Goal: Information Seeking & Learning: Learn about a topic

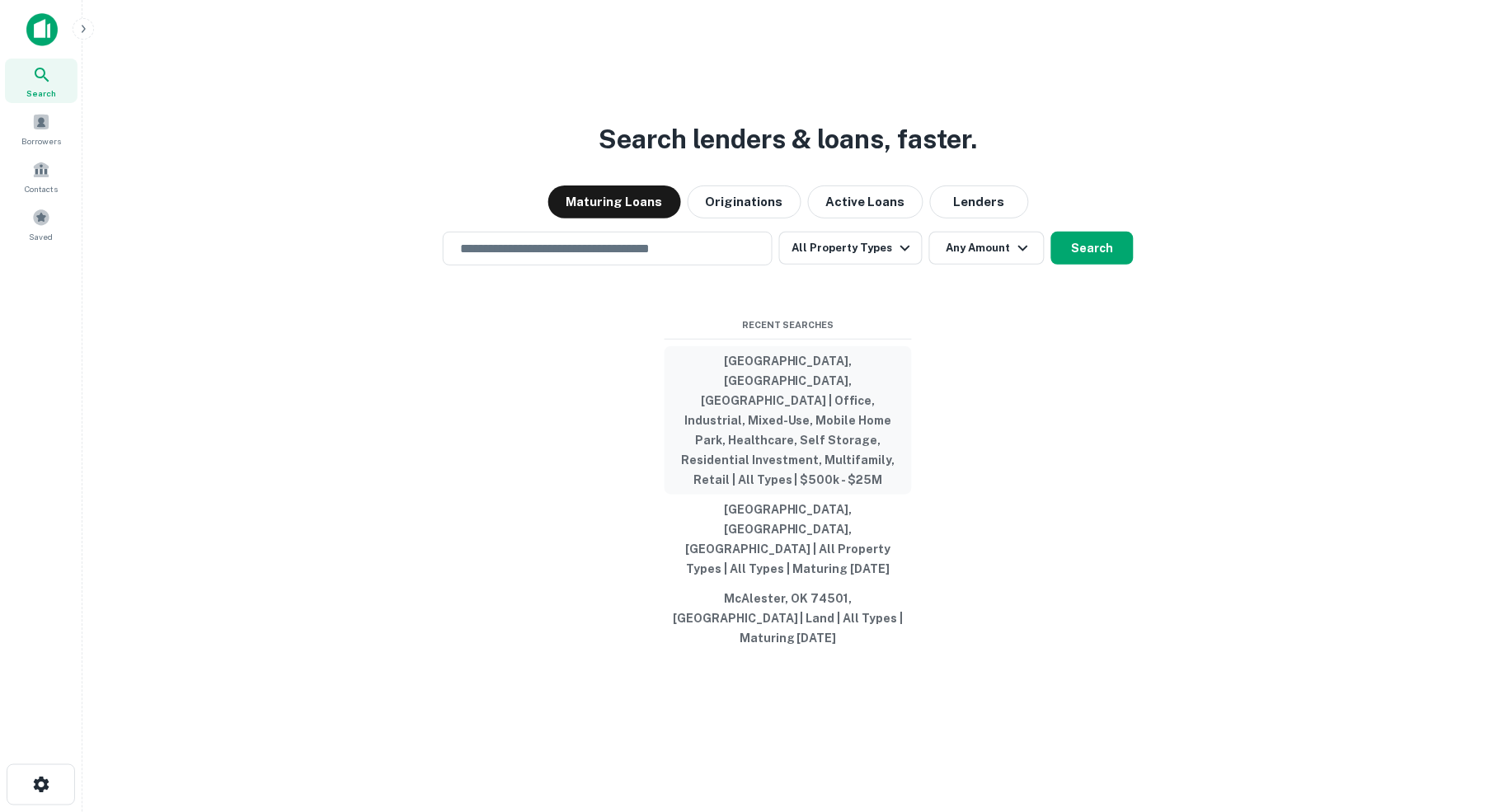
click at [818, 415] on button "[GEOGRAPHIC_DATA], [GEOGRAPHIC_DATA], [GEOGRAPHIC_DATA] | Office, Industrial, M…" at bounding box center [788, 420] width 247 height 148
type input "**********"
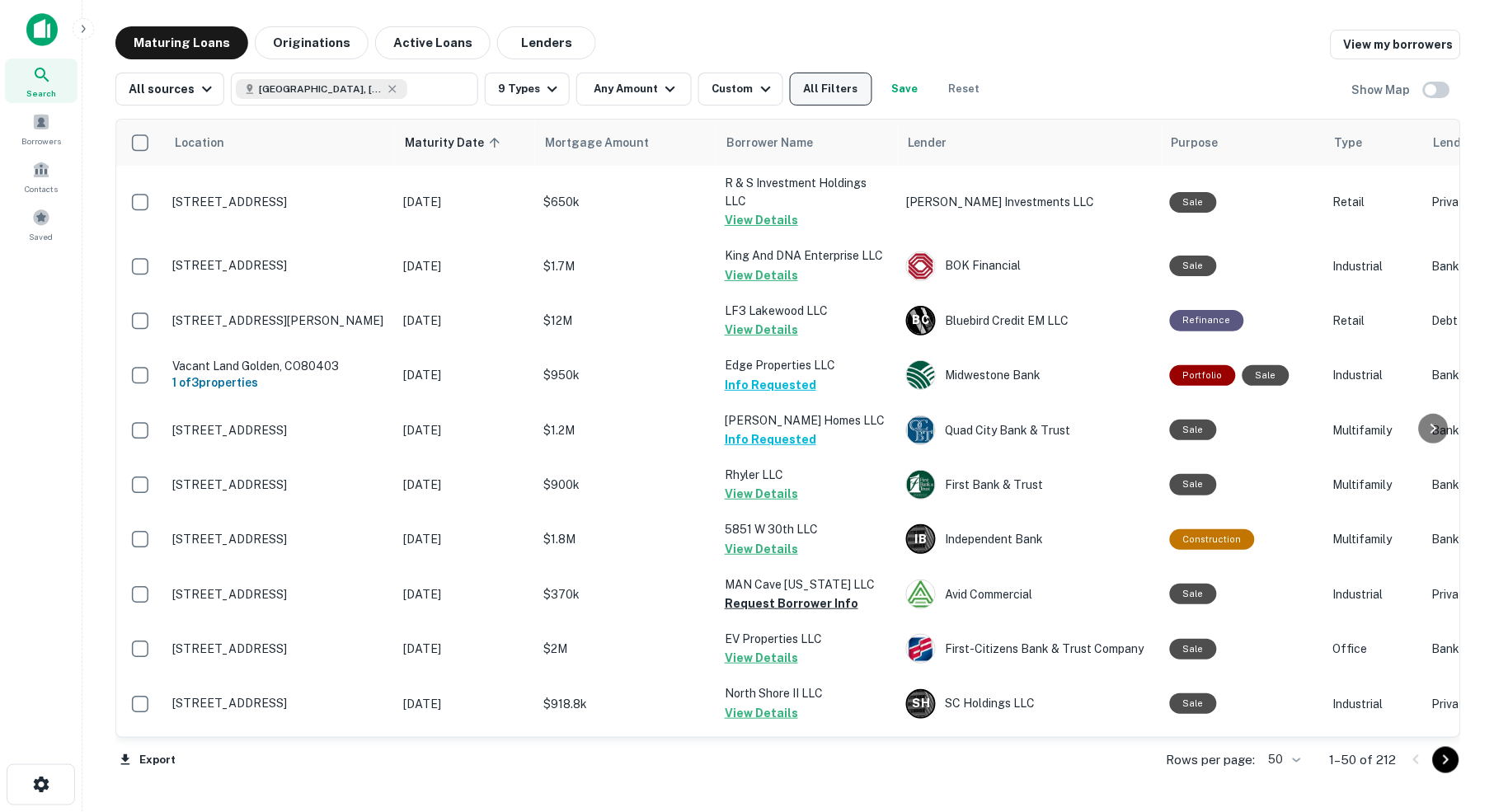
click at [853, 85] on button "All Filters" at bounding box center [831, 89] width 83 height 33
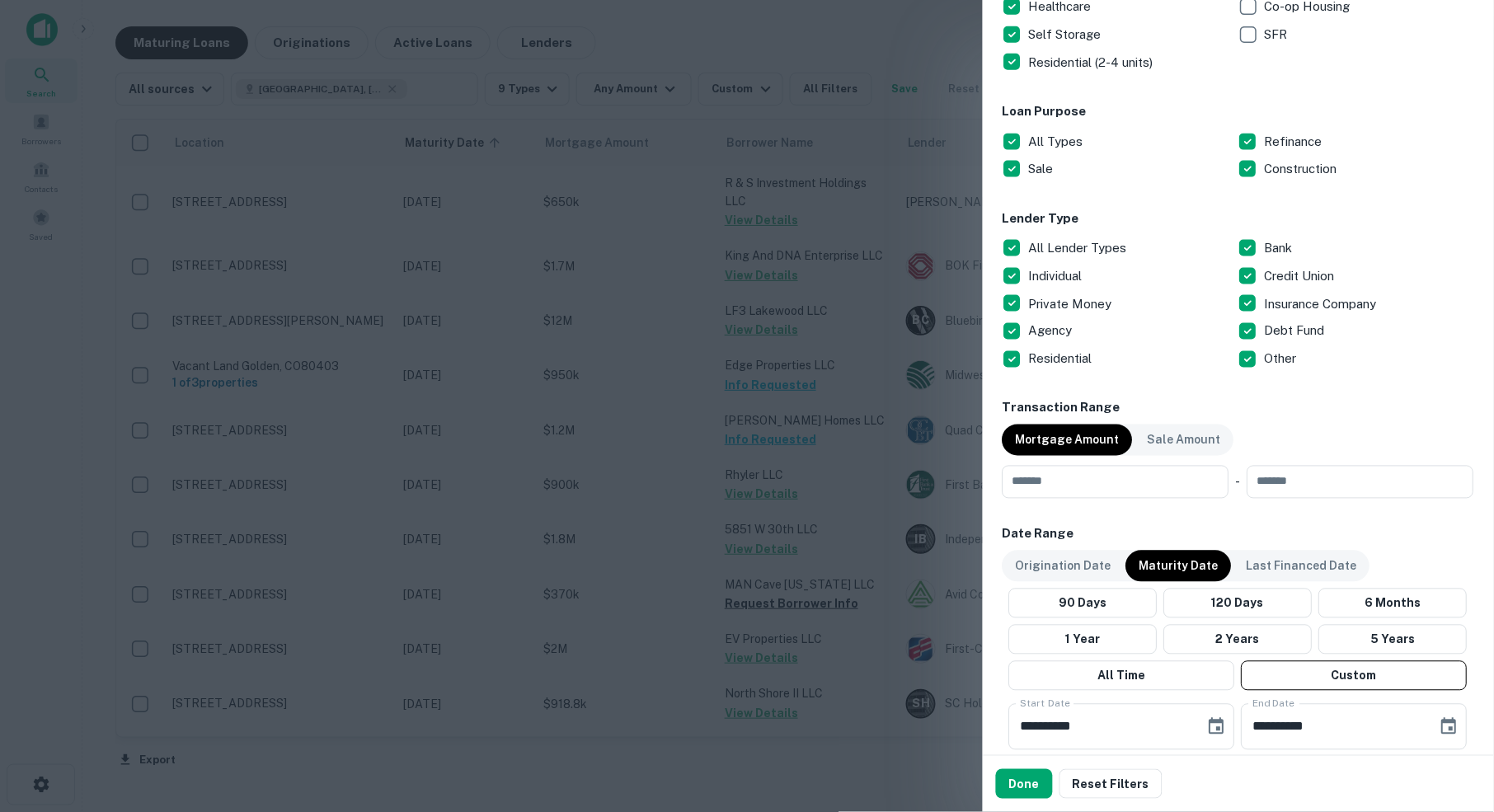
scroll to position [464, 0]
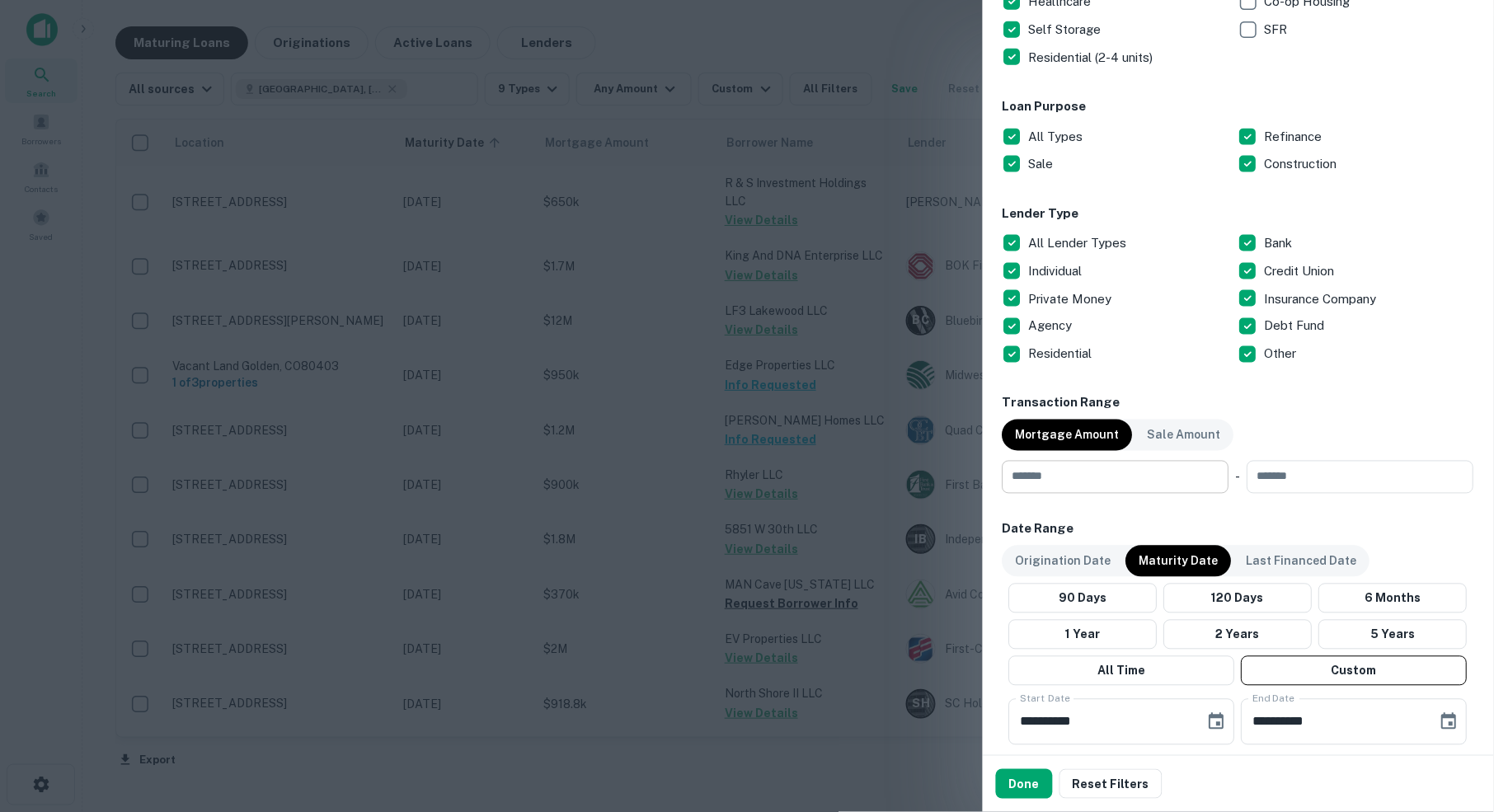
click at [1101, 469] on input "number" at bounding box center [1110, 477] width 215 height 33
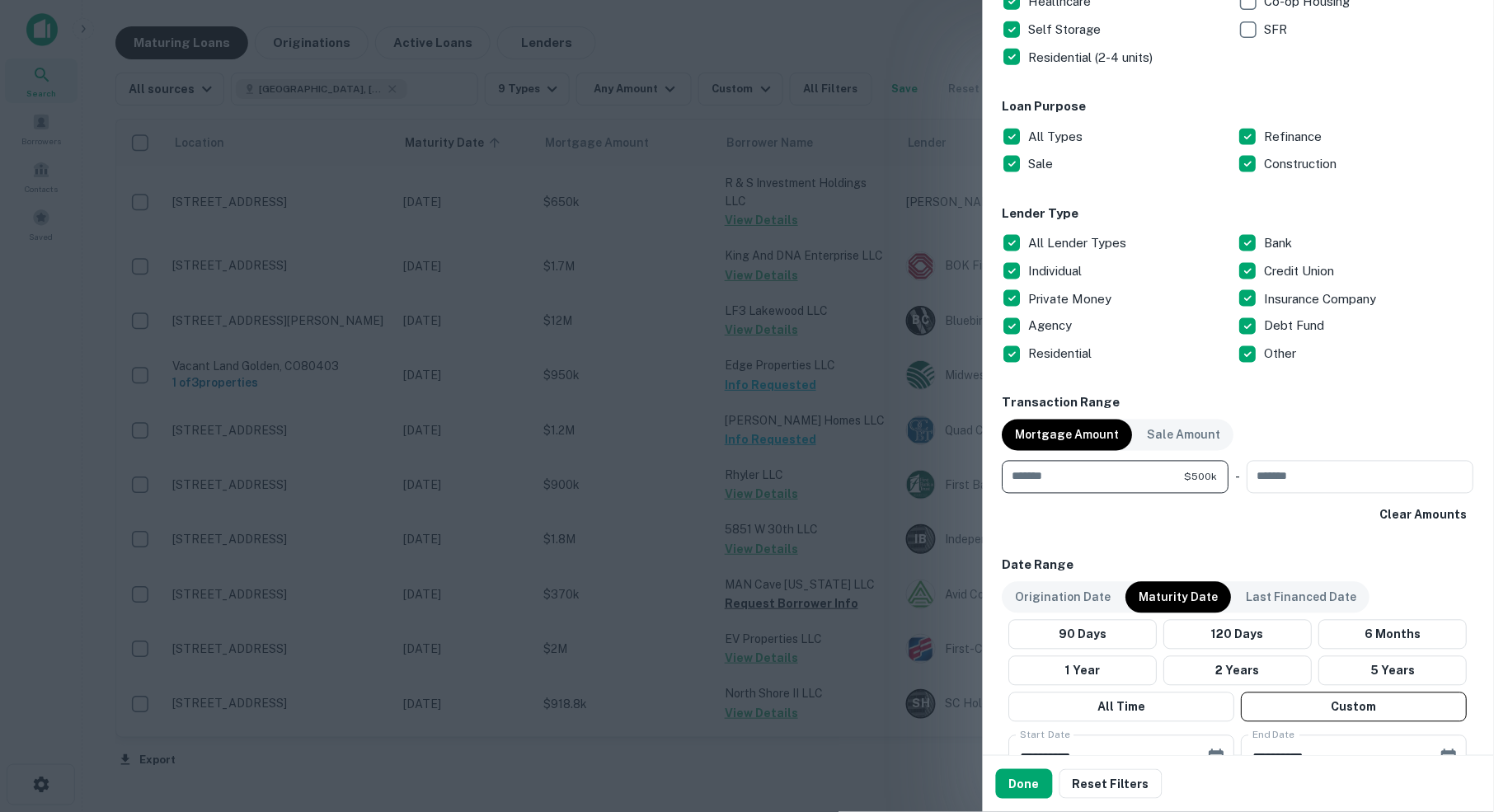
type input "******"
type input "********"
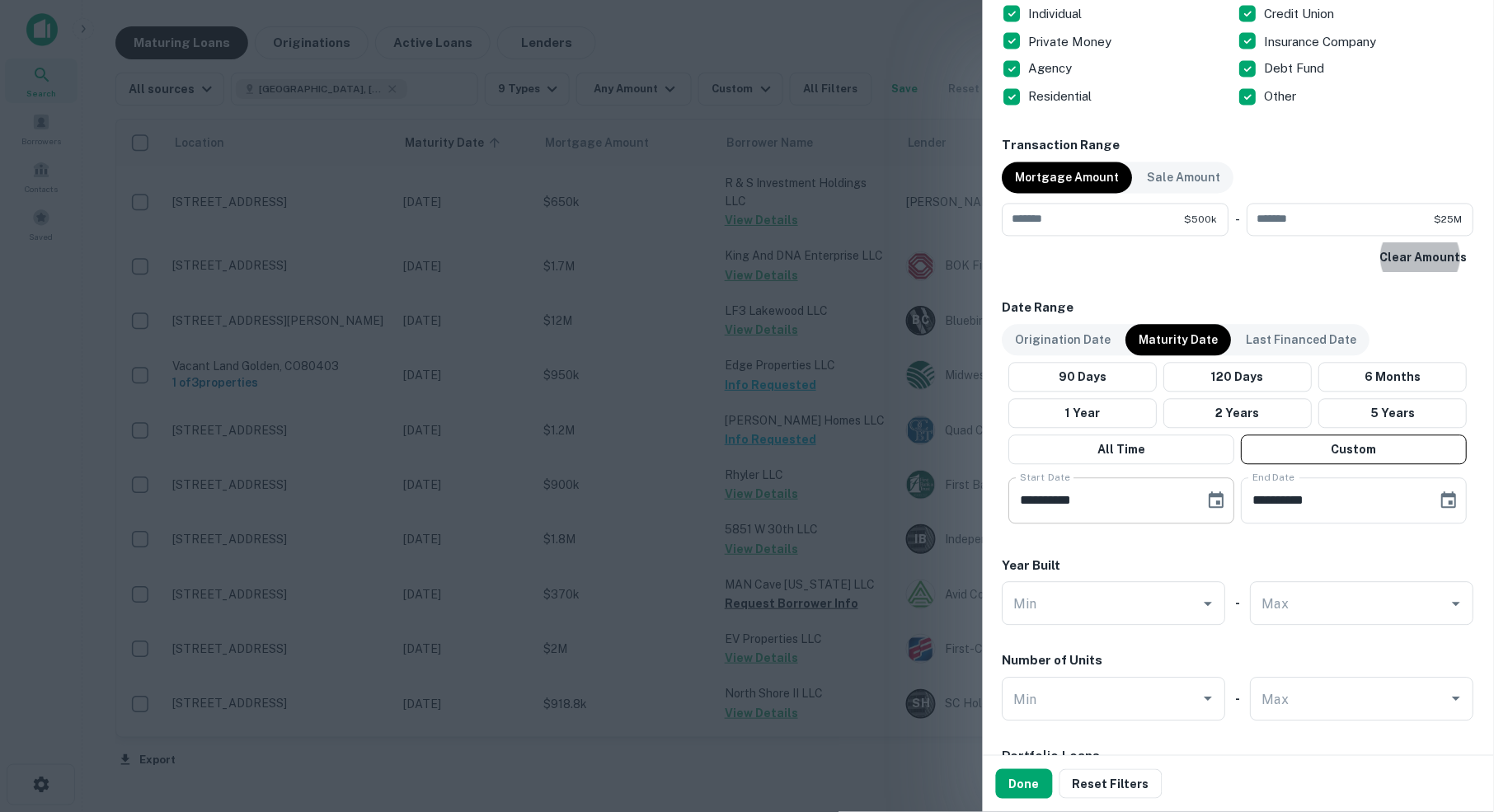
scroll to position [724, 0]
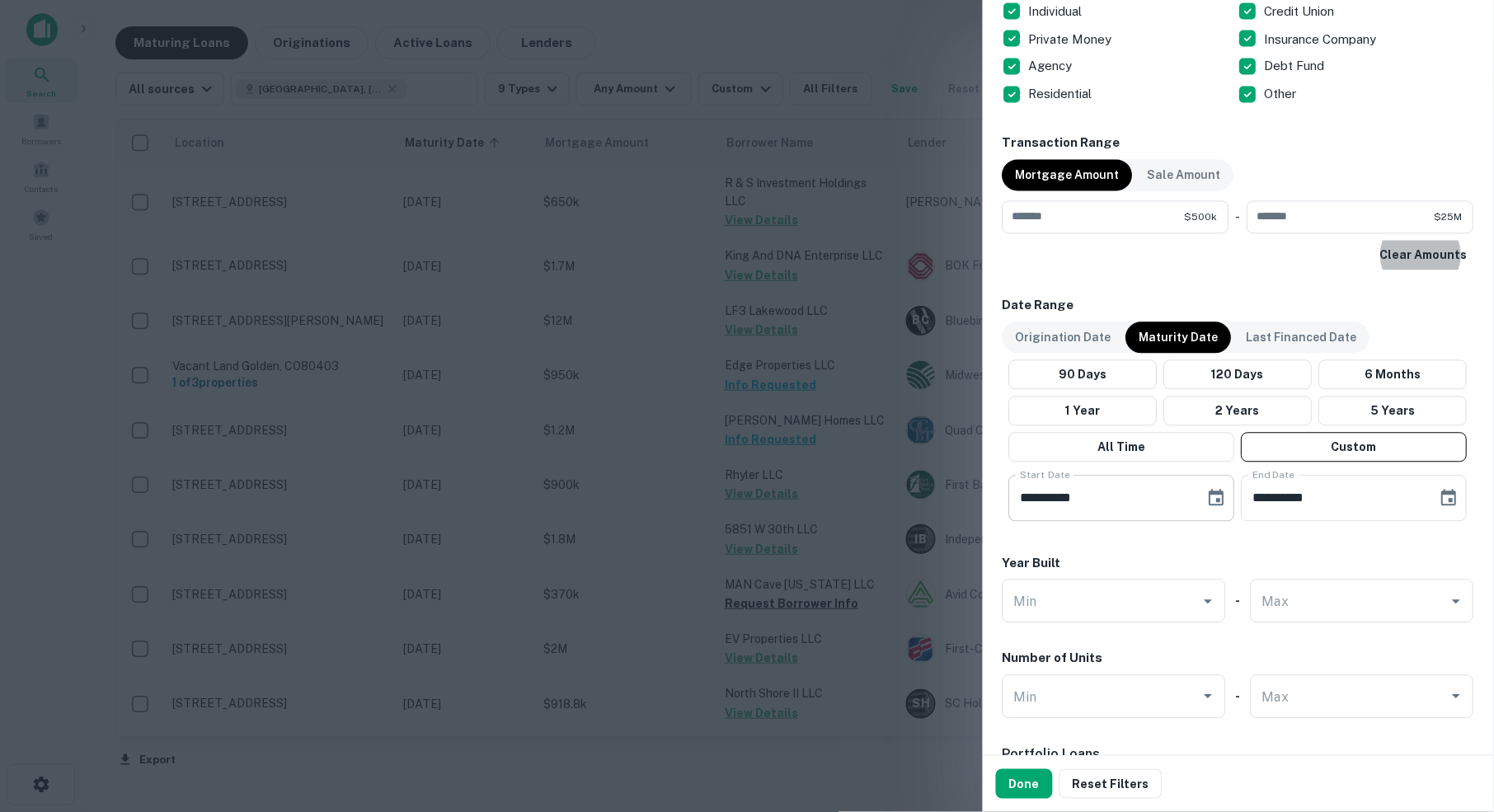
click at [1212, 496] on icon "Choose date, selected date is Oct 1, 2025" at bounding box center [1217, 499] width 20 height 20
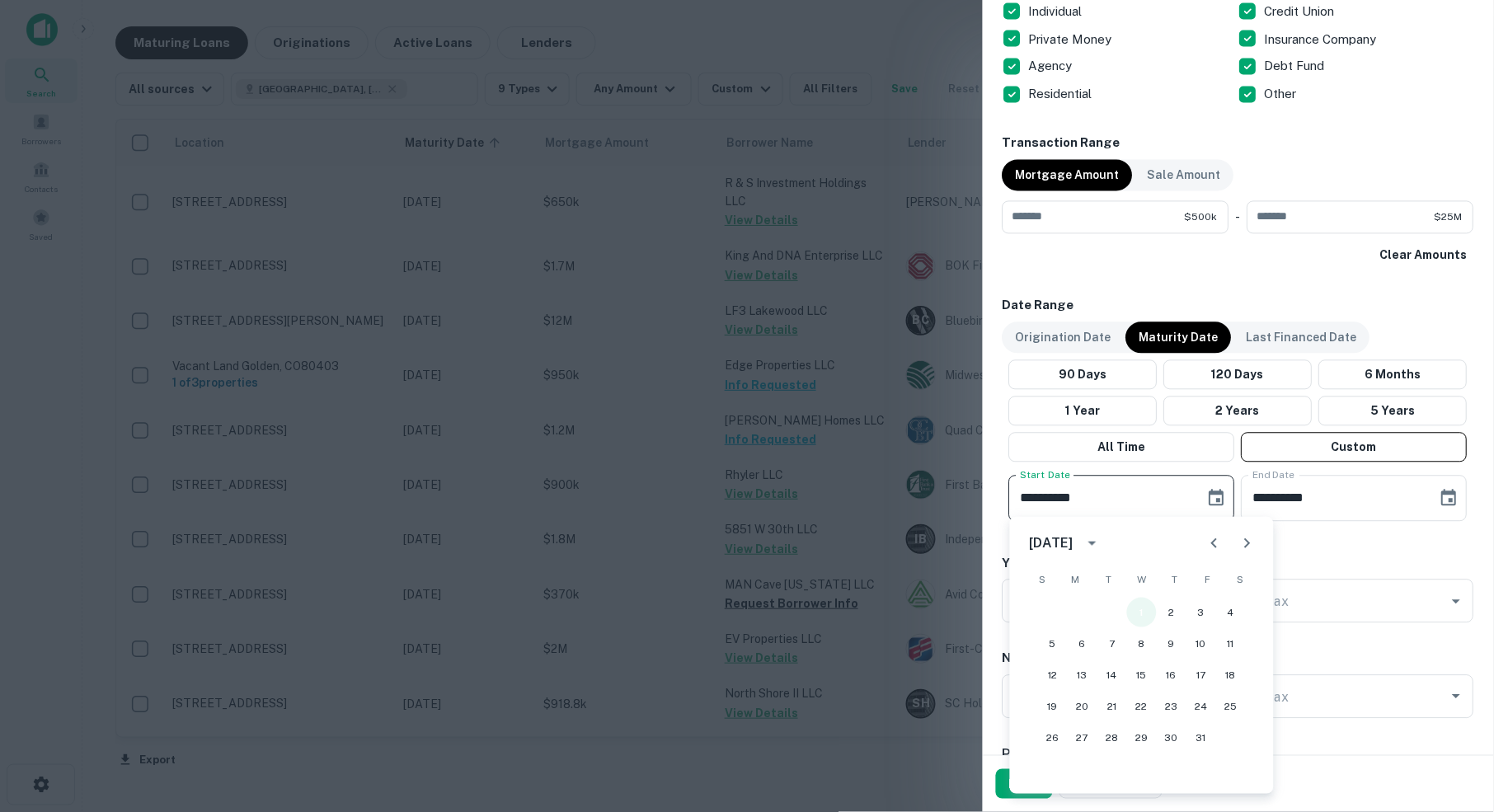
click at [1137, 611] on button "1" at bounding box center [1141, 612] width 30 height 30
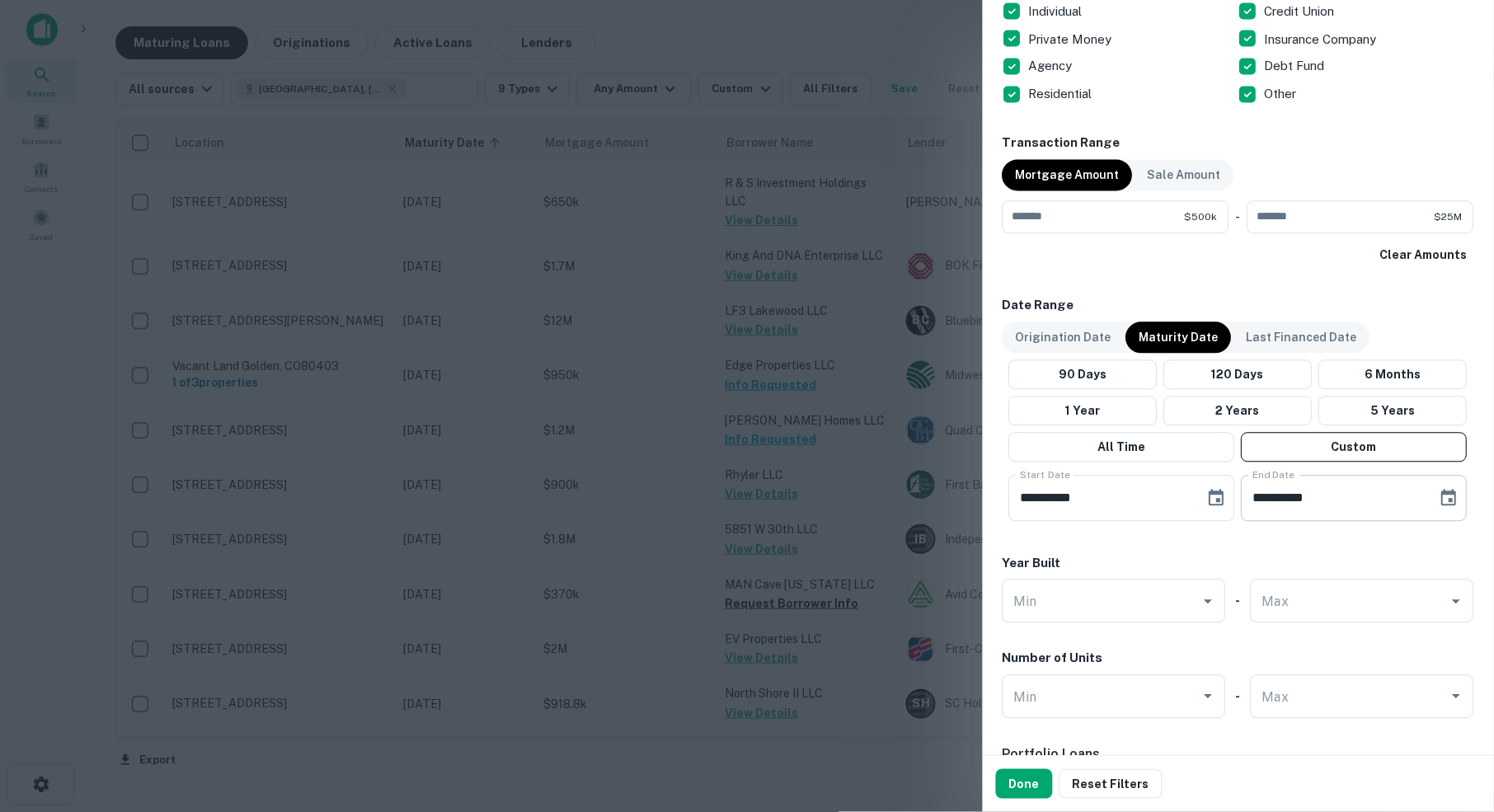
click at [1449, 493] on icon "Choose date, selected date is Apr 30, 2026" at bounding box center [1449, 499] width 20 height 20
click at [1364, 737] on button "30" at bounding box center [1365, 737] width 30 height 30
click at [1026, 784] on button "Done" at bounding box center [1024, 783] width 57 height 30
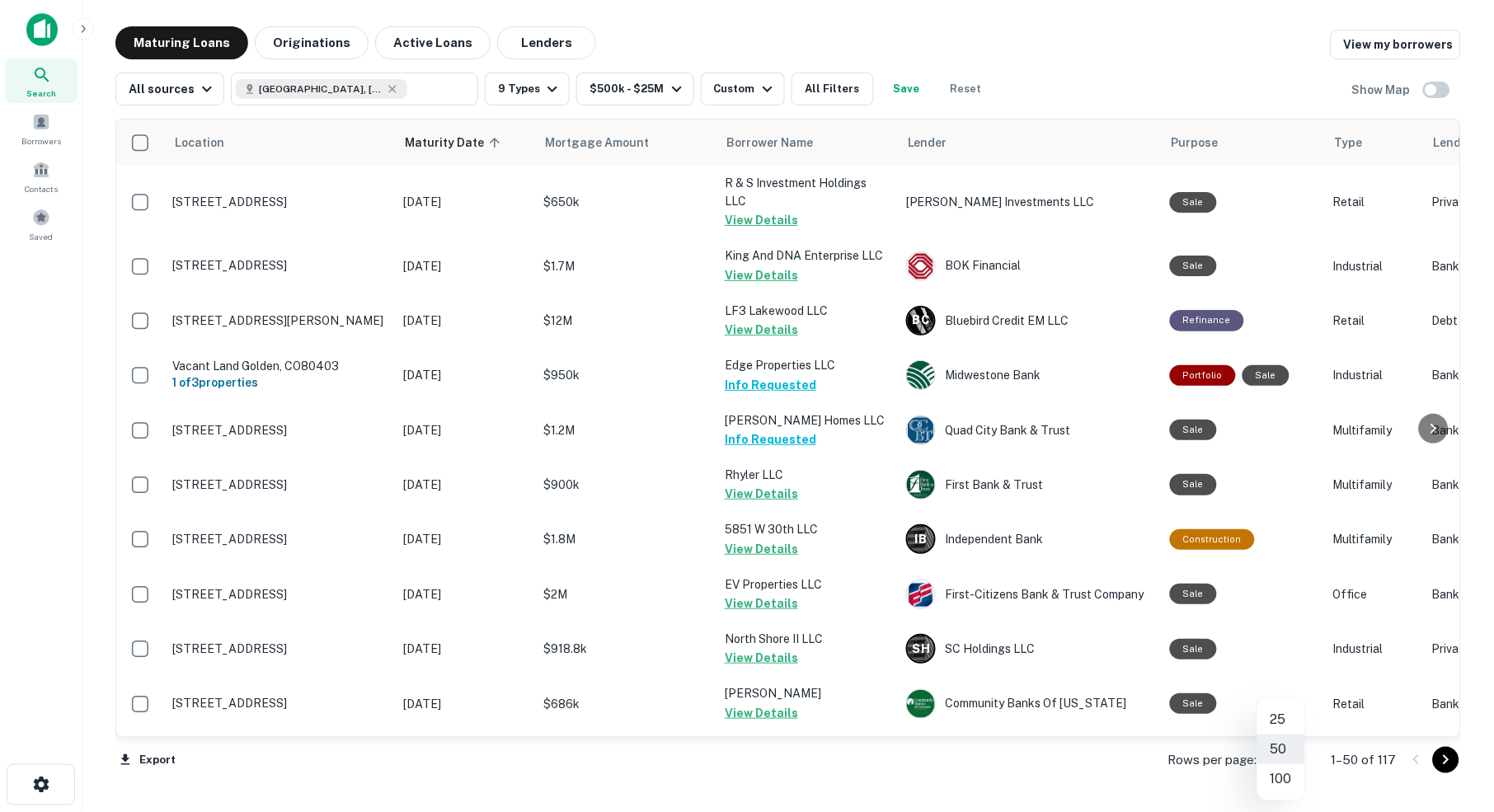
click at [1293, 757] on body "Search Borrowers Contacts Saved Maturing Loans Originations Active Loans Lender…" at bounding box center [747, 406] width 1494 height 812
click at [1283, 781] on li "100" at bounding box center [1281, 779] width 48 height 30
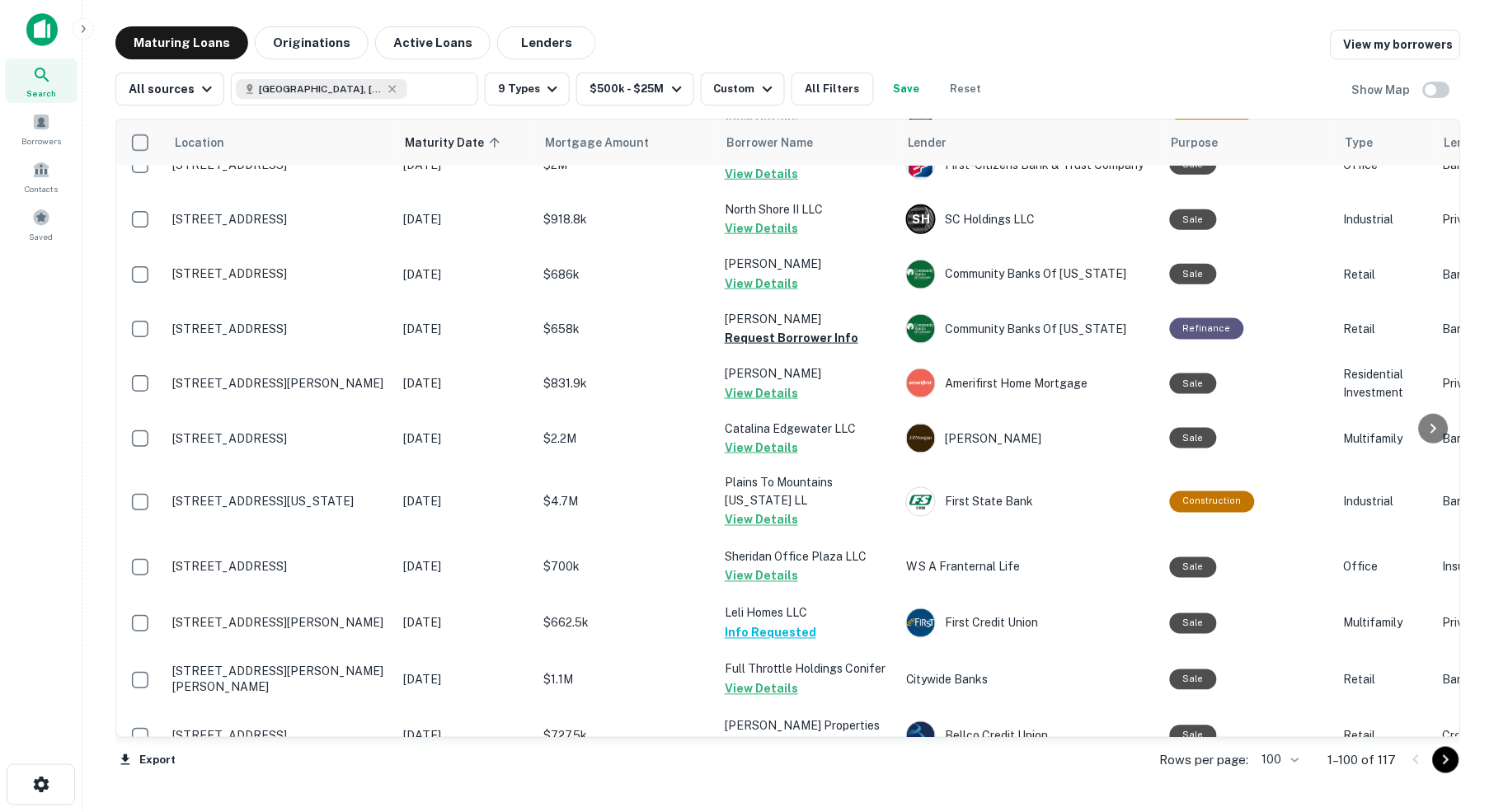
scroll to position [430, 0]
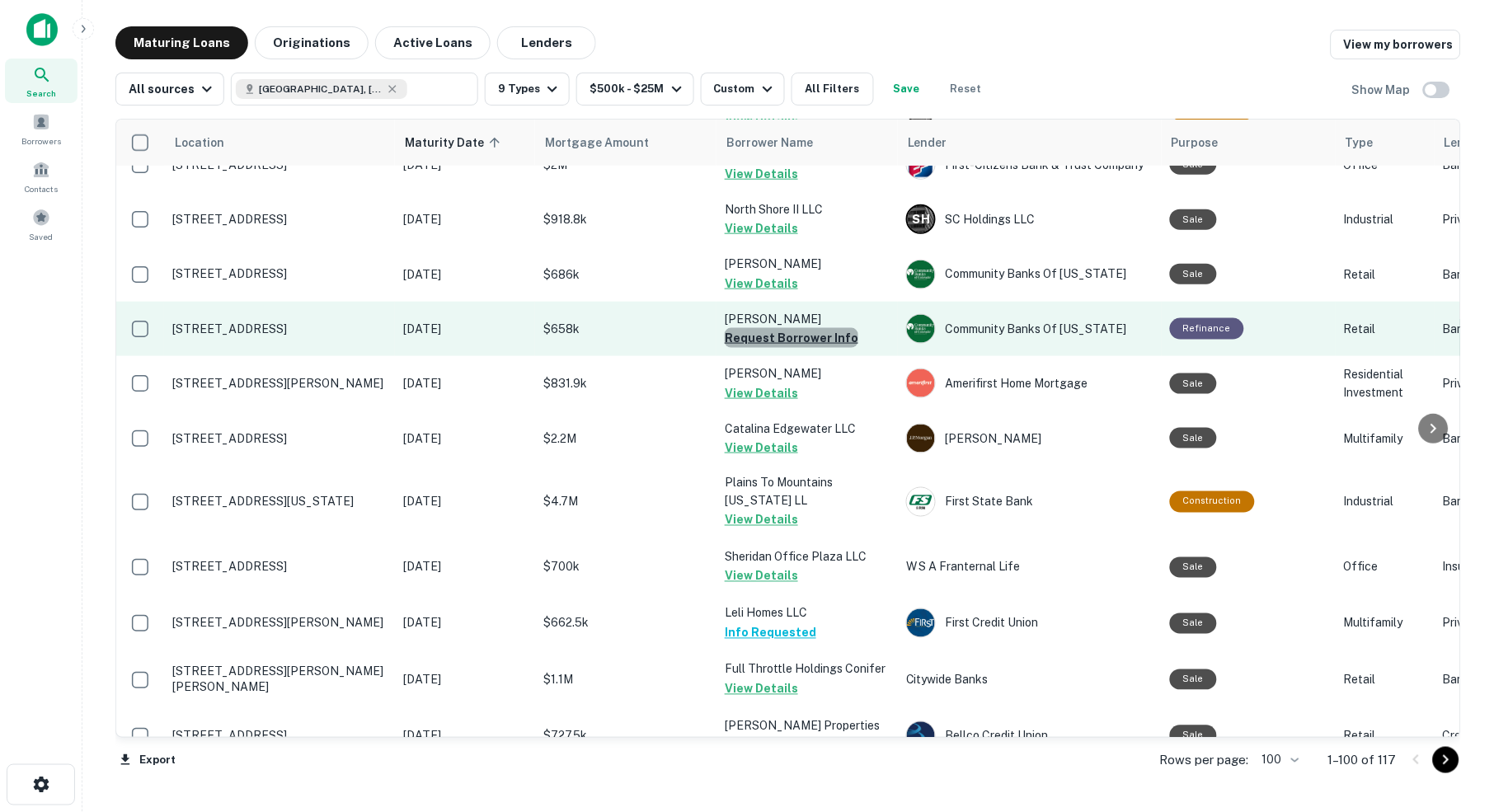
click at [801, 328] on button "Request Borrower Info" at bounding box center [792, 338] width 133 height 20
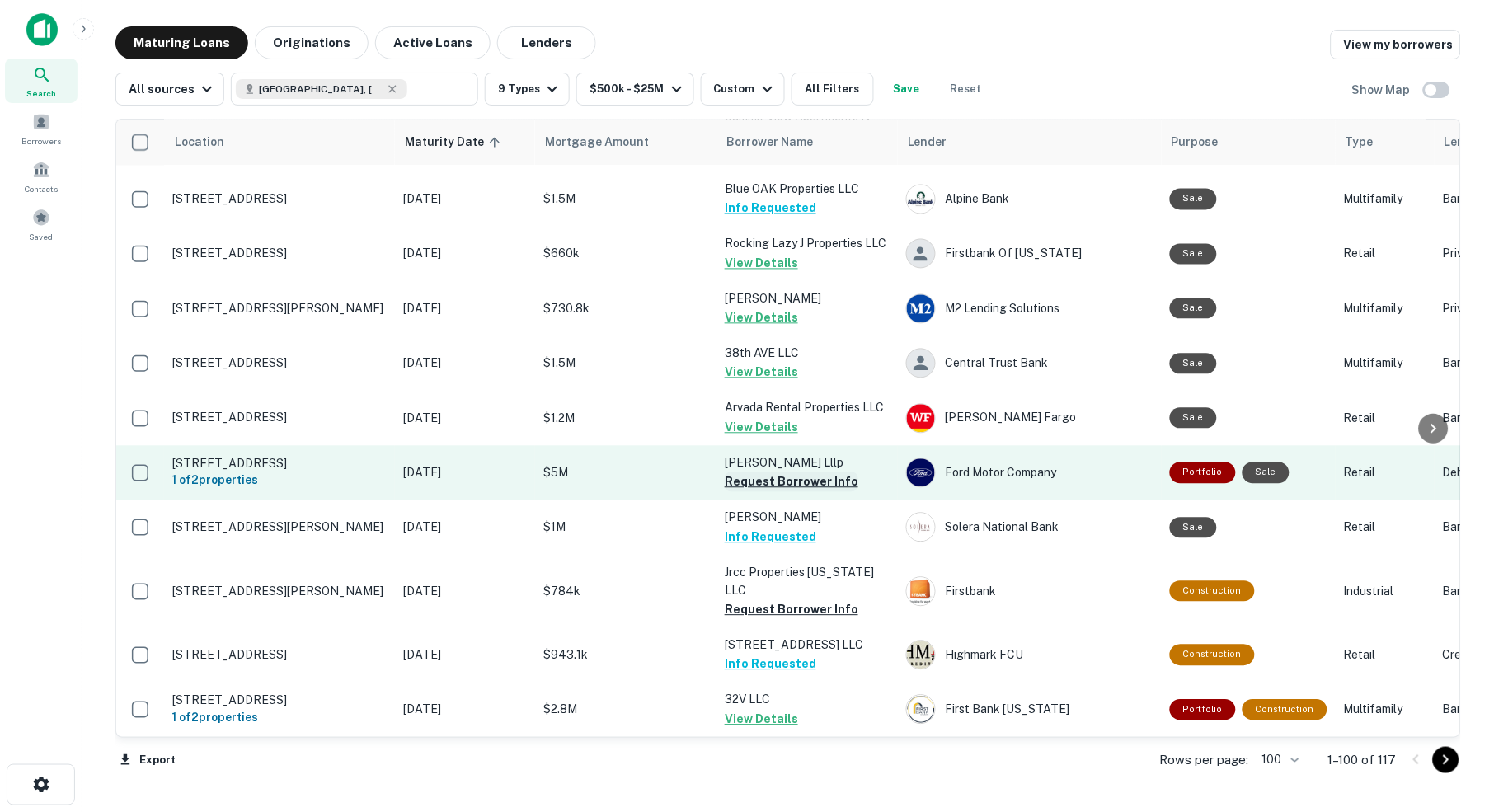
scroll to position [2405, 0]
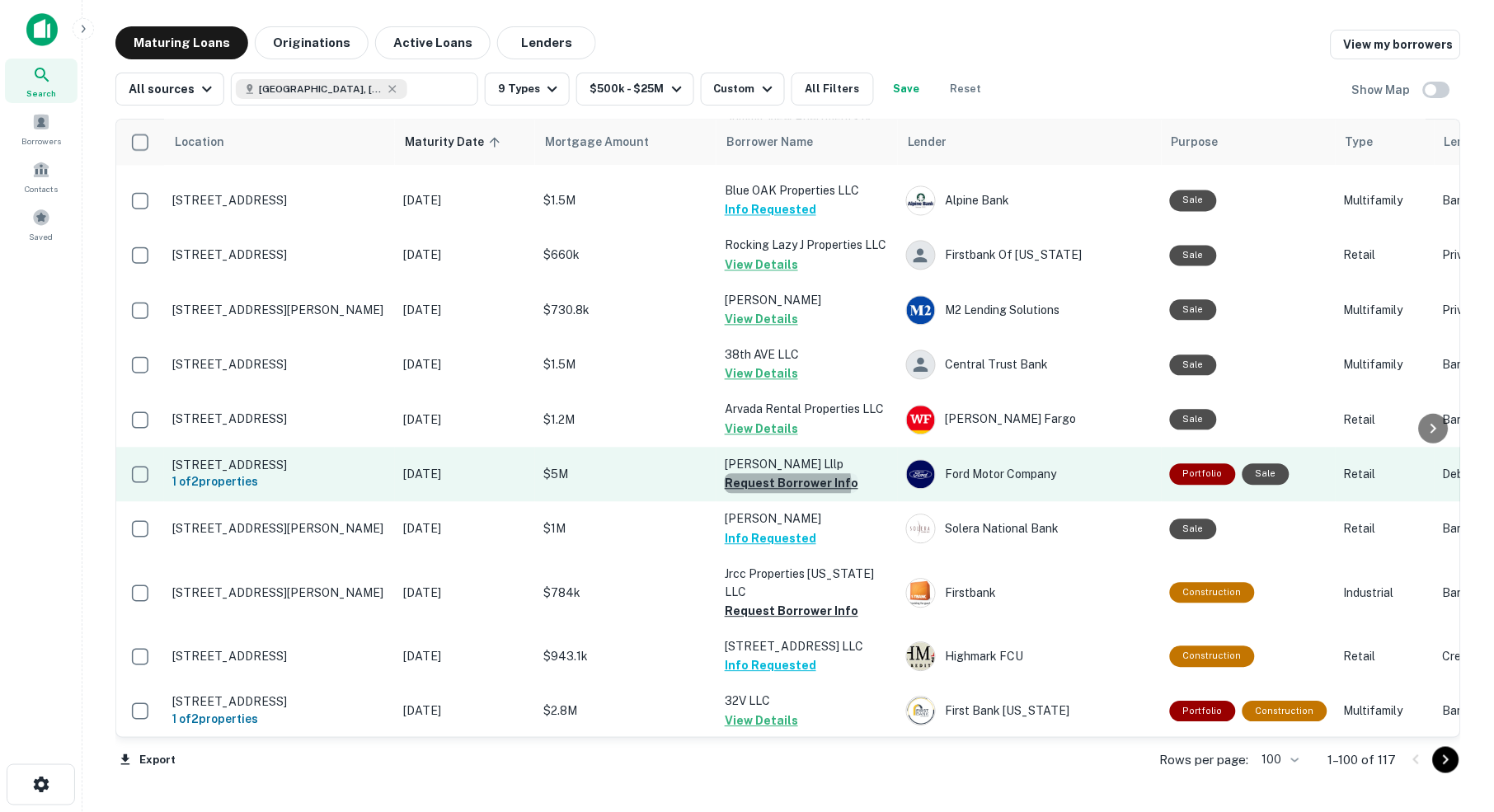
click at [787, 474] on button "Request Borrower Info" at bounding box center [792, 484] width 133 height 20
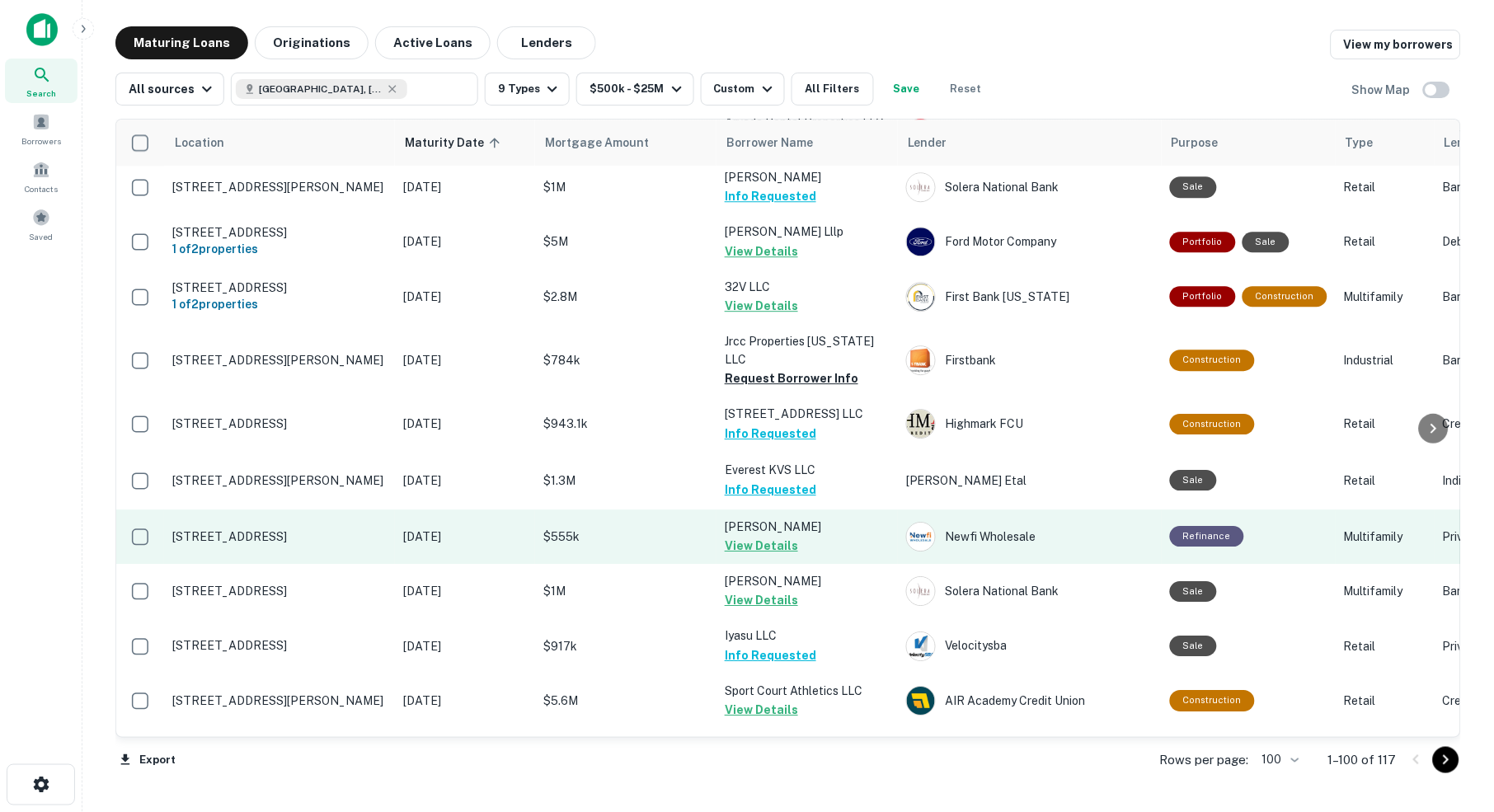
scroll to position [2694, 0]
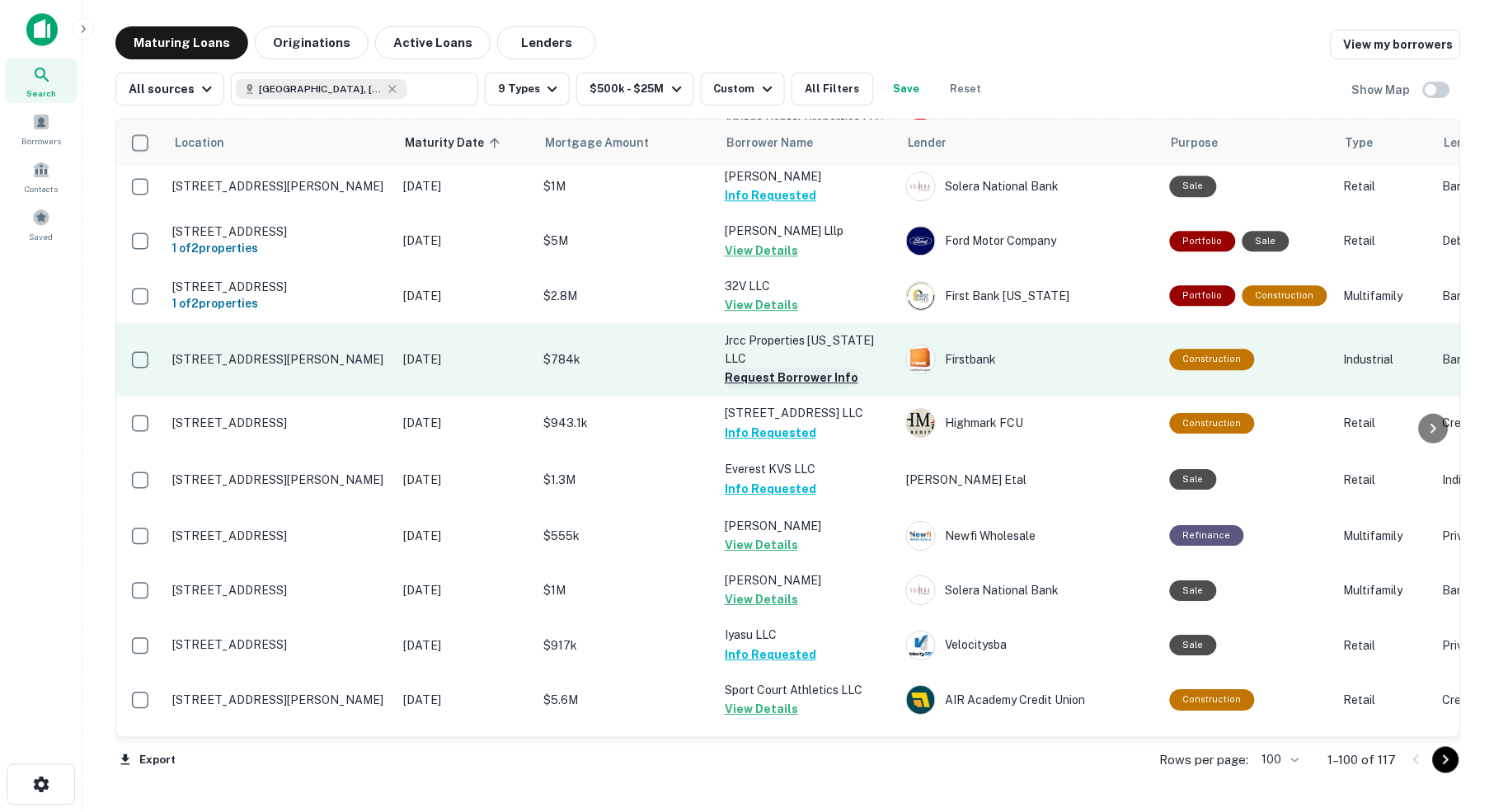
click at [784, 368] on button "Request Borrower Info" at bounding box center [792, 378] width 133 height 20
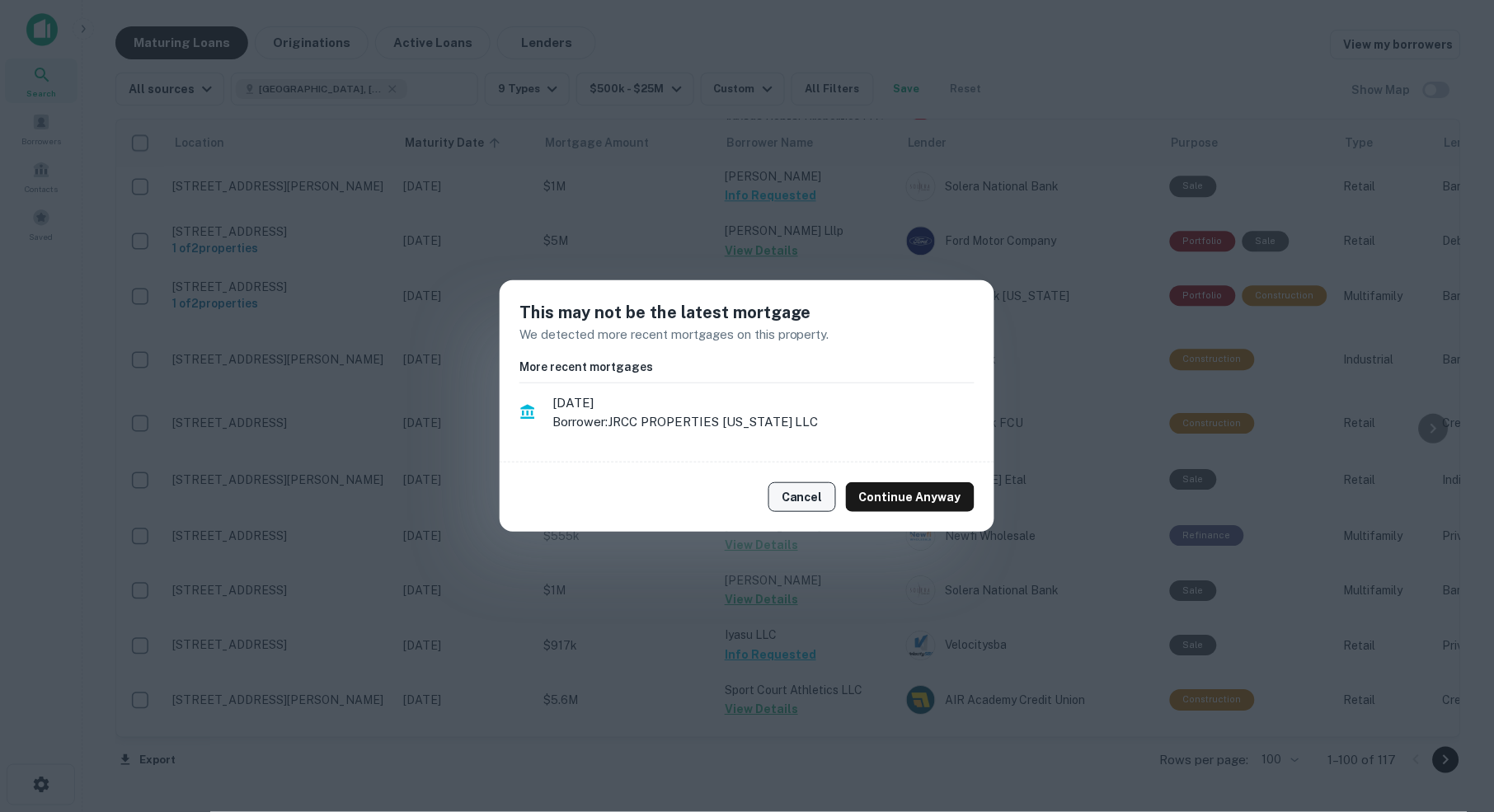
click at [806, 499] on button "Cancel" at bounding box center [801, 496] width 67 height 30
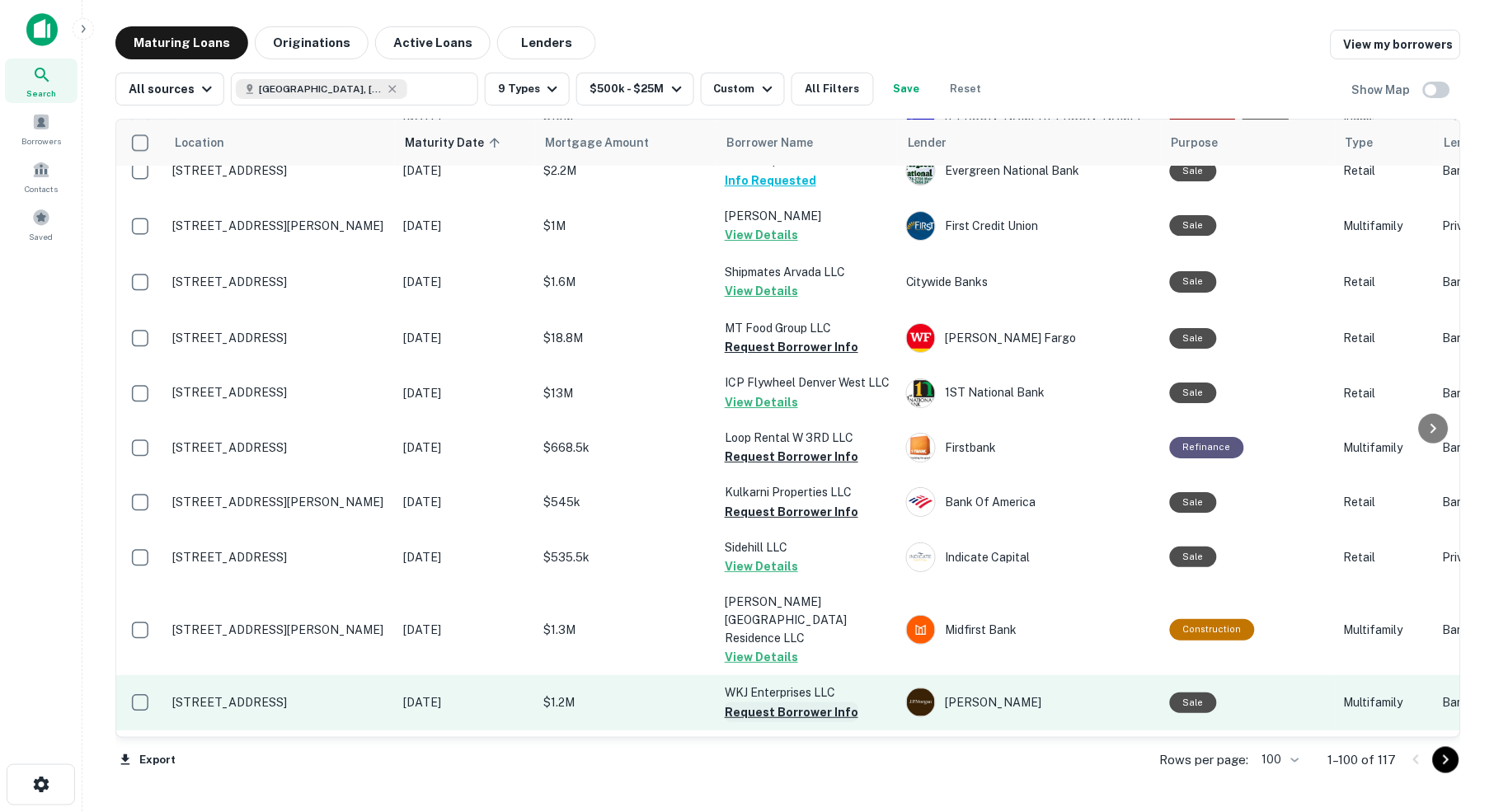
scroll to position [4547, 0]
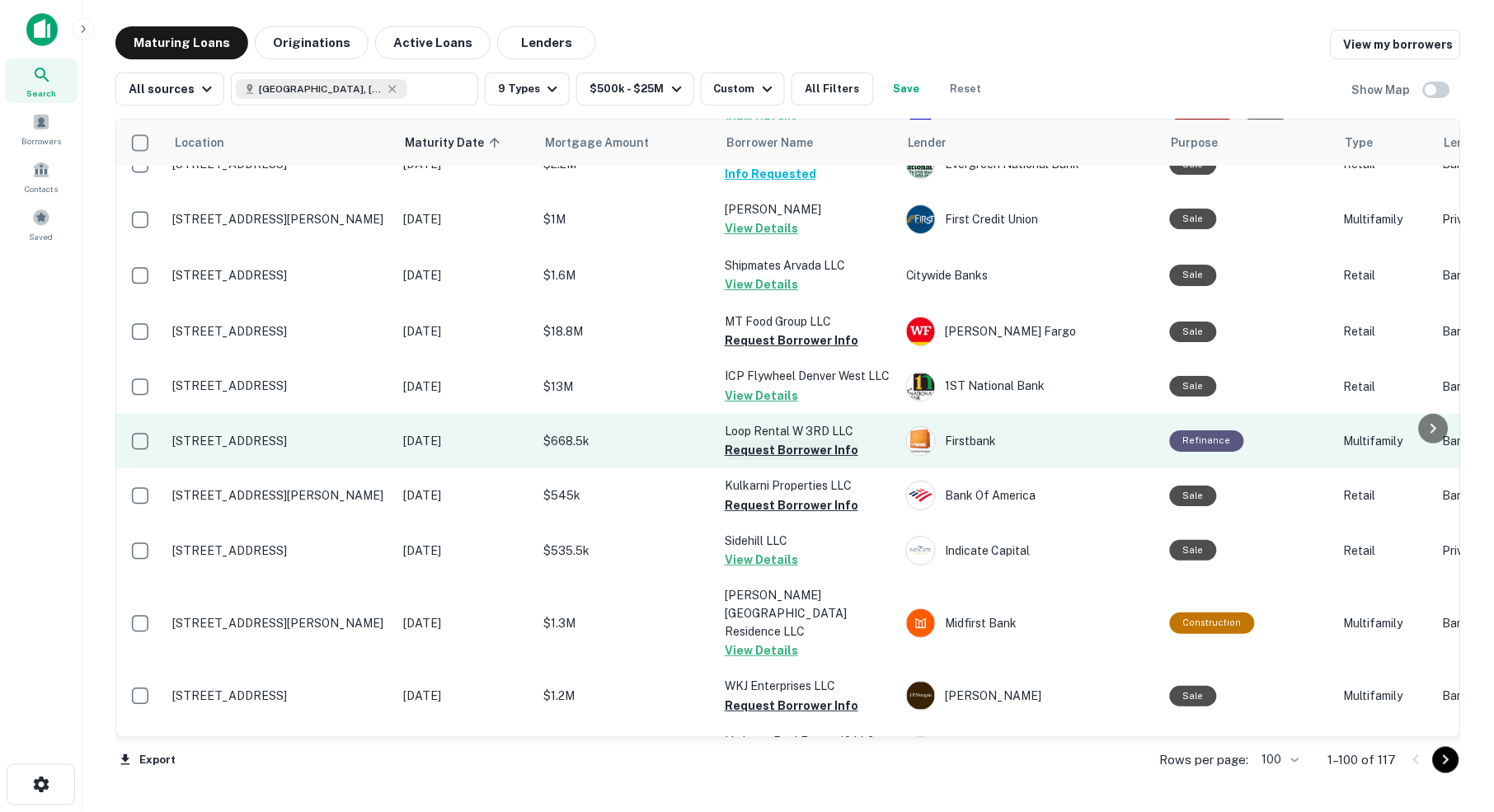
click at [789, 440] on button "Request Borrower Info" at bounding box center [792, 450] width 133 height 20
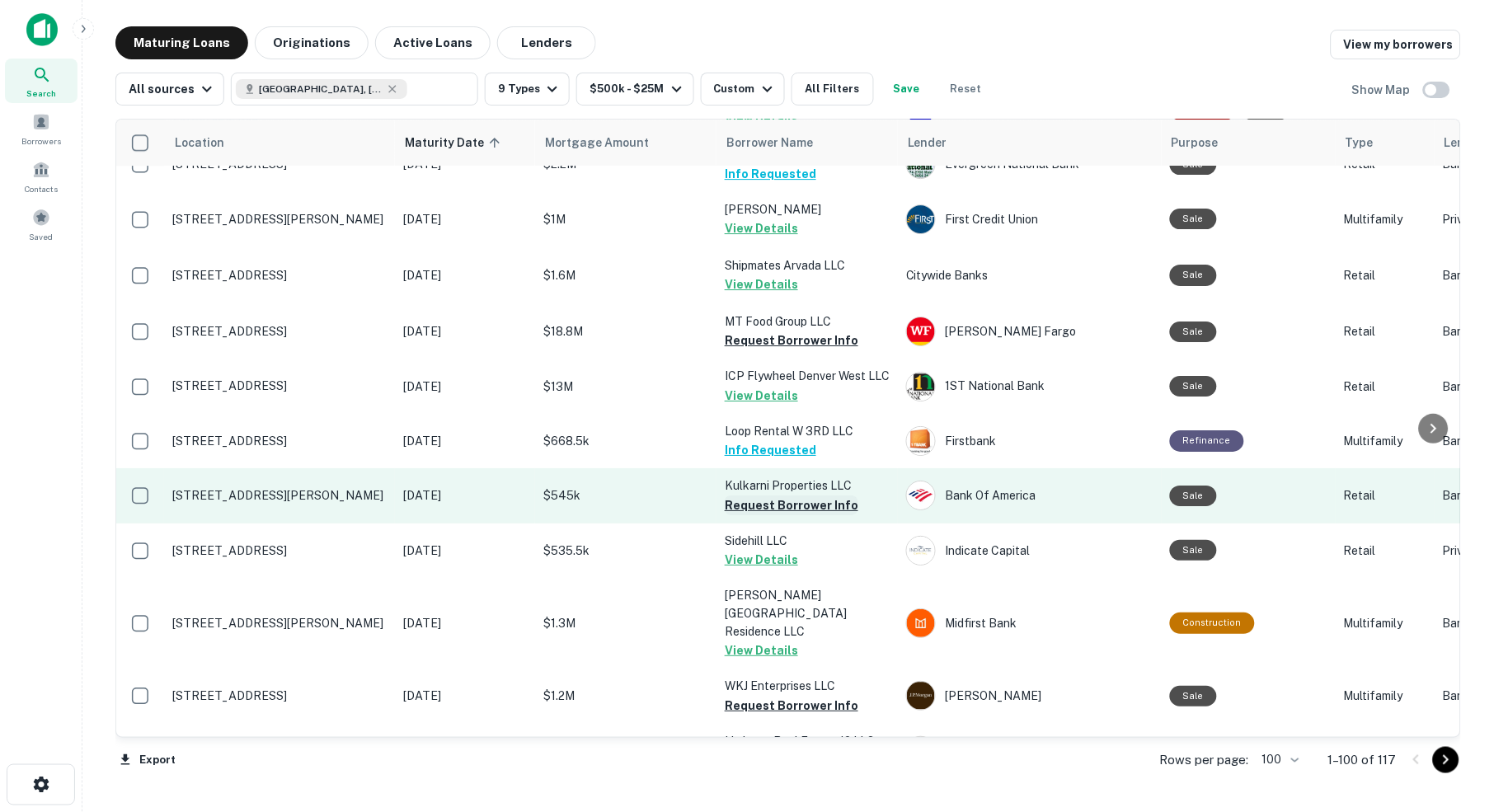
click at [819, 495] on button "Request Borrower Info" at bounding box center [792, 505] width 133 height 20
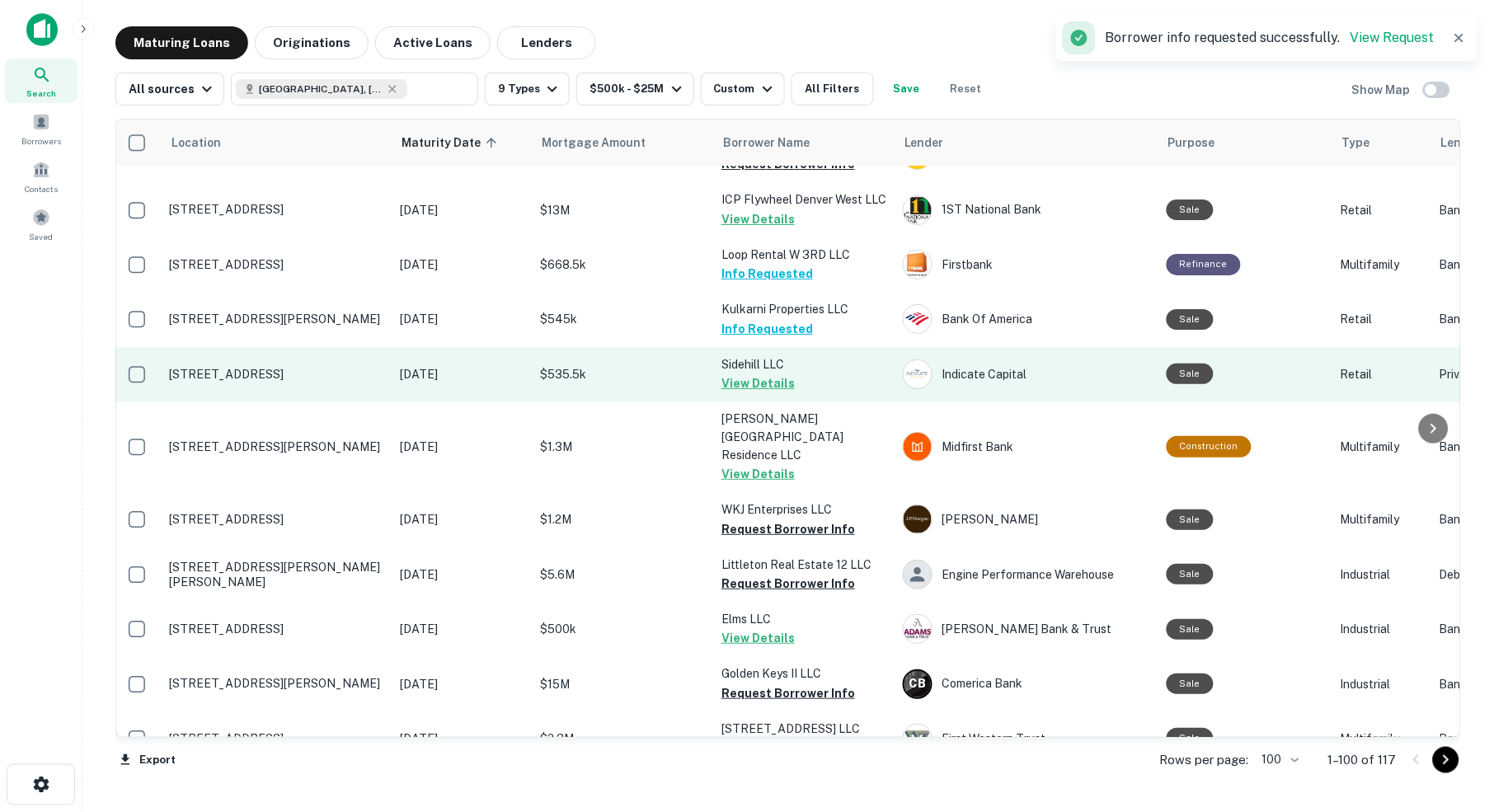
scroll to position [4724, 5]
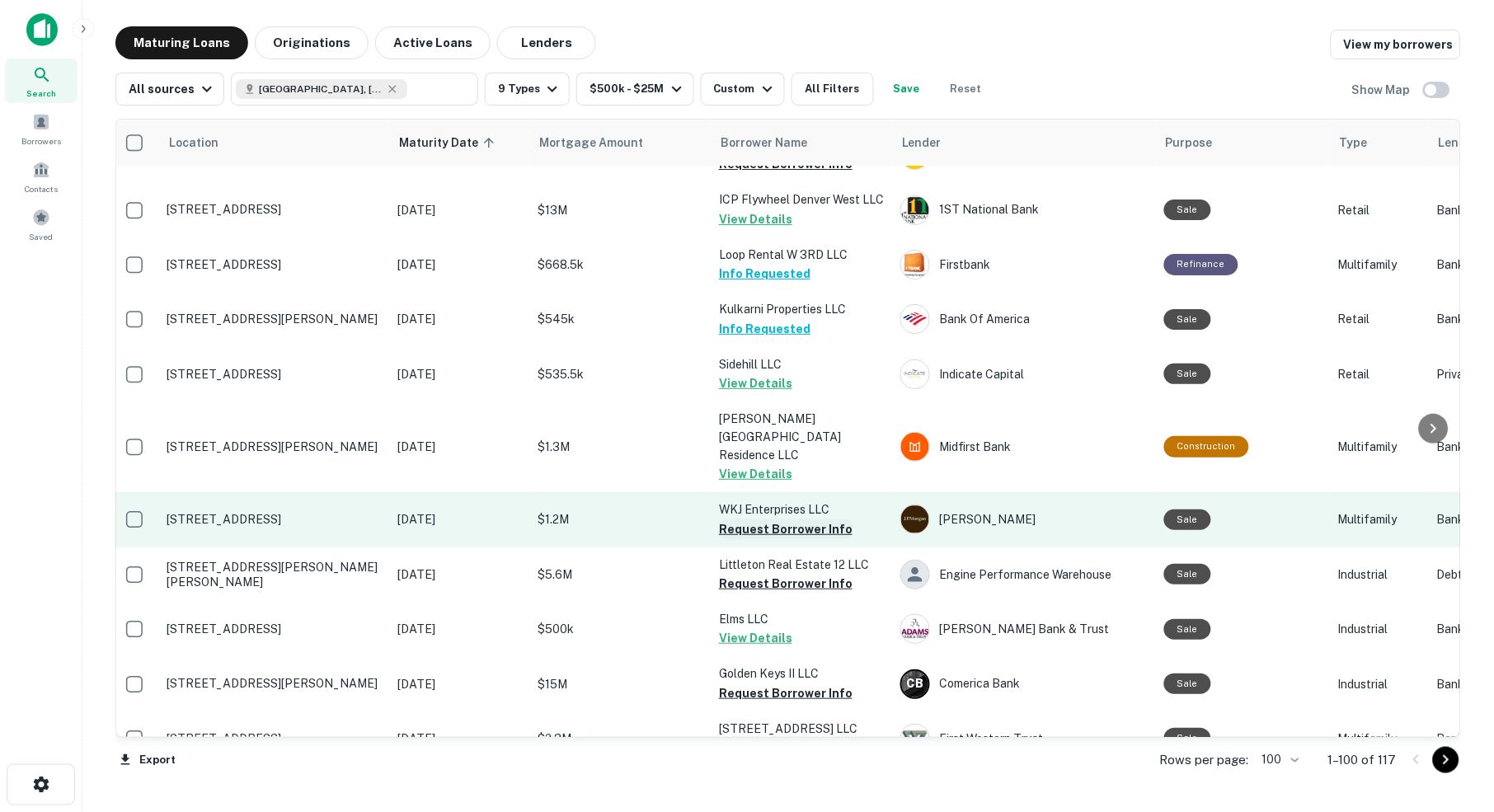
click at [818, 519] on button "Request Borrower Info" at bounding box center [785, 529] width 133 height 20
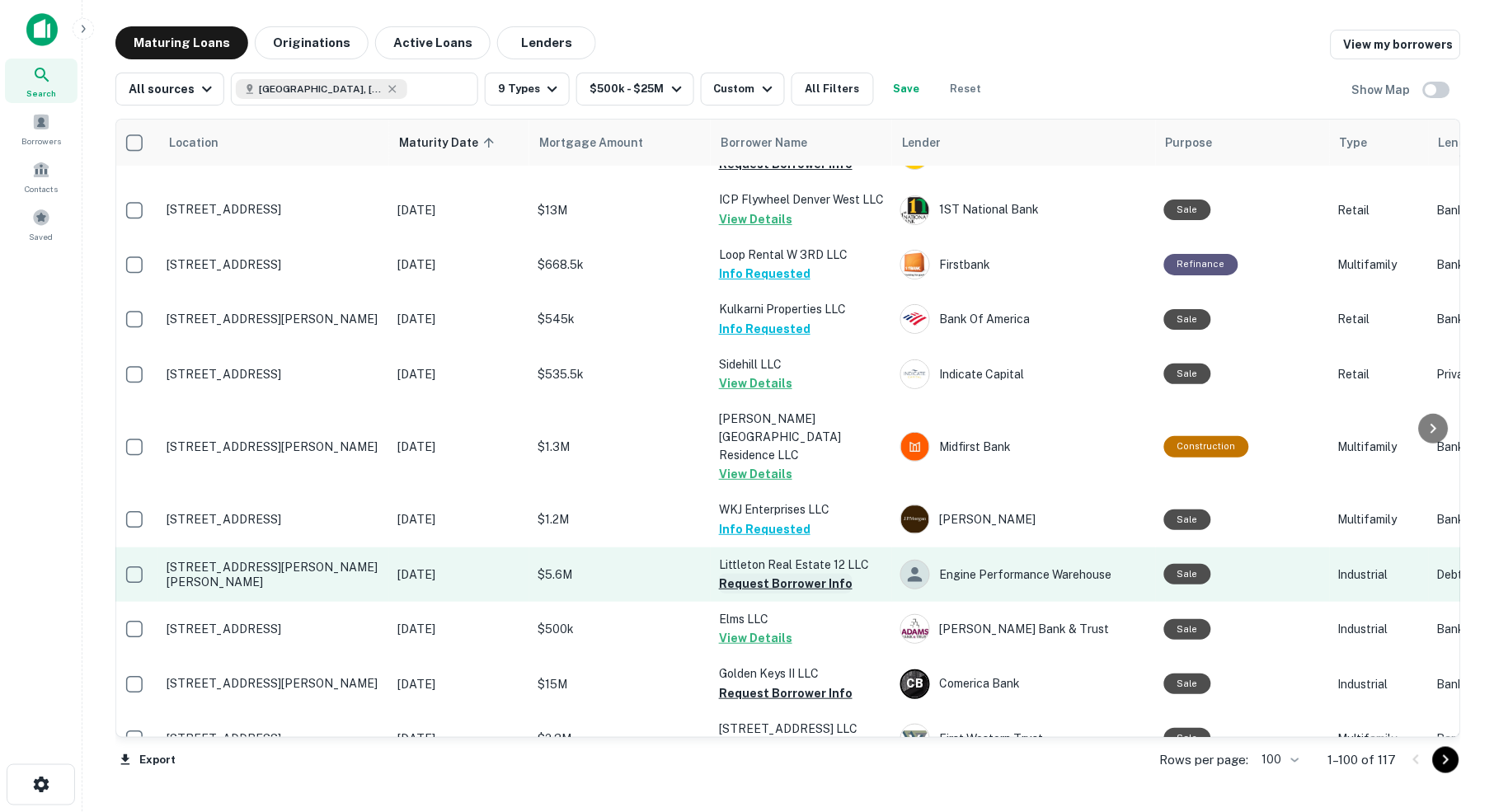
click at [800, 574] on button "Request Borrower Info" at bounding box center [785, 584] width 133 height 20
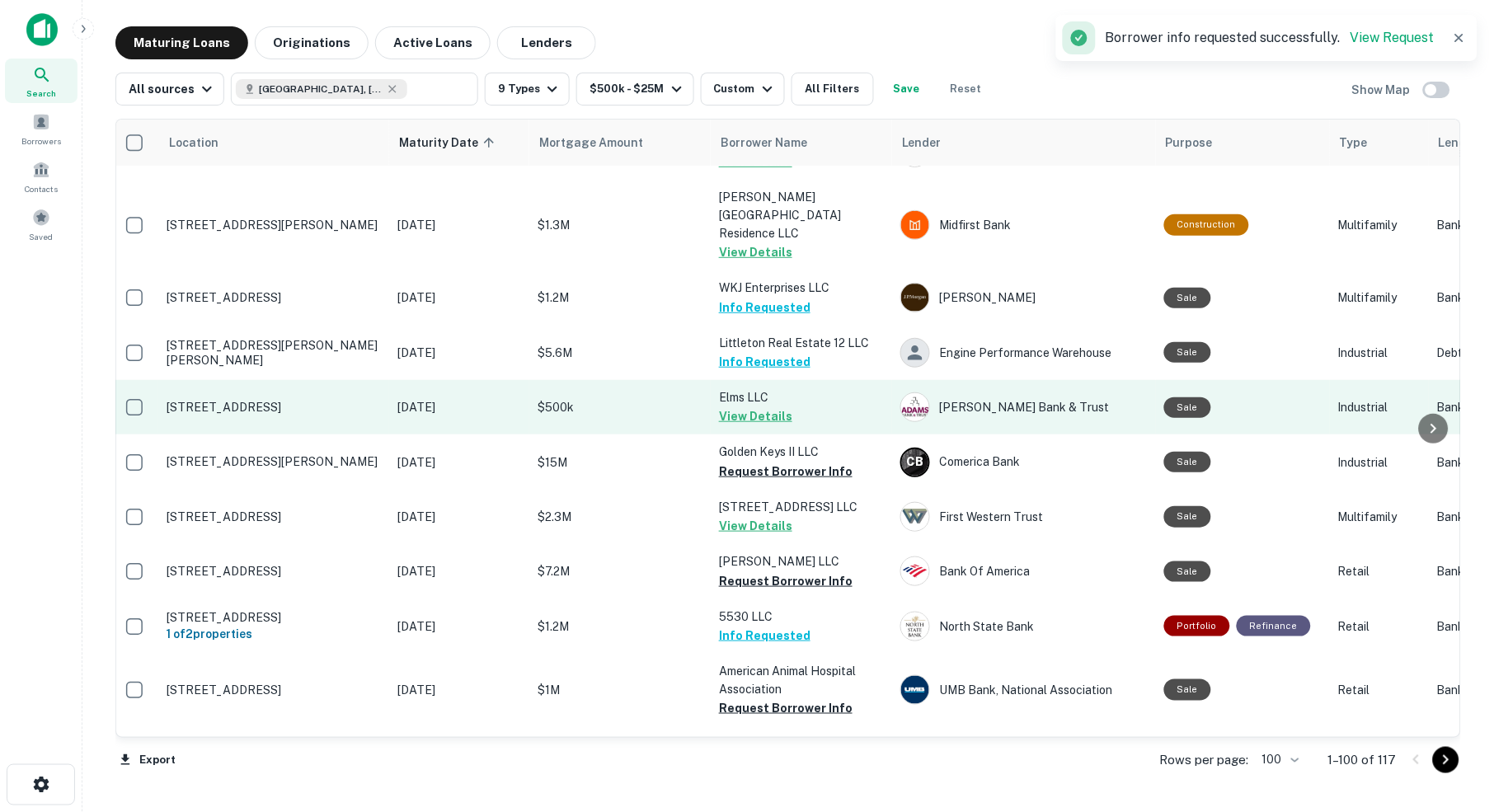
scroll to position [4948, 5]
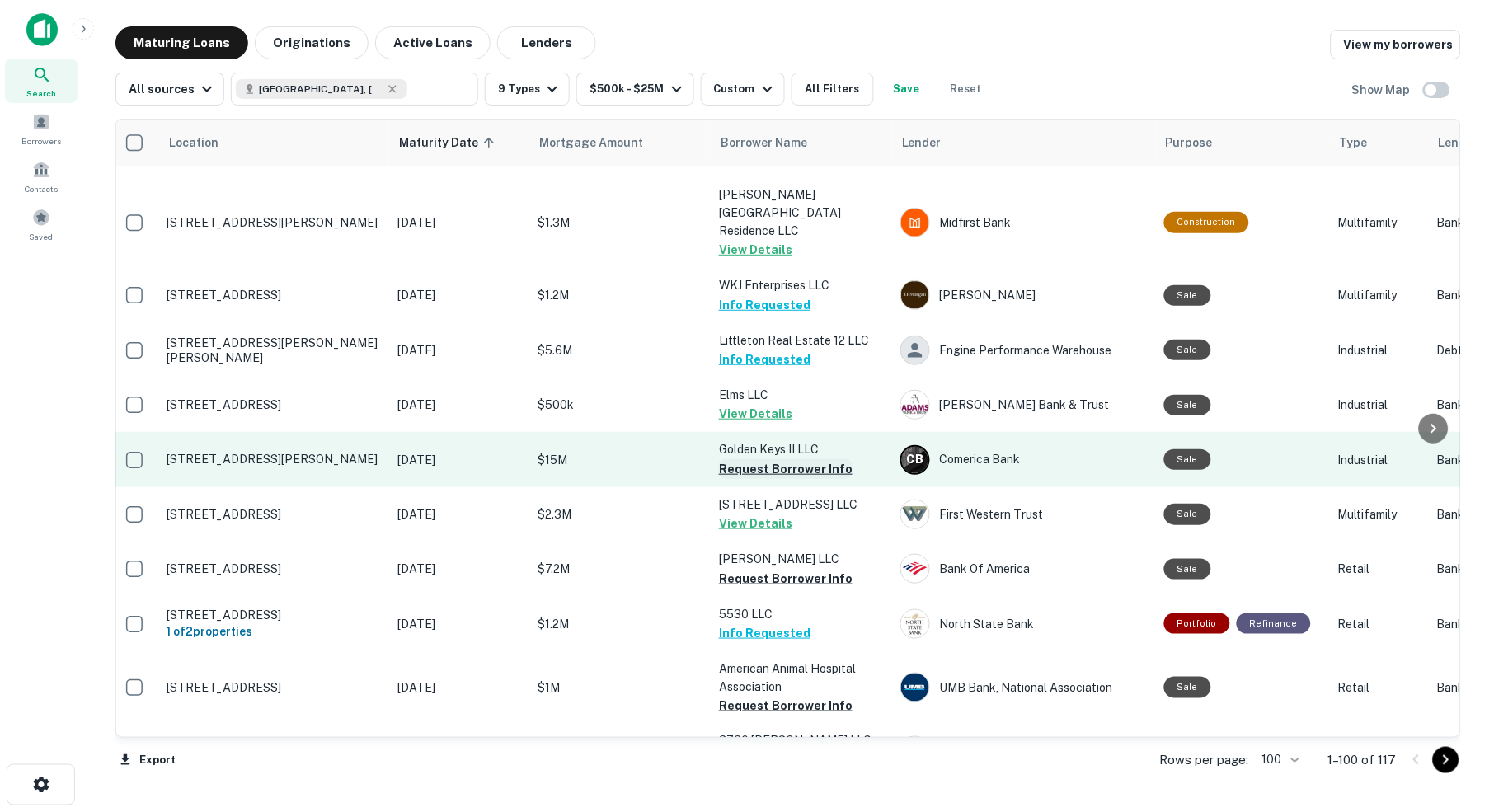
click at [801, 460] on button "Request Borrower Info" at bounding box center [785, 469] width 133 height 20
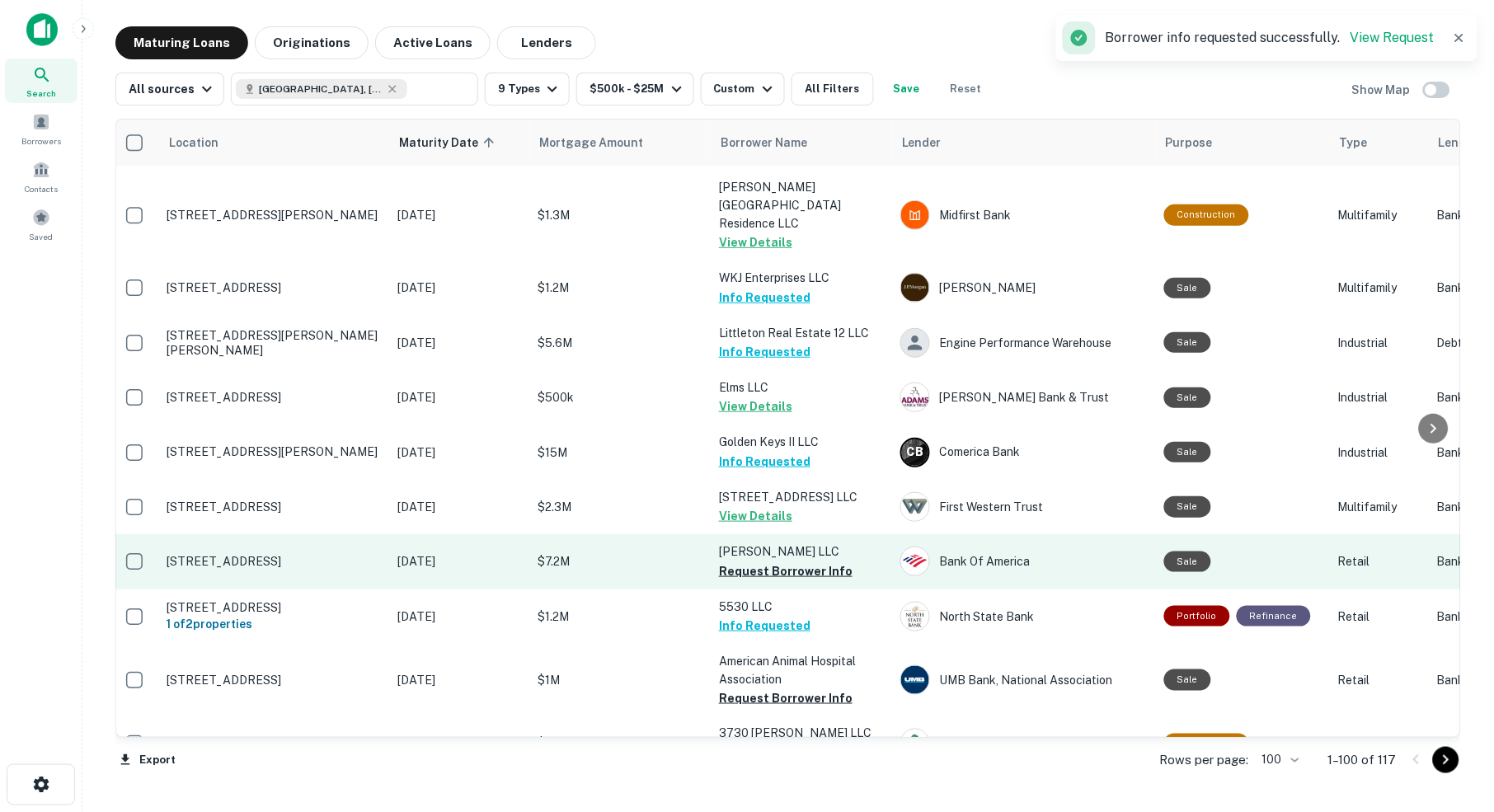
scroll to position [0, 0]
click at [766, 561] on button "Request Borrower Info" at bounding box center [785, 571] width 133 height 20
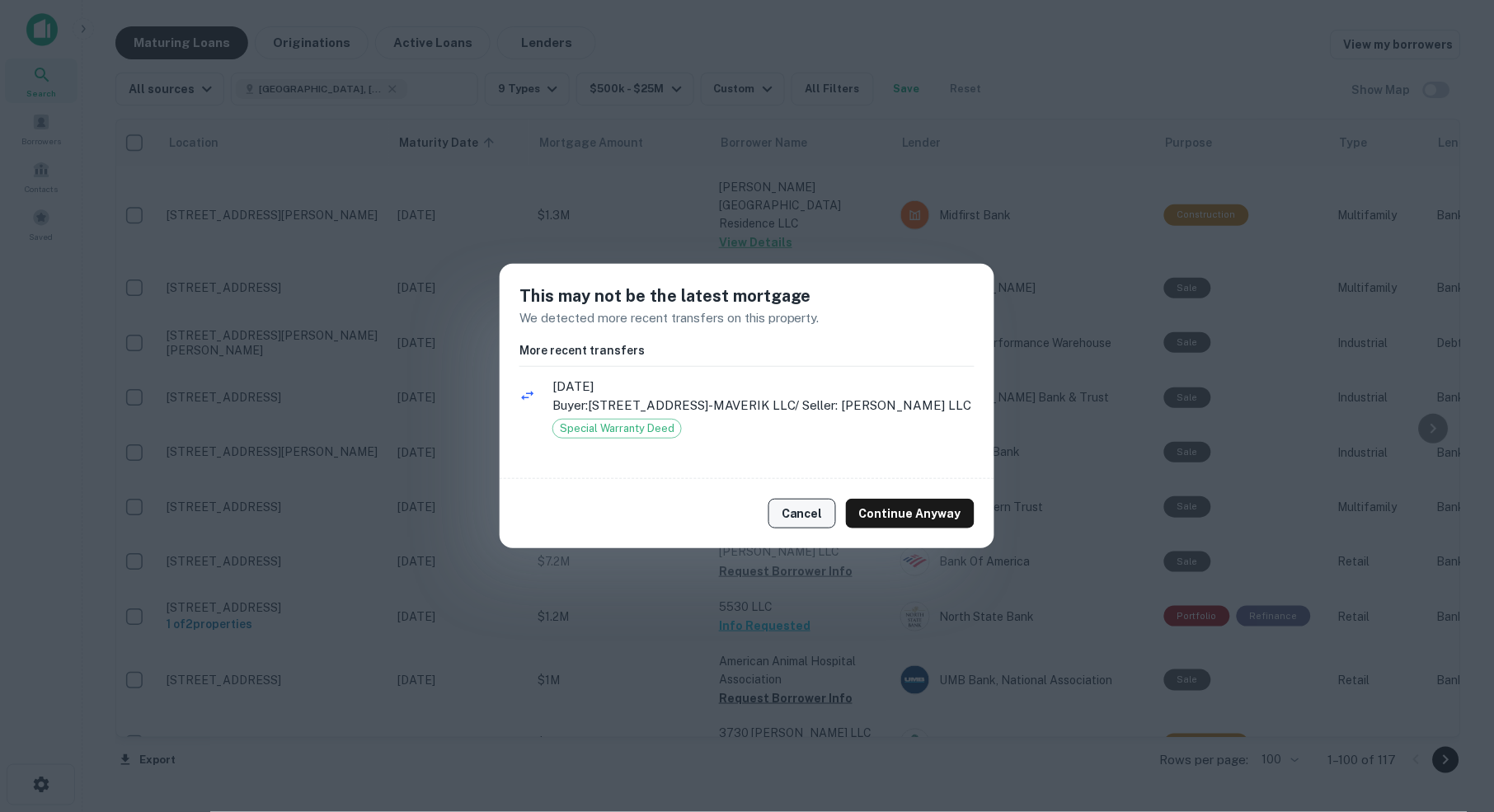
click at [803, 525] on button "Cancel" at bounding box center [801, 513] width 67 height 30
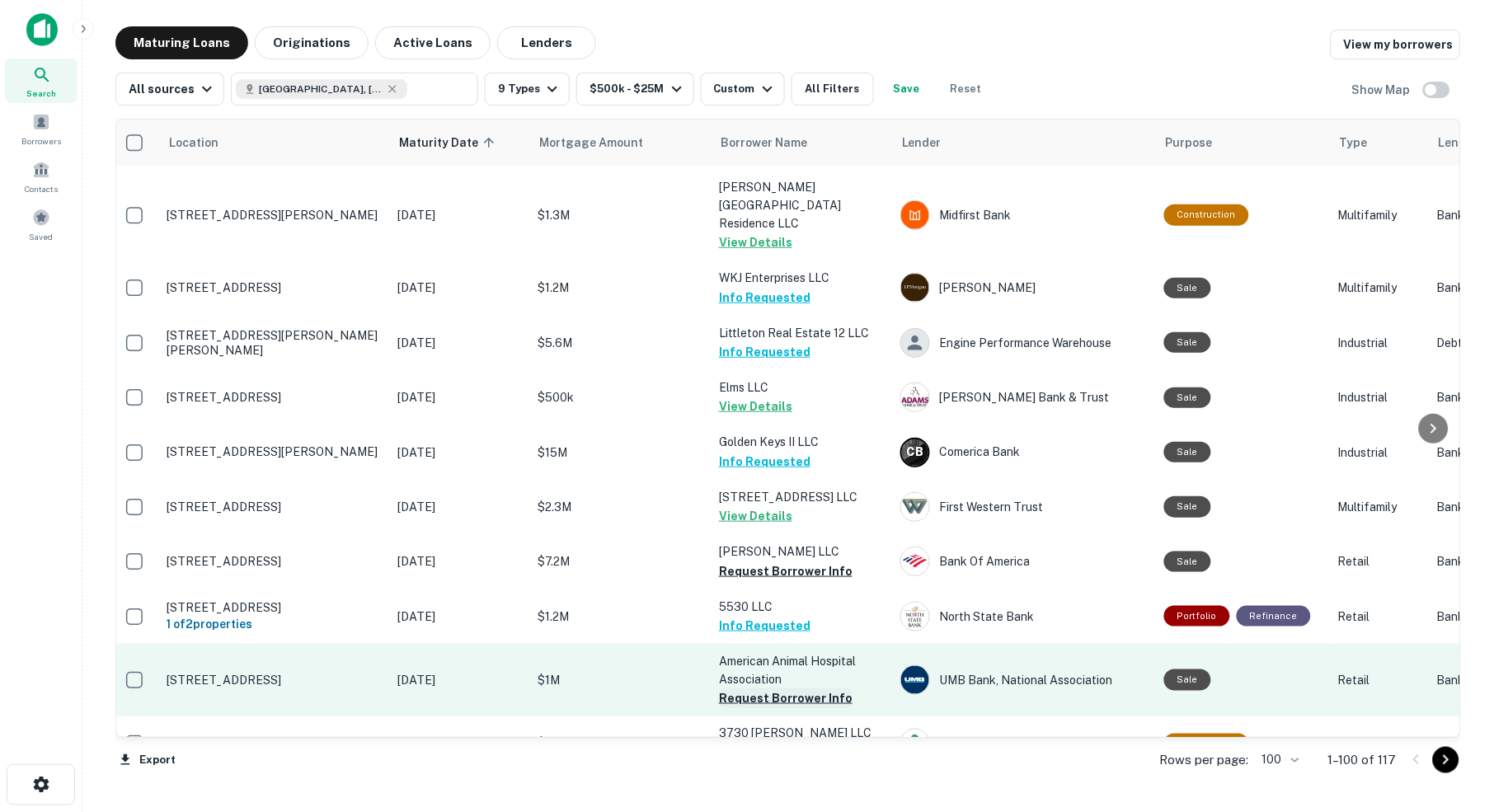
click at [778, 688] on button "Request Borrower Info" at bounding box center [785, 698] width 133 height 20
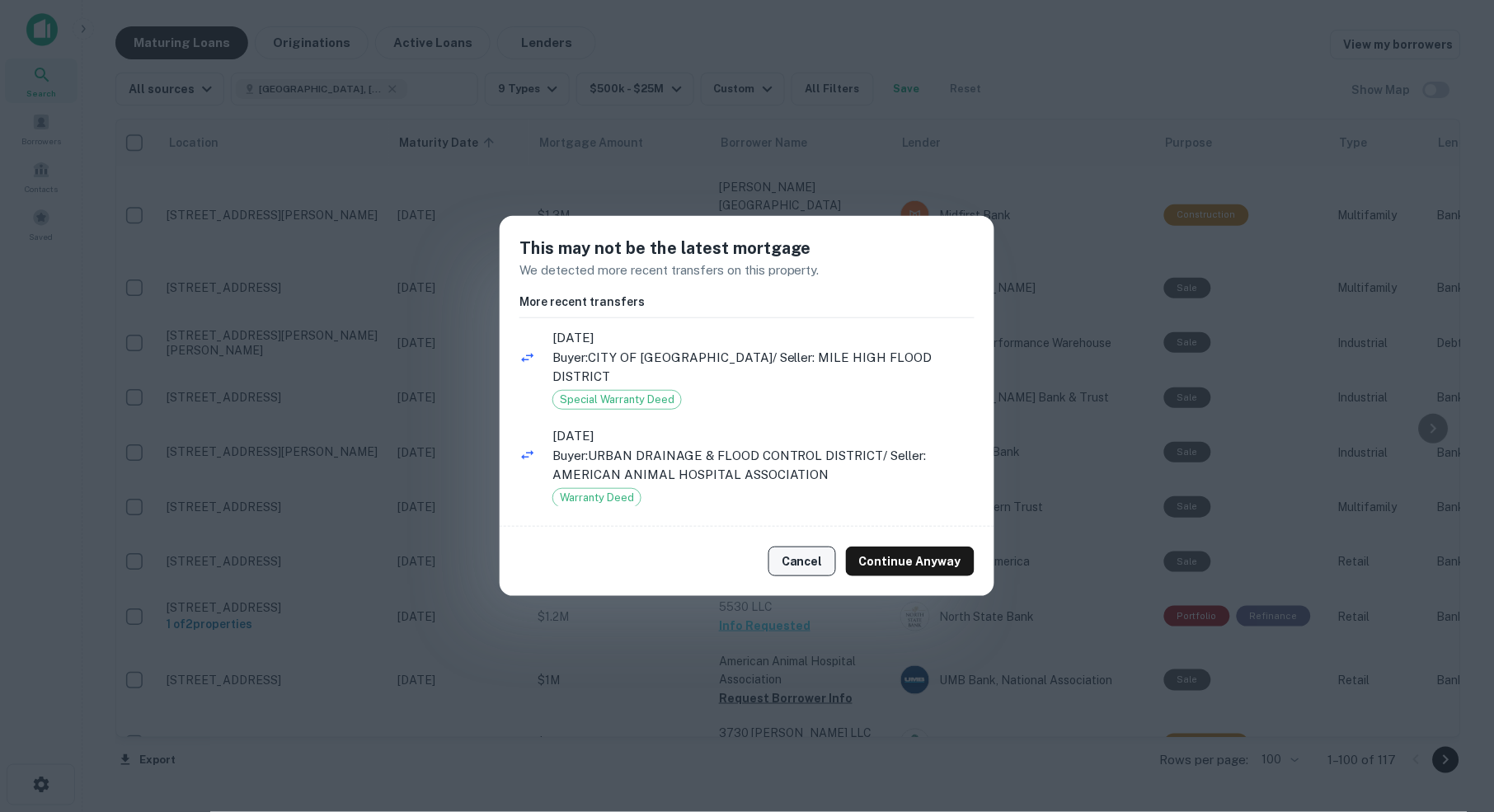
click at [803, 563] on button "Cancel" at bounding box center [801, 561] width 67 height 30
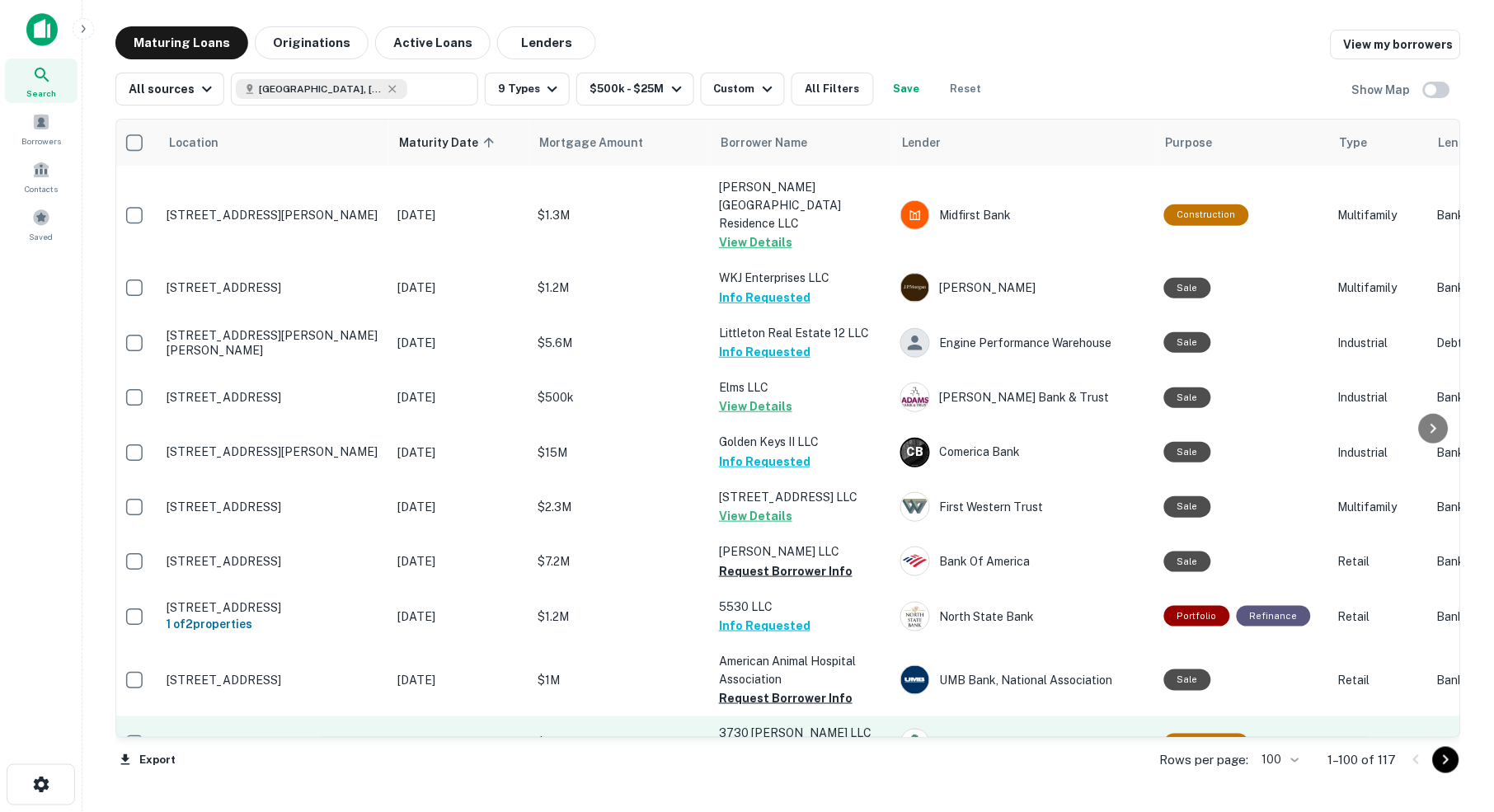
click at [794, 744] on button "Request Borrower Info" at bounding box center [785, 754] width 133 height 20
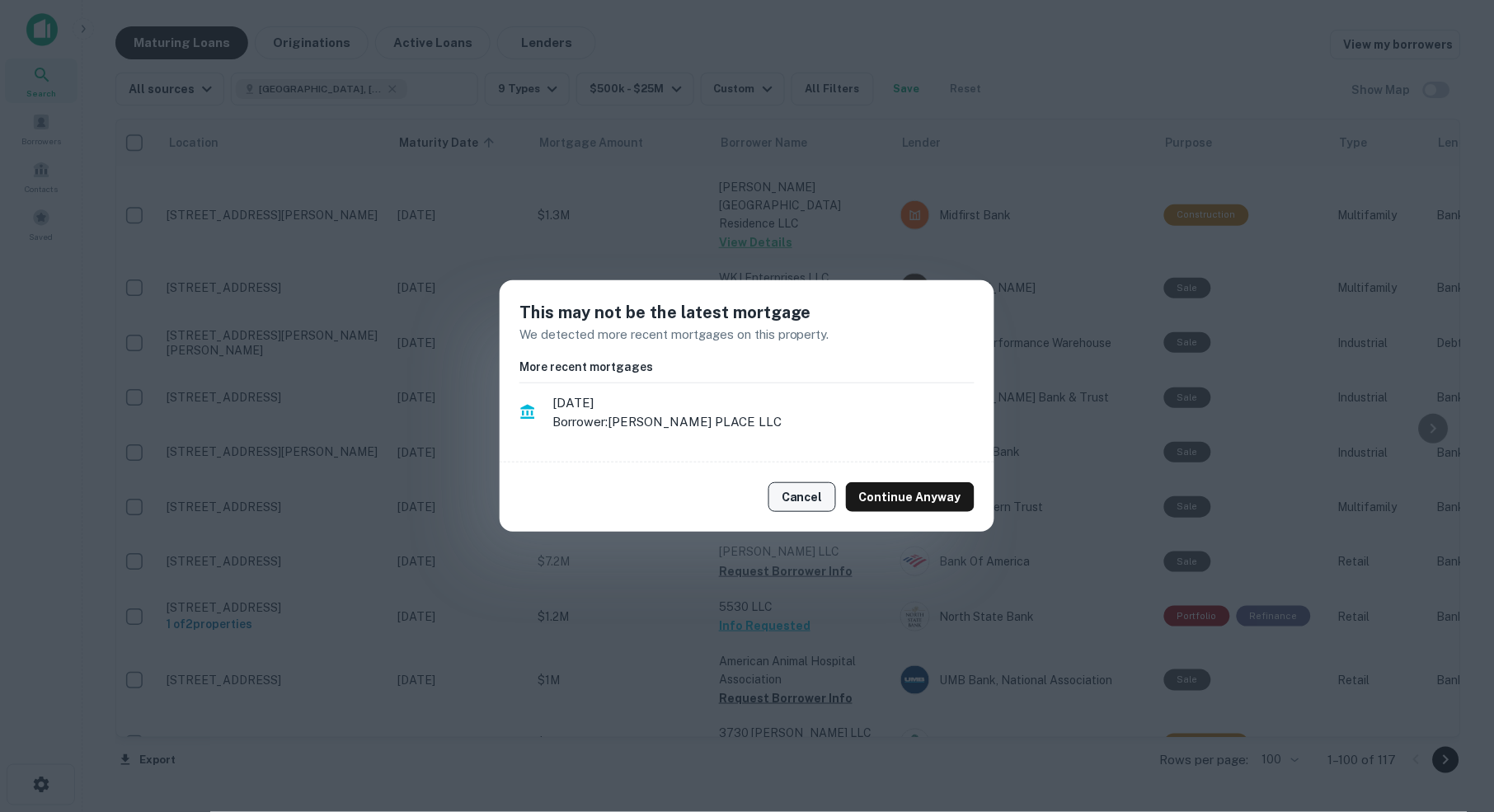
click at [816, 499] on button "Cancel" at bounding box center [801, 496] width 67 height 30
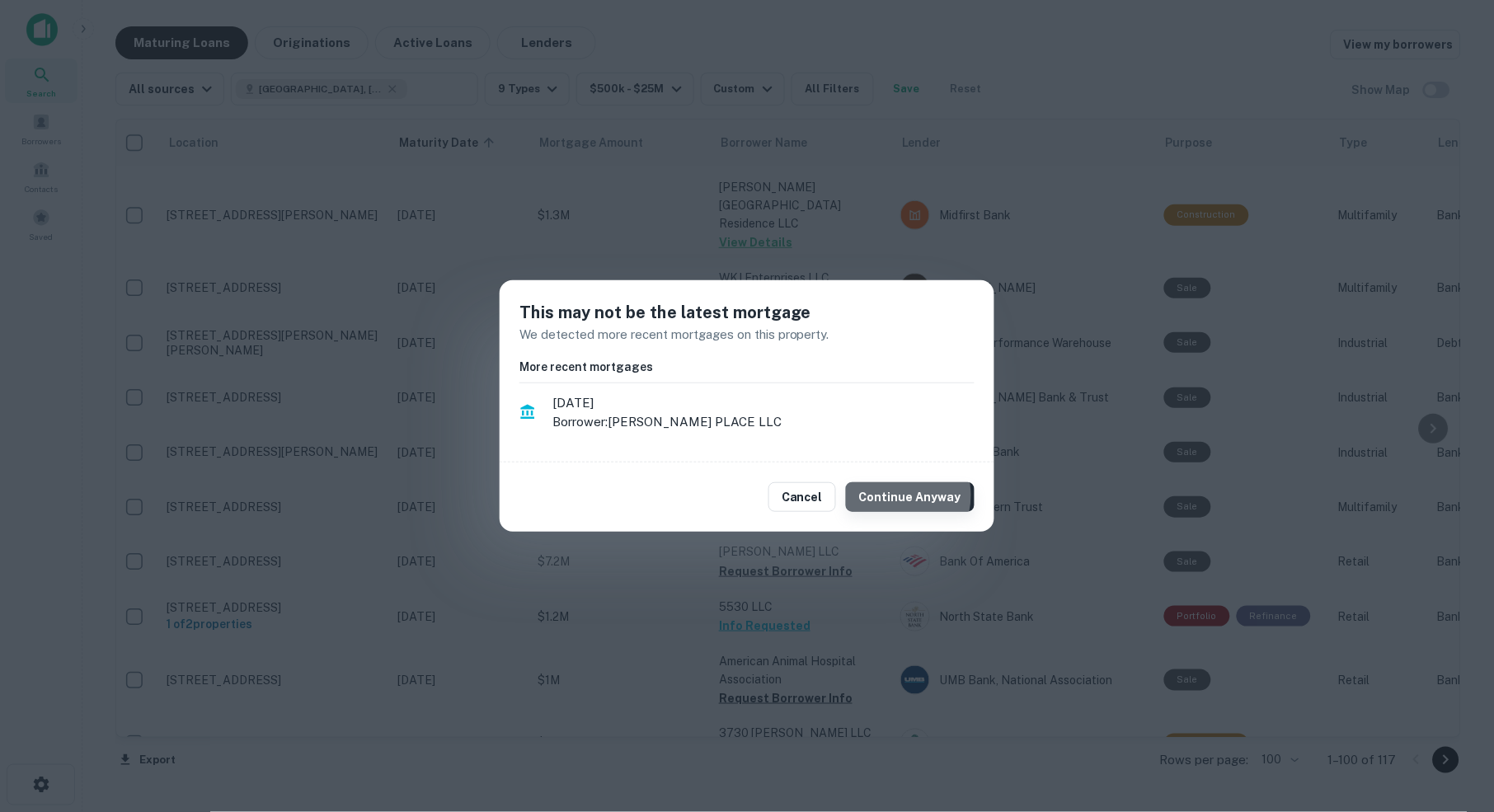
click at [895, 495] on button "Continue Anyway" at bounding box center [909, 496] width 129 height 30
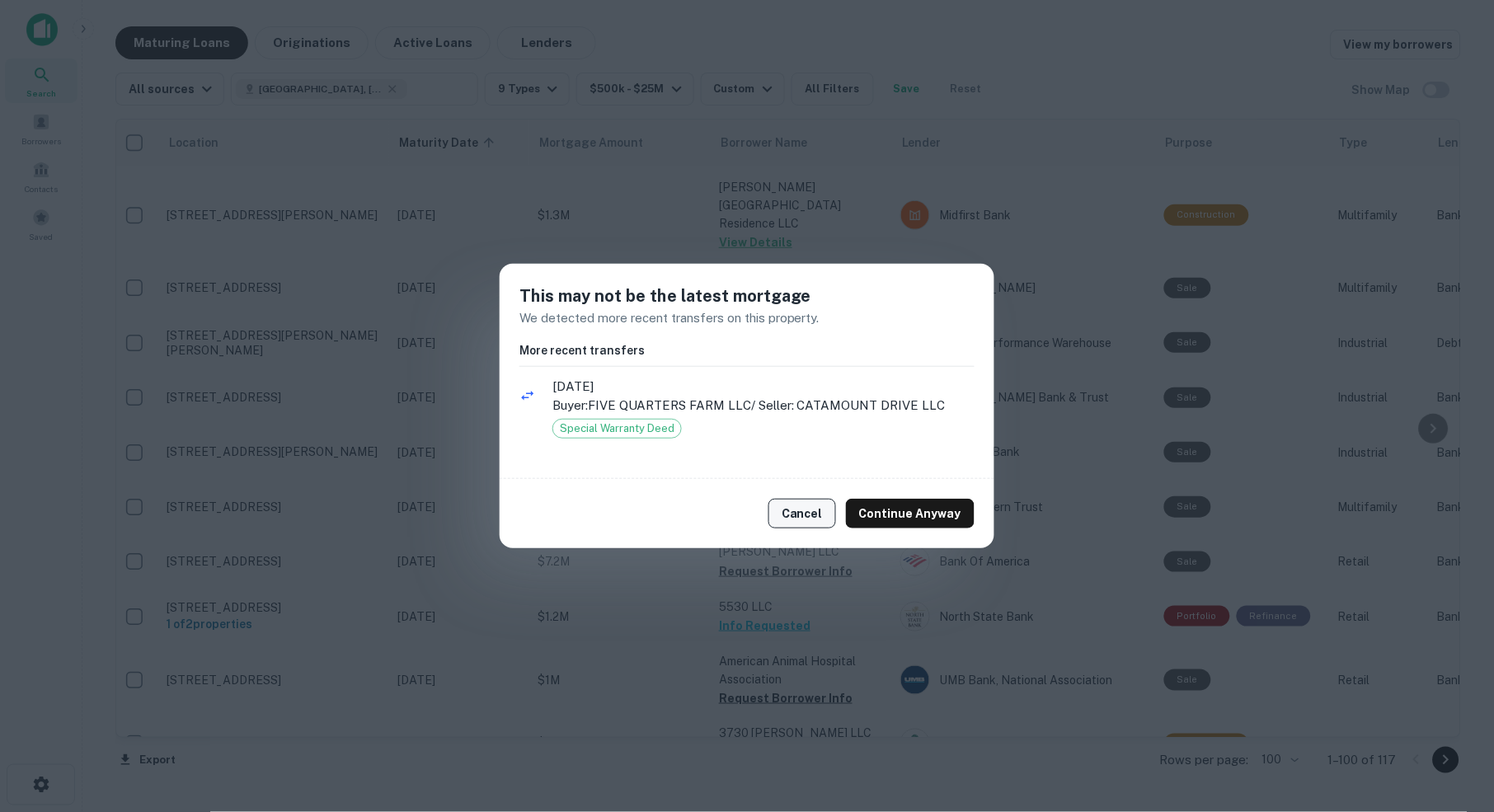
click at [804, 513] on button "Cancel" at bounding box center [801, 513] width 67 height 30
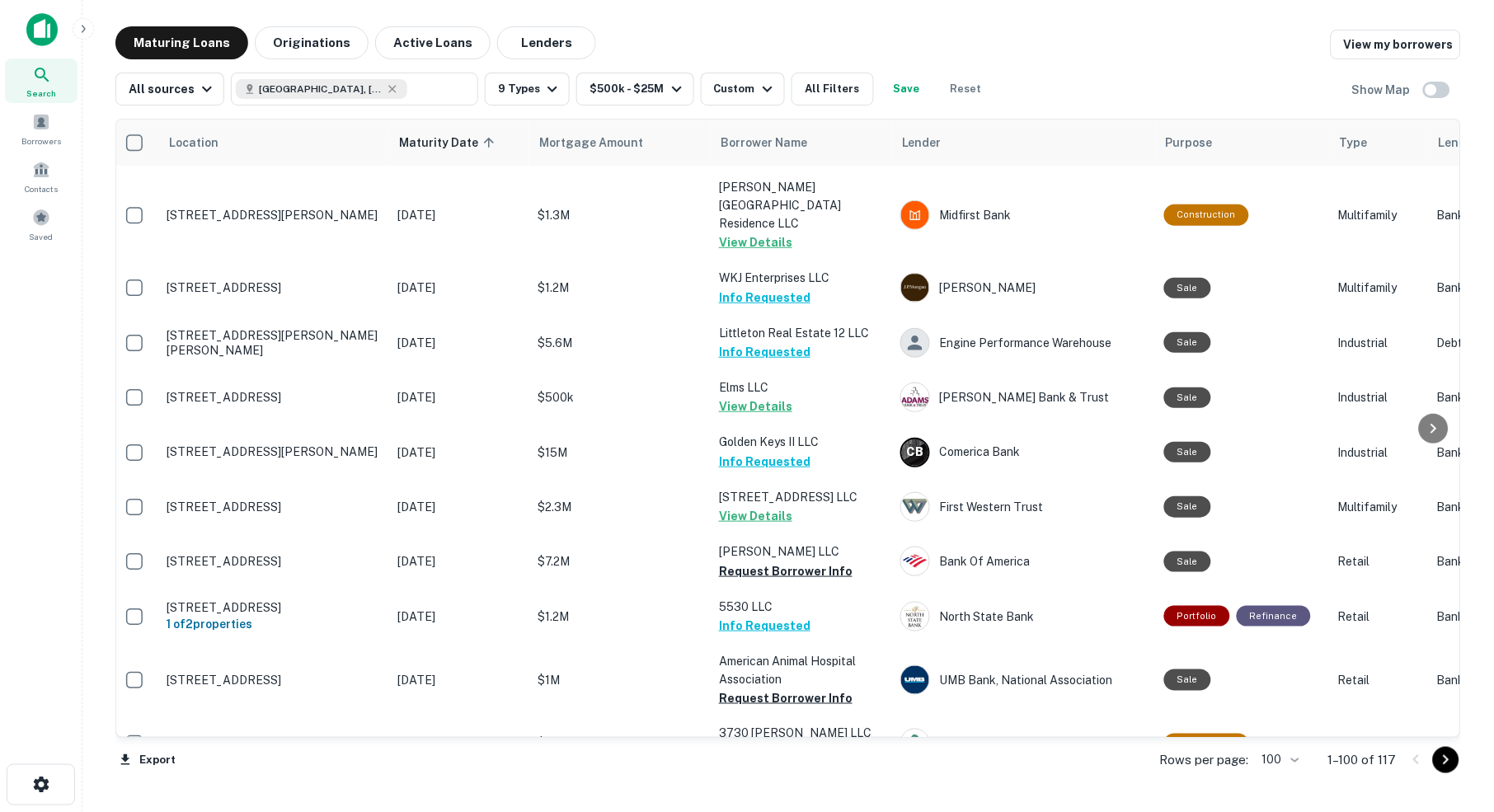
click at [1442, 760] on icon "Go to next page" at bounding box center [1446, 760] width 20 height 20
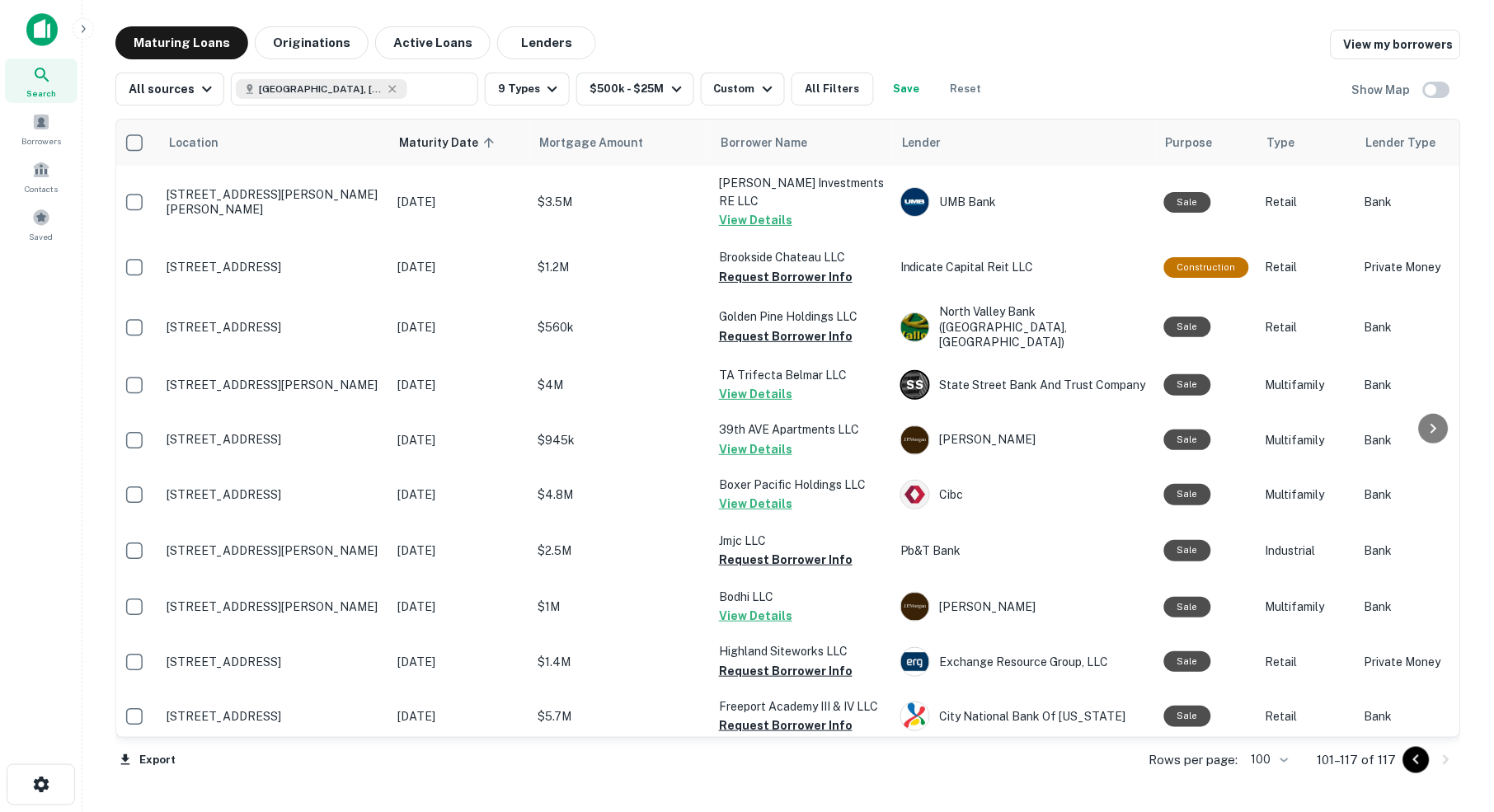
scroll to position [0, 5]
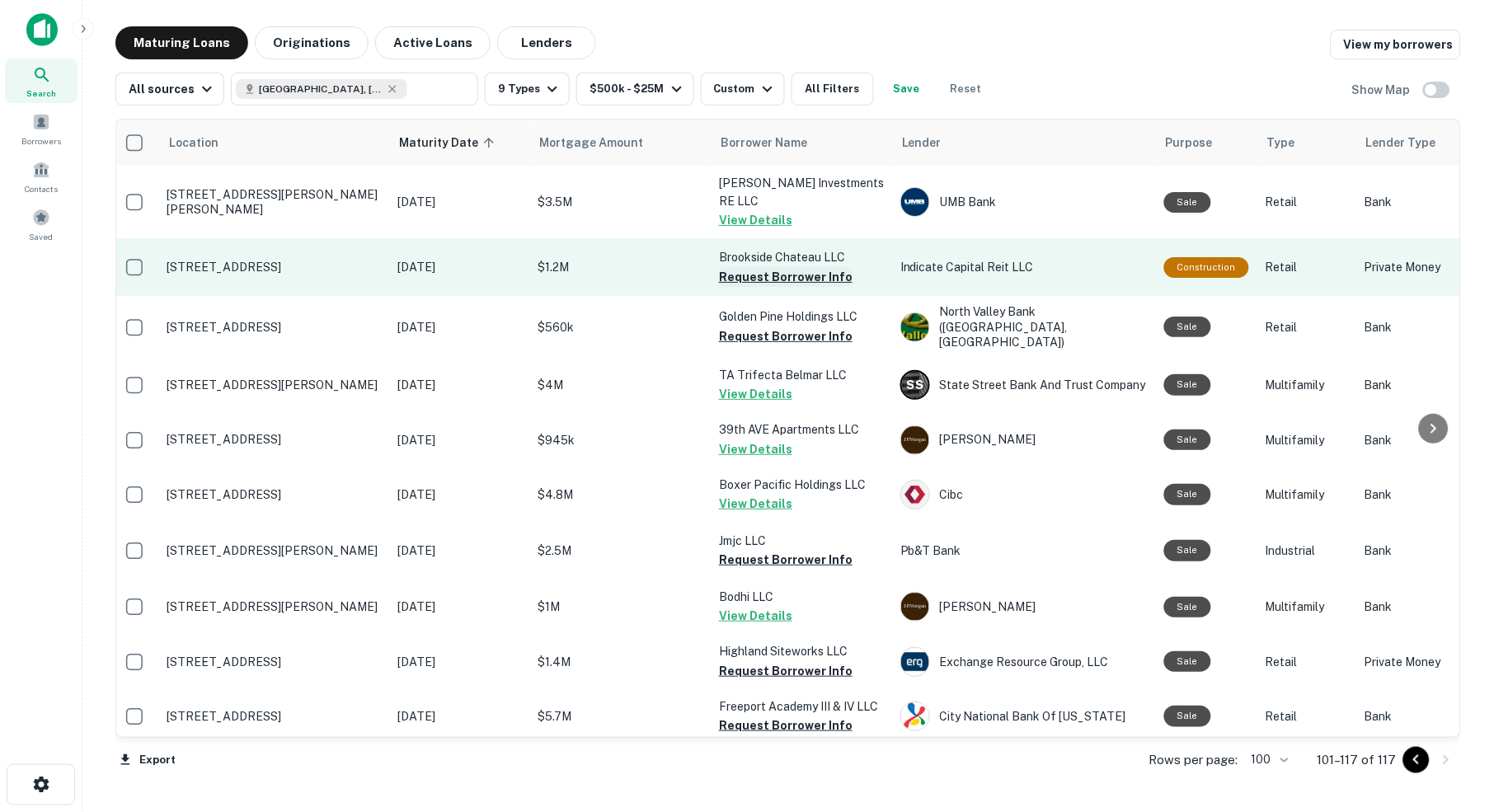
click at [801, 267] on button "Request Borrower Info" at bounding box center [785, 277] width 133 height 20
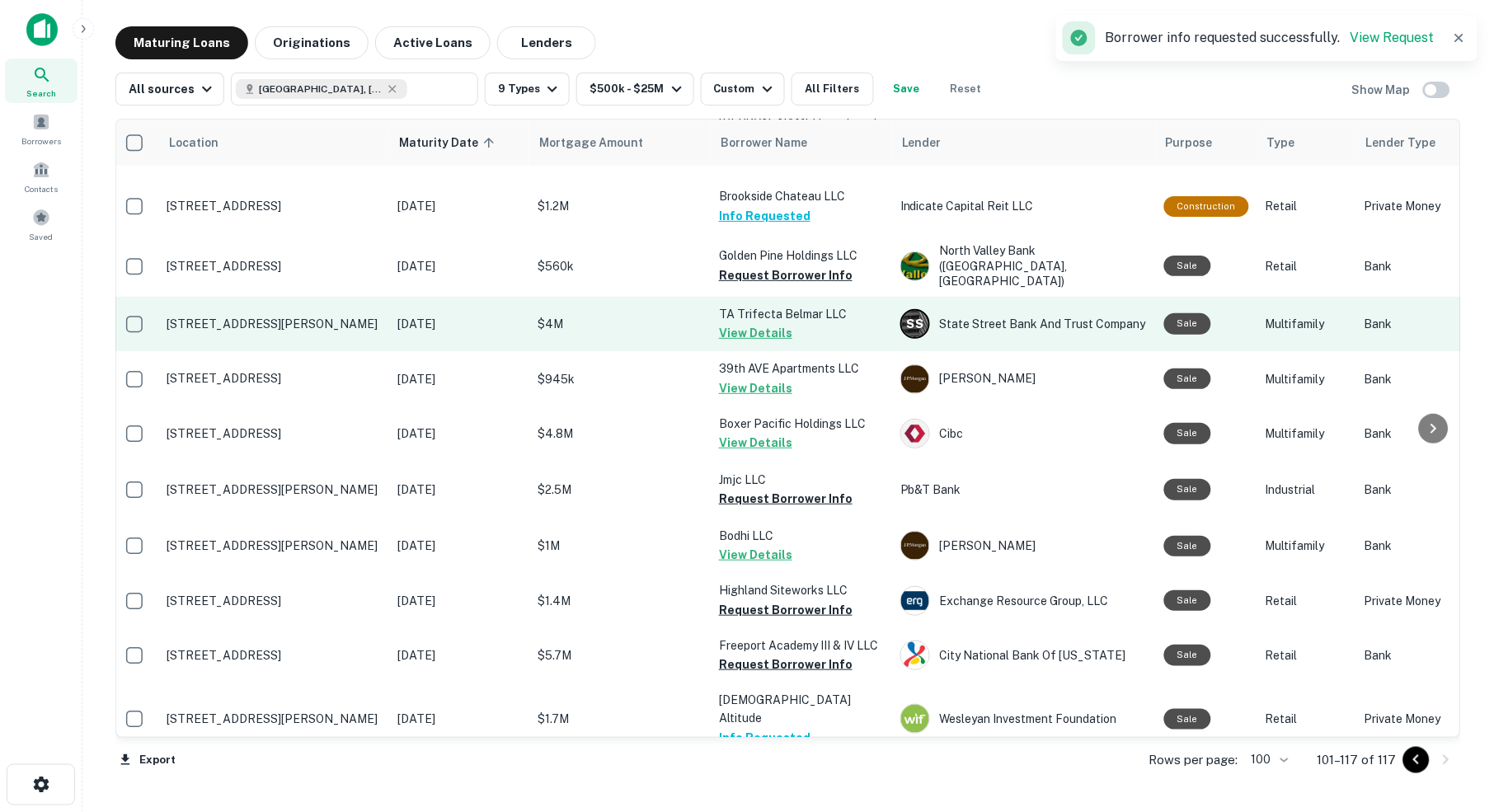
scroll to position [63, 5]
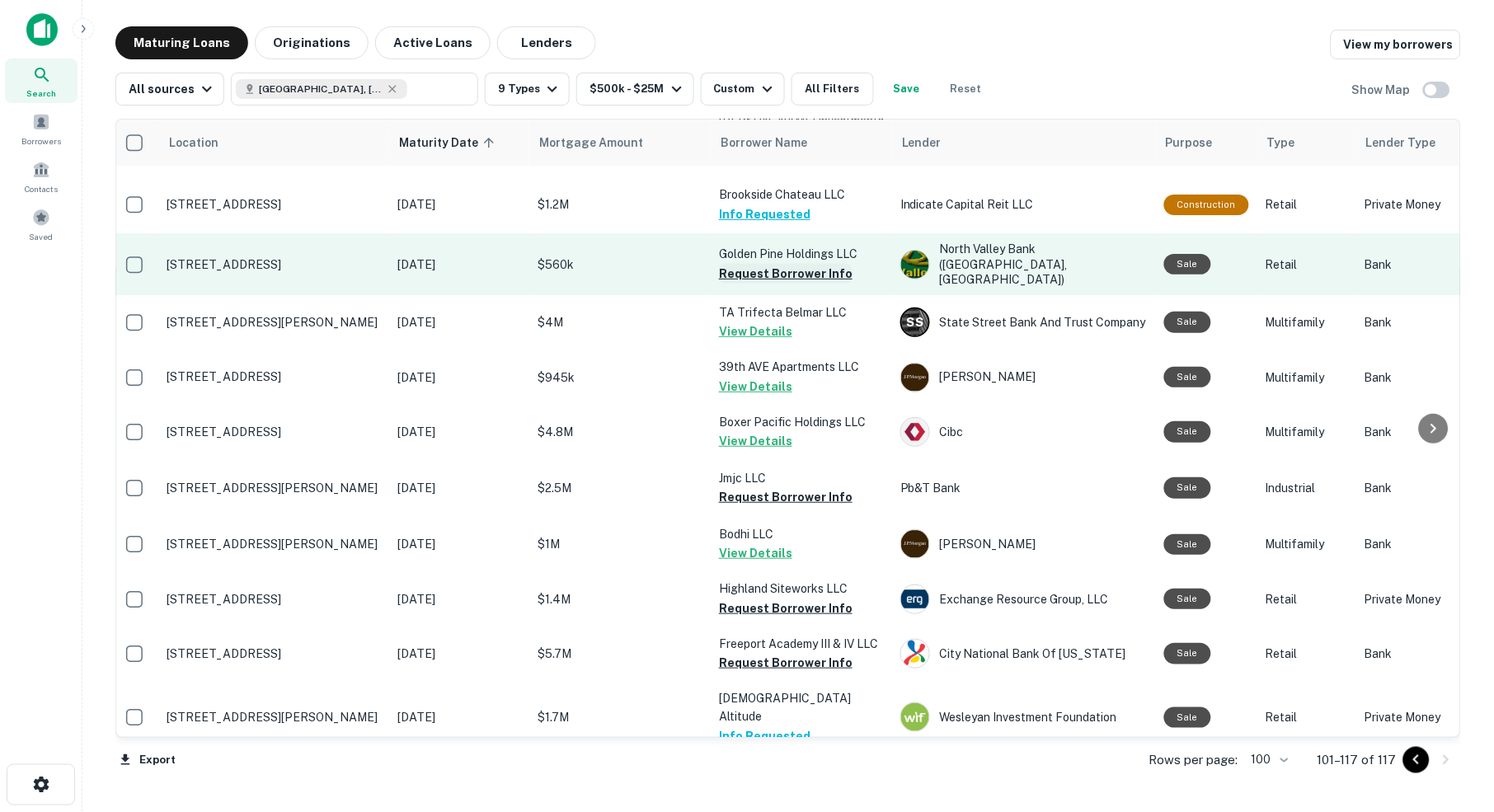
click at [811, 263] on button "Request Borrower Info" at bounding box center [785, 273] width 133 height 20
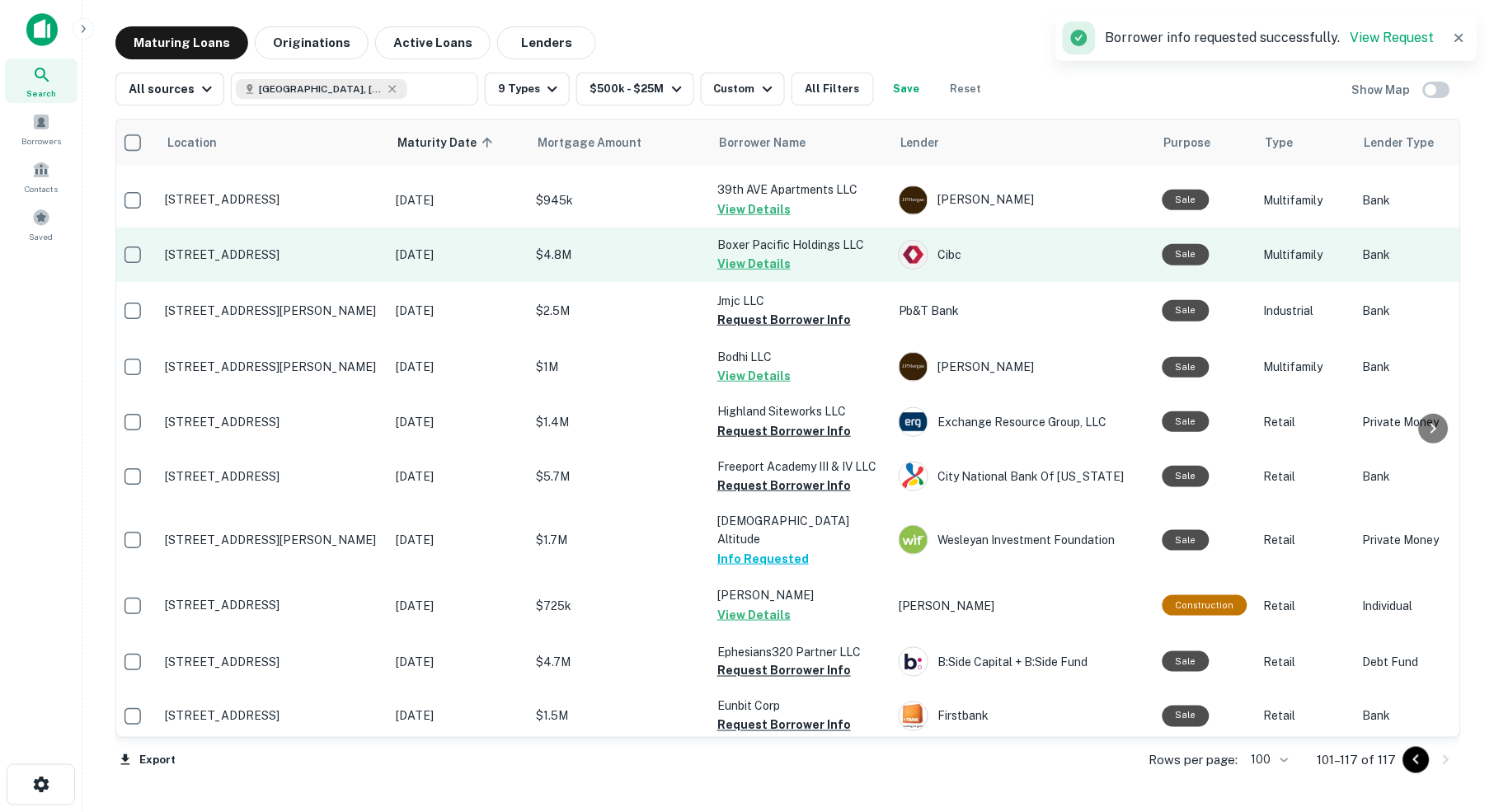
scroll to position [244, 7]
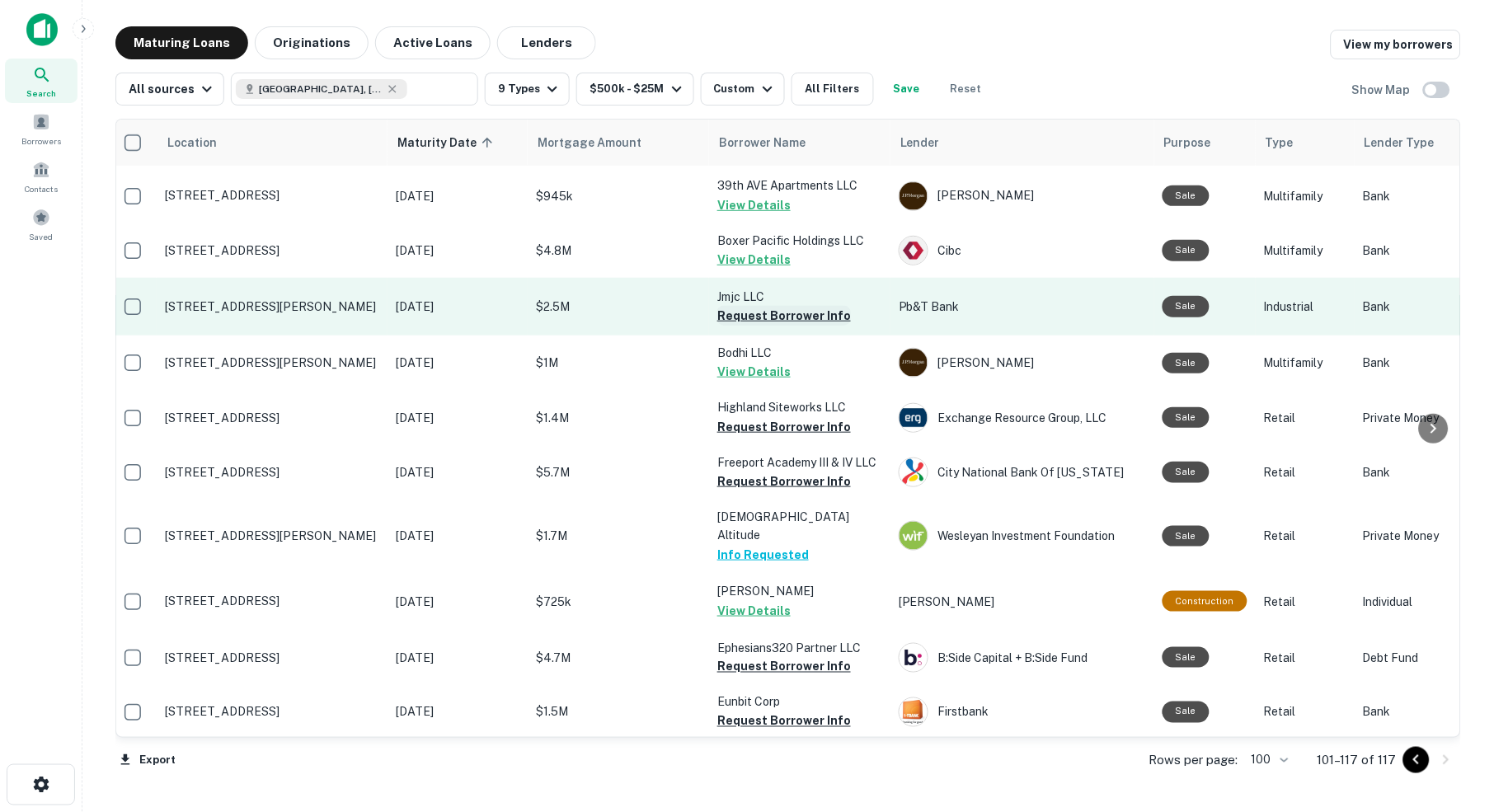
click at [788, 306] on button "Request Borrower Info" at bounding box center [783, 316] width 133 height 20
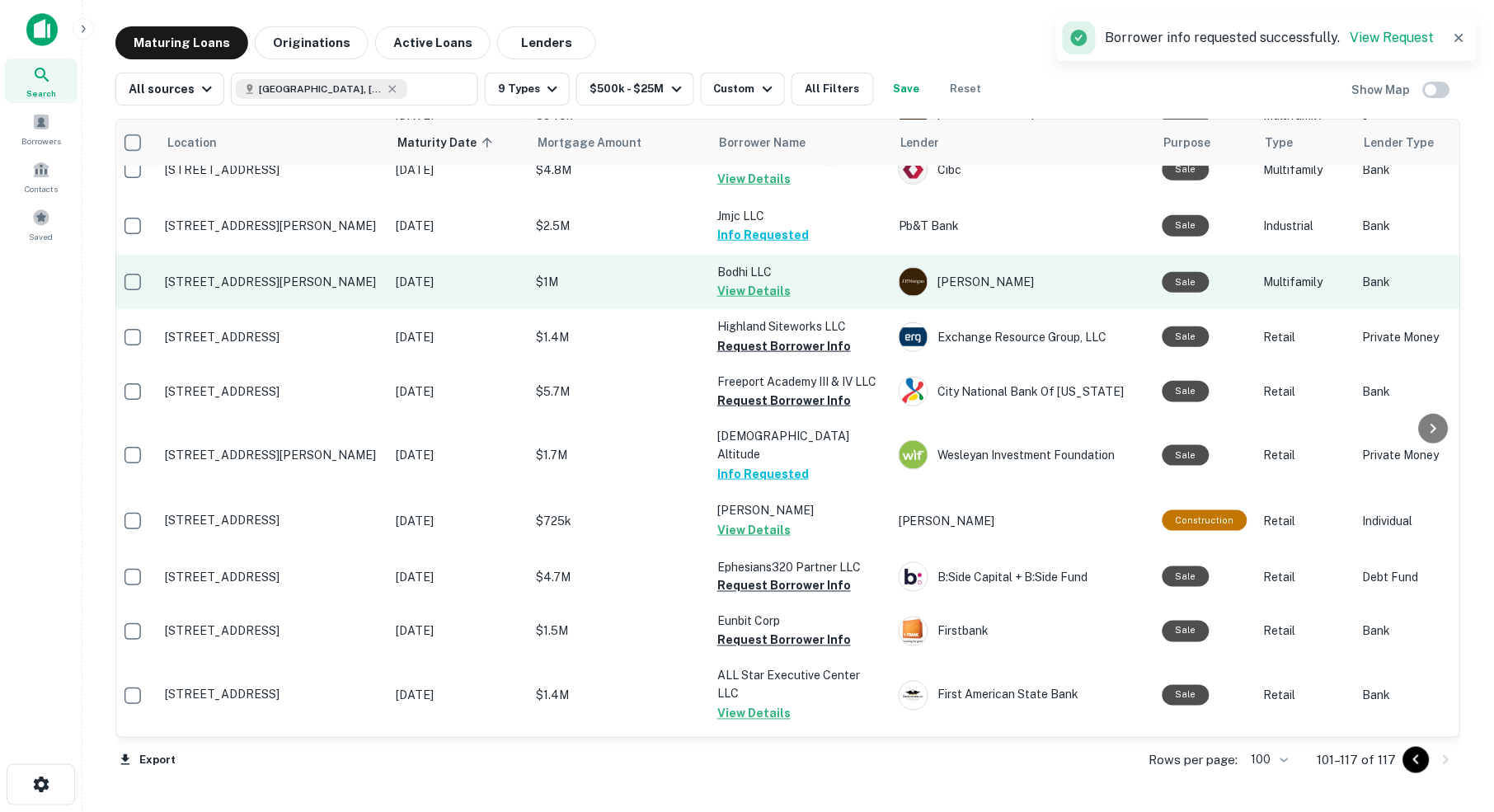
scroll to position [334, 6]
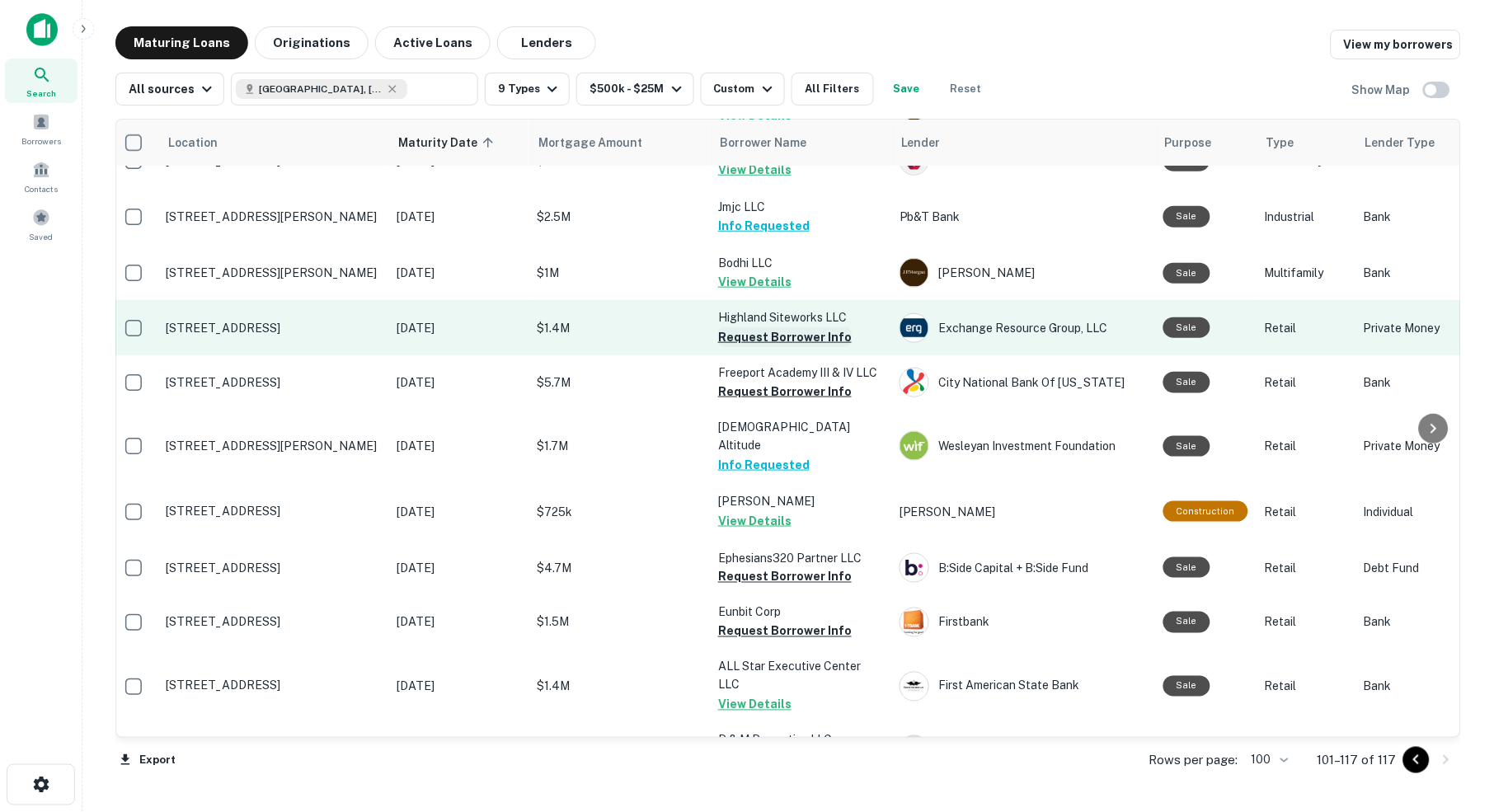
click at [745, 327] on button "Request Borrower Info" at bounding box center [784, 337] width 133 height 20
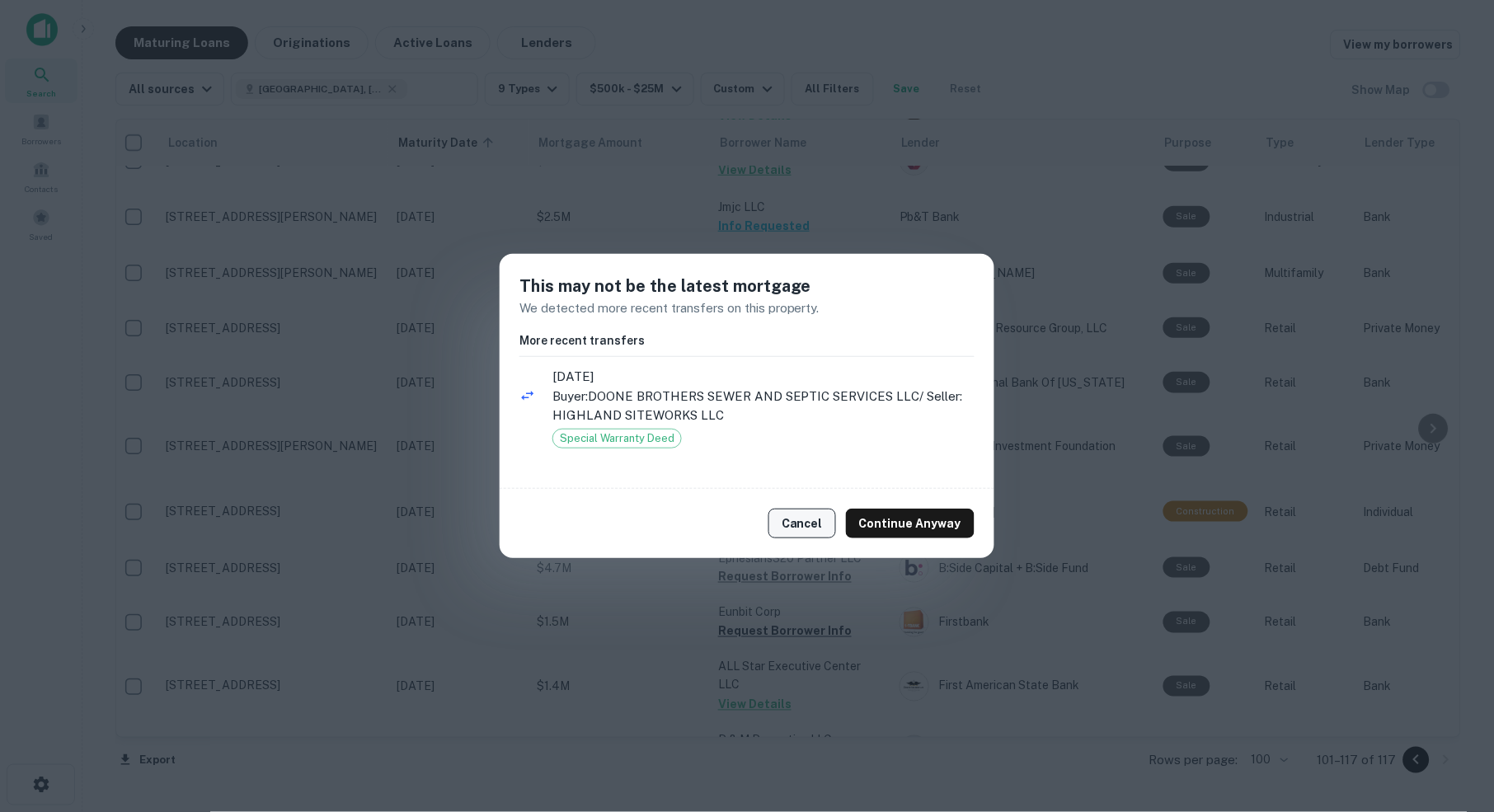
click at [805, 523] on button "Cancel" at bounding box center [801, 523] width 67 height 30
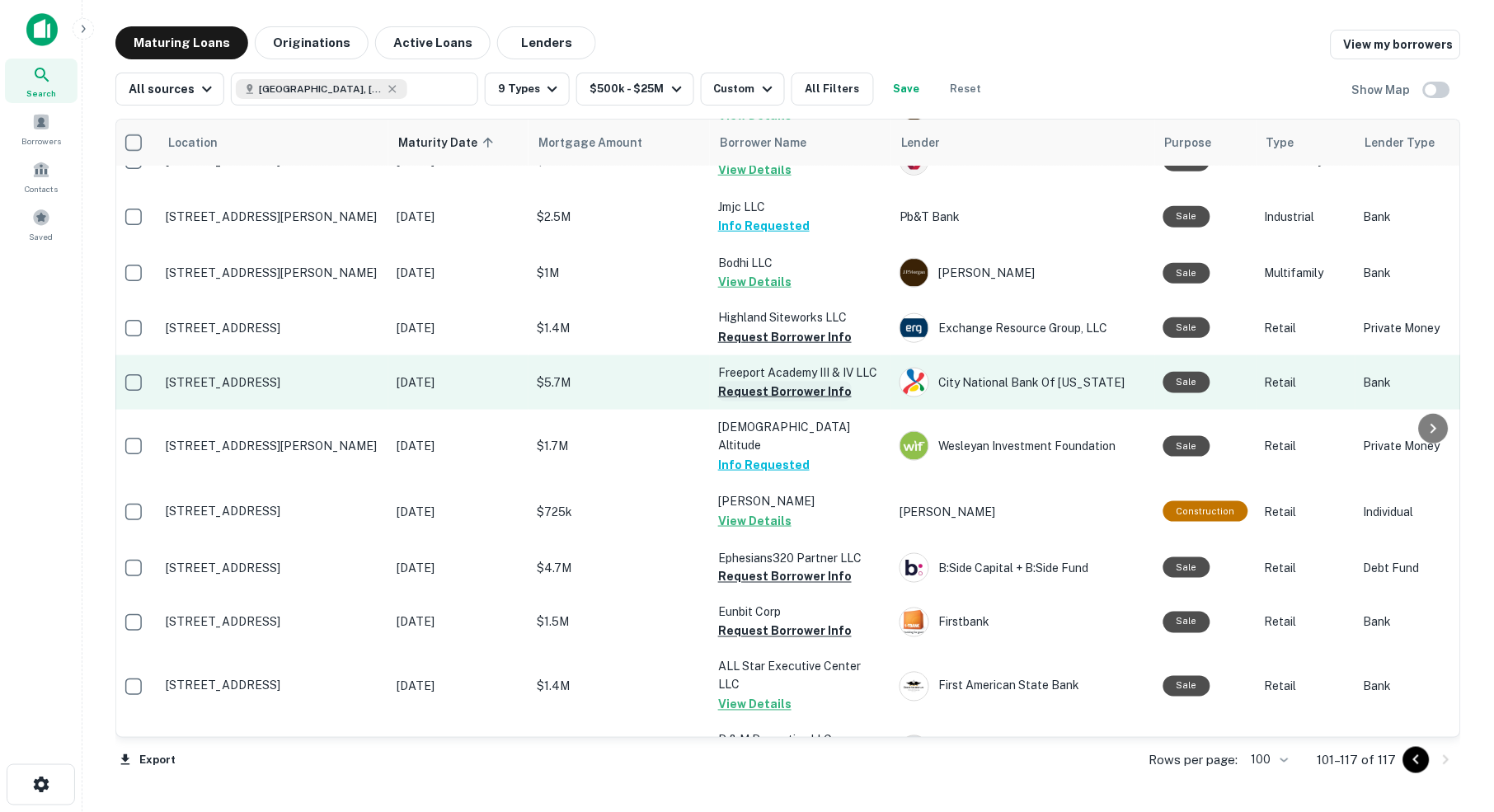
click at [774, 381] on button "Request Borrower Info" at bounding box center [784, 391] width 133 height 20
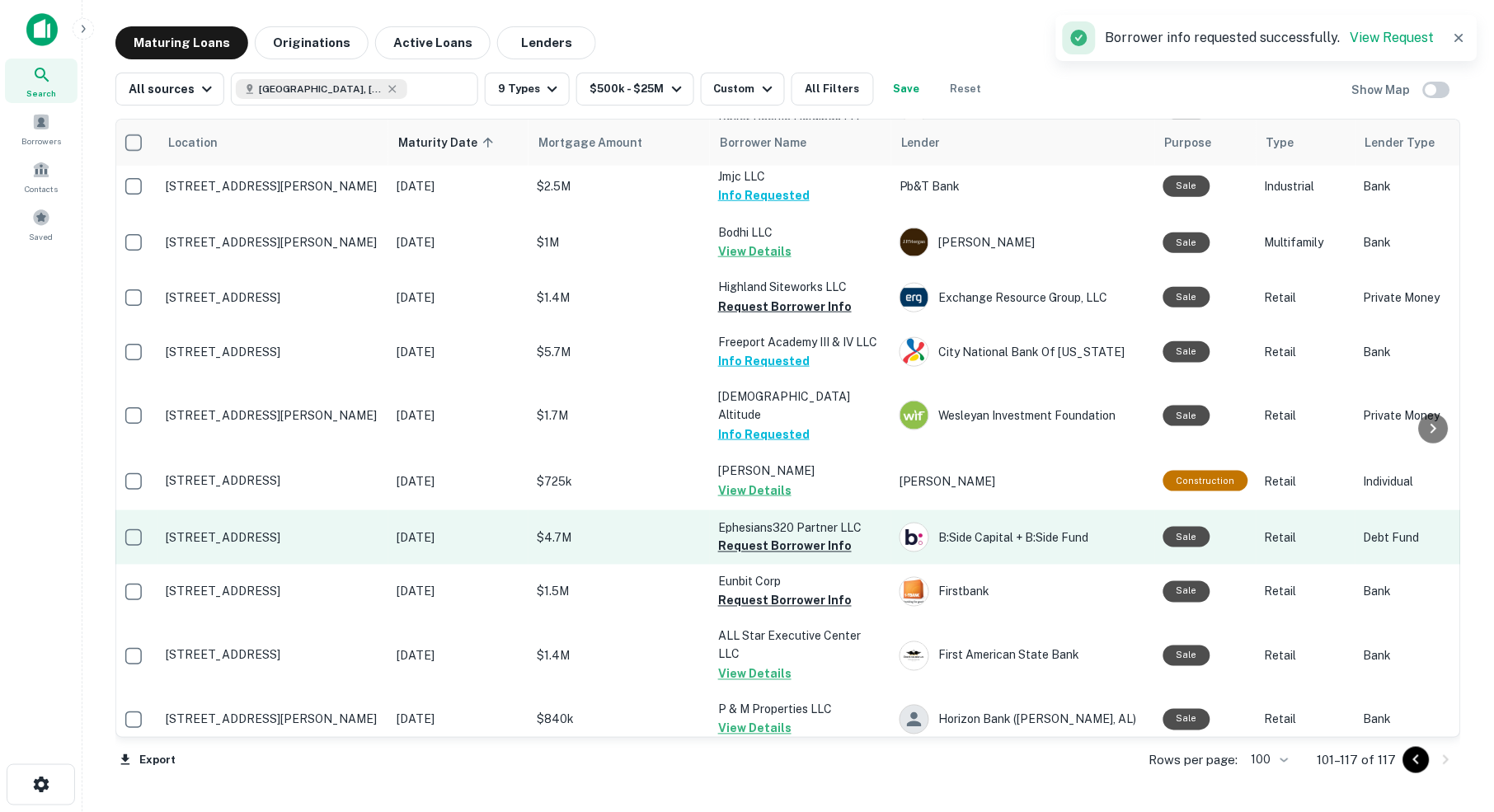
scroll to position [0, 0]
click at [762, 537] on button "Request Borrower Info" at bounding box center [784, 547] width 133 height 20
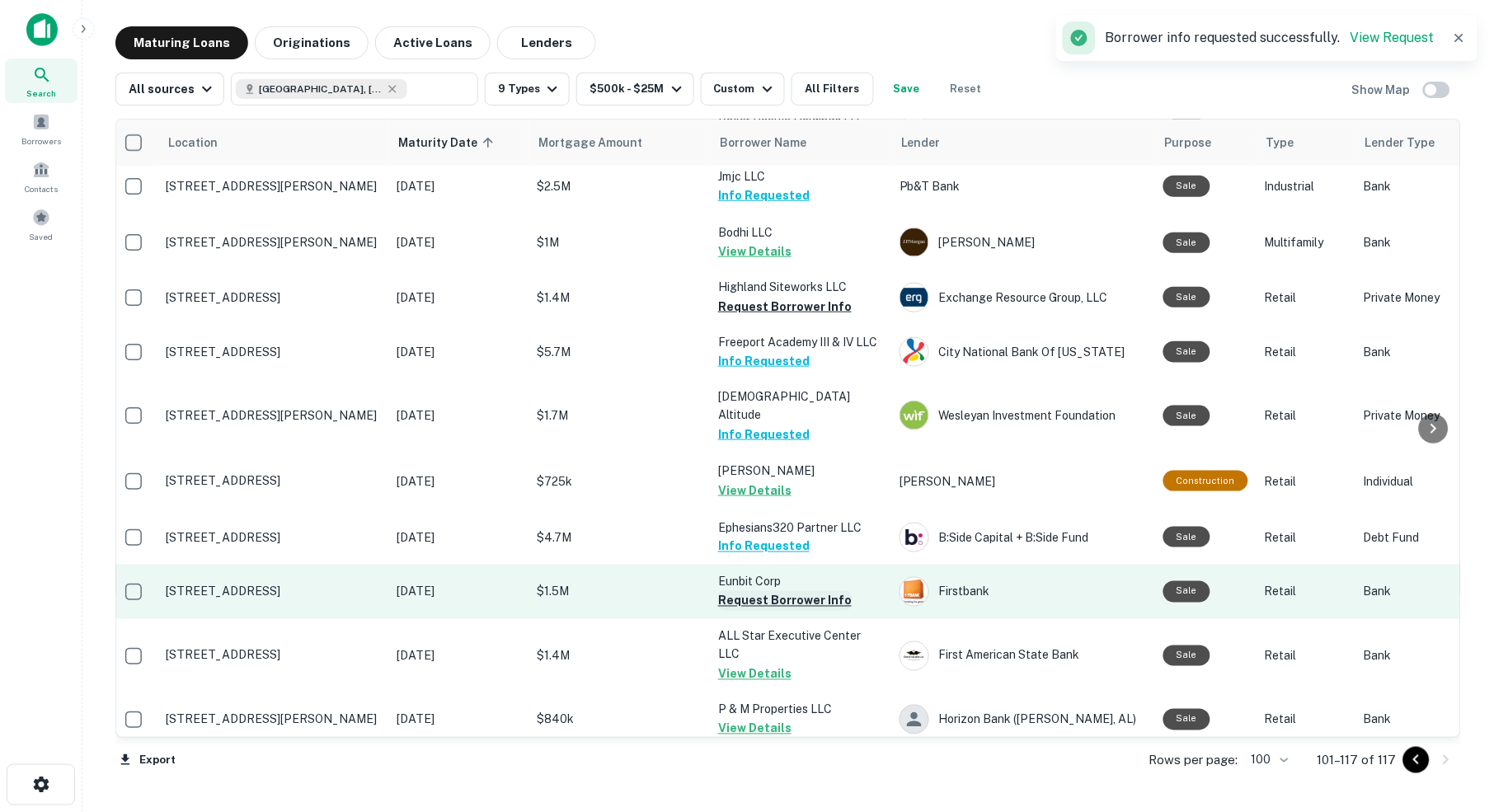
click at [759, 591] on button "Request Borrower Info" at bounding box center [784, 601] width 133 height 20
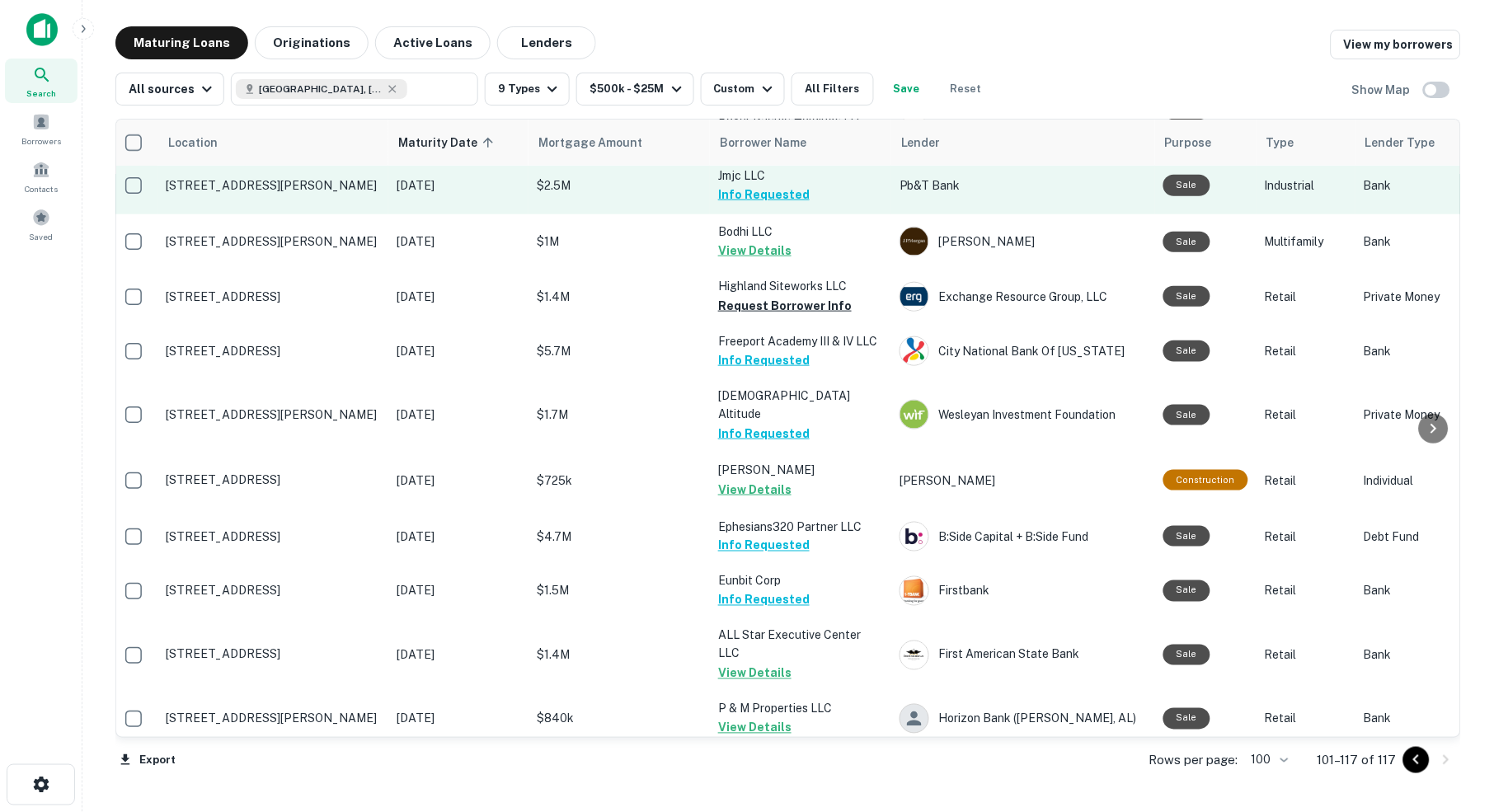
scroll to position [364, 6]
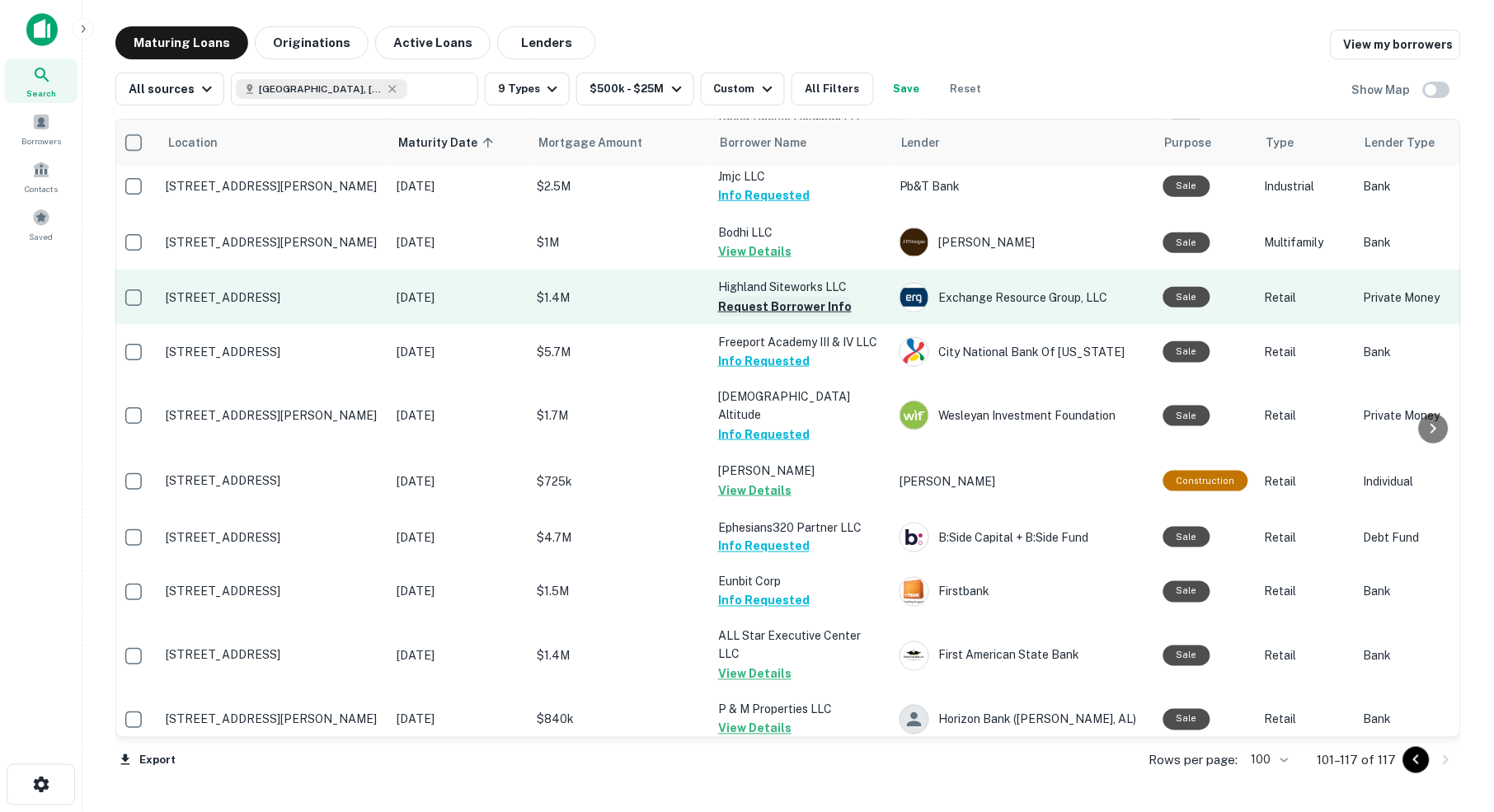
click at [782, 297] on button "Request Borrower Info" at bounding box center [784, 307] width 133 height 20
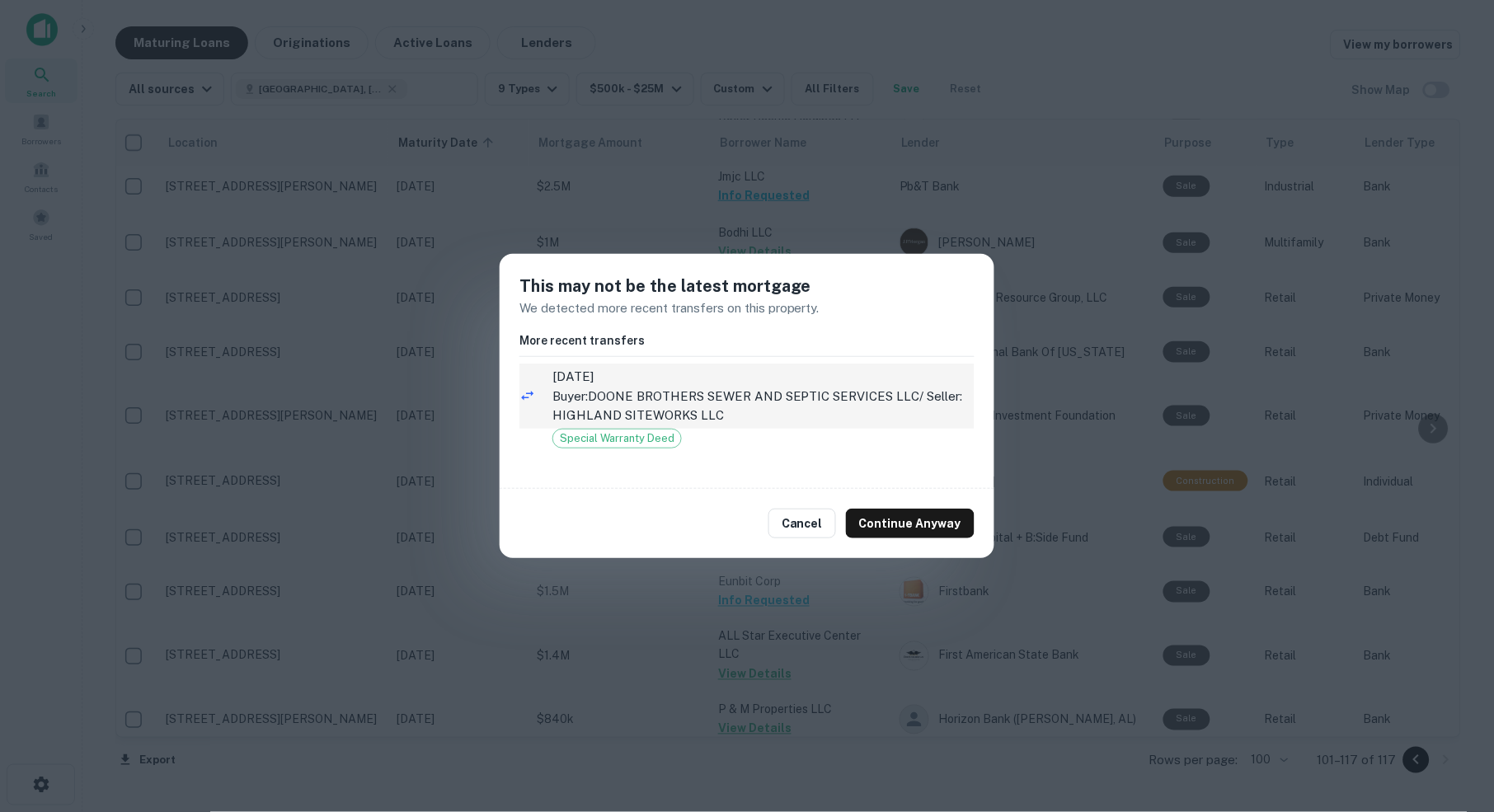
click at [614, 391] on p "Buyer: DOONE BROTHERS SEWER AND SEPTIC SERVICES LLC / Seller: HIGHLAND SITEWORK…" at bounding box center [763, 406] width 422 height 39
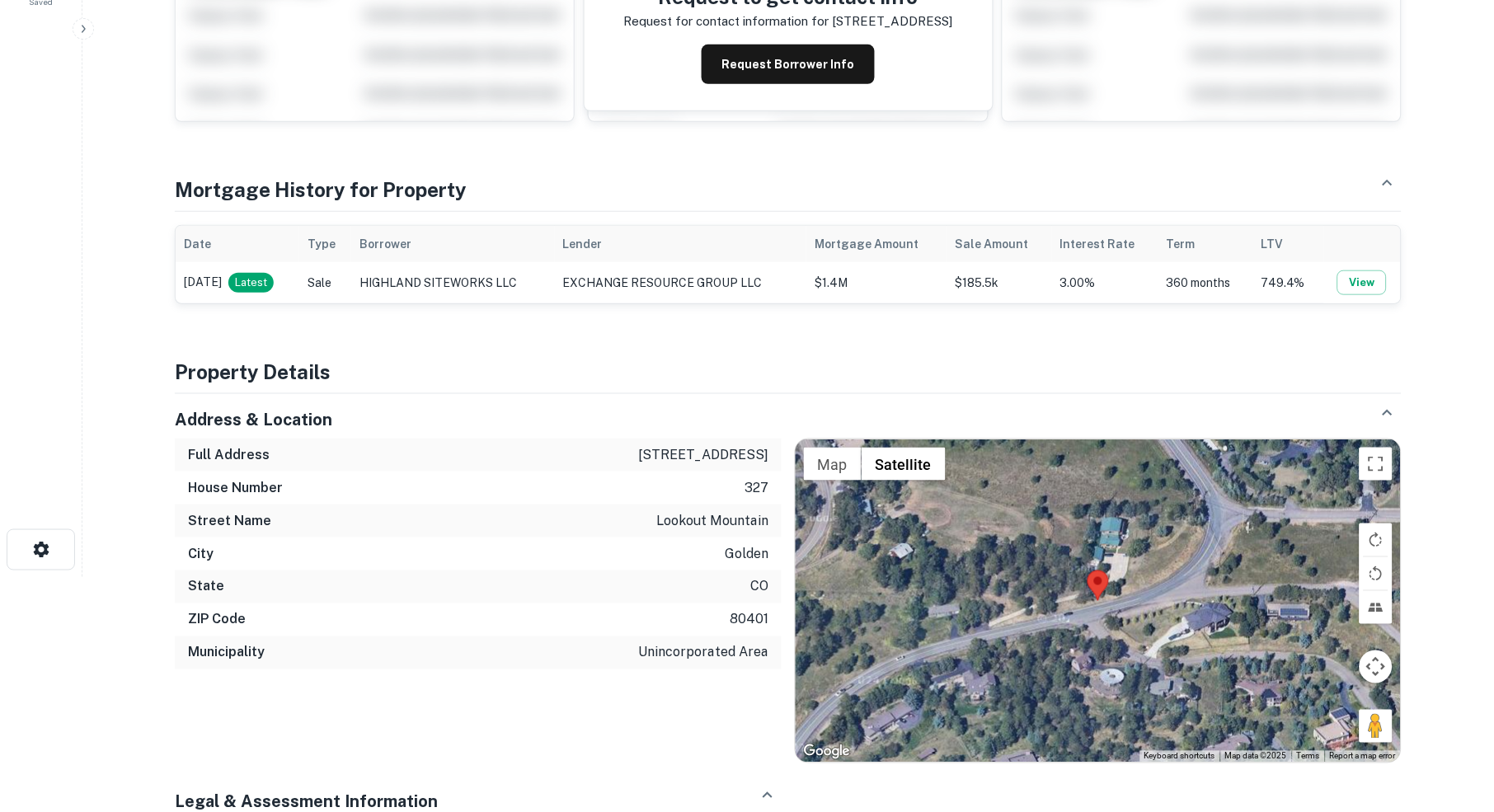
scroll to position [240, 0]
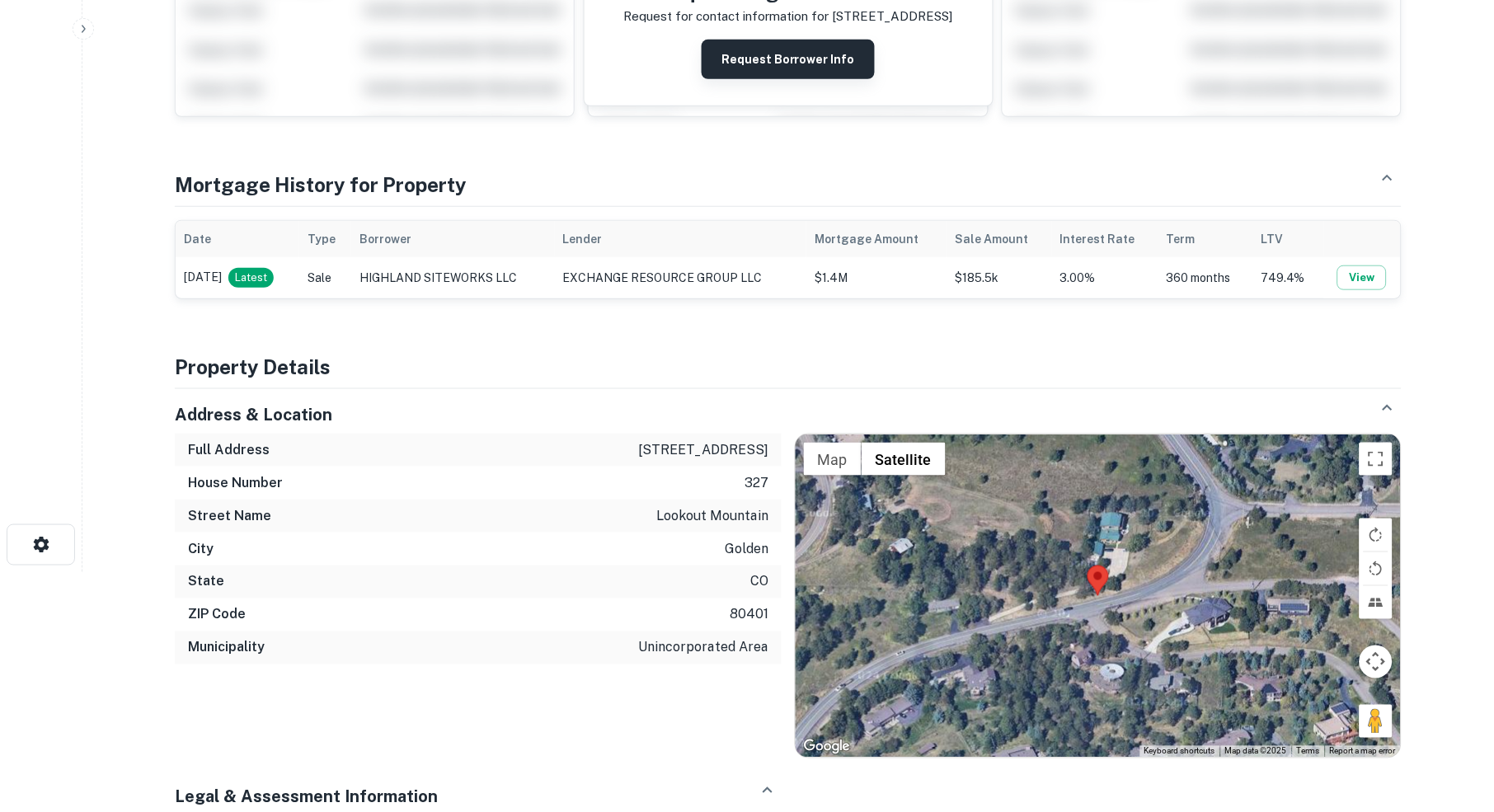
click at [795, 61] on button "Request Borrower Info" at bounding box center [788, 59] width 173 height 40
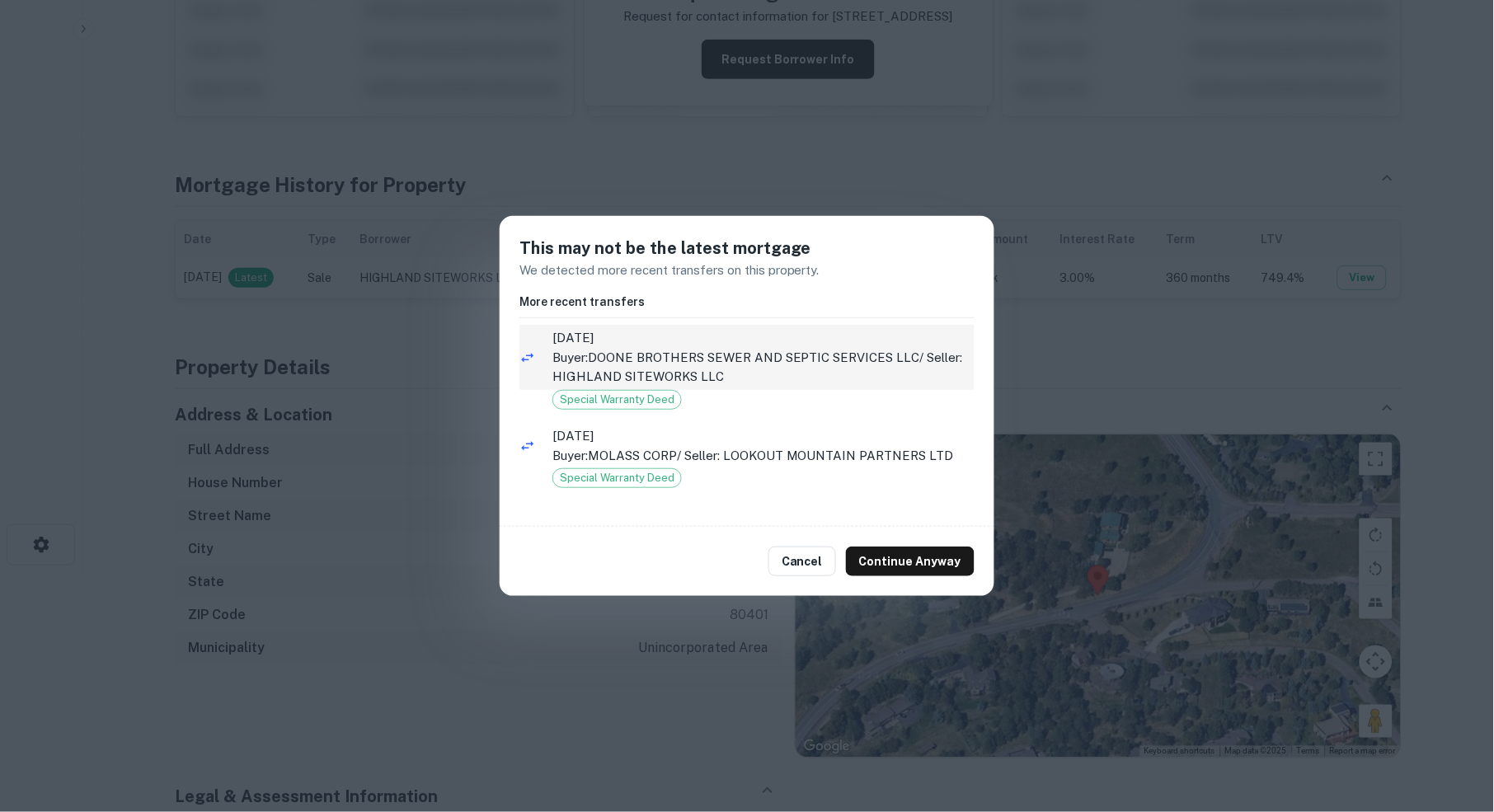
click at [644, 355] on p "Buyer: DOONE BROTHERS SEWER AND SEPTIC SERVICES LLC / Seller: HIGHLAND SITEWORK…" at bounding box center [763, 367] width 422 height 39
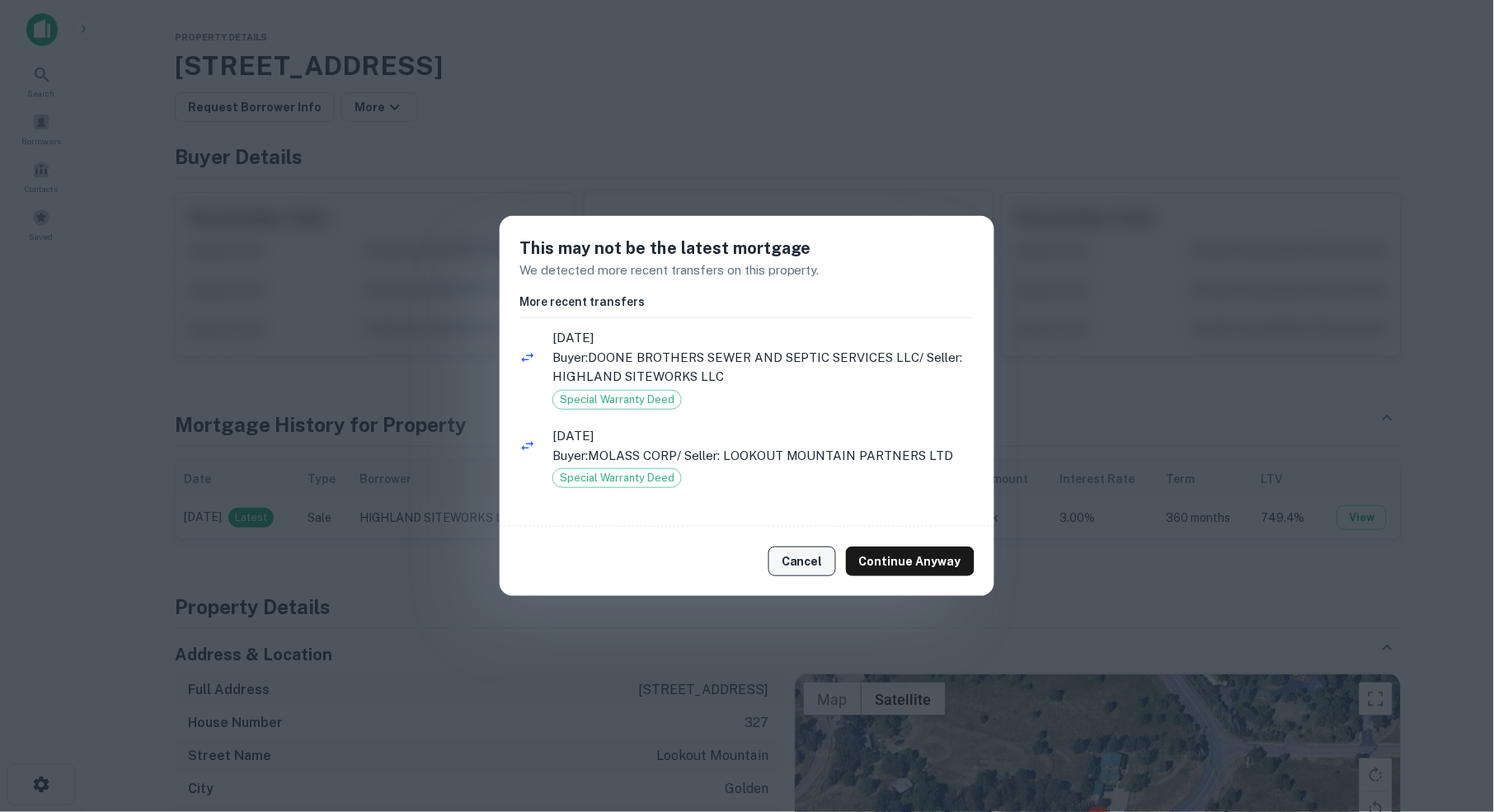
click at [799, 558] on button "Cancel" at bounding box center [801, 561] width 67 height 30
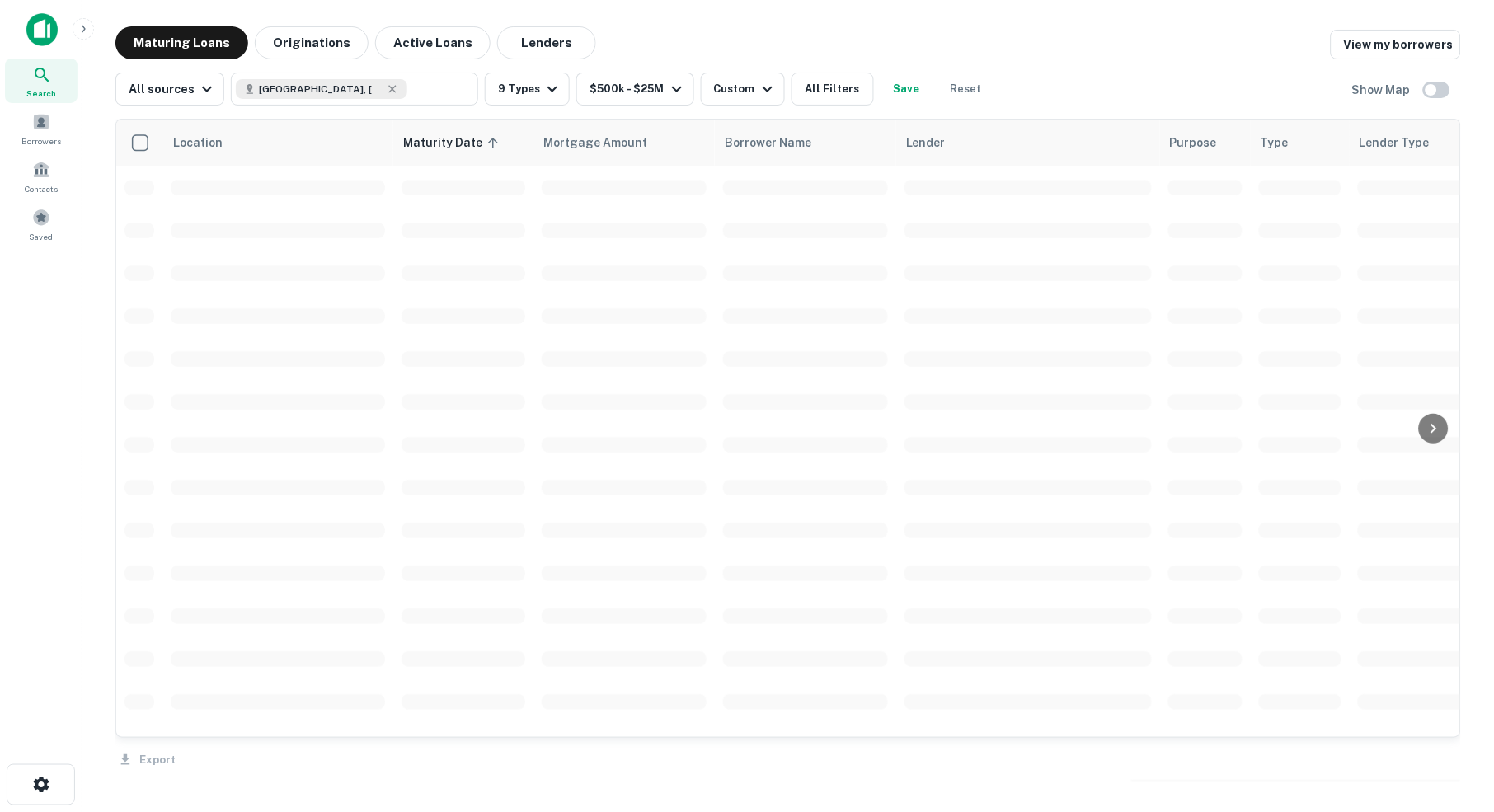
scroll to position [363, 0]
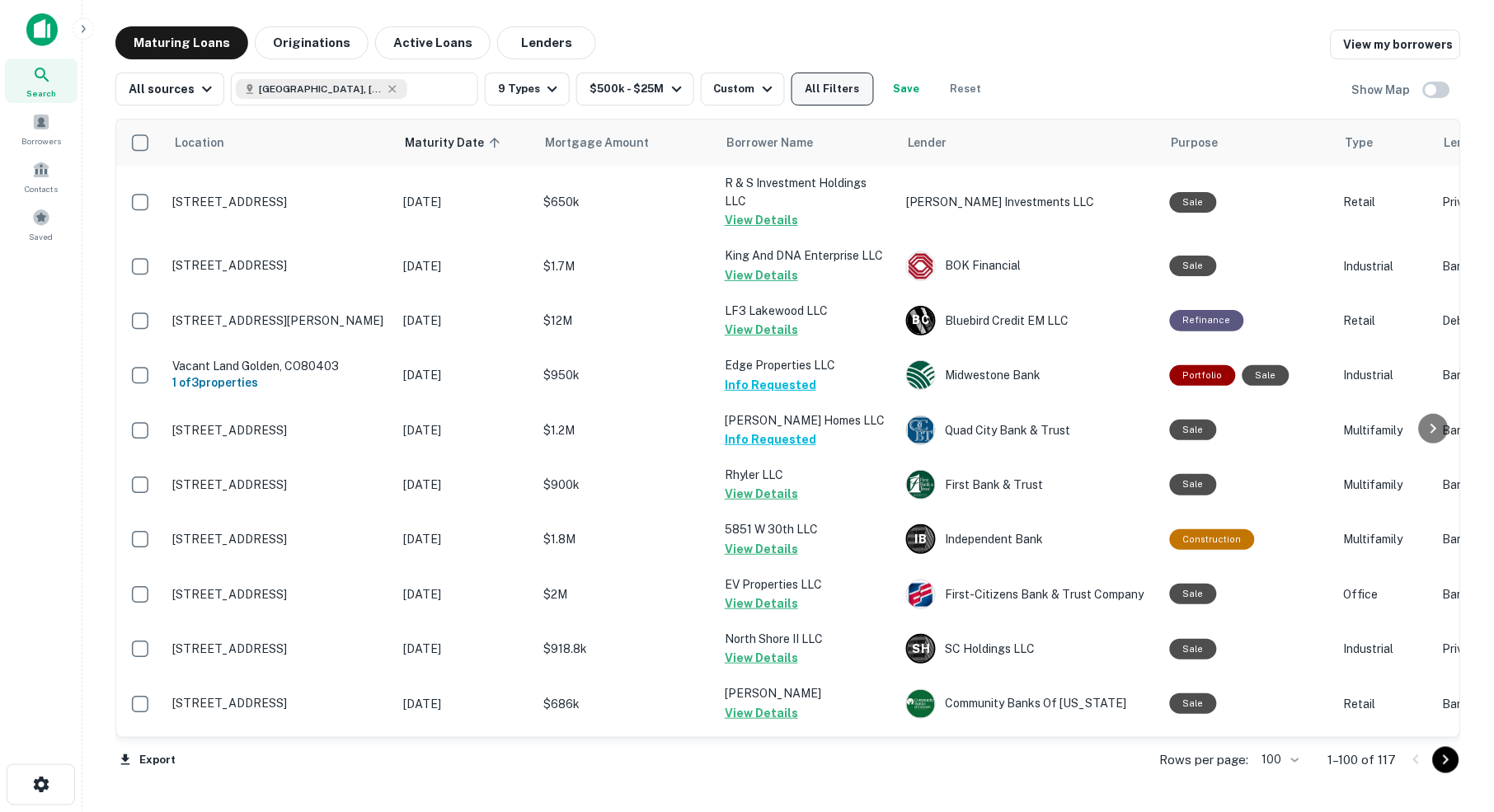
click at [861, 90] on button "All Filters" at bounding box center [833, 89] width 83 height 33
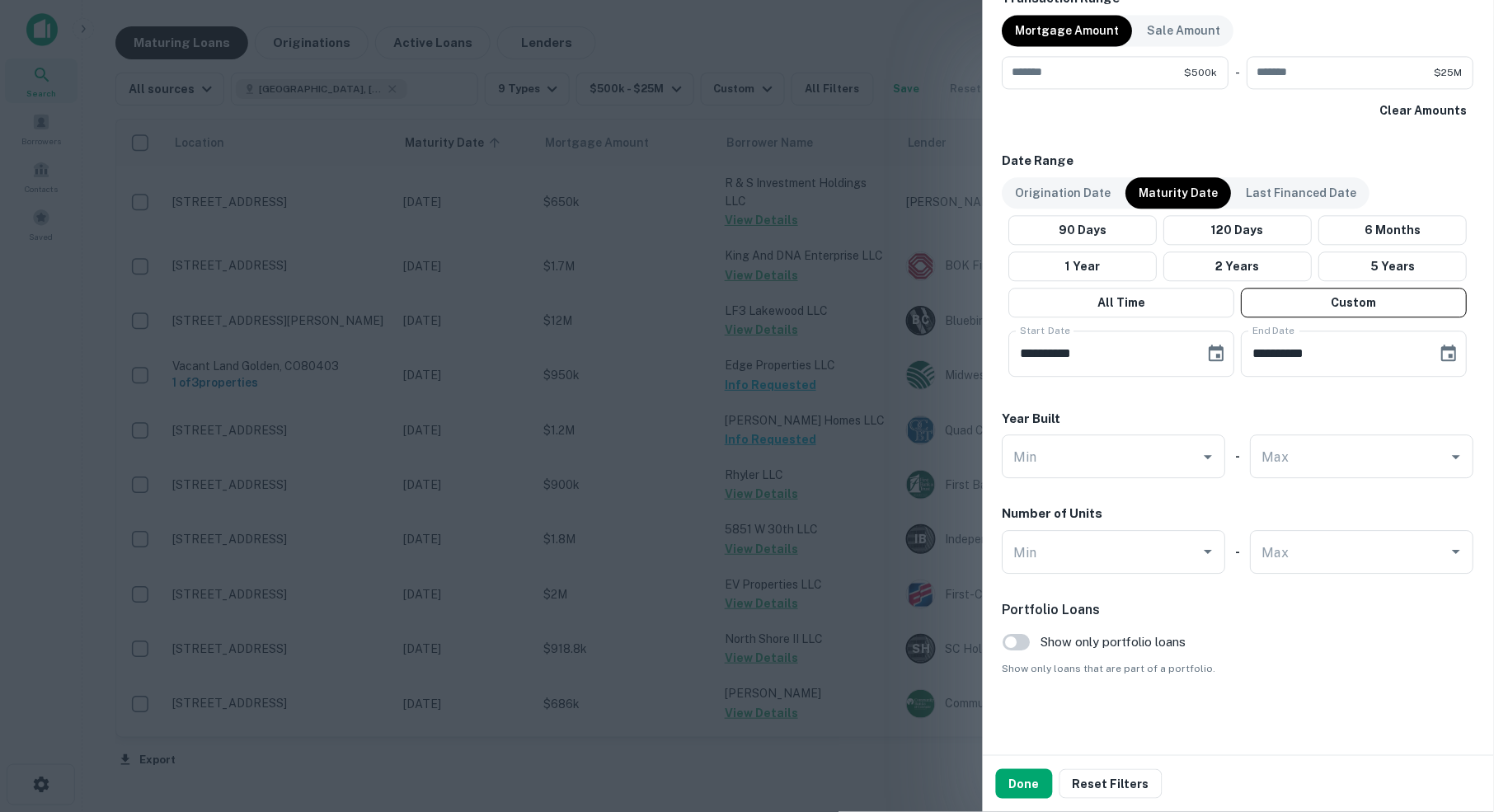
scroll to position [866, 0]
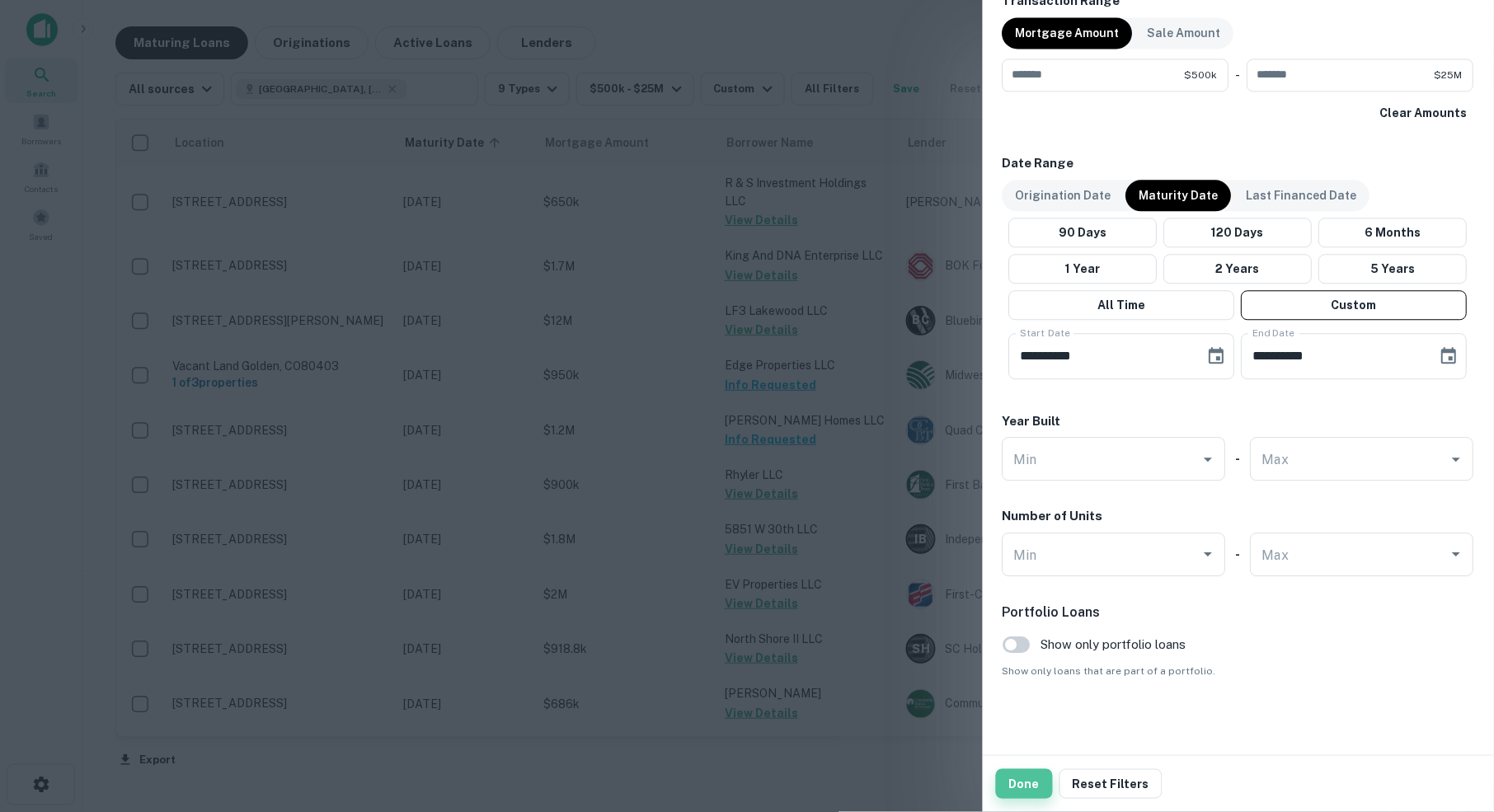
click at [1021, 788] on button "Done" at bounding box center [1024, 783] width 57 height 30
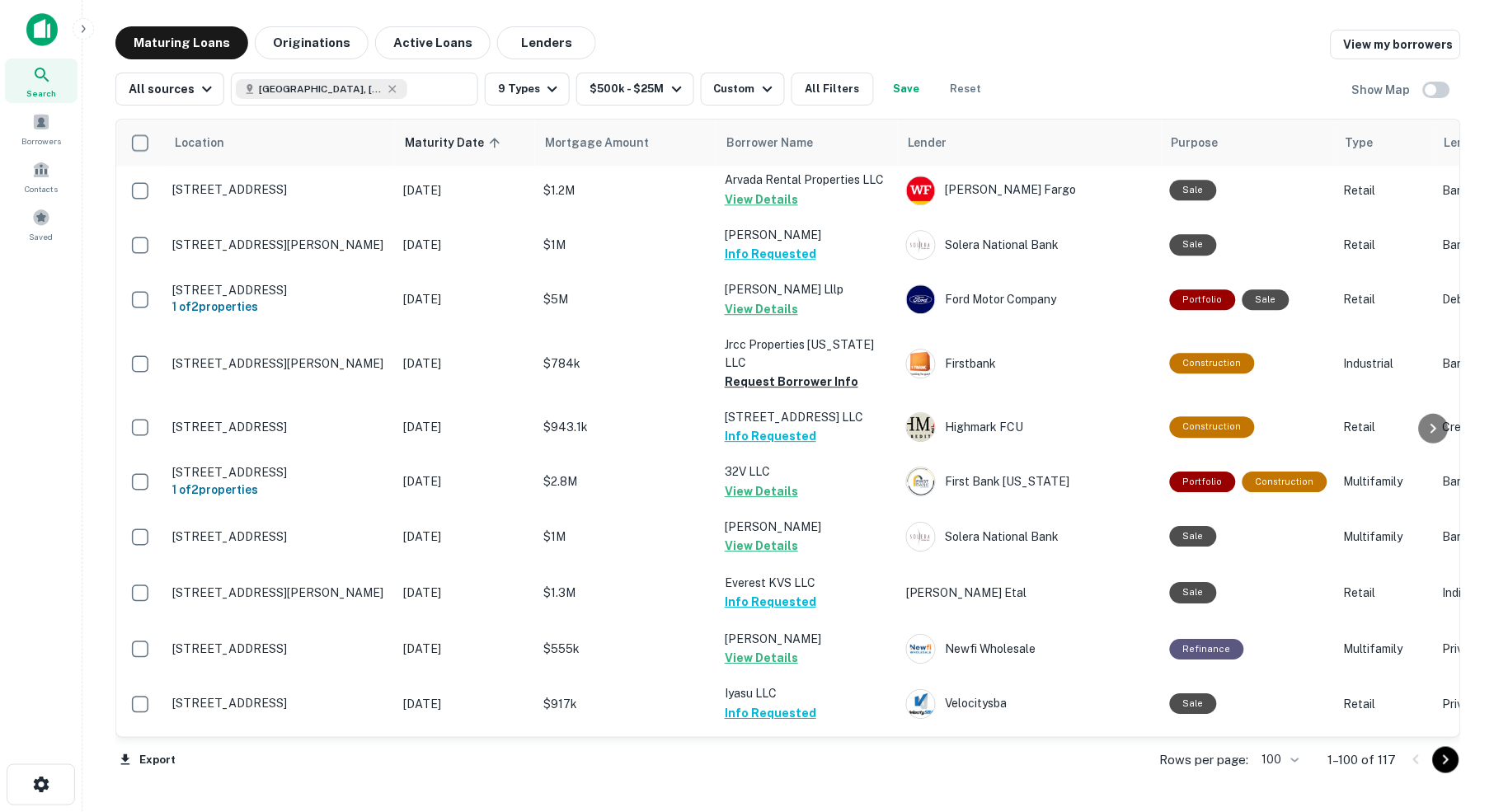
scroll to position [2624, 0]
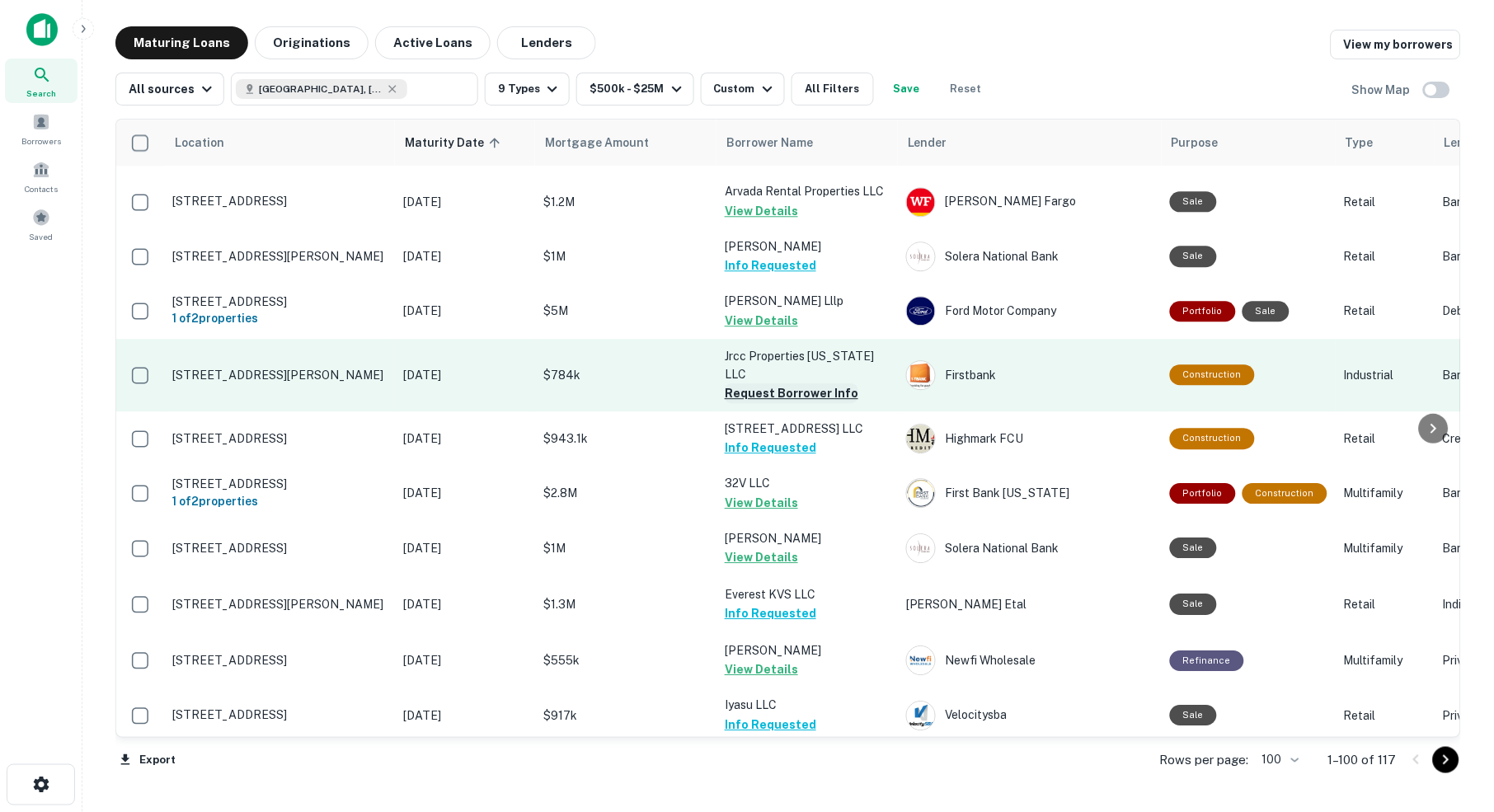
click at [763, 383] on button "Request Borrower Info" at bounding box center [792, 393] width 133 height 20
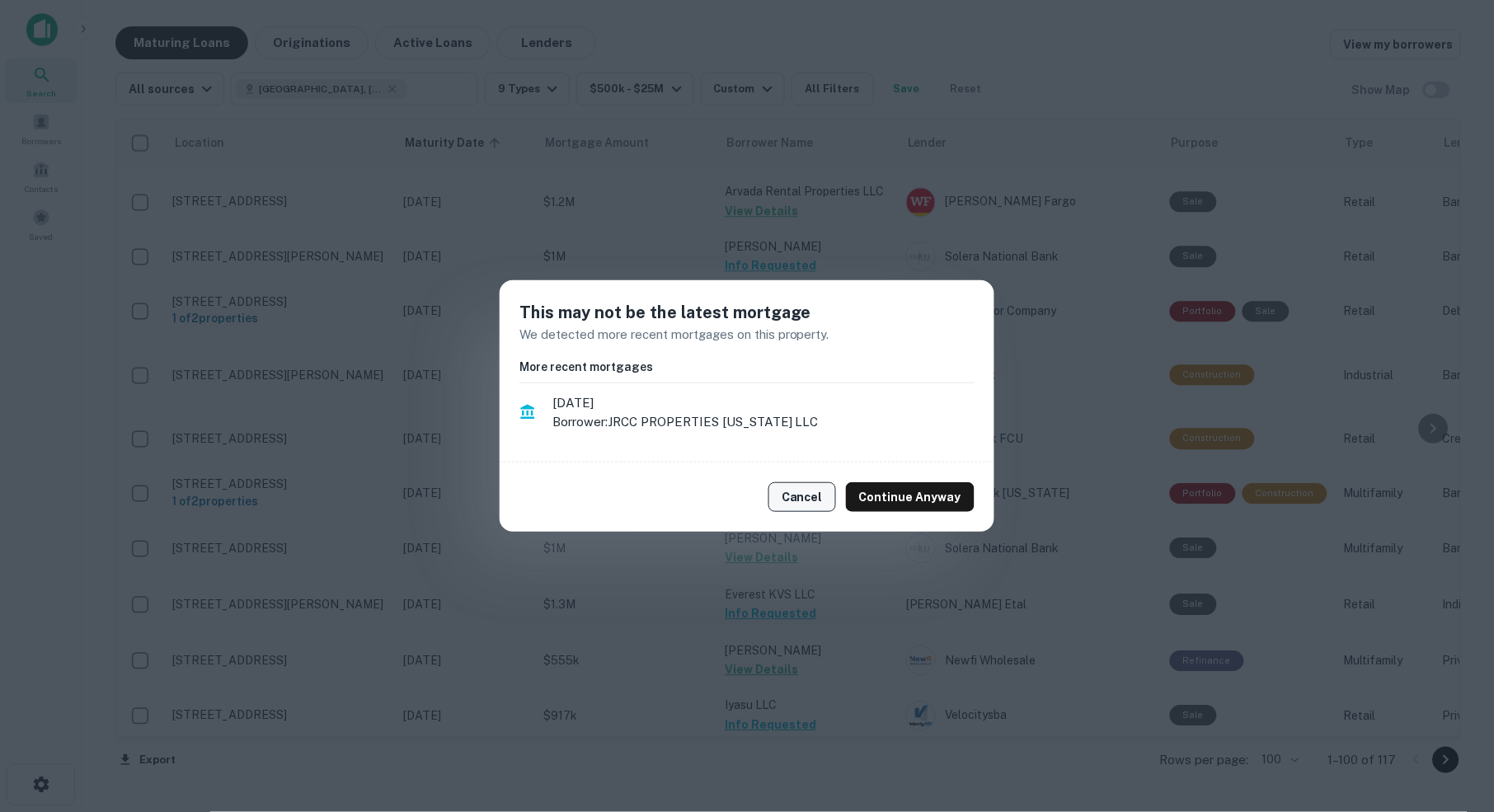
click at [807, 494] on button "Cancel" at bounding box center [801, 496] width 67 height 30
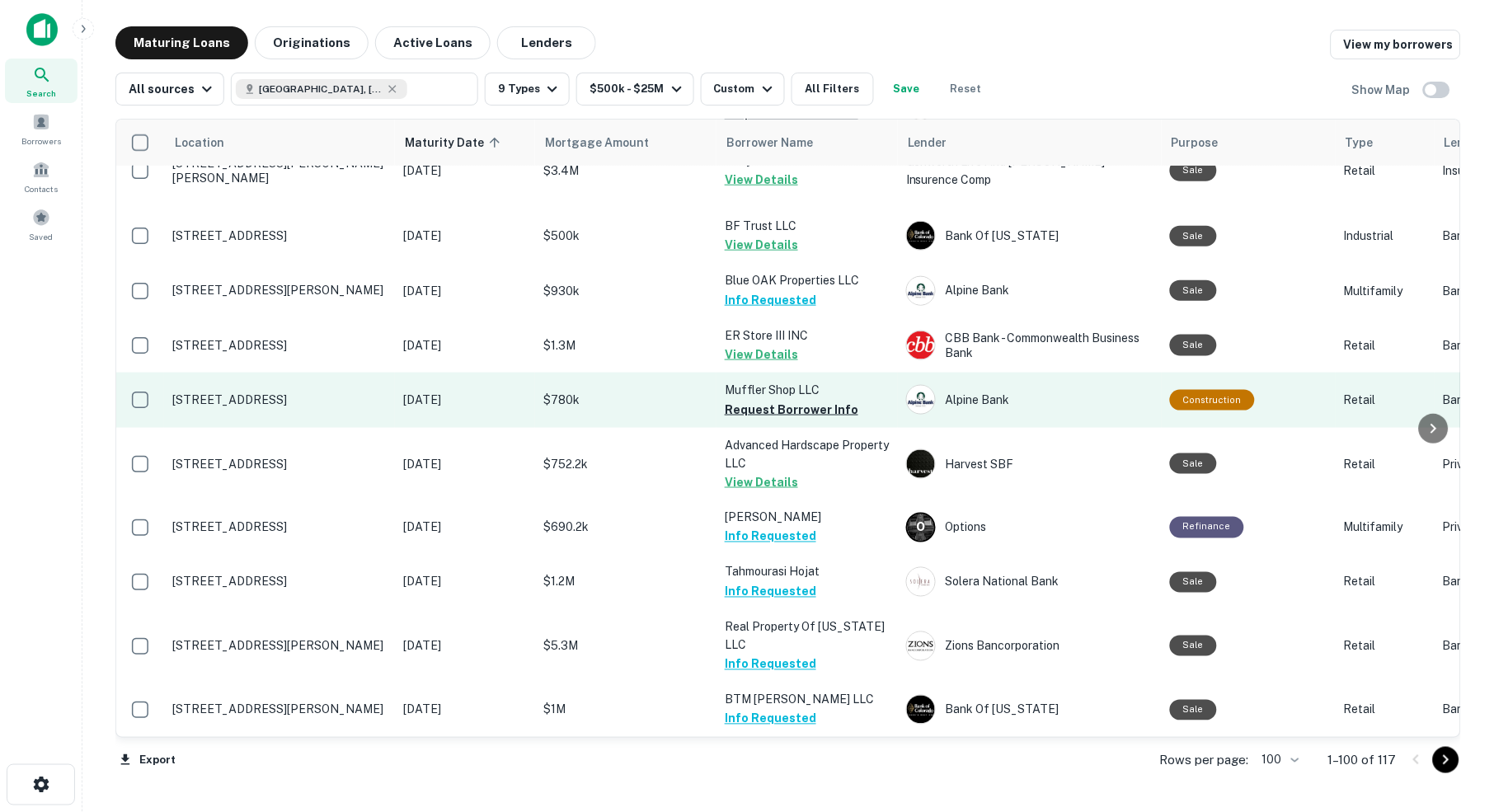
scroll to position [3571, 0]
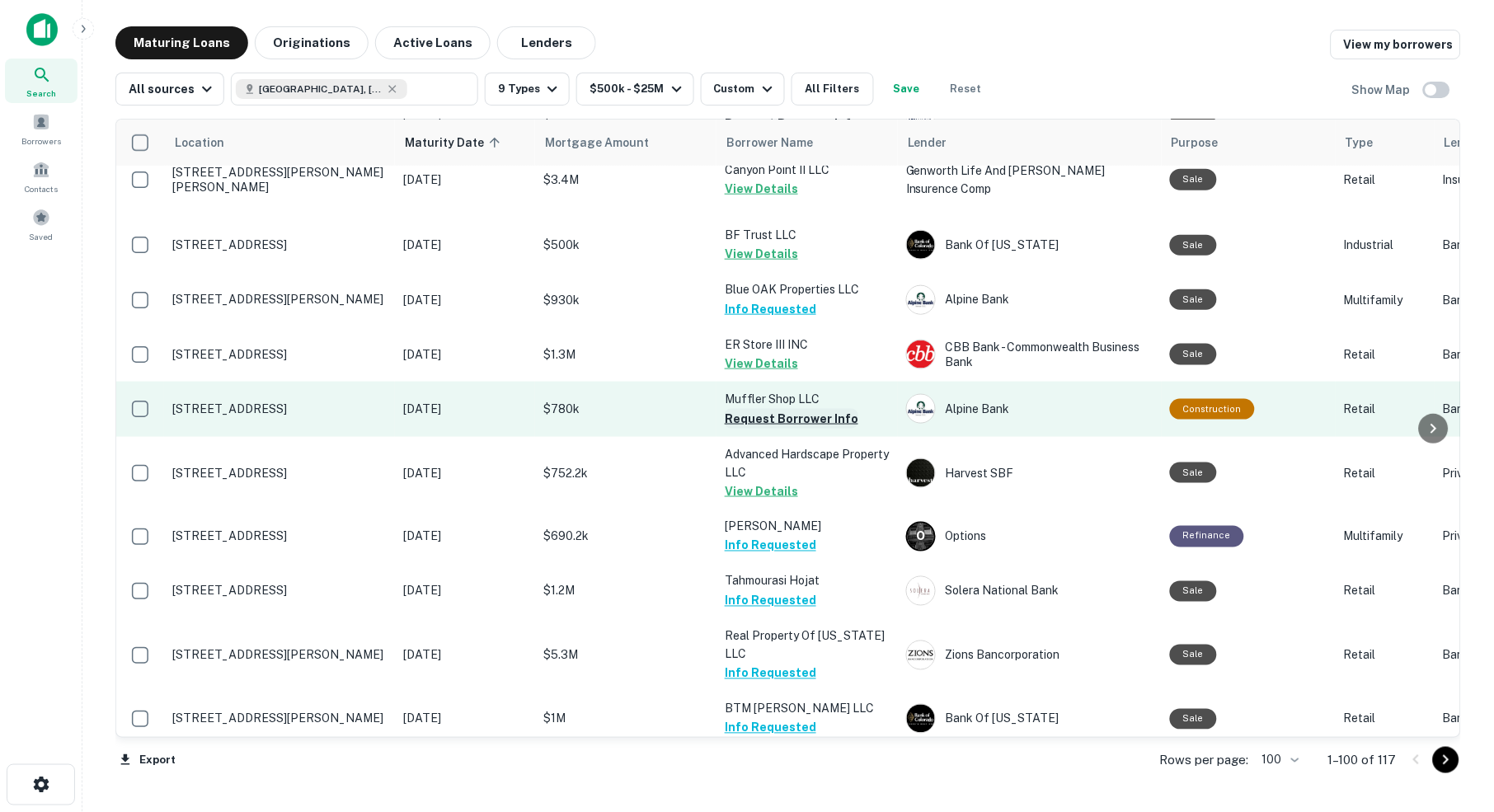
click at [785, 409] on button "Request Borrower Info" at bounding box center [792, 419] width 133 height 20
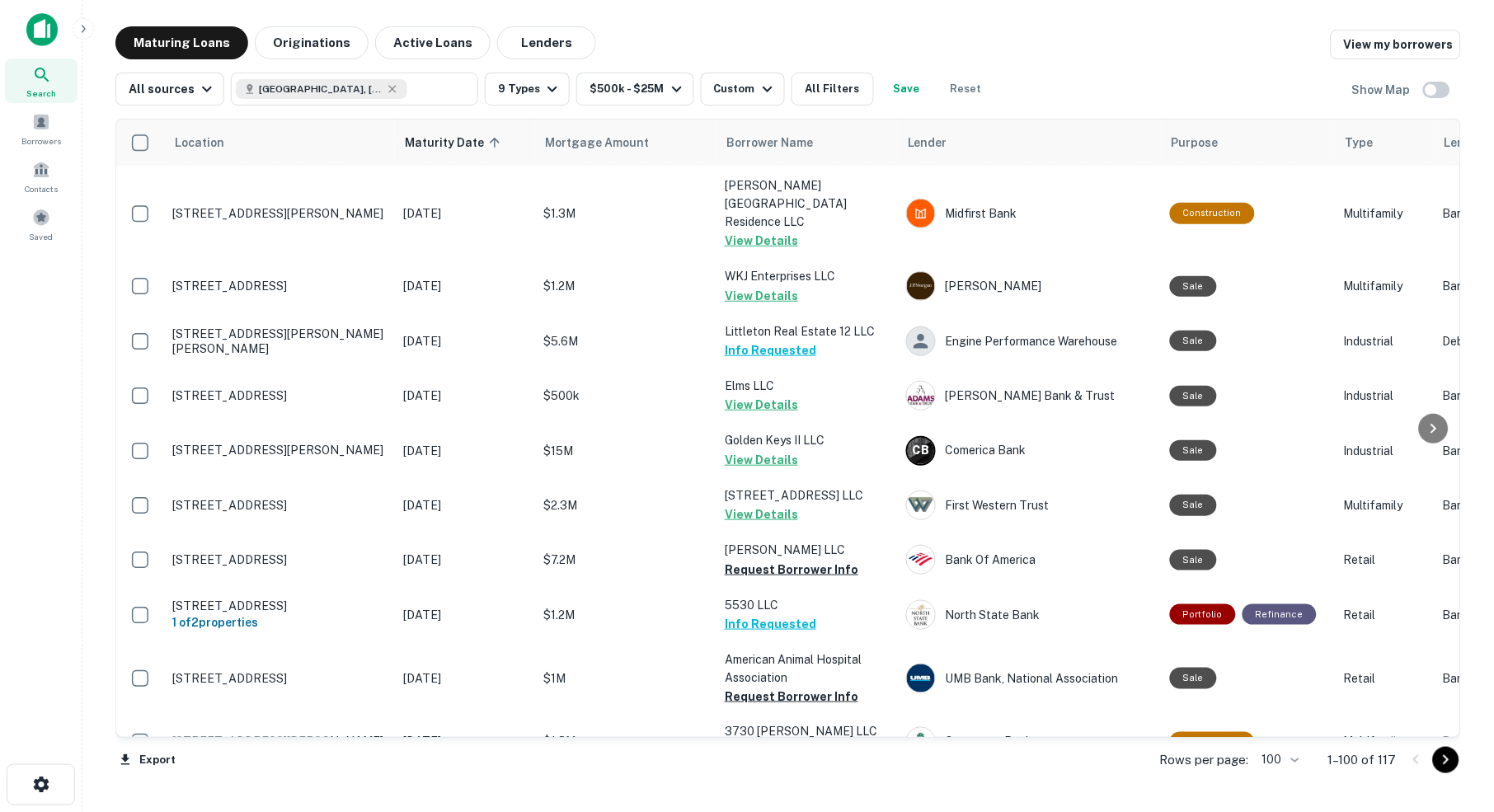
scroll to position [4956, 0]
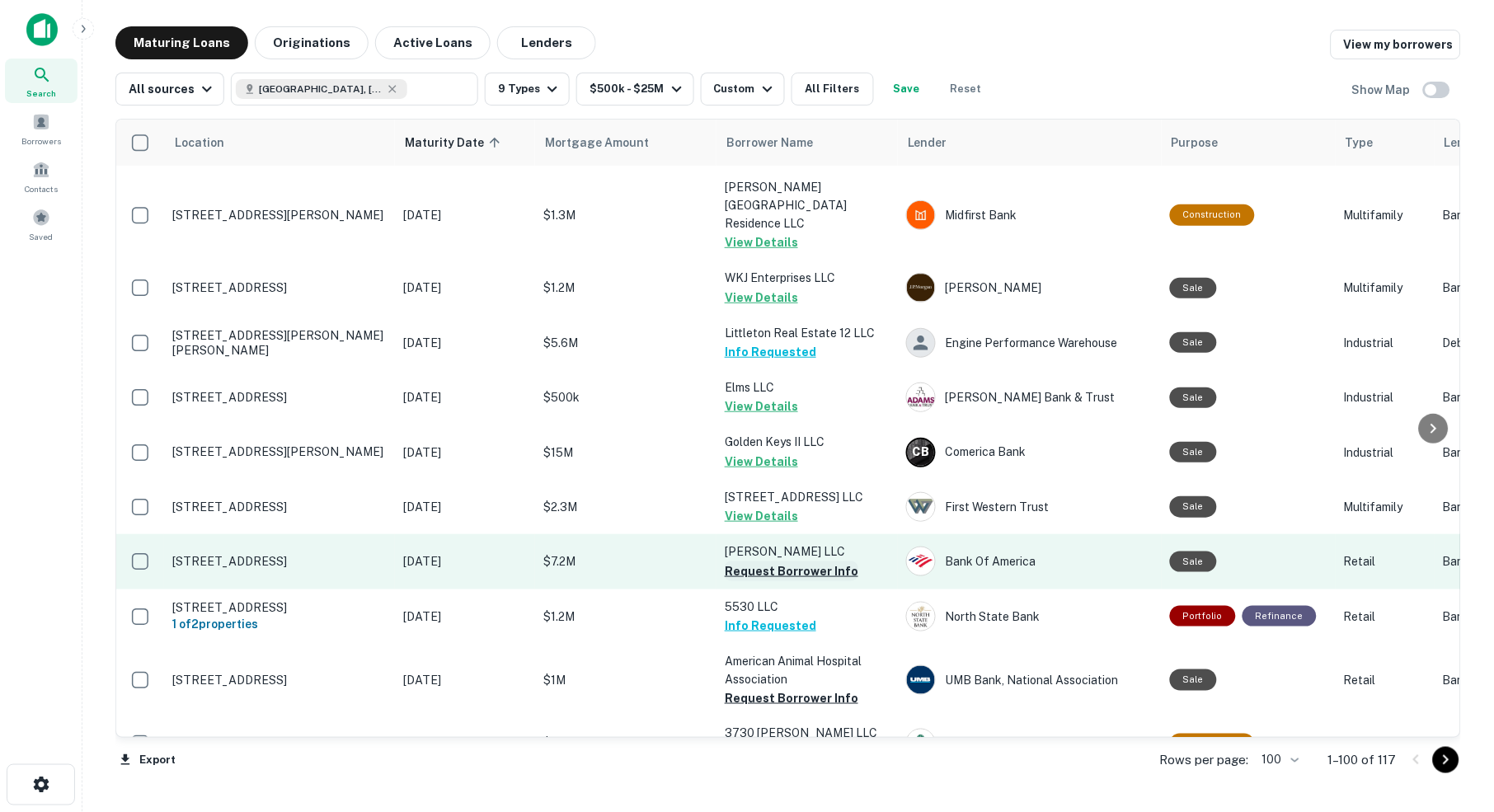
click at [765, 561] on button "Request Borrower Info" at bounding box center [792, 571] width 133 height 20
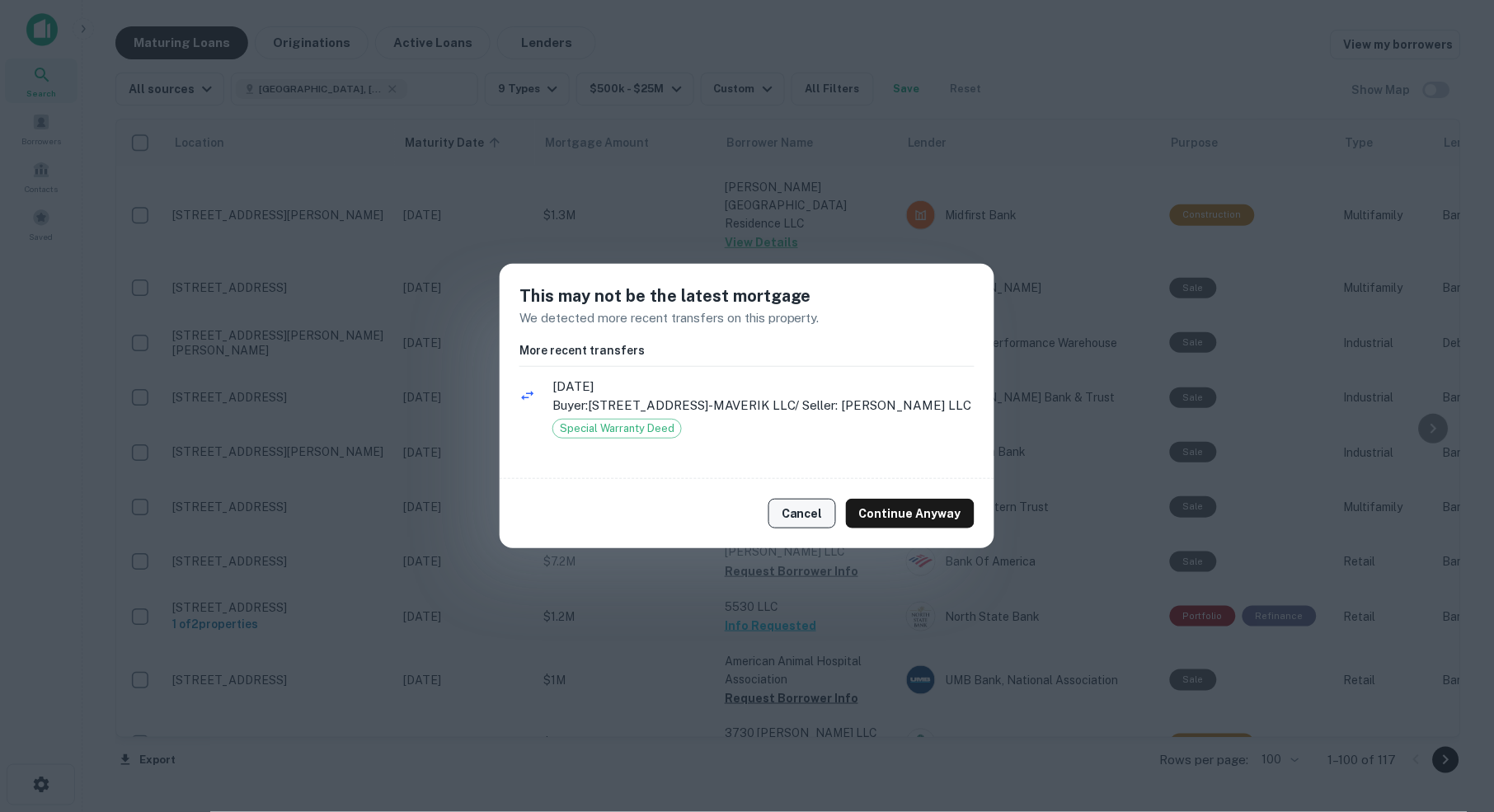
click at [810, 523] on button "Cancel" at bounding box center [801, 513] width 67 height 30
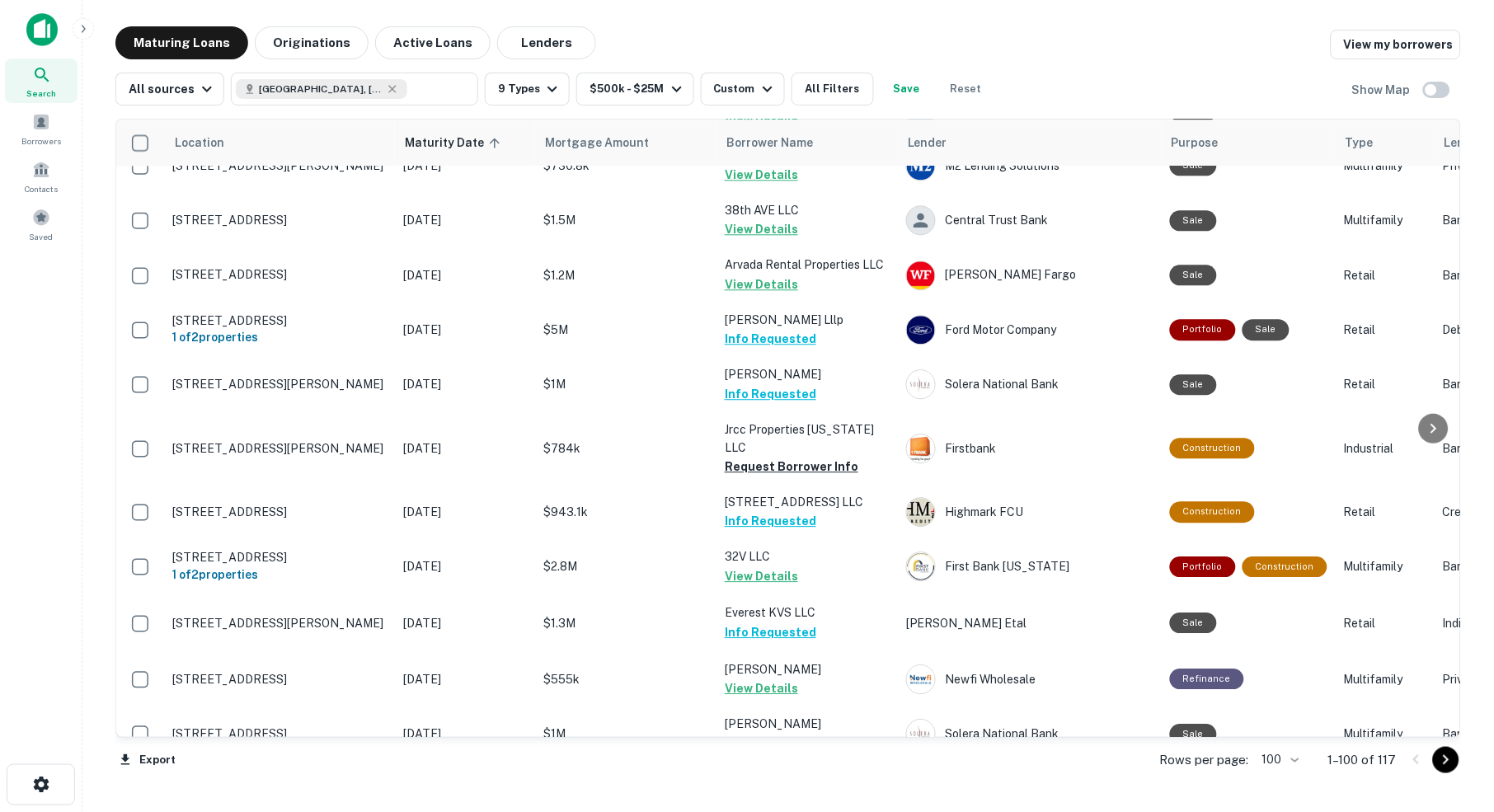
scroll to position [2547, 0]
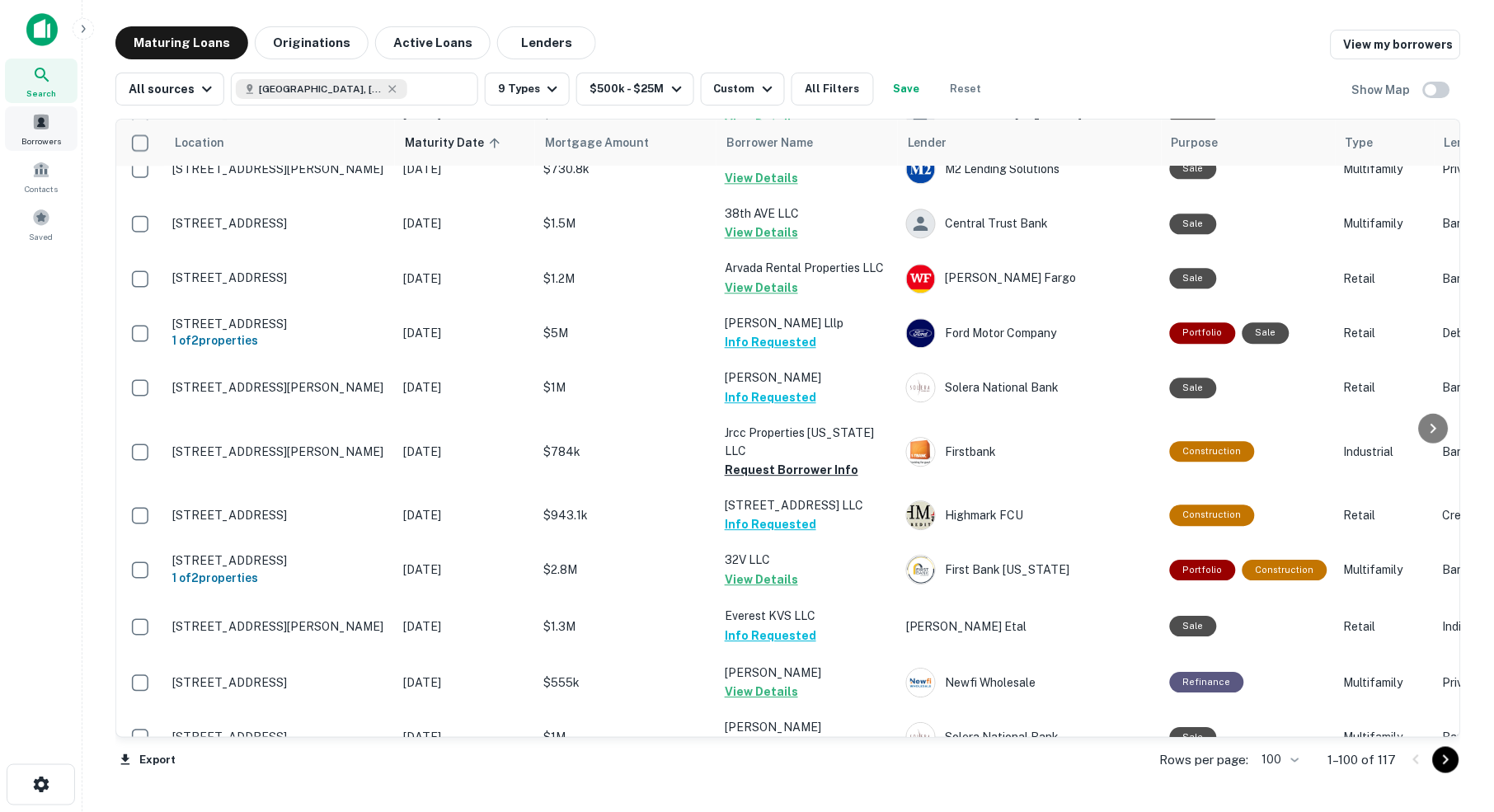
click at [43, 125] on span at bounding box center [41, 122] width 18 height 18
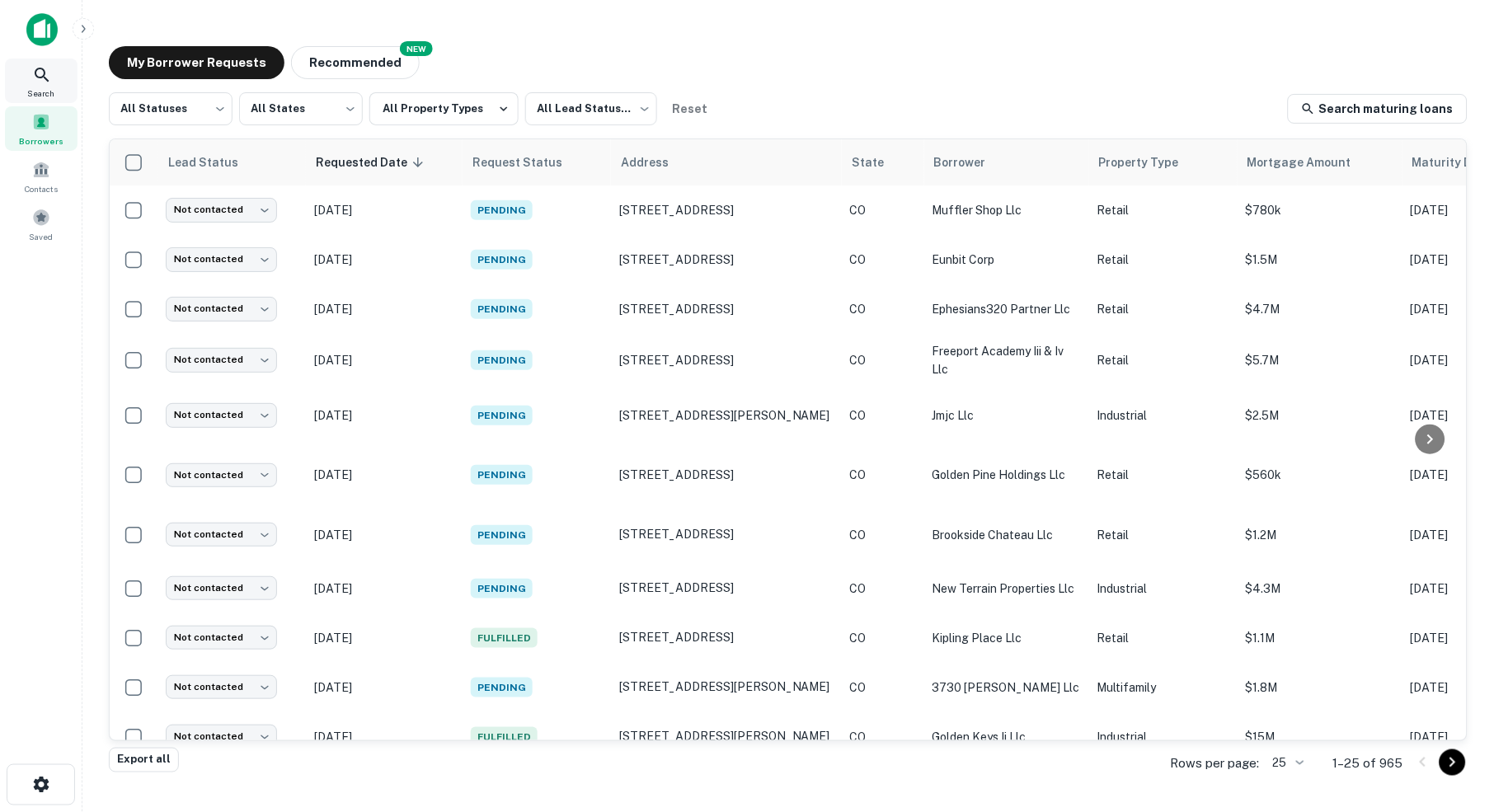
click at [40, 74] on icon at bounding box center [42, 75] width 20 height 20
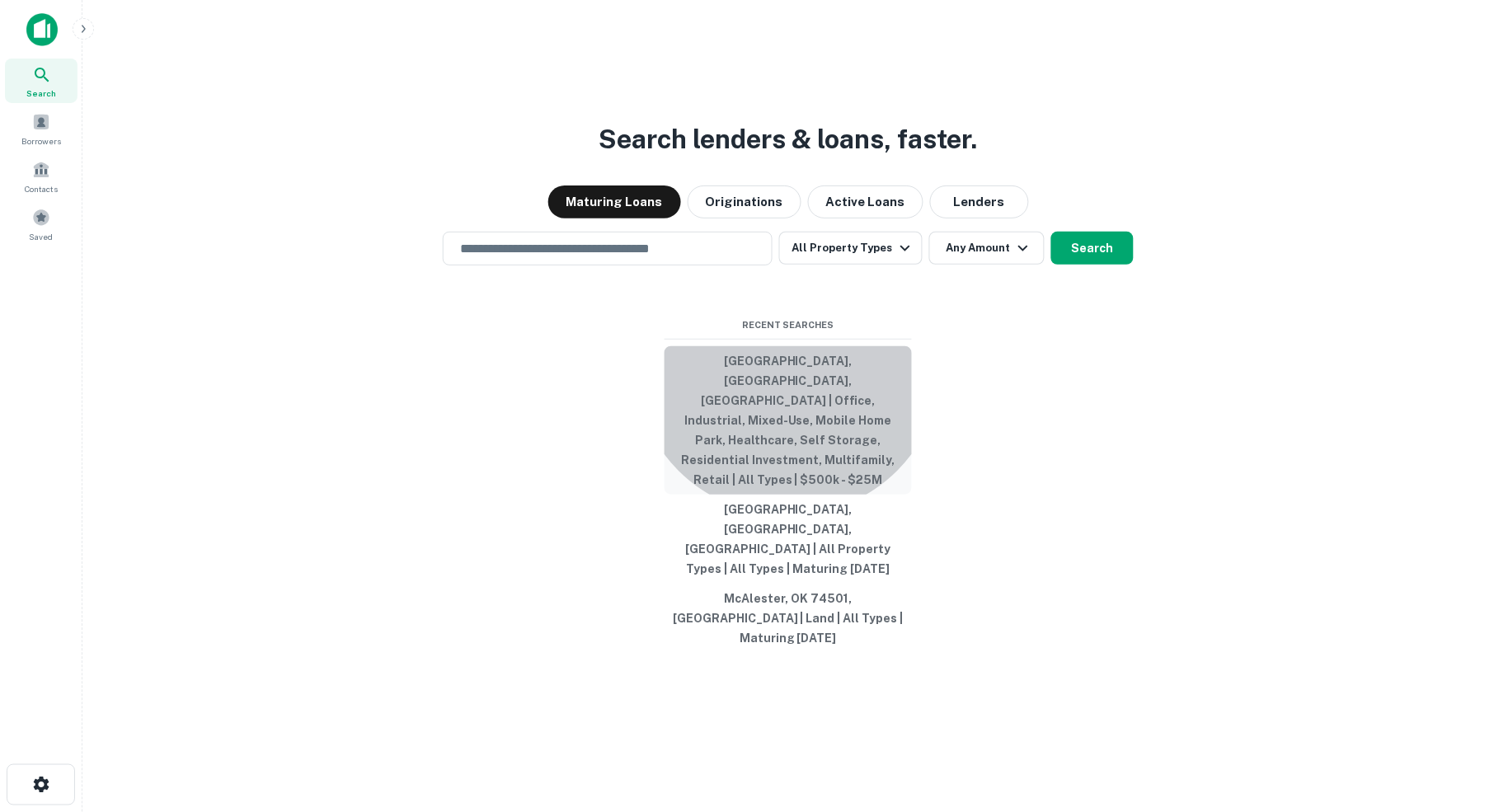
click at [788, 414] on button "Jefferson County, CO, USA | Office, Industrial, Mixed-Use, Mobile Home Park, He…" at bounding box center [788, 420] width 247 height 148
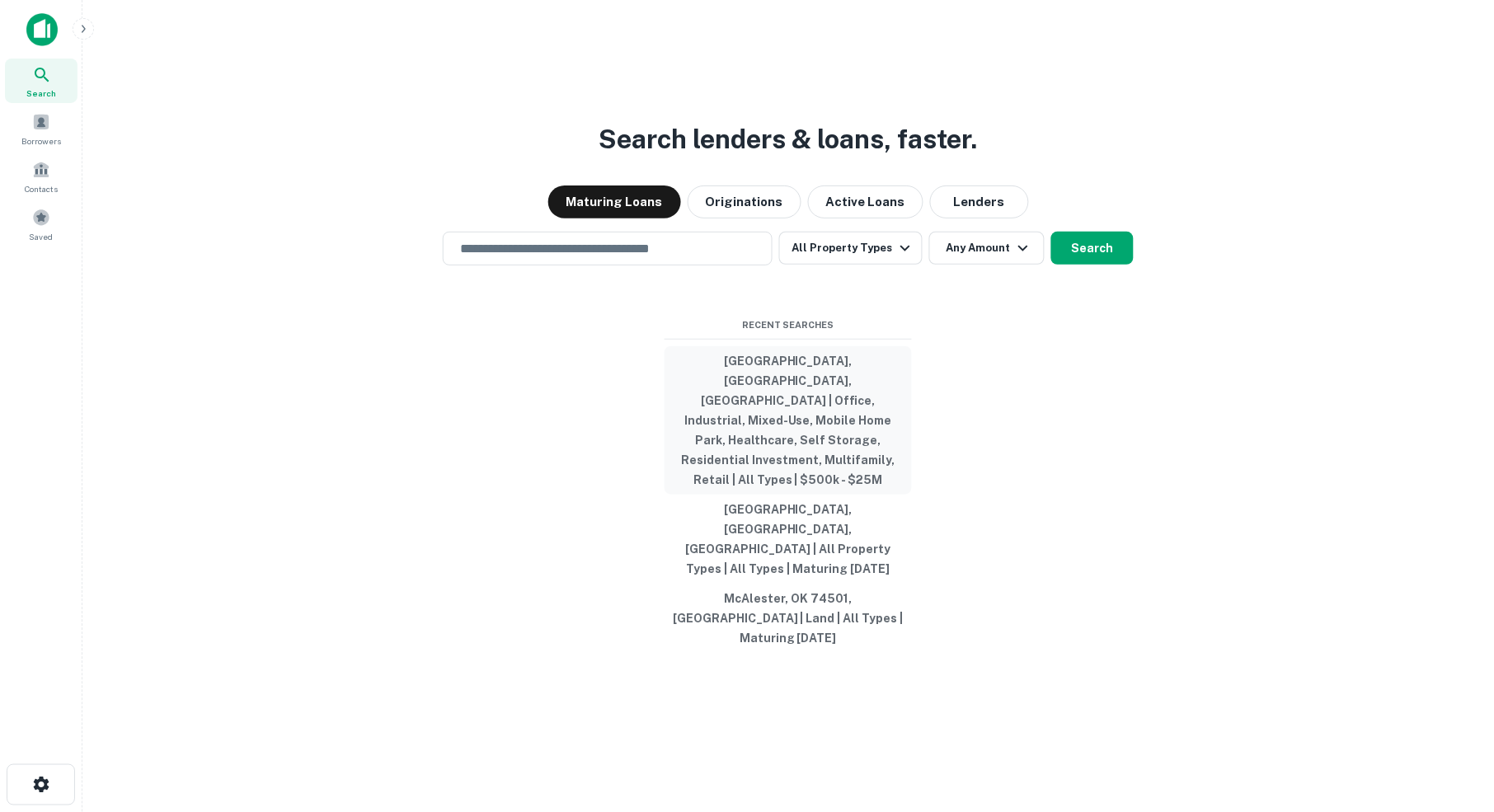
type input "**********"
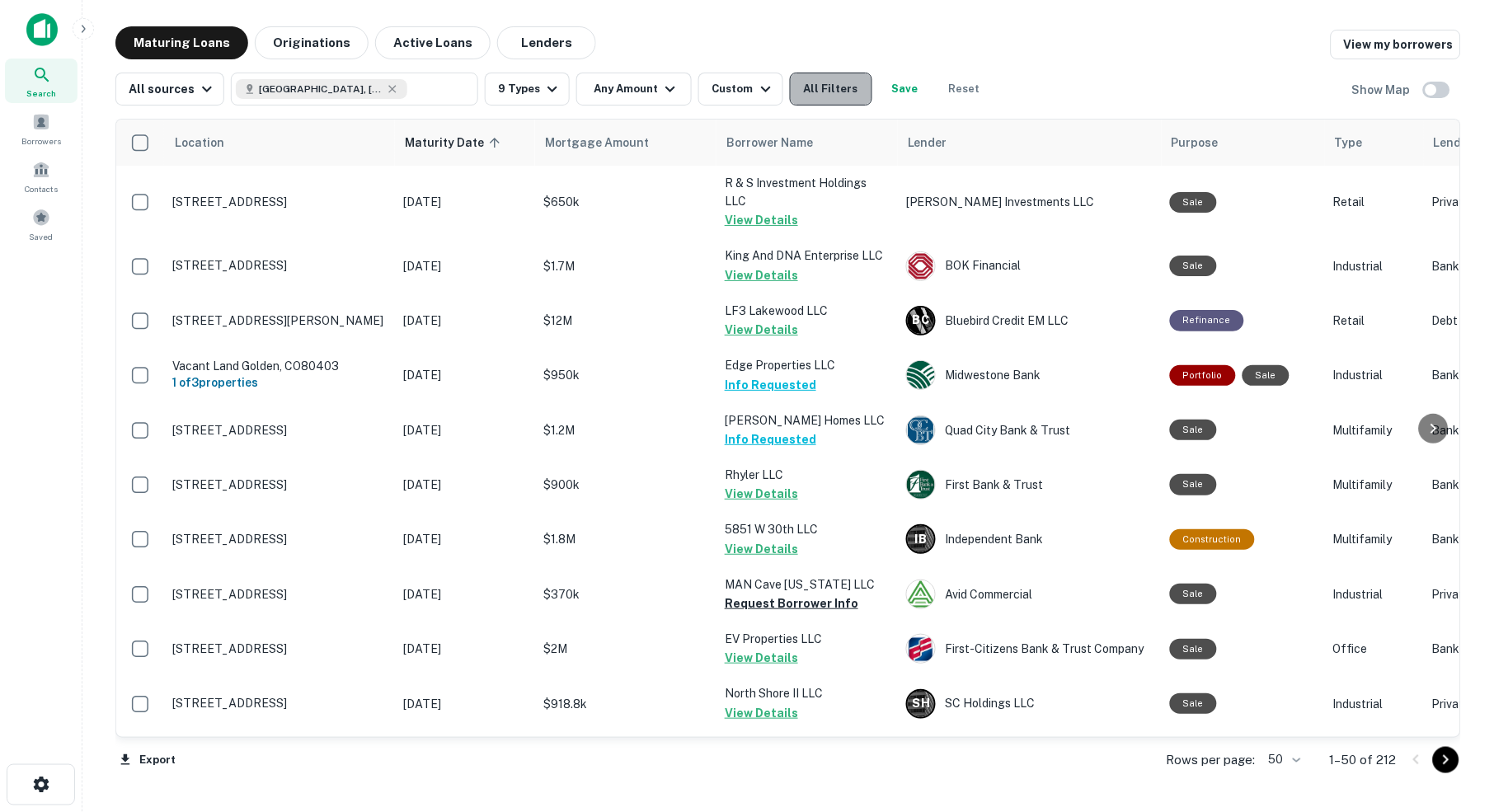
click at [848, 96] on button "All Filters" at bounding box center [831, 89] width 83 height 33
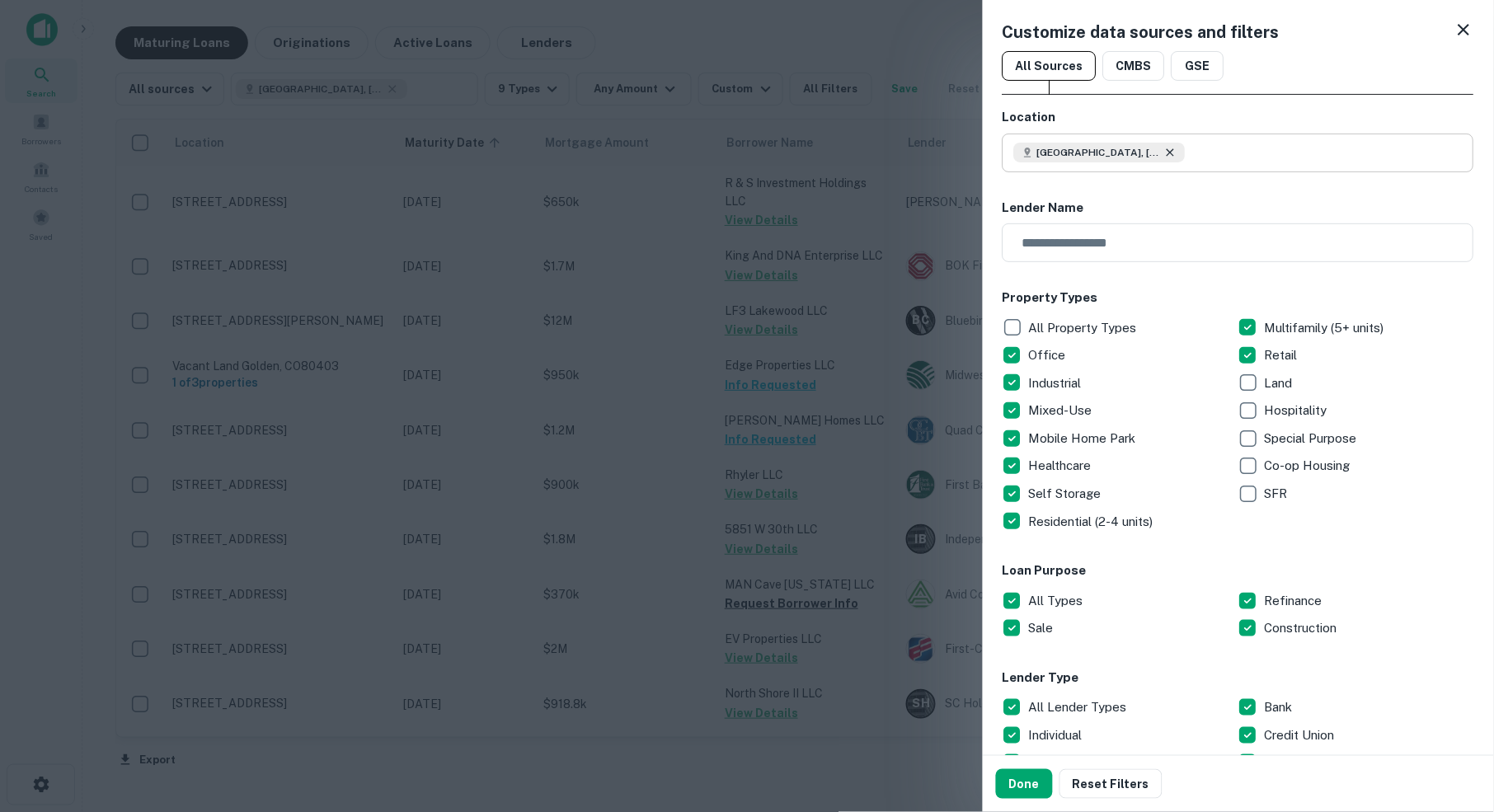
click at [1172, 151] on icon at bounding box center [1170, 152] width 13 height 13
click at [1128, 151] on input "text" at bounding box center [1243, 152] width 460 height 39
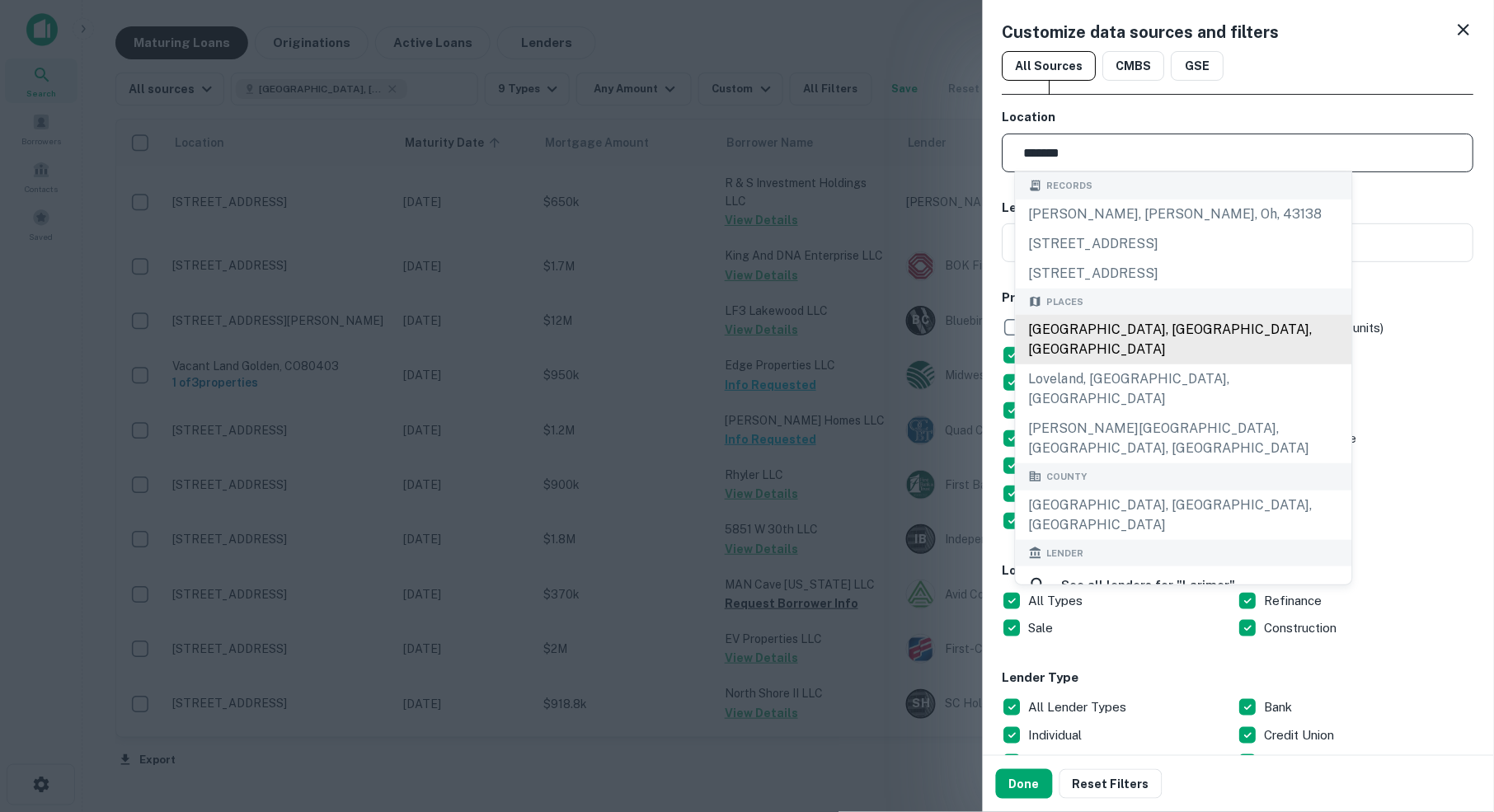
click at [1151, 326] on div "Larimer County, CO, USA" at bounding box center [1184, 339] width 336 height 49
type input "**********"
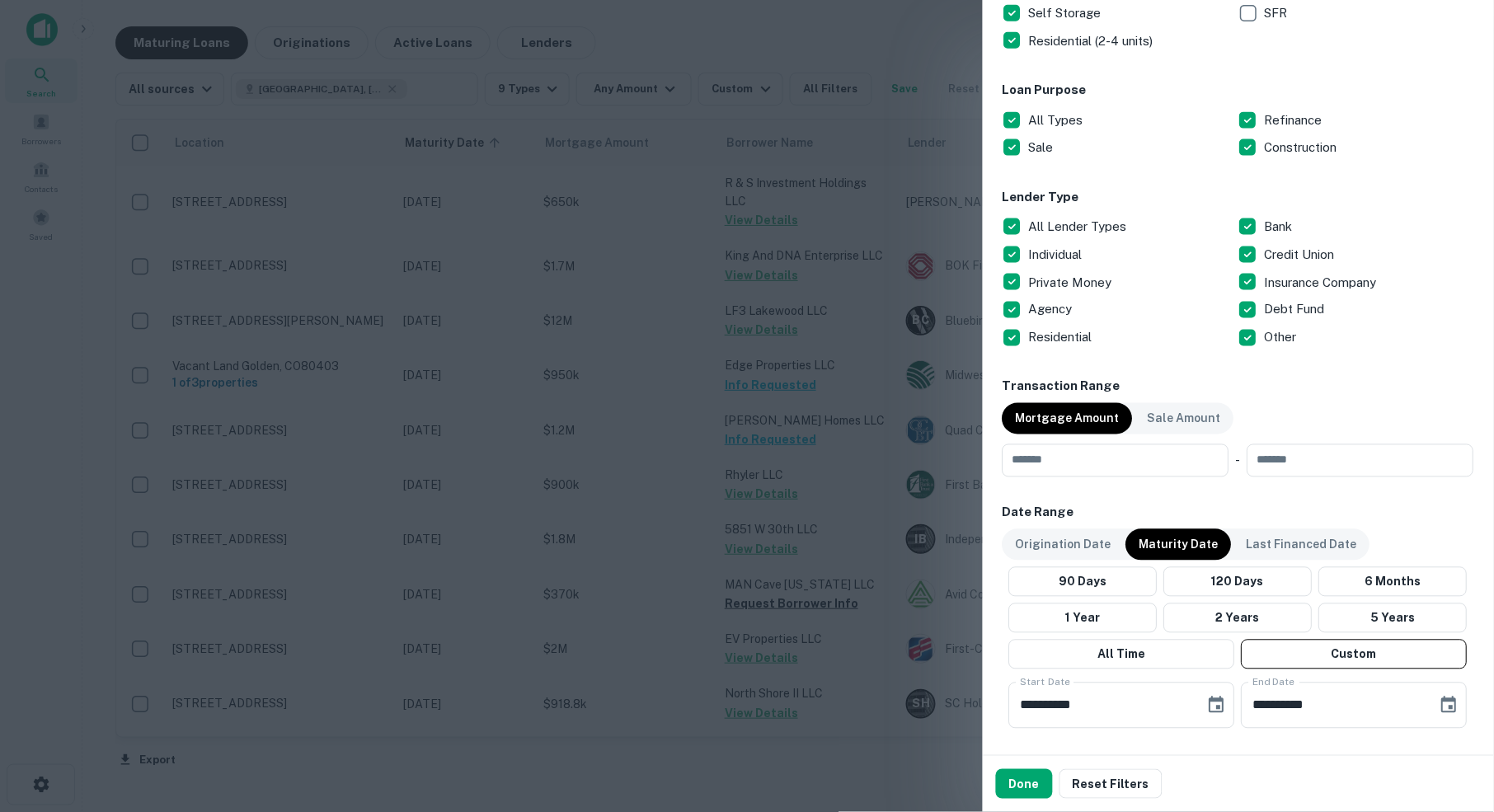
scroll to position [507, 0]
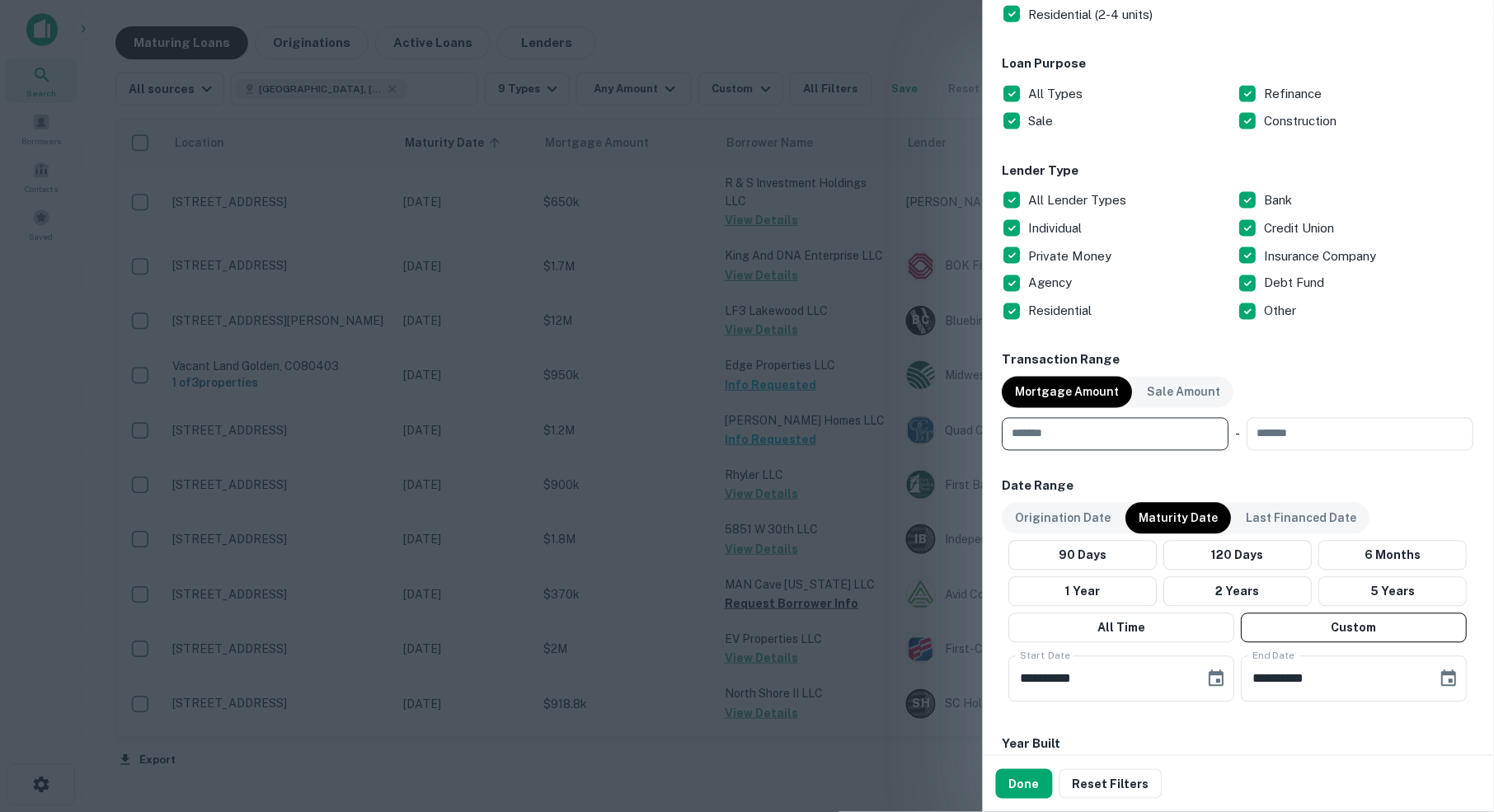
click at [1069, 438] on input "number" at bounding box center [1110, 434] width 215 height 33
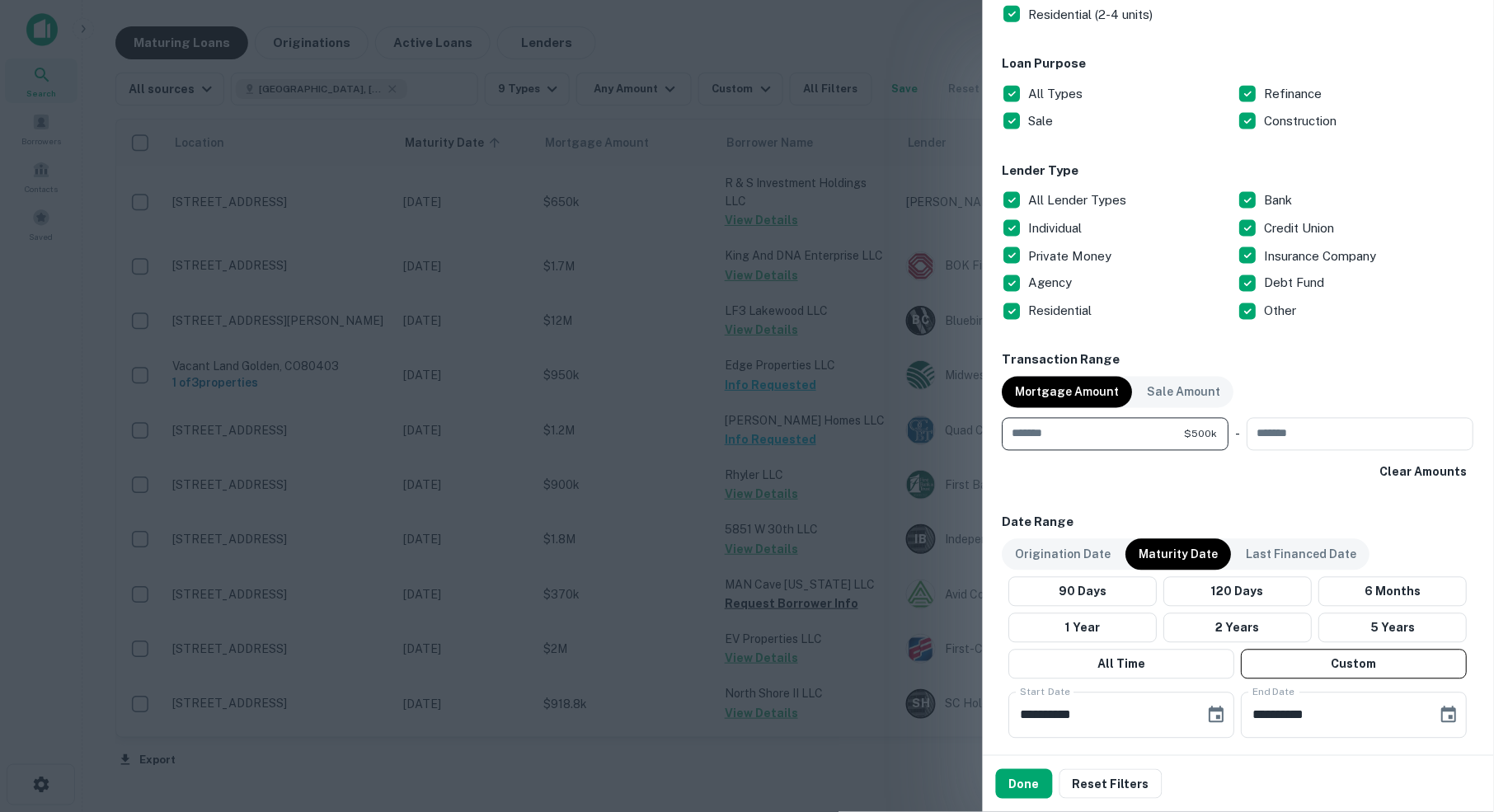
type input "******"
type input "********"
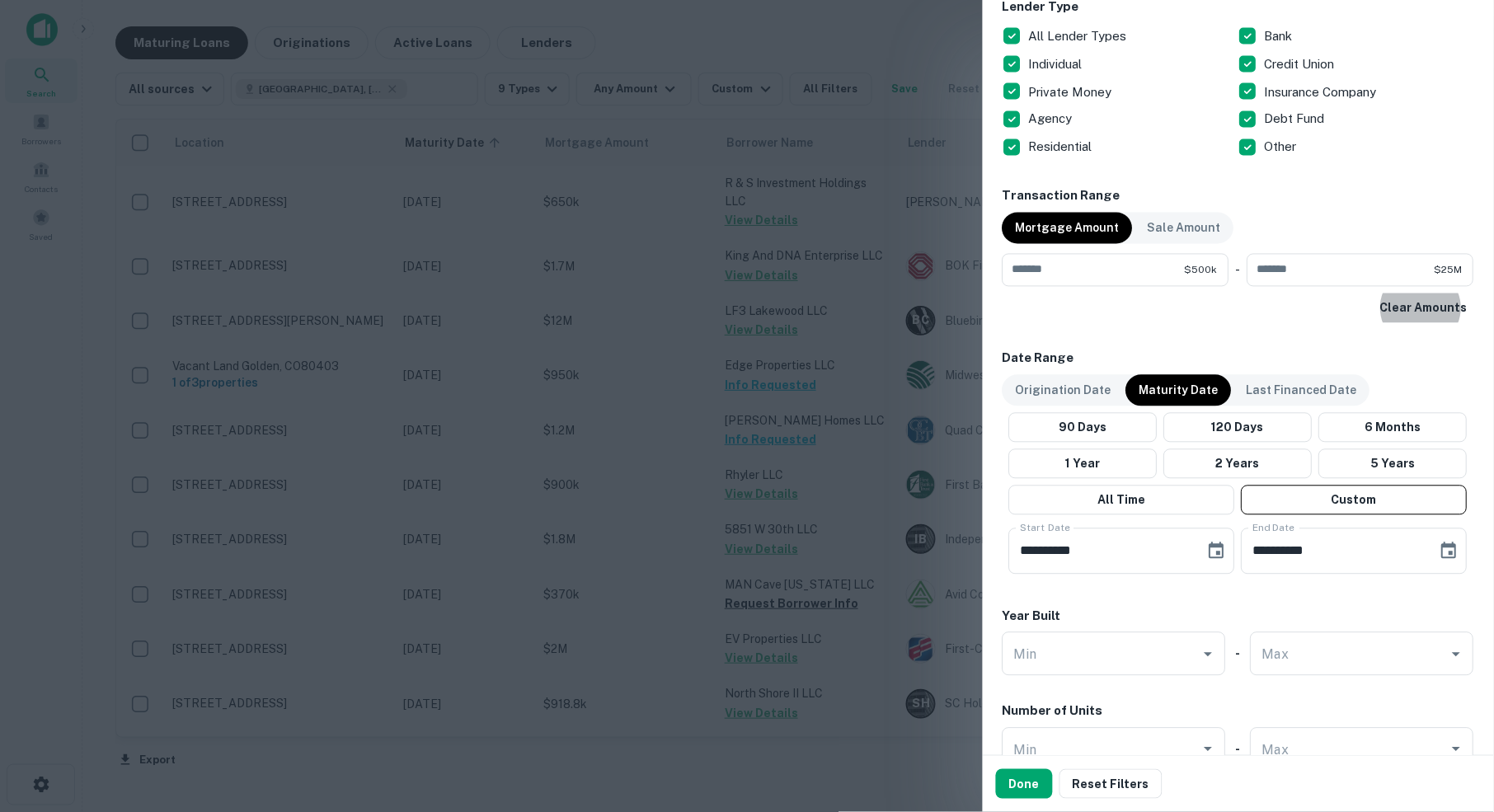
scroll to position [687, 0]
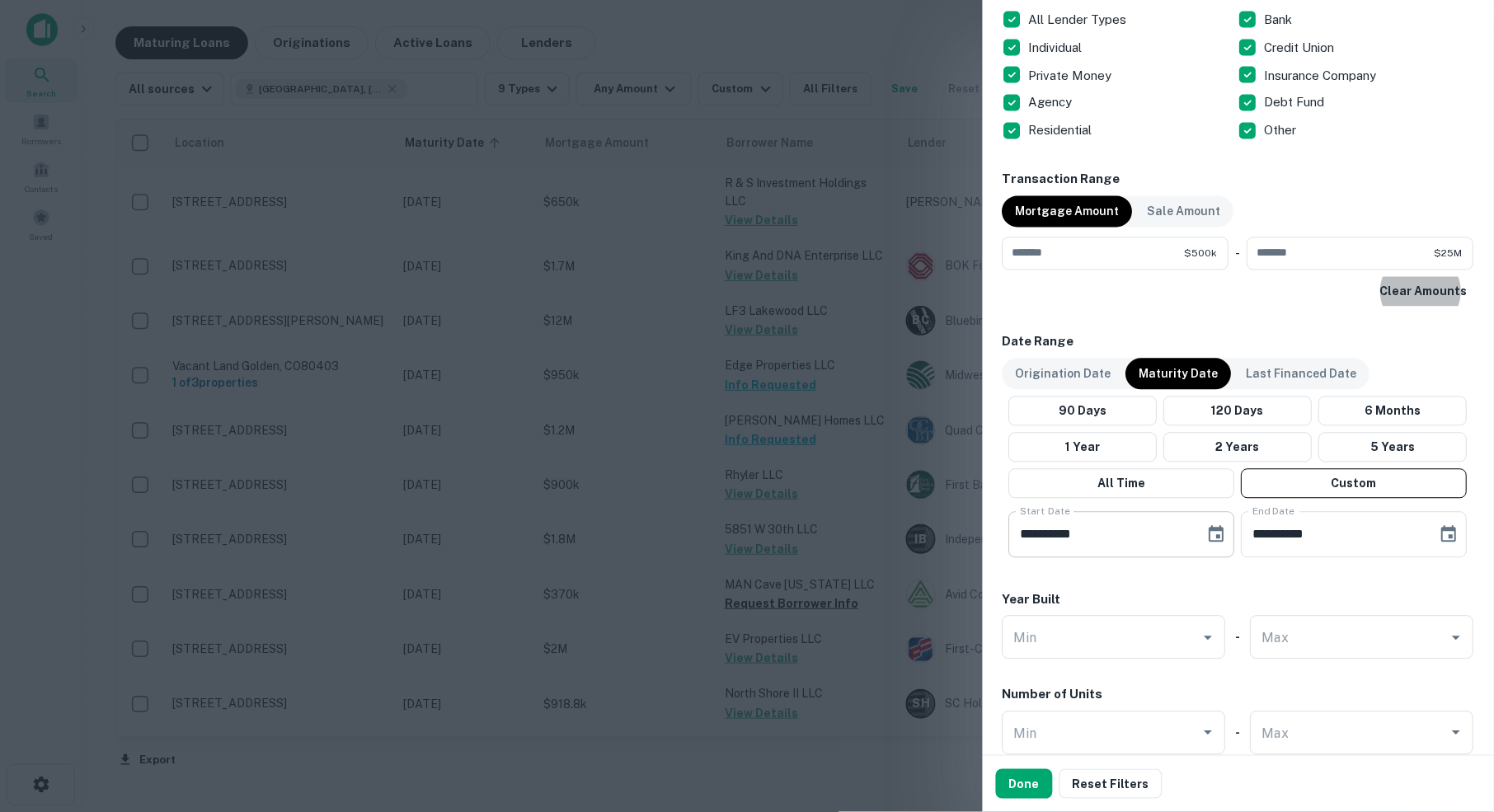
click at [1215, 536] on icon "Choose date, selected date is Oct 1, 2025" at bounding box center [1217, 535] width 20 height 20
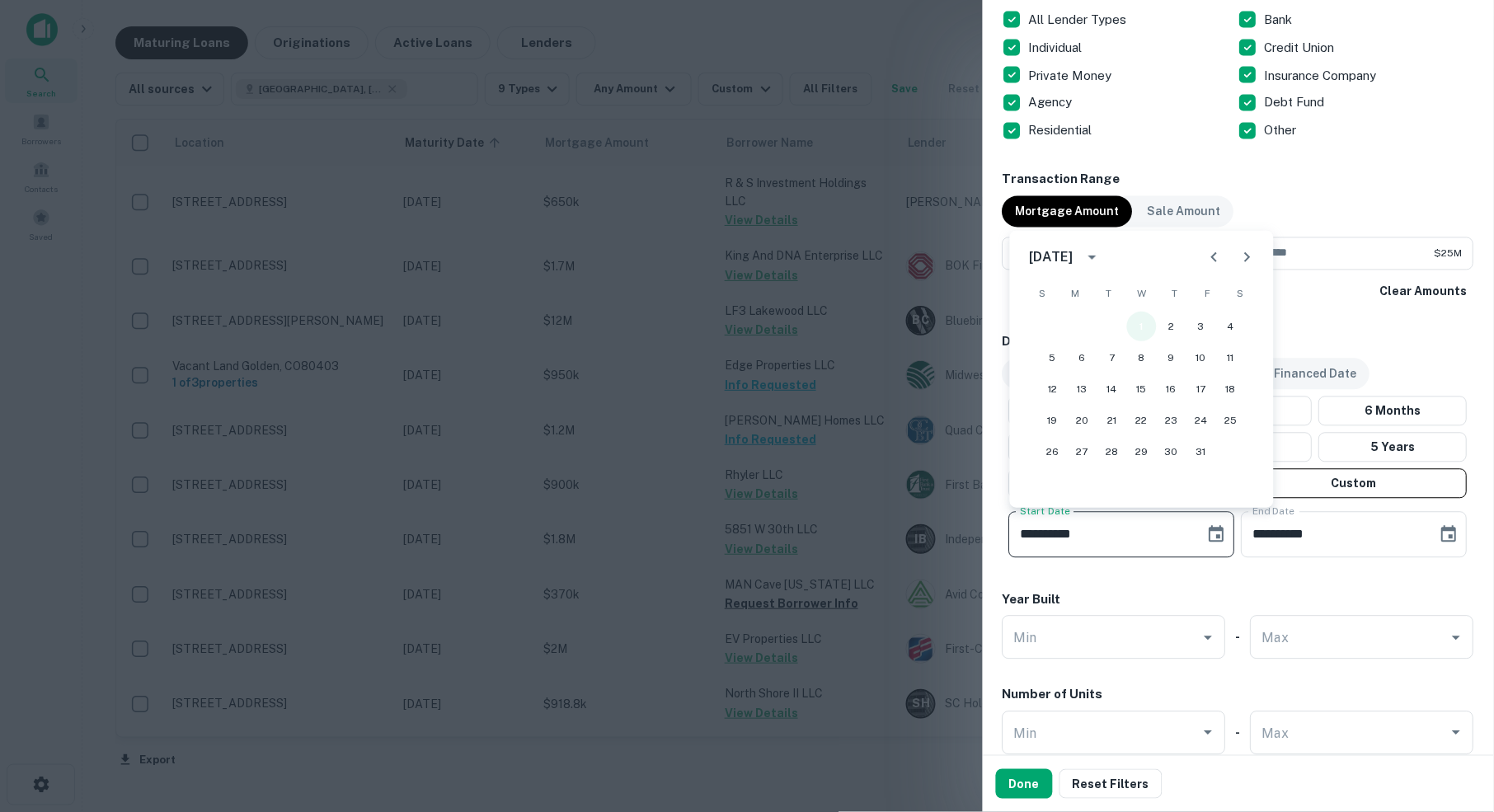
click at [1143, 329] on button "1" at bounding box center [1141, 326] width 30 height 30
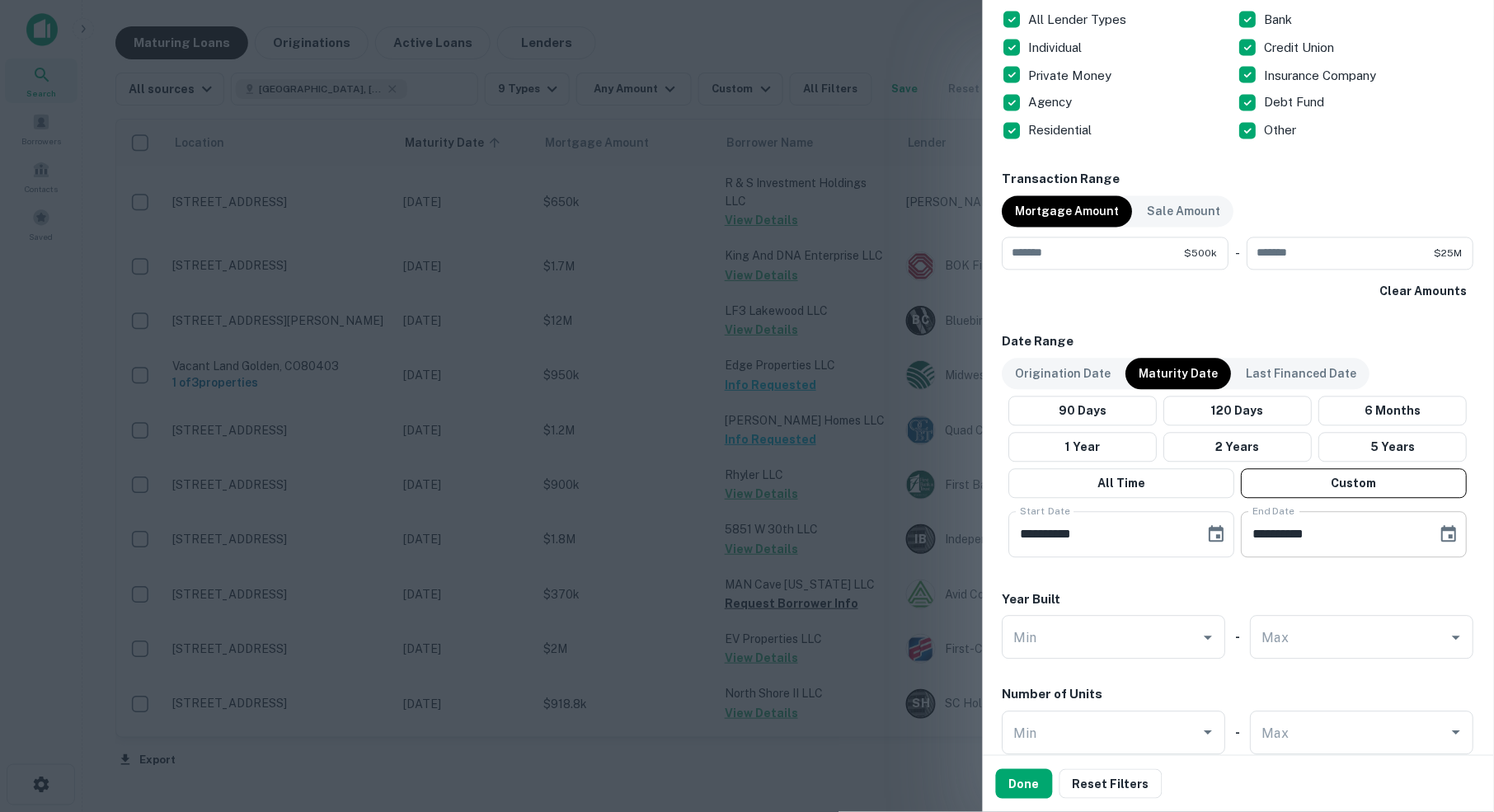
click at [1452, 531] on icon "Choose date, selected date is Apr 30, 2026" at bounding box center [1449, 534] width 14 height 16
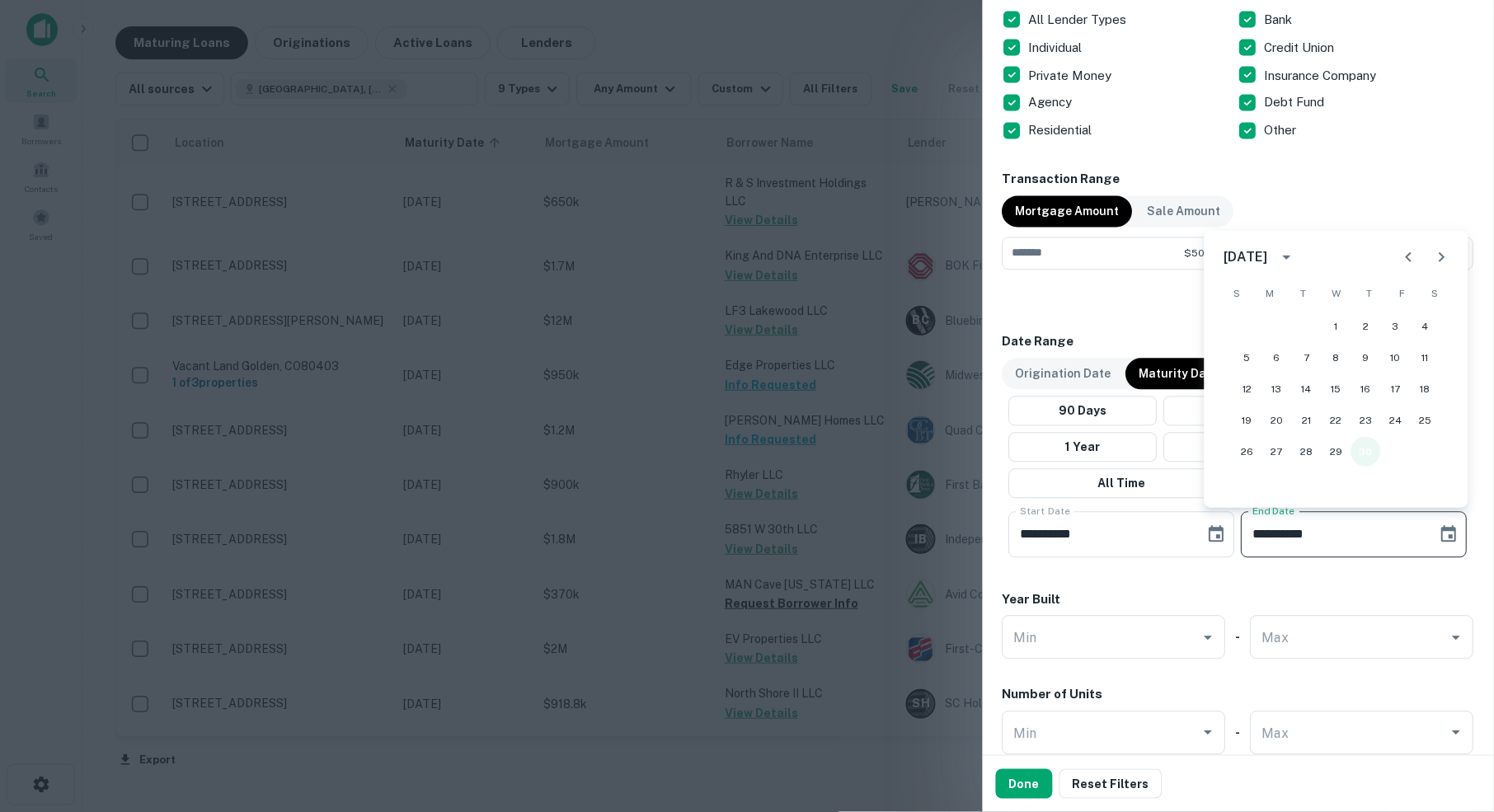
click at [1371, 451] on button "30" at bounding box center [1365, 451] width 30 height 30
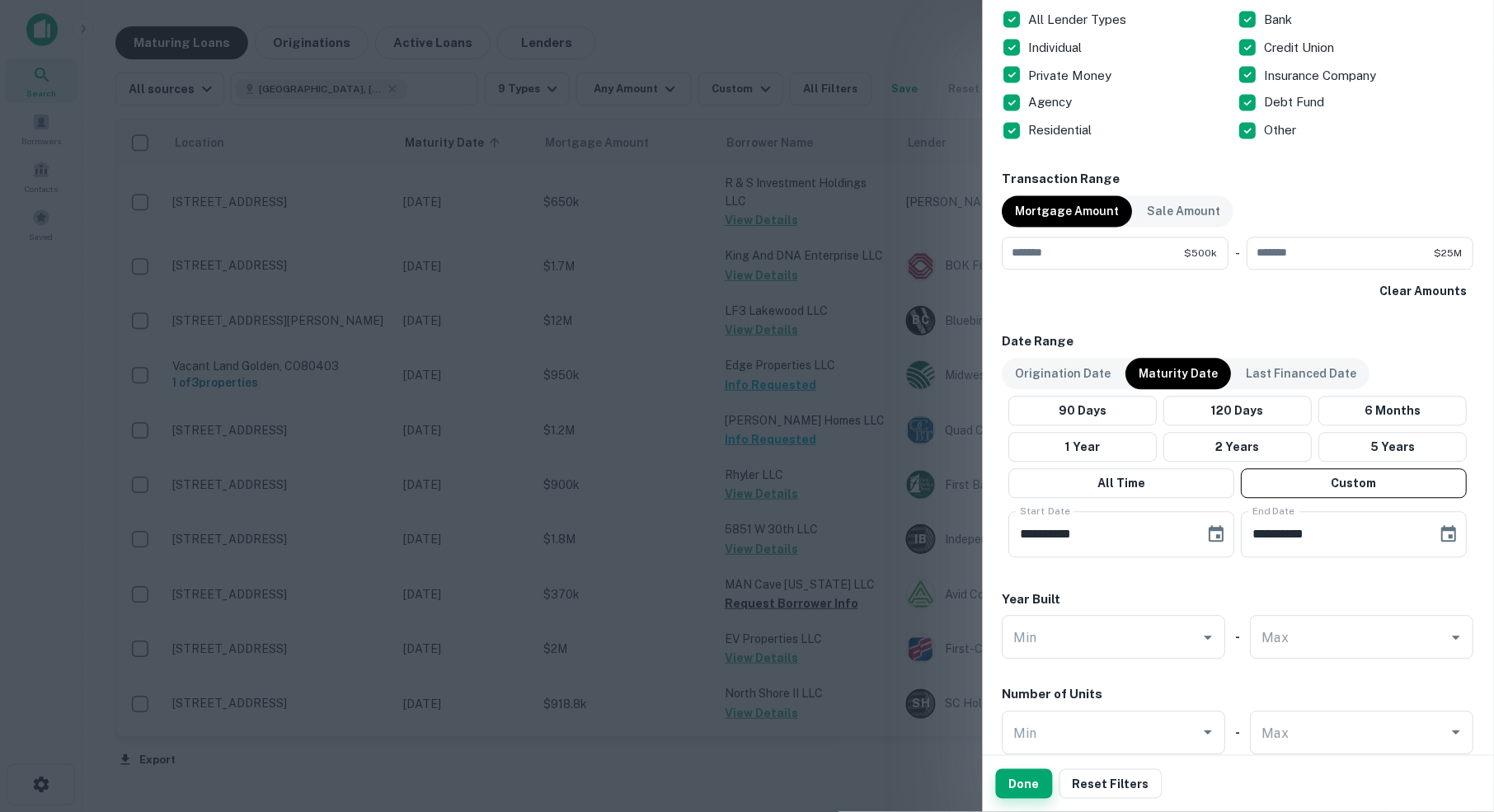
click at [1025, 785] on button "Done" at bounding box center [1024, 783] width 57 height 30
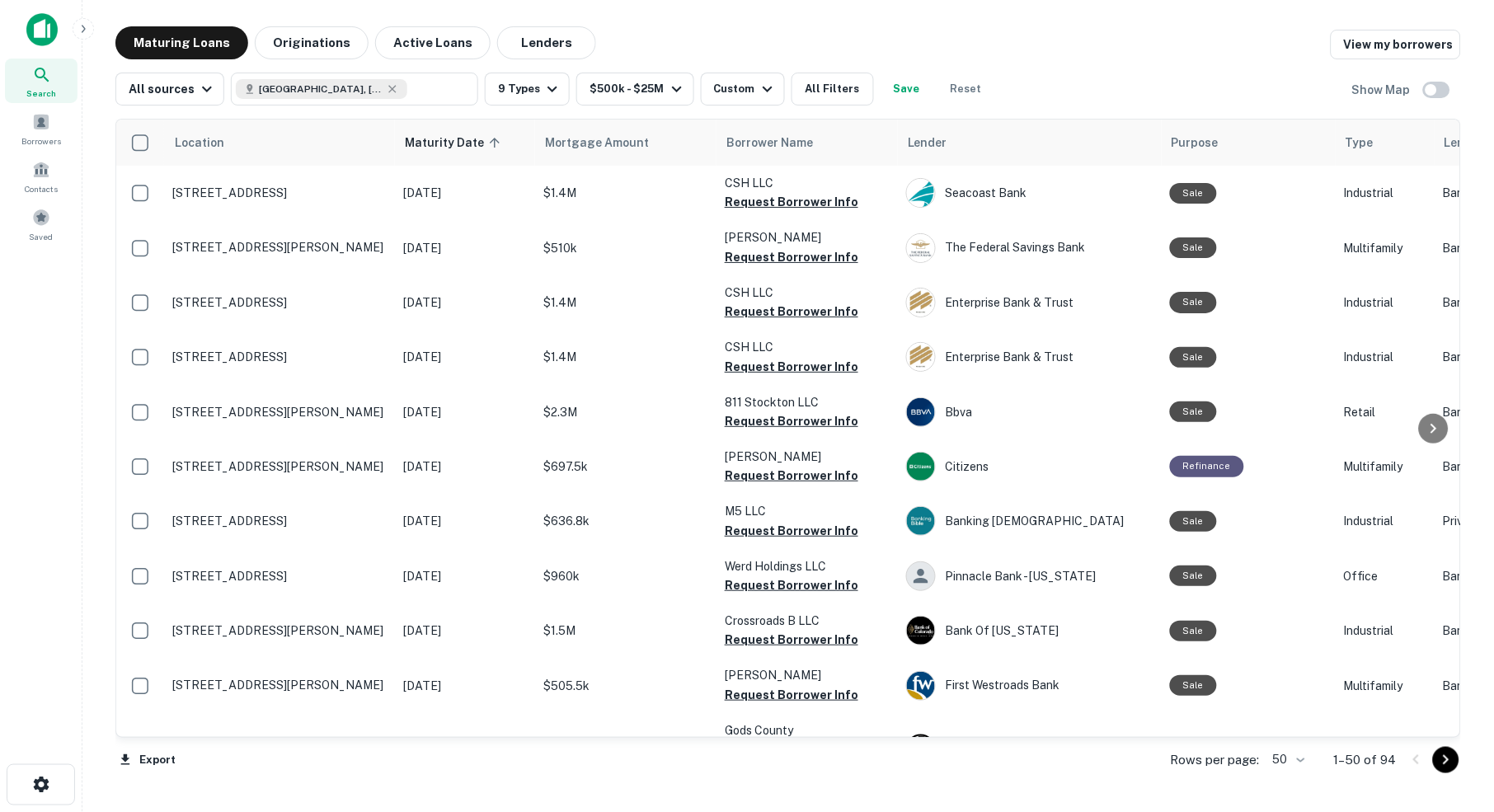
click at [1299, 761] on body "Search Borrowers Contacts Saved Maturing Loans Originations Active Loans Lender…" at bounding box center [747, 406] width 1494 height 812
click at [1282, 782] on li "100" at bounding box center [1283, 779] width 48 height 30
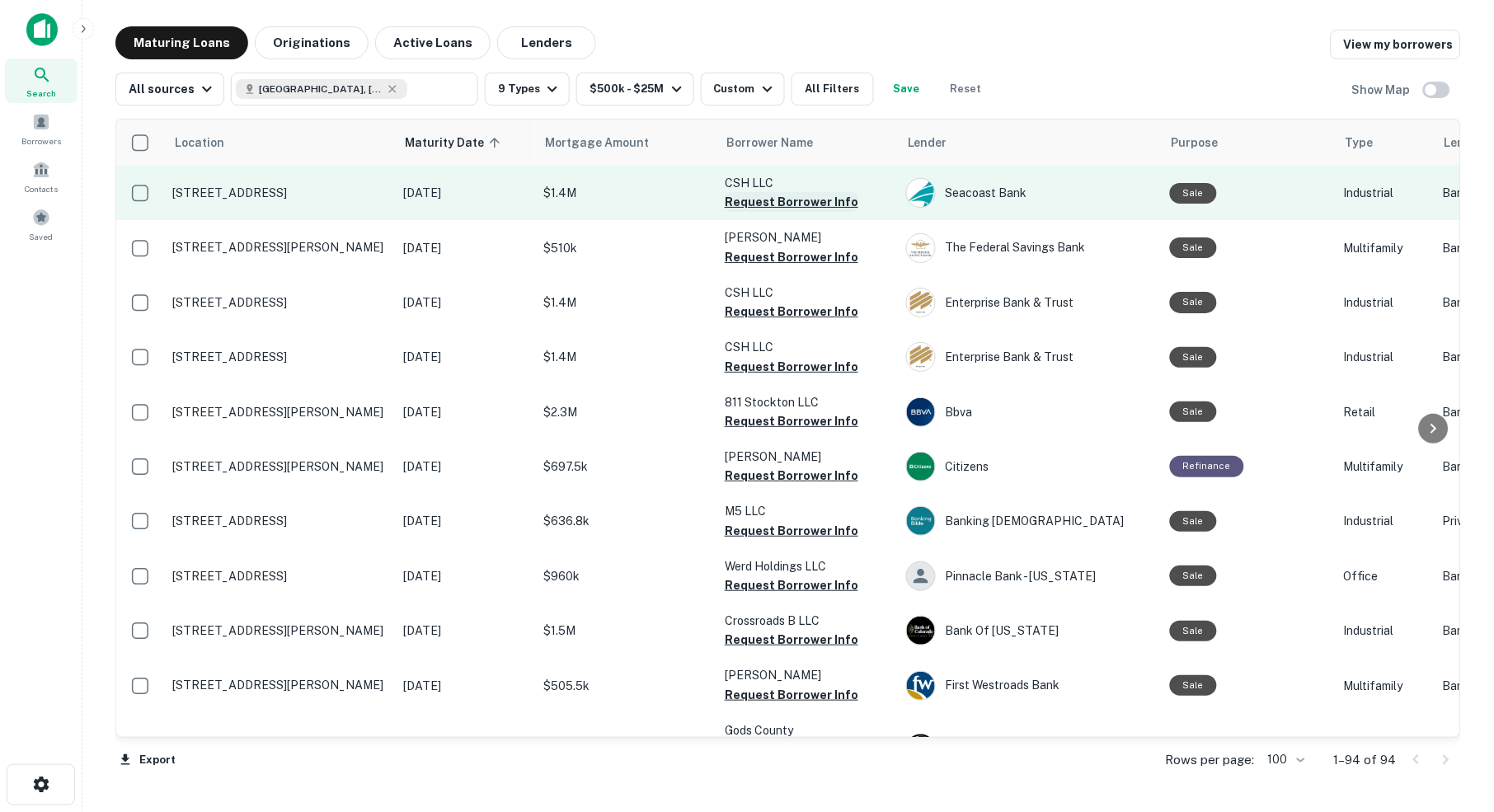
click at [756, 199] on button "Request Borrower Info" at bounding box center [792, 202] width 133 height 20
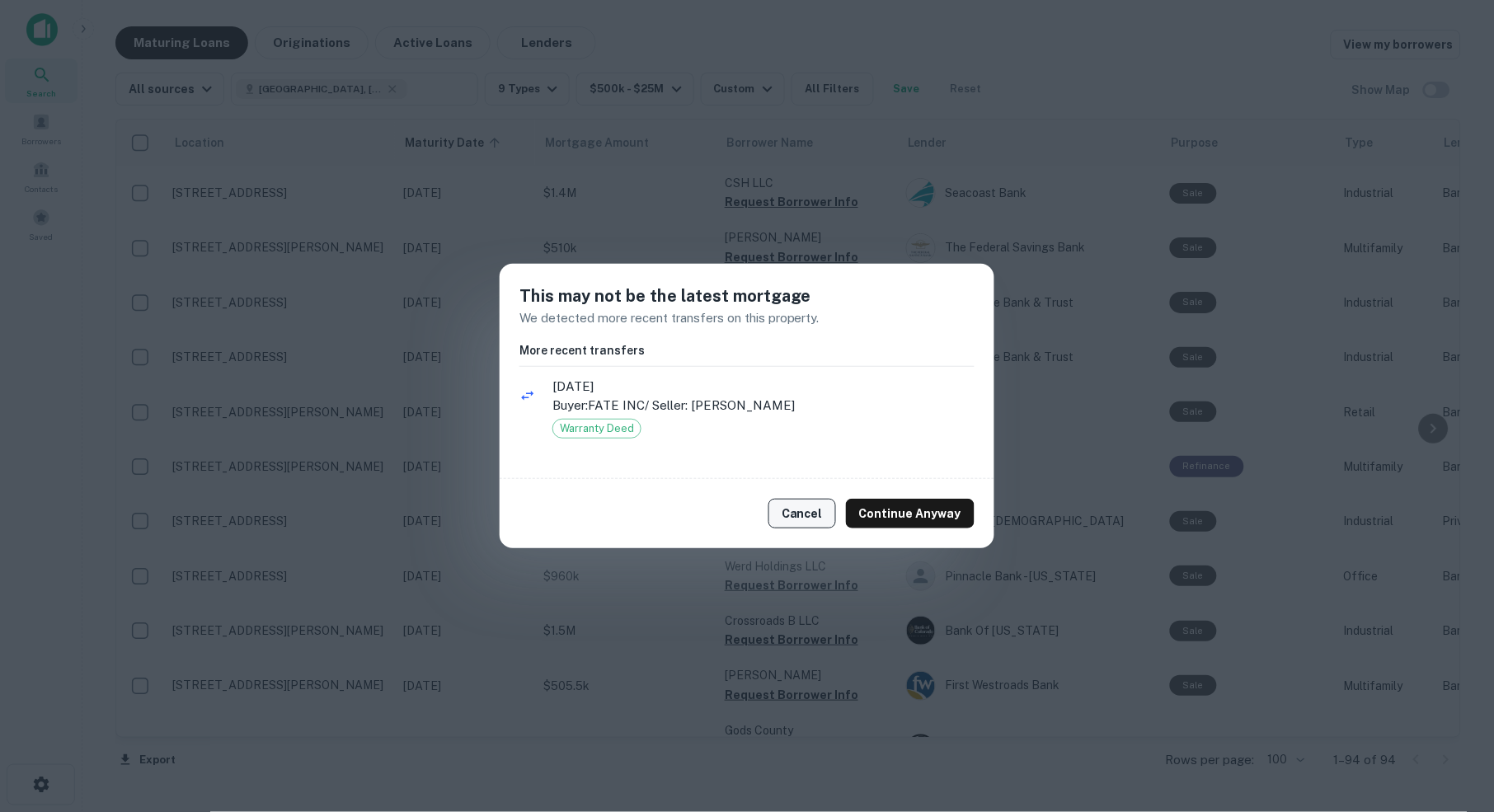
click at [816, 506] on button "Cancel" at bounding box center [801, 513] width 67 height 30
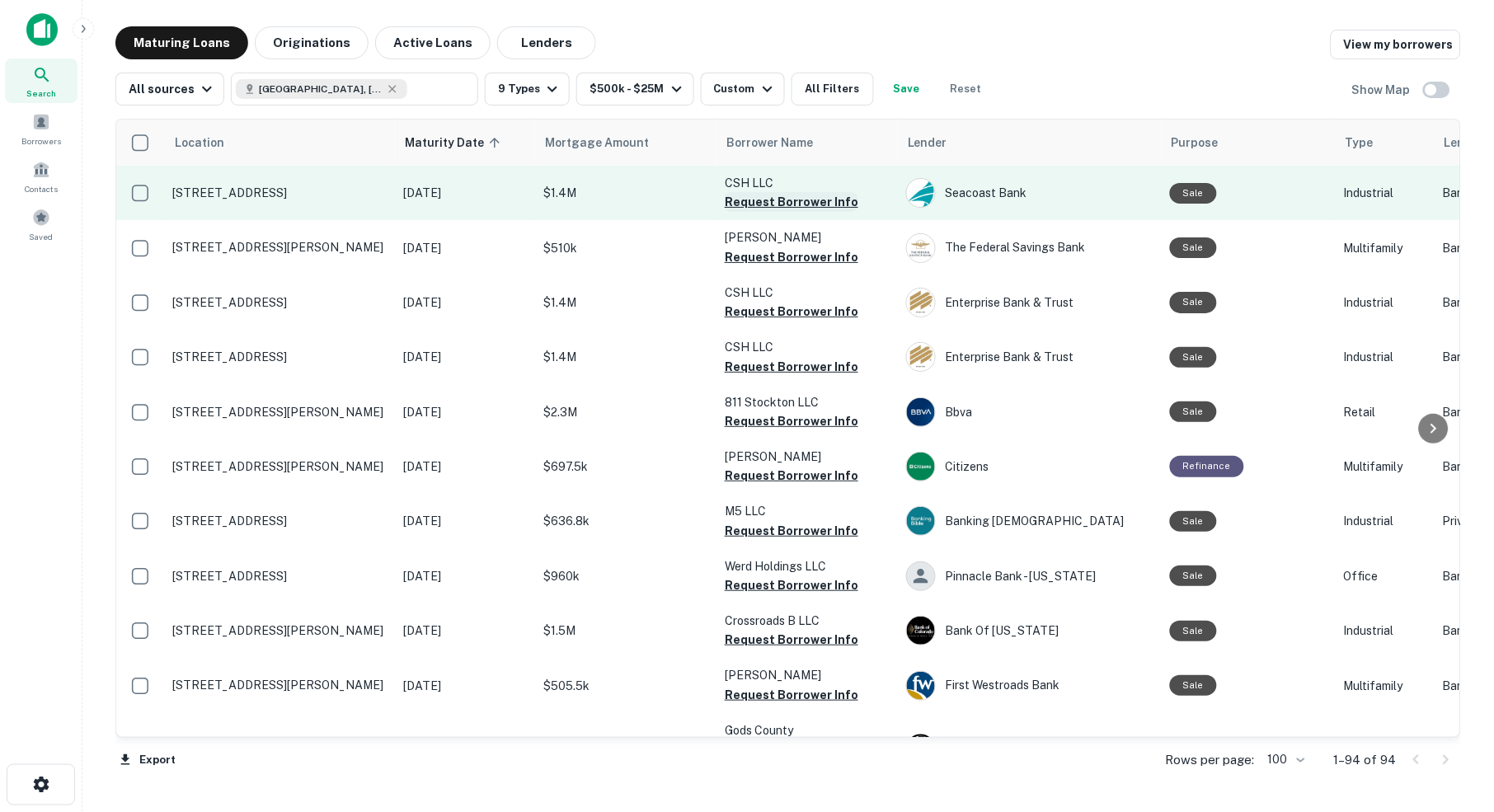
click at [767, 202] on button "Request Borrower Info" at bounding box center [792, 202] width 133 height 20
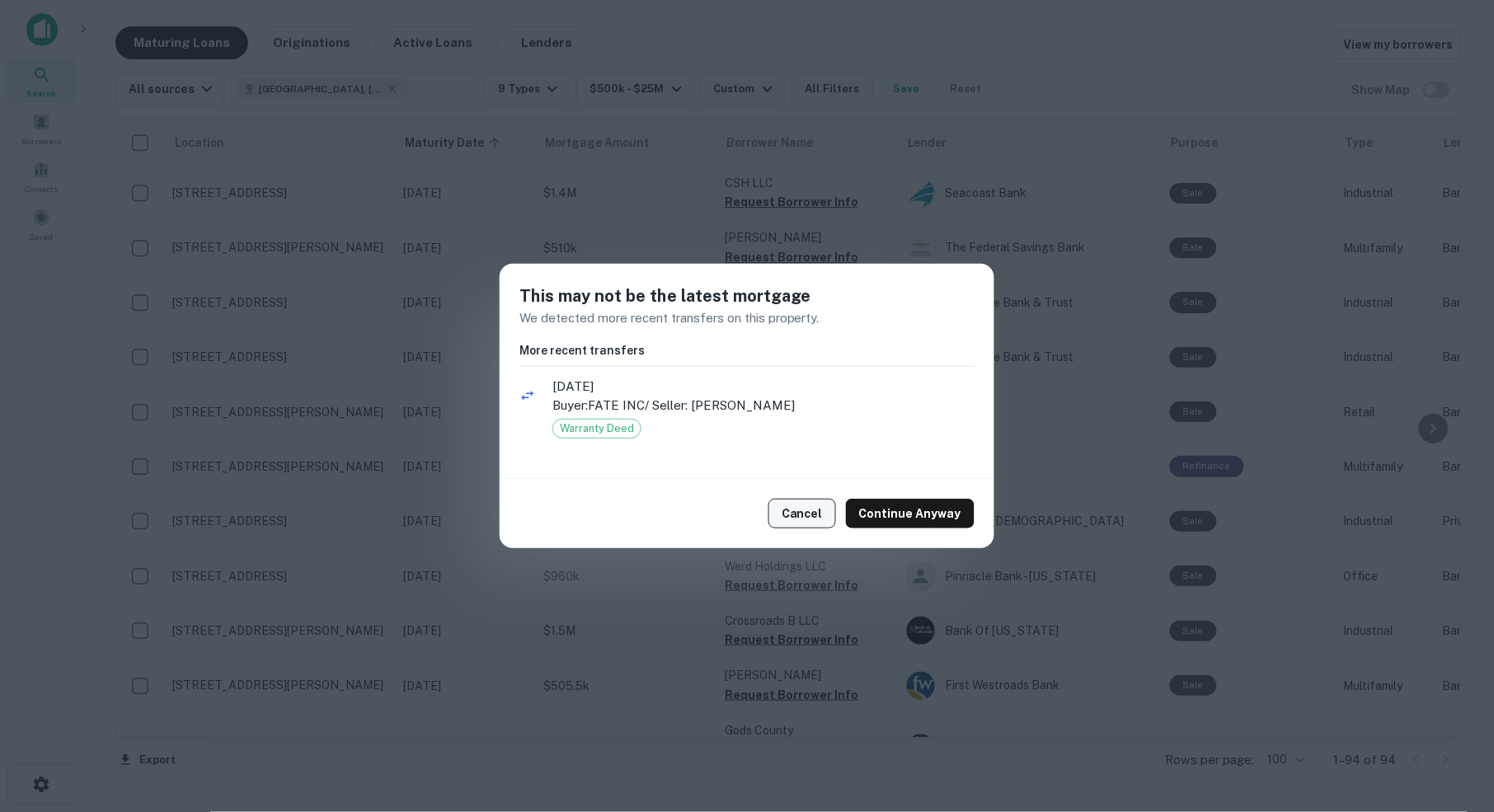
click at [809, 518] on button "Cancel" at bounding box center [801, 513] width 67 height 30
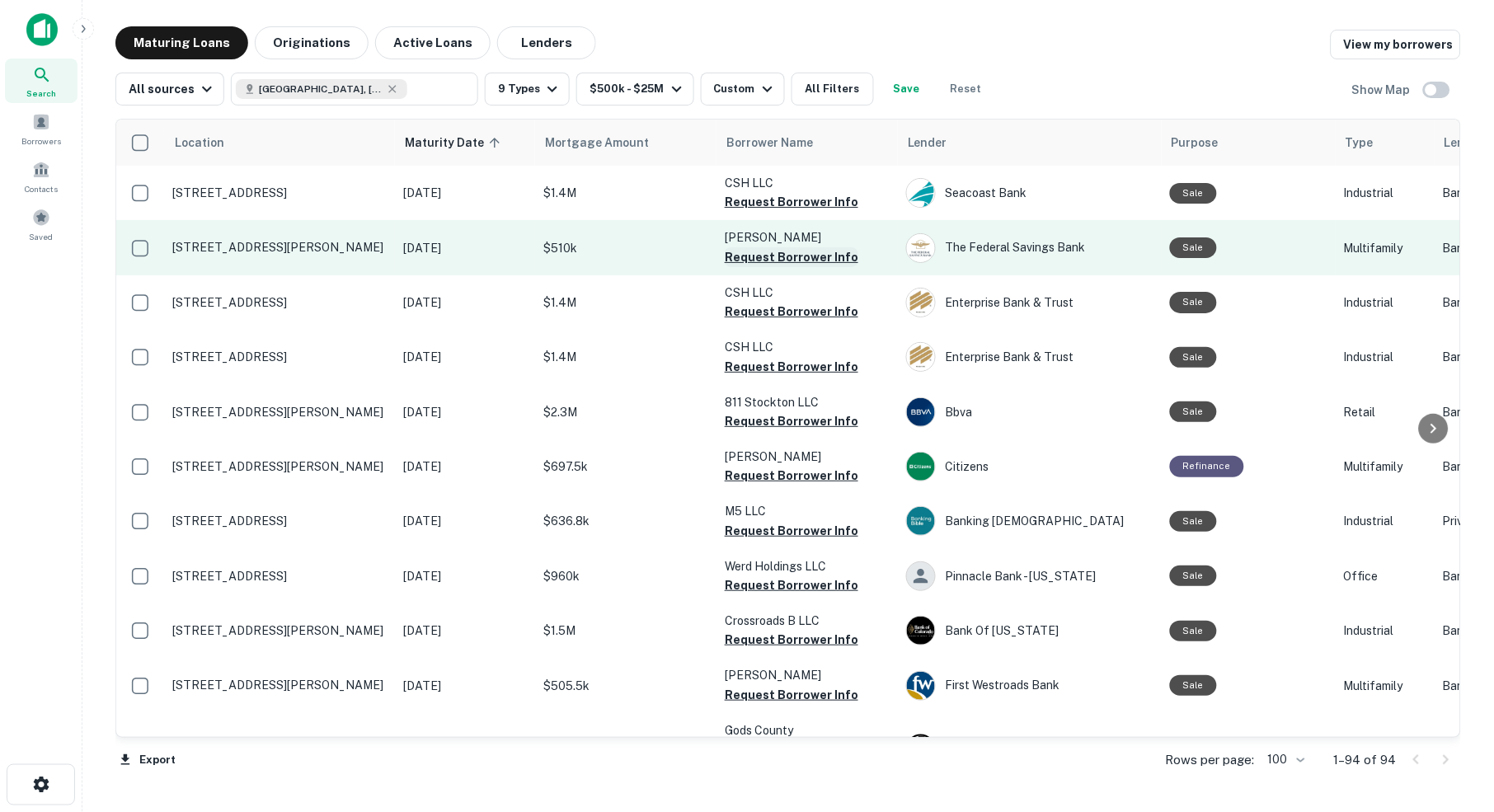
click at [779, 255] on button "Request Borrower Info" at bounding box center [792, 257] width 133 height 20
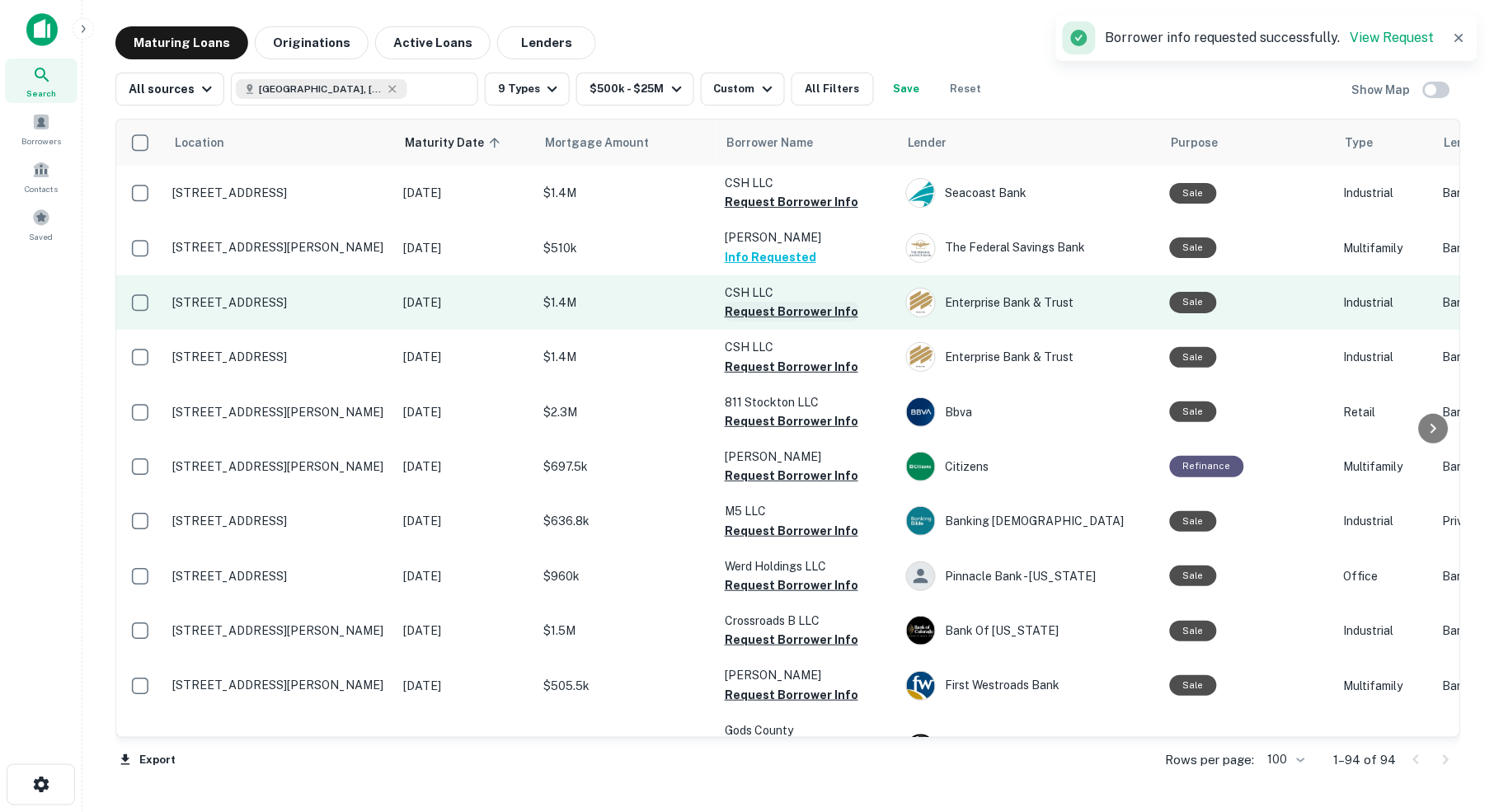
click at [761, 309] on button "Request Borrower Info" at bounding box center [792, 311] width 133 height 20
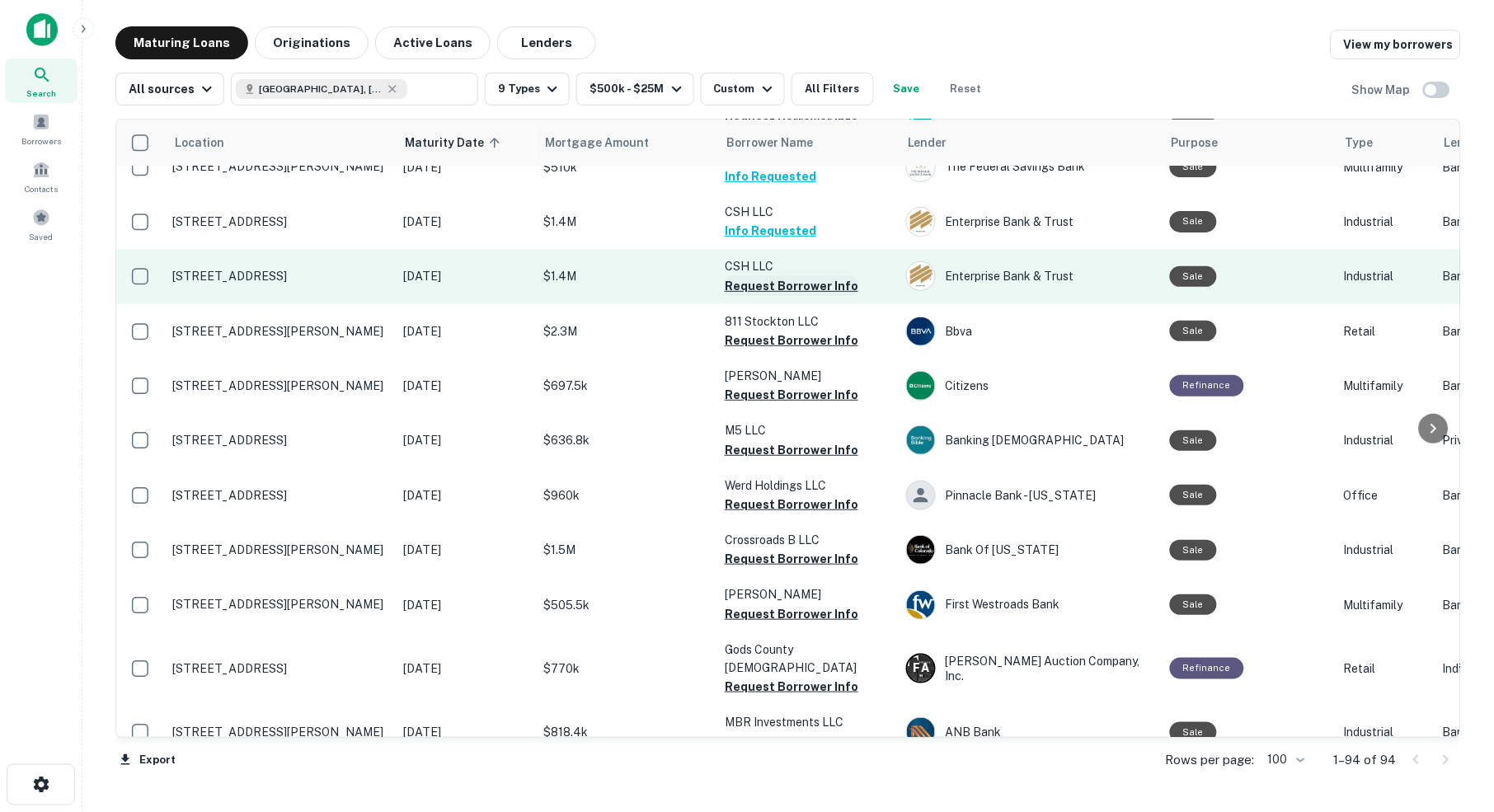
scroll to position [84, 0]
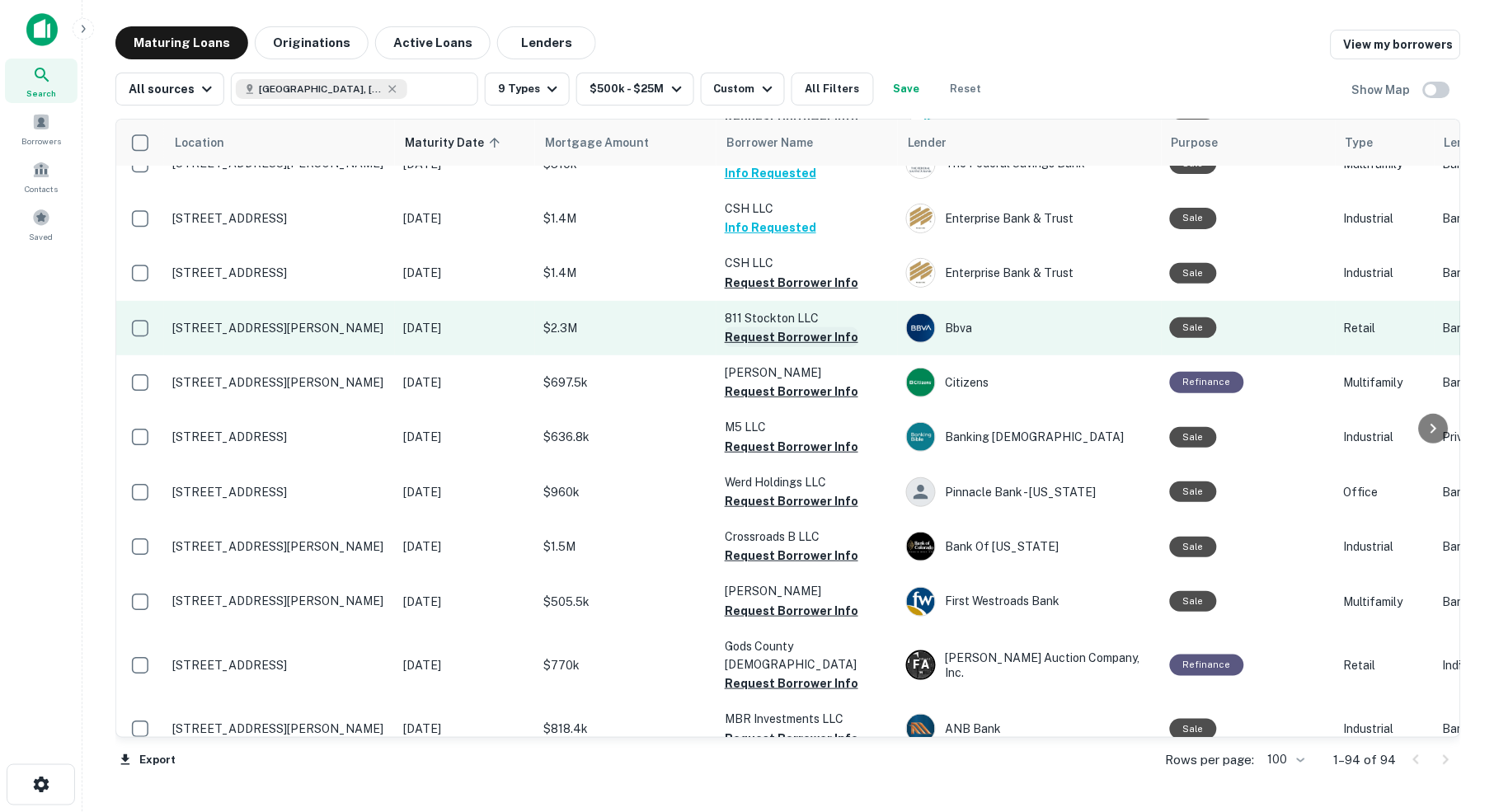
click at [739, 332] on button "Request Borrower Info" at bounding box center [792, 337] width 133 height 20
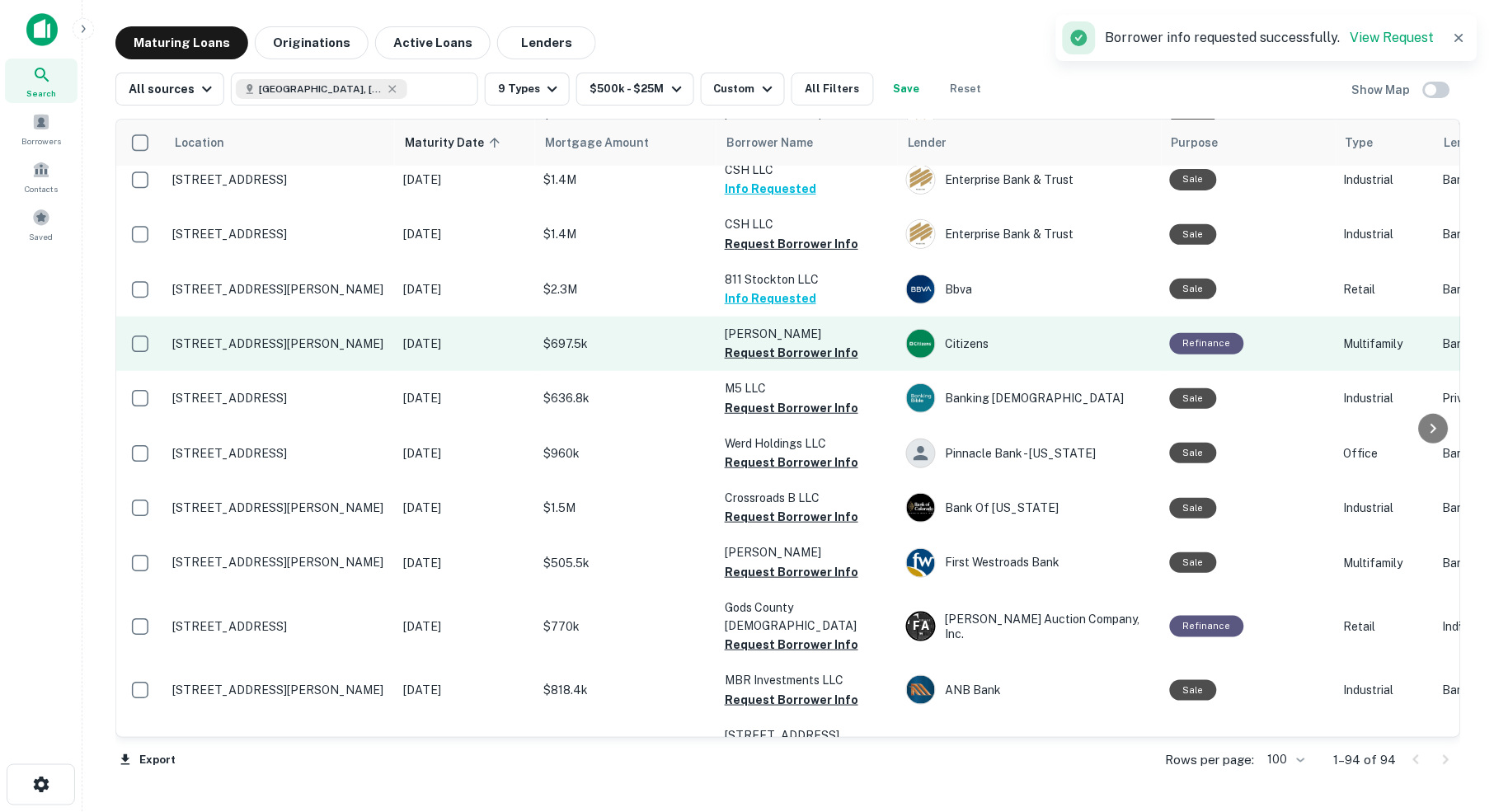
scroll to position [142, 0]
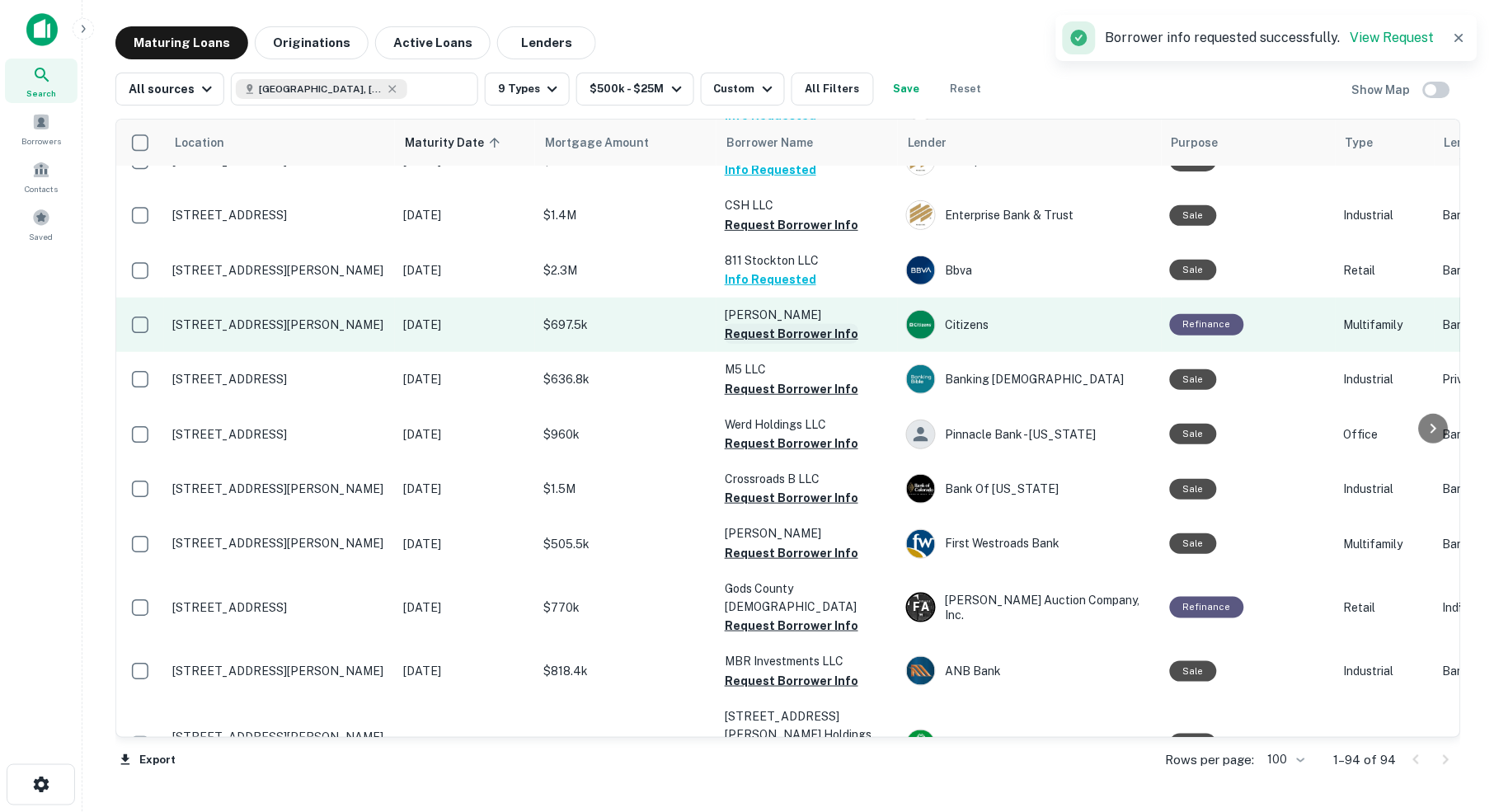
click at [756, 325] on button "Request Borrower Info" at bounding box center [792, 334] width 133 height 20
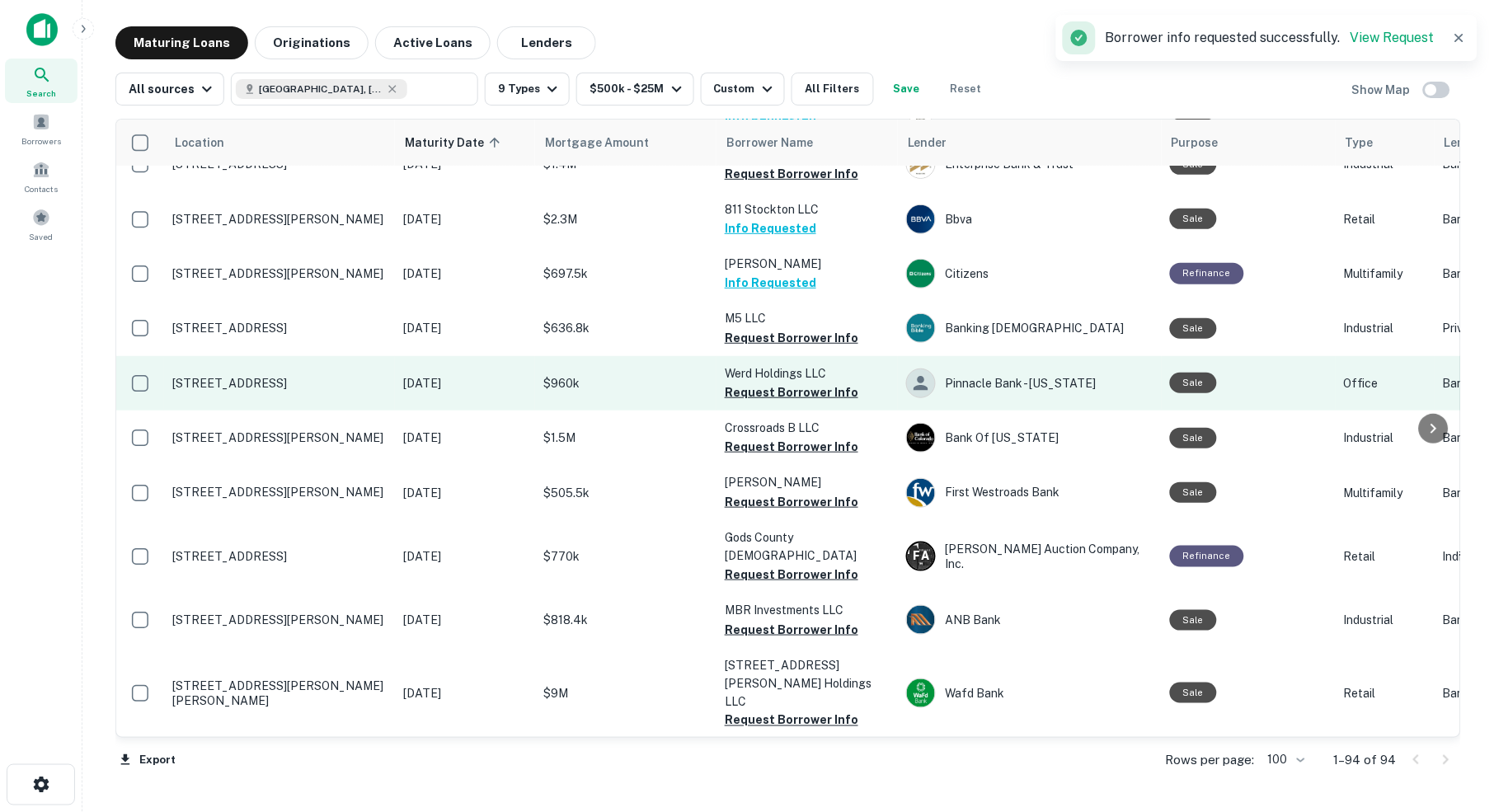
scroll to position [199, 0]
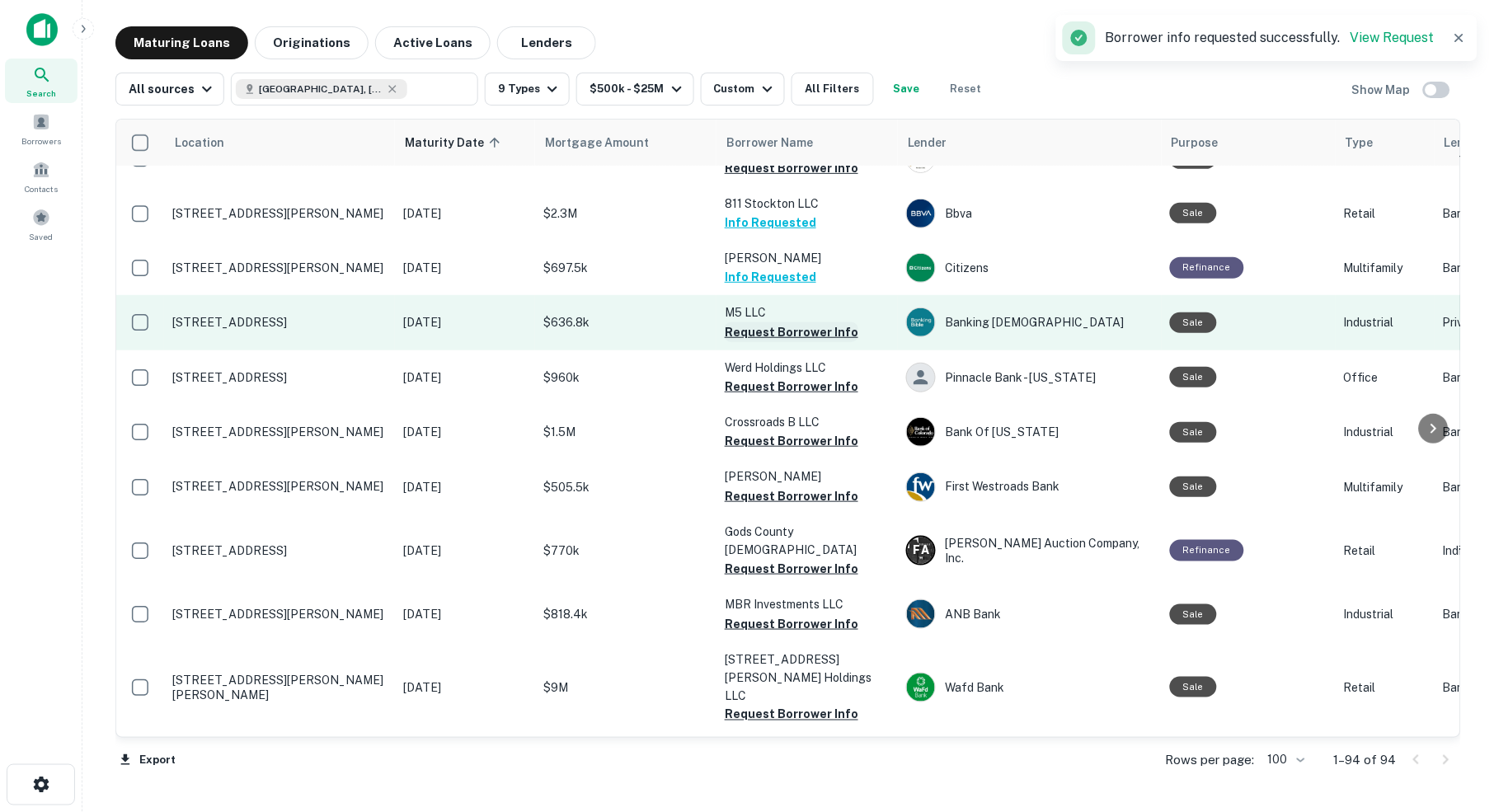
click at [777, 322] on button "Request Borrower Info" at bounding box center [792, 332] width 133 height 20
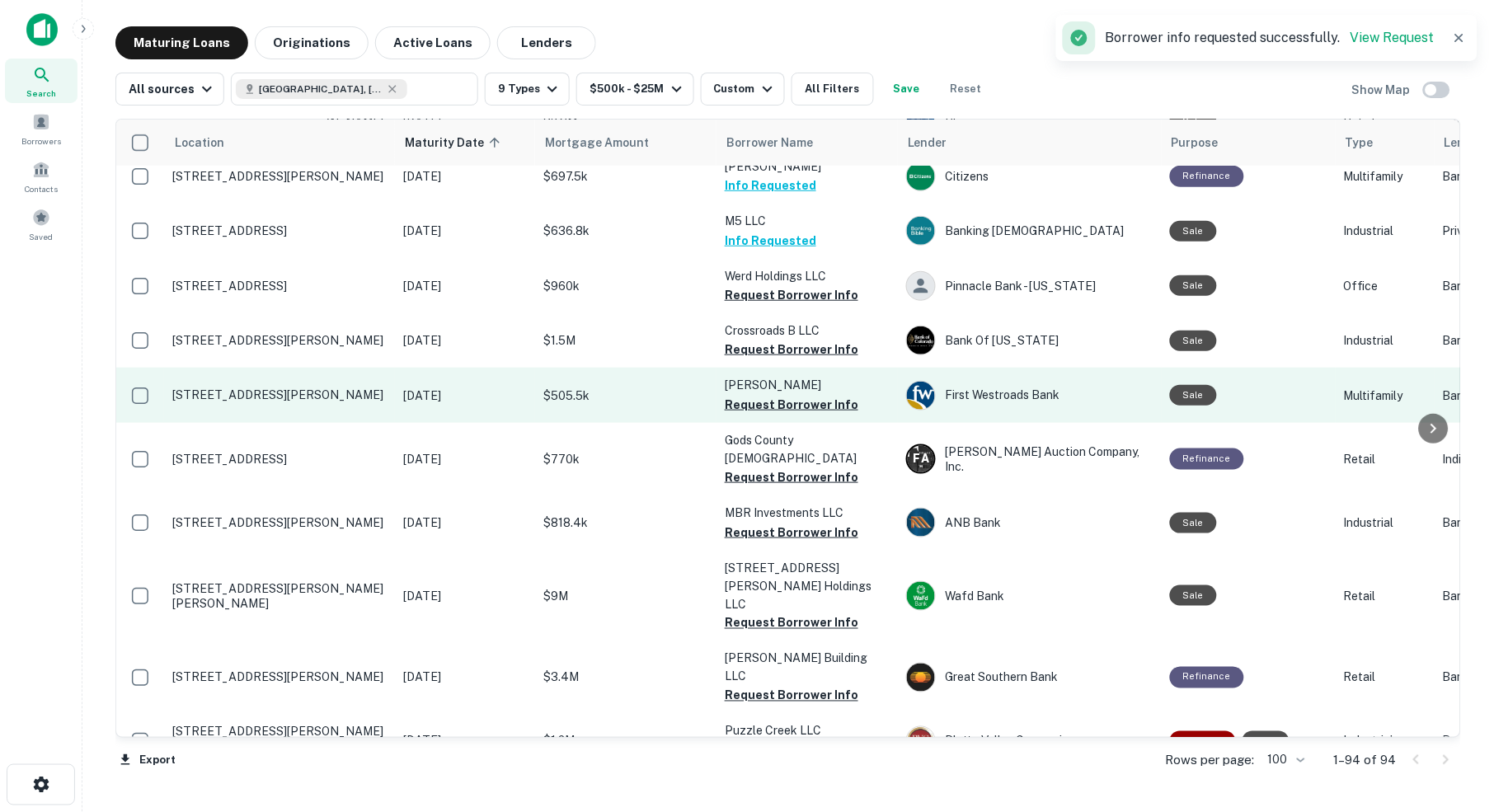
scroll to position [292, 0]
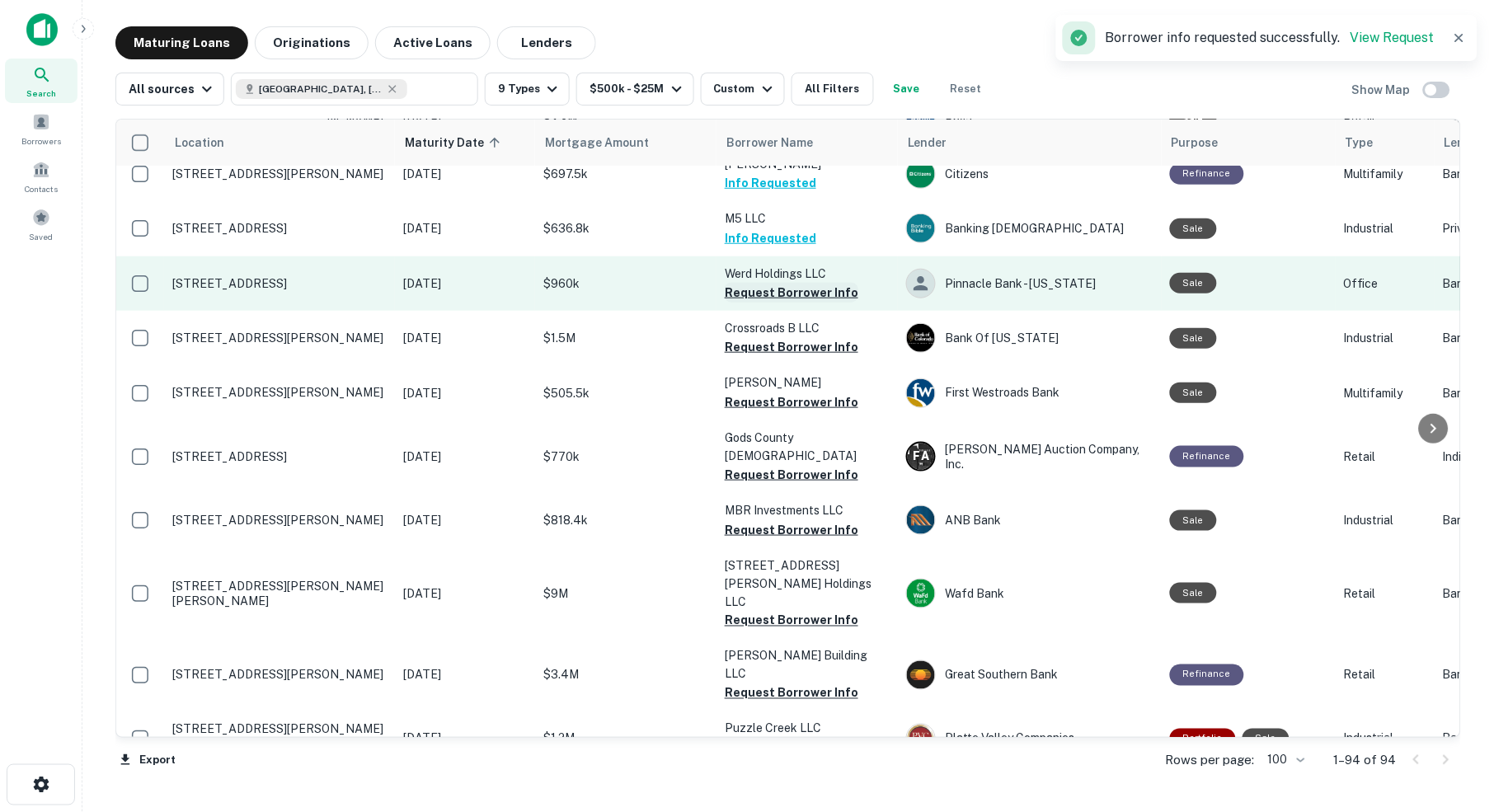
click at [791, 282] on button "Request Borrower Info" at bounding box center [792, 292] width 133 height 20
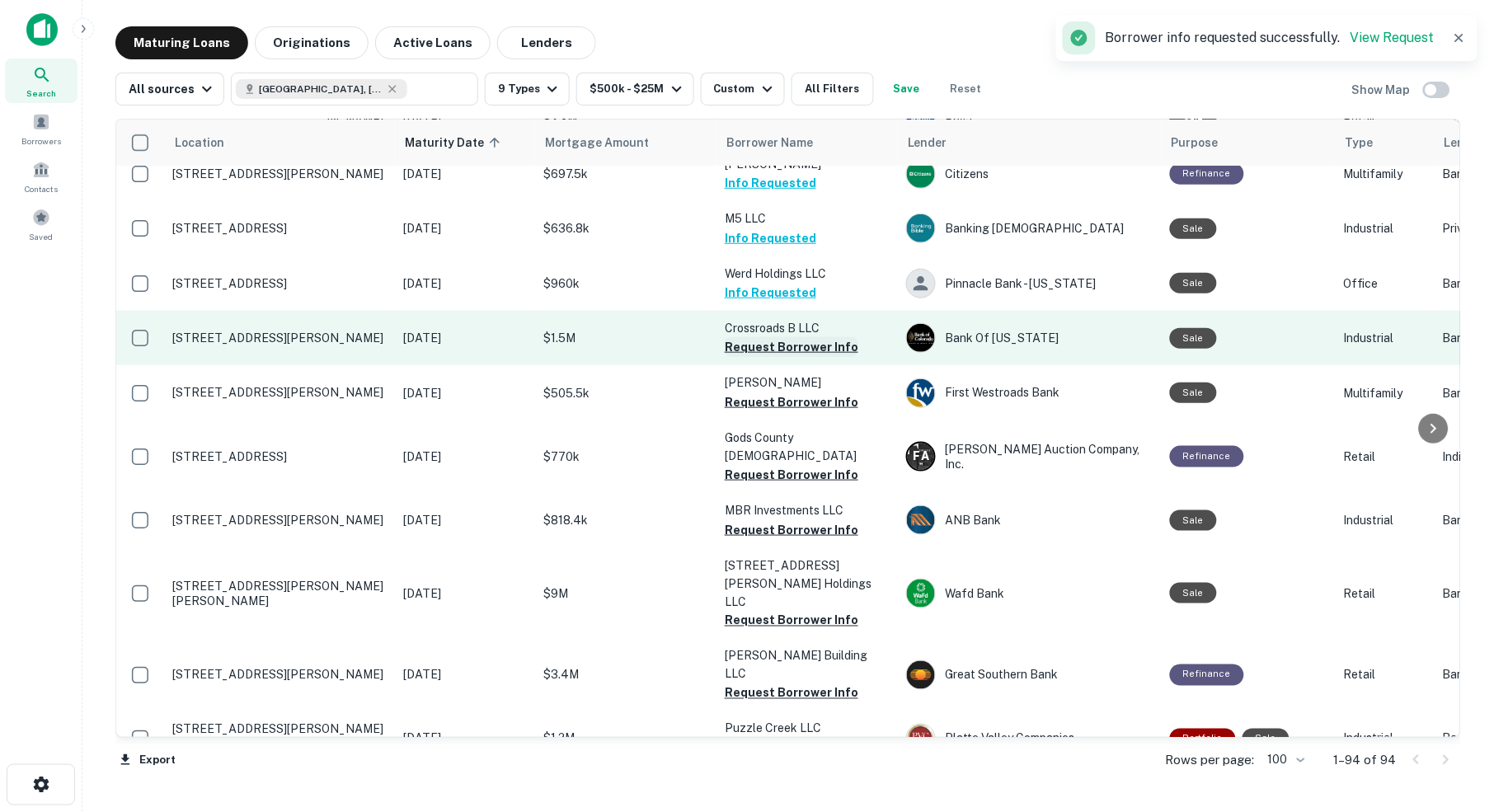
click at [765, 337] on button "Request Borrower Info" at bounding box center [792, 347] width 133 height 20
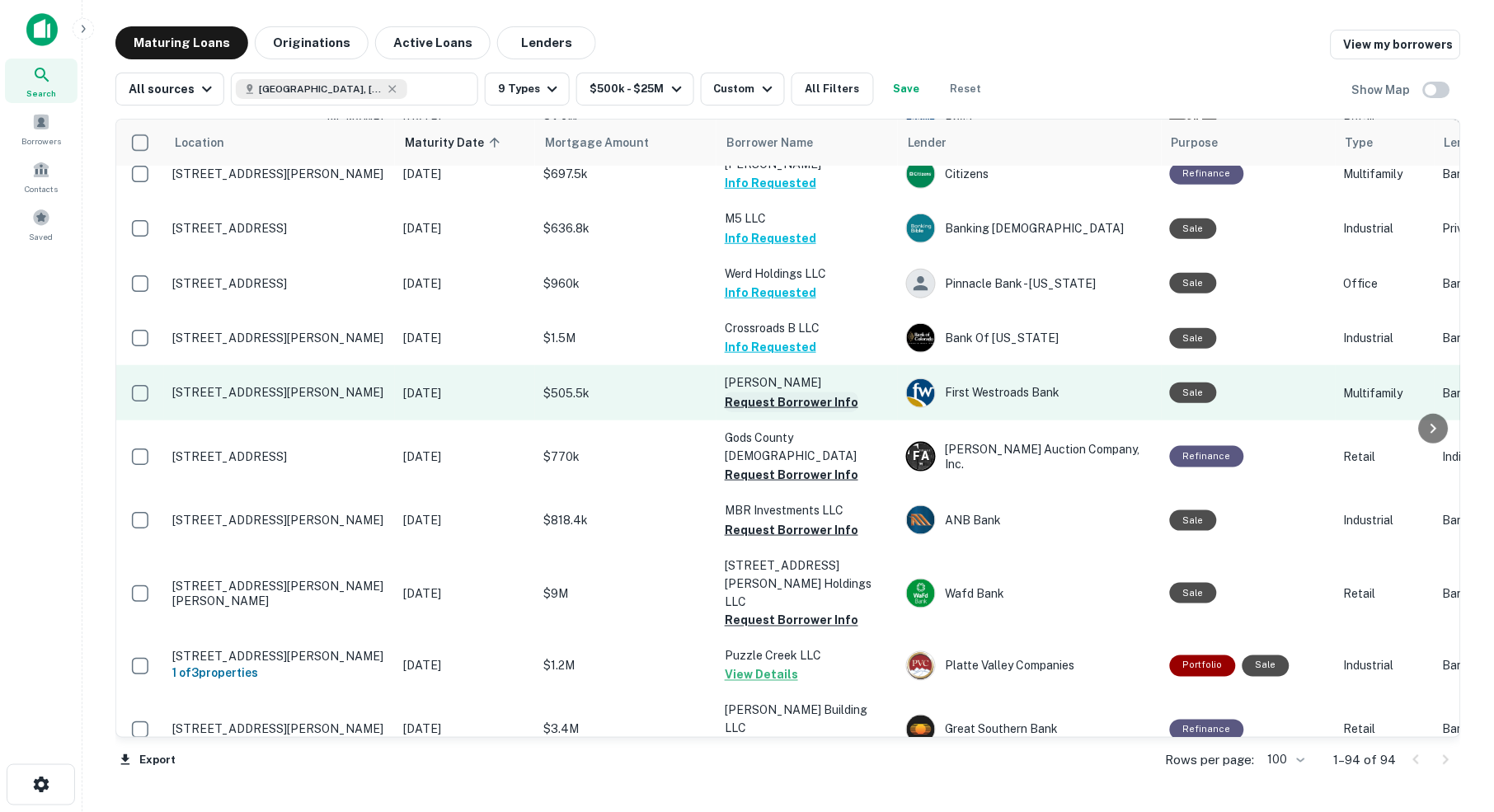
click at [772, 392] on button "Request Borrower Info" at bounding box center [792, 402] width 133 height 20
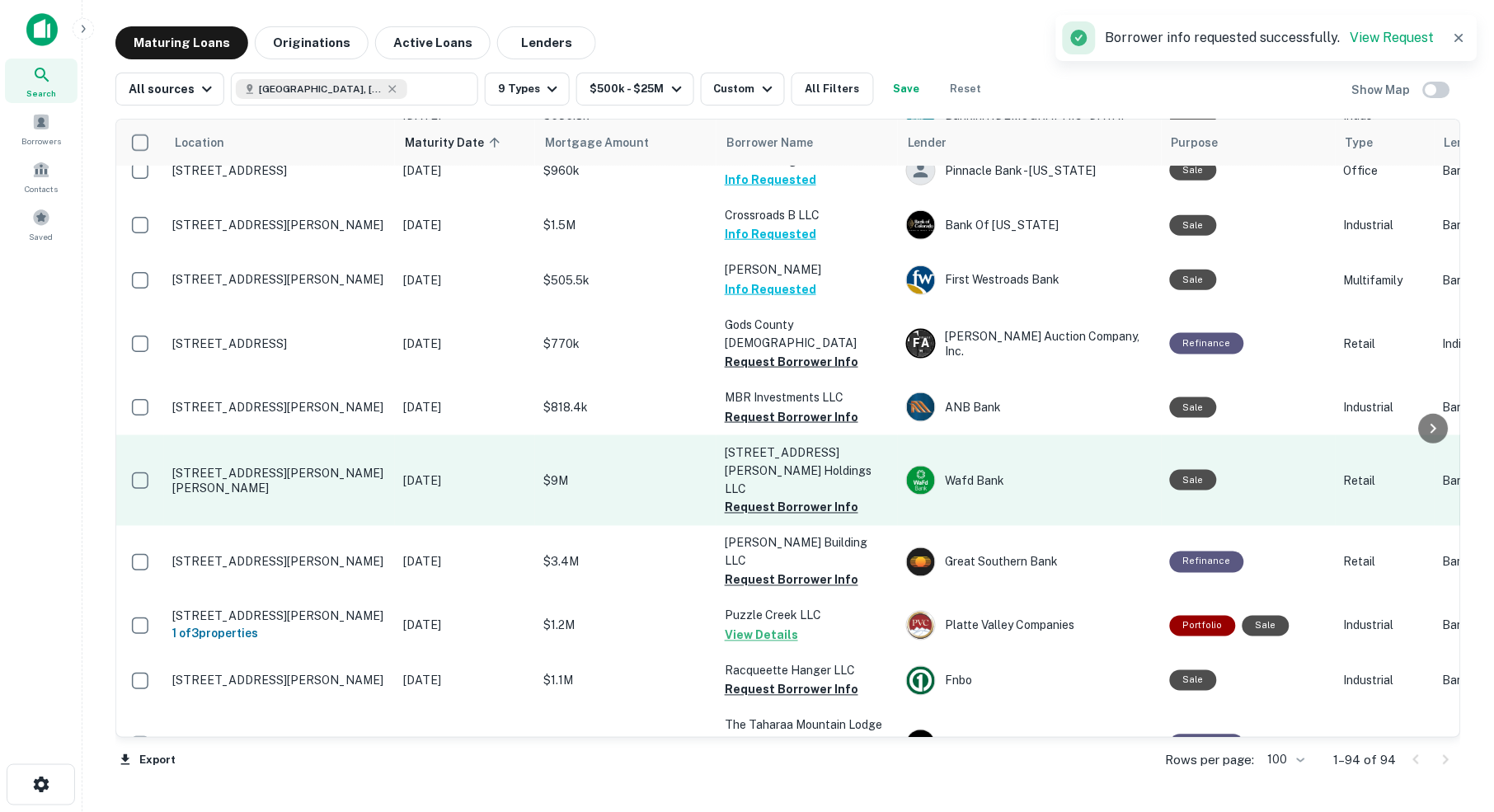
scroll to position [410, 0]
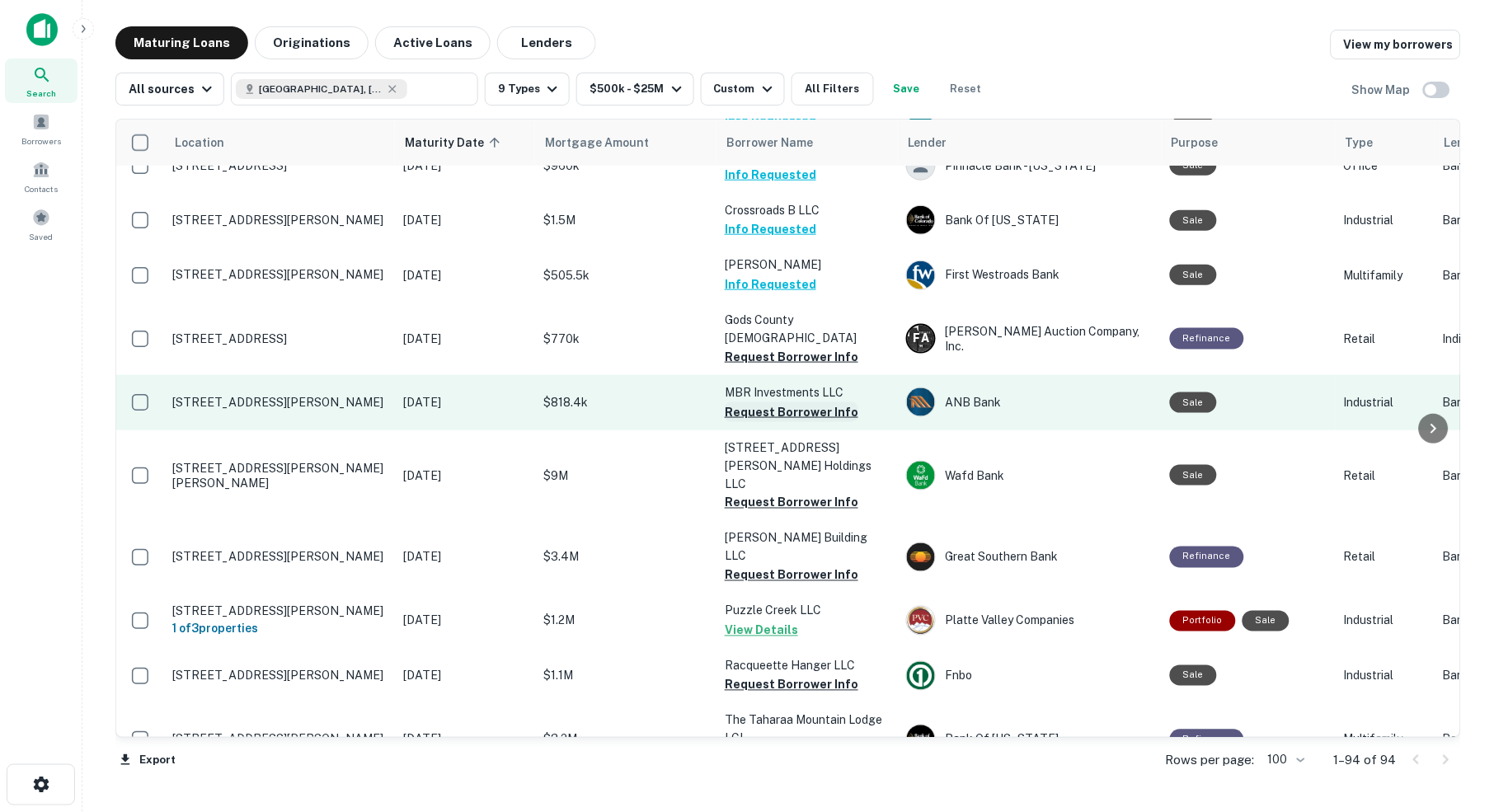
click at [748, 402] on button "Request Borrower Info" at bounding box center [792, 412] width 133 height 20
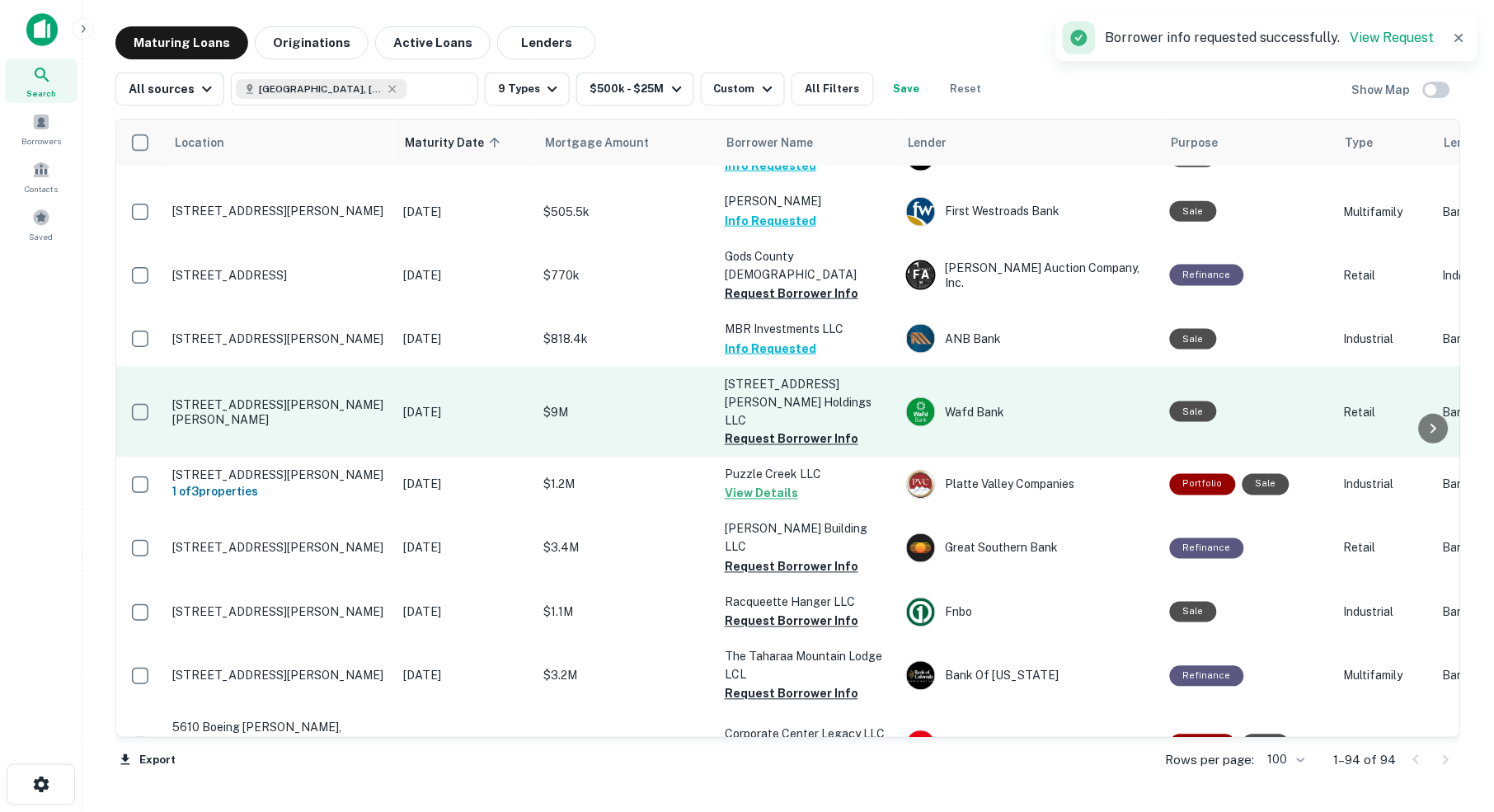
scroll to position [479, 2]
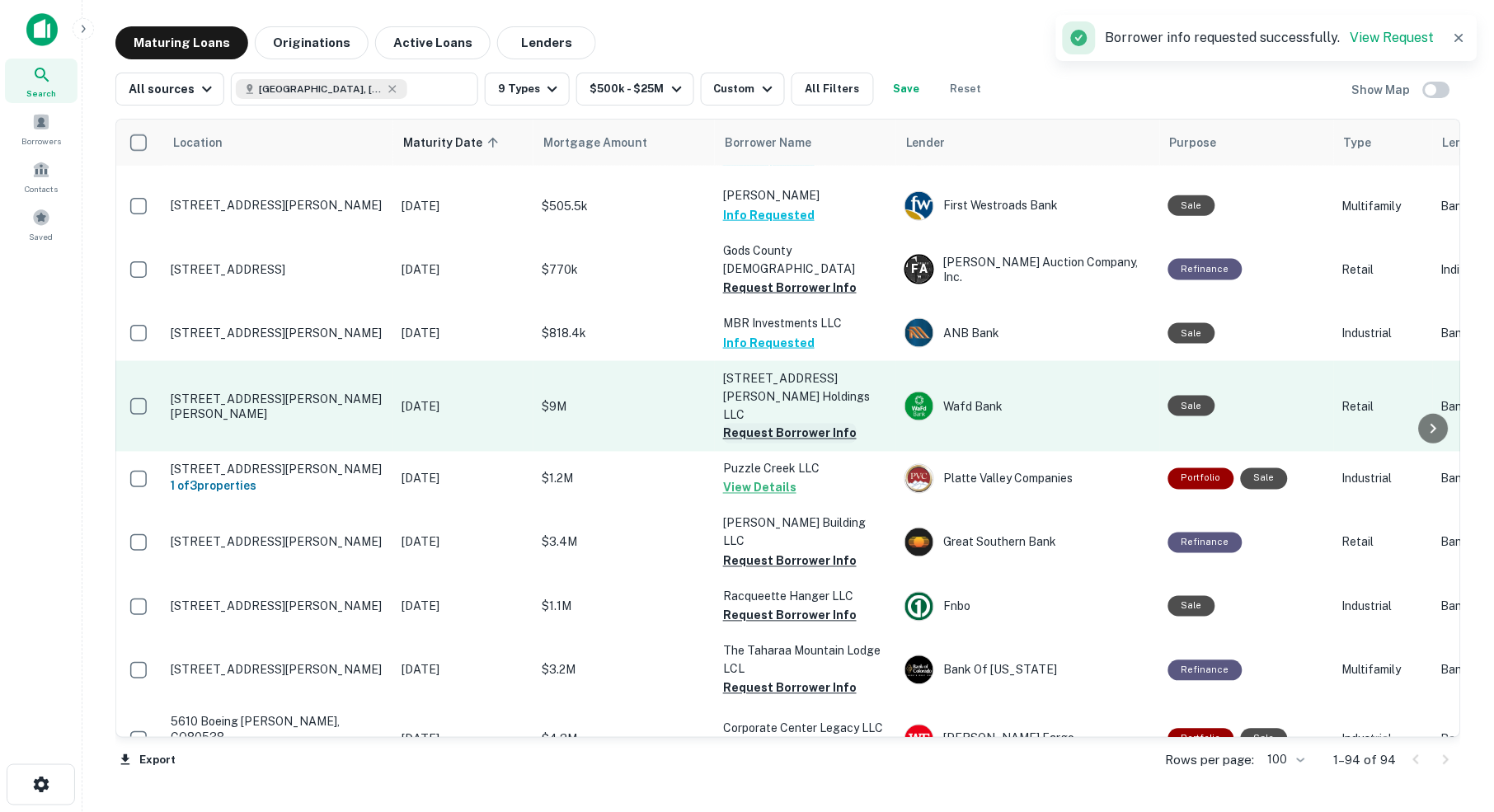
click at [756, 424] on button "Request Borrower Info" at bounding box center [790, 433] width 133 height 20
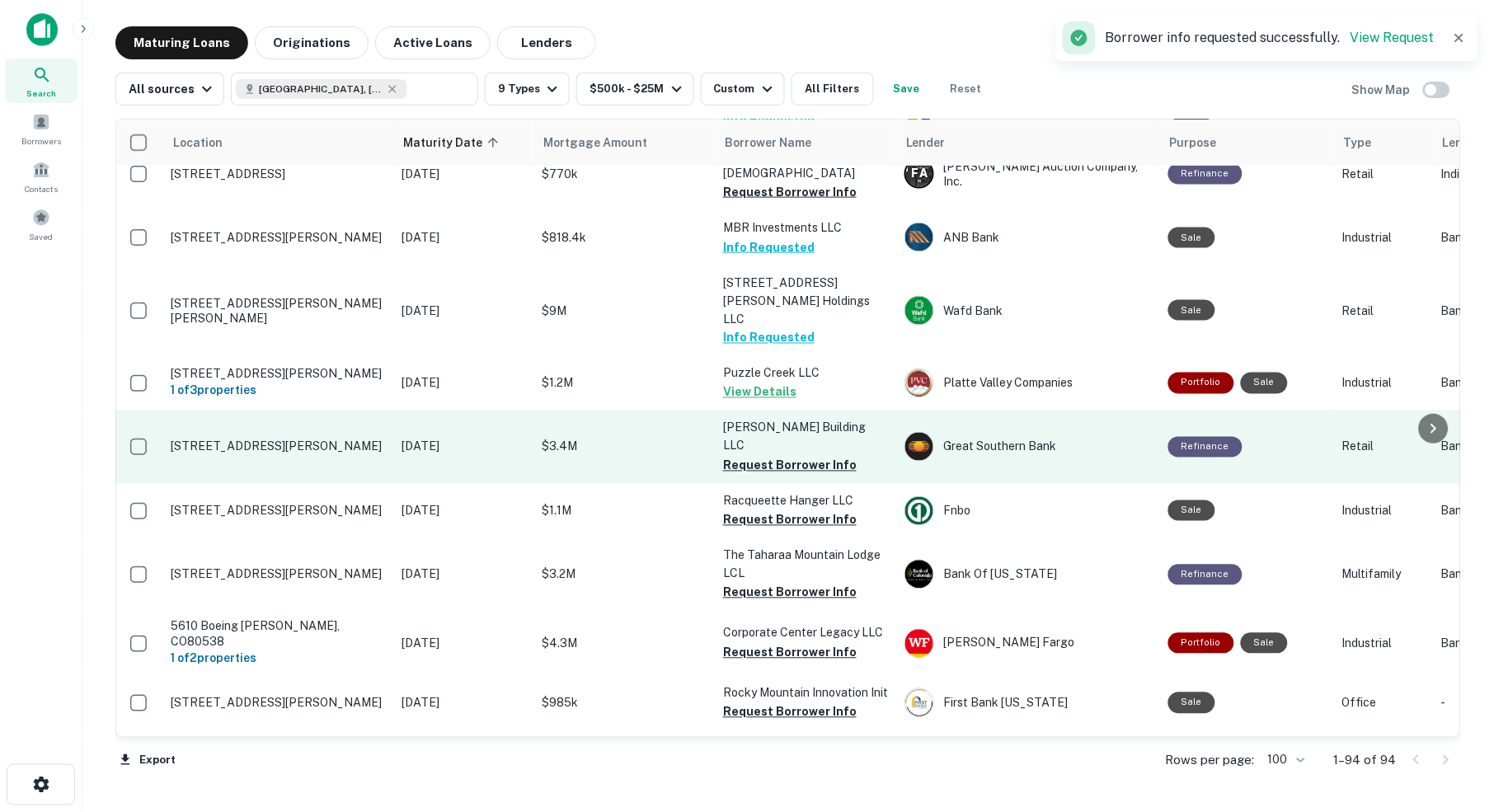
scroll to position [578, 2]
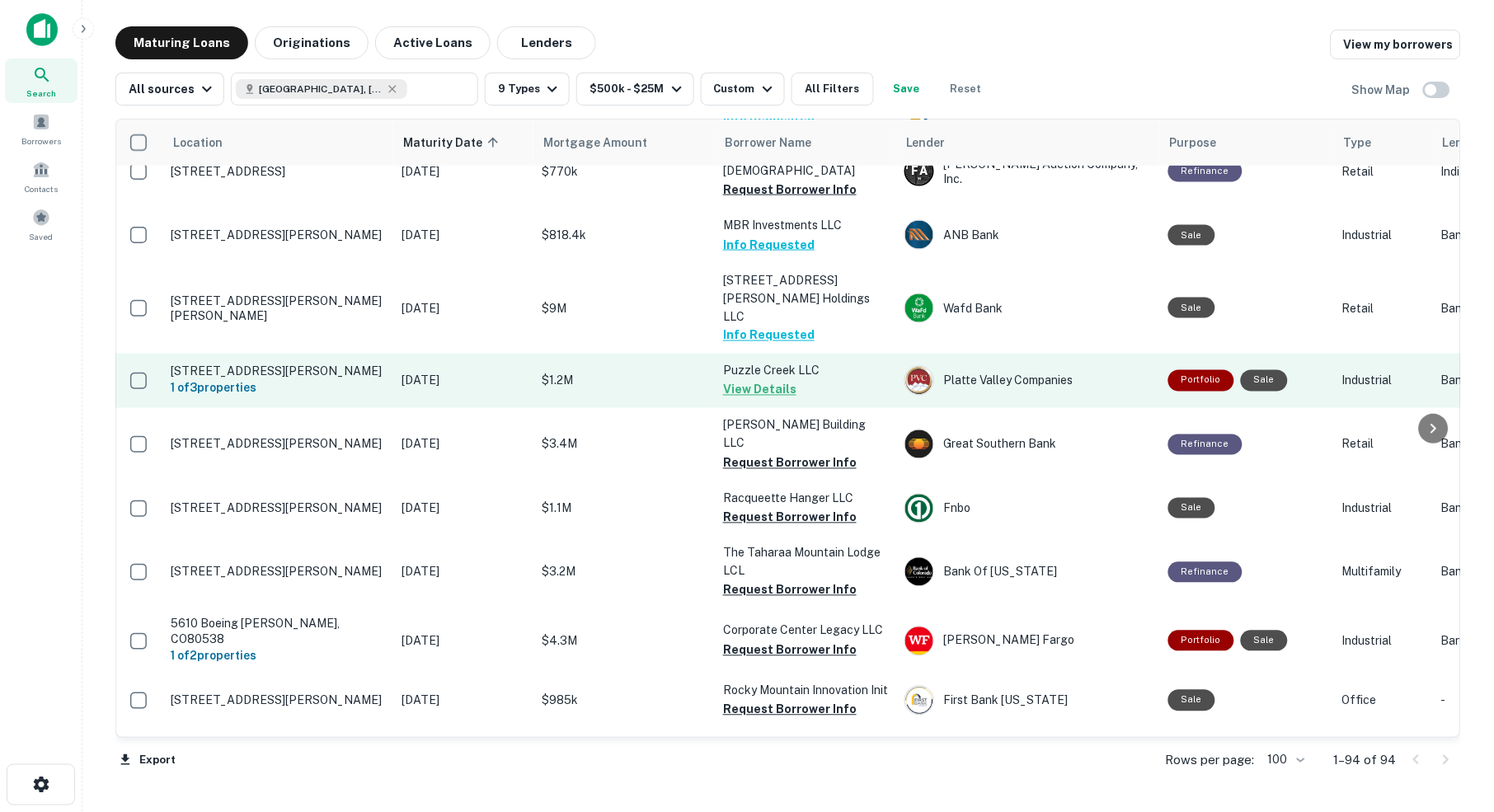
click at [777, 380] on button "View Details" at bounding box center [760, 390] width 74 height 20
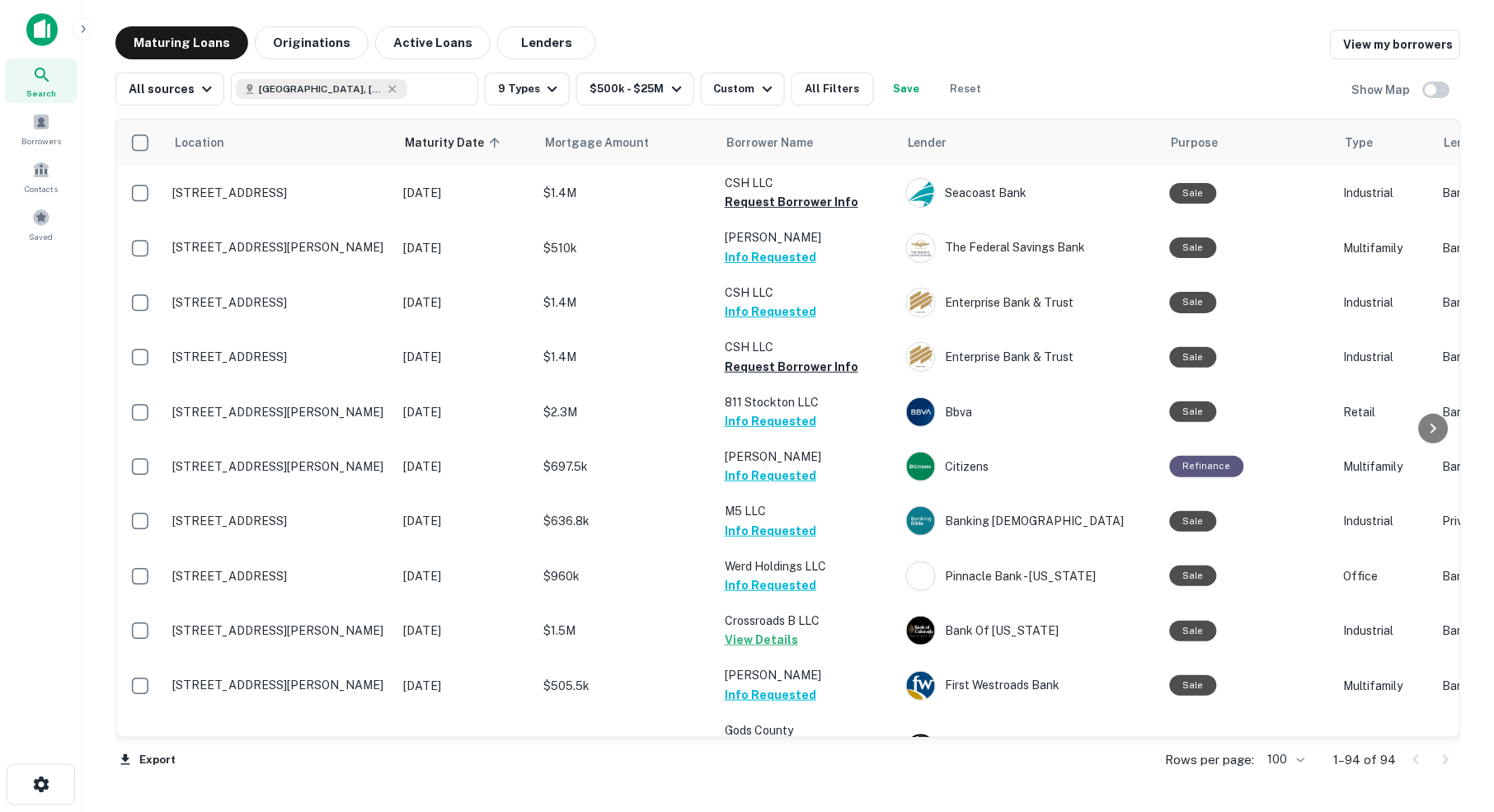
scroll to position [577, 0]
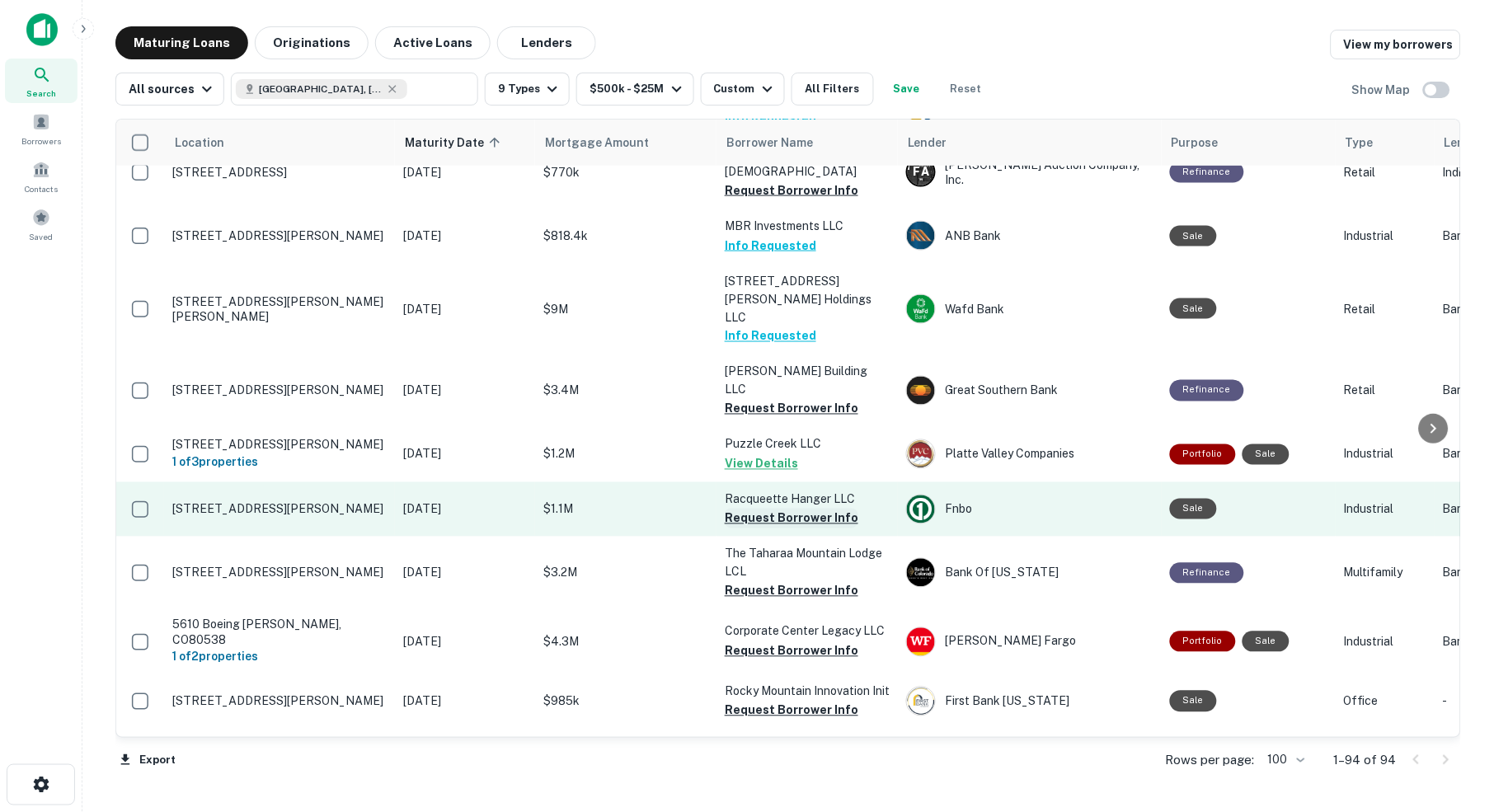
click at [761, 509] on button "Request Borrower Info" at bounding box center [792, 519] width 133 height 20
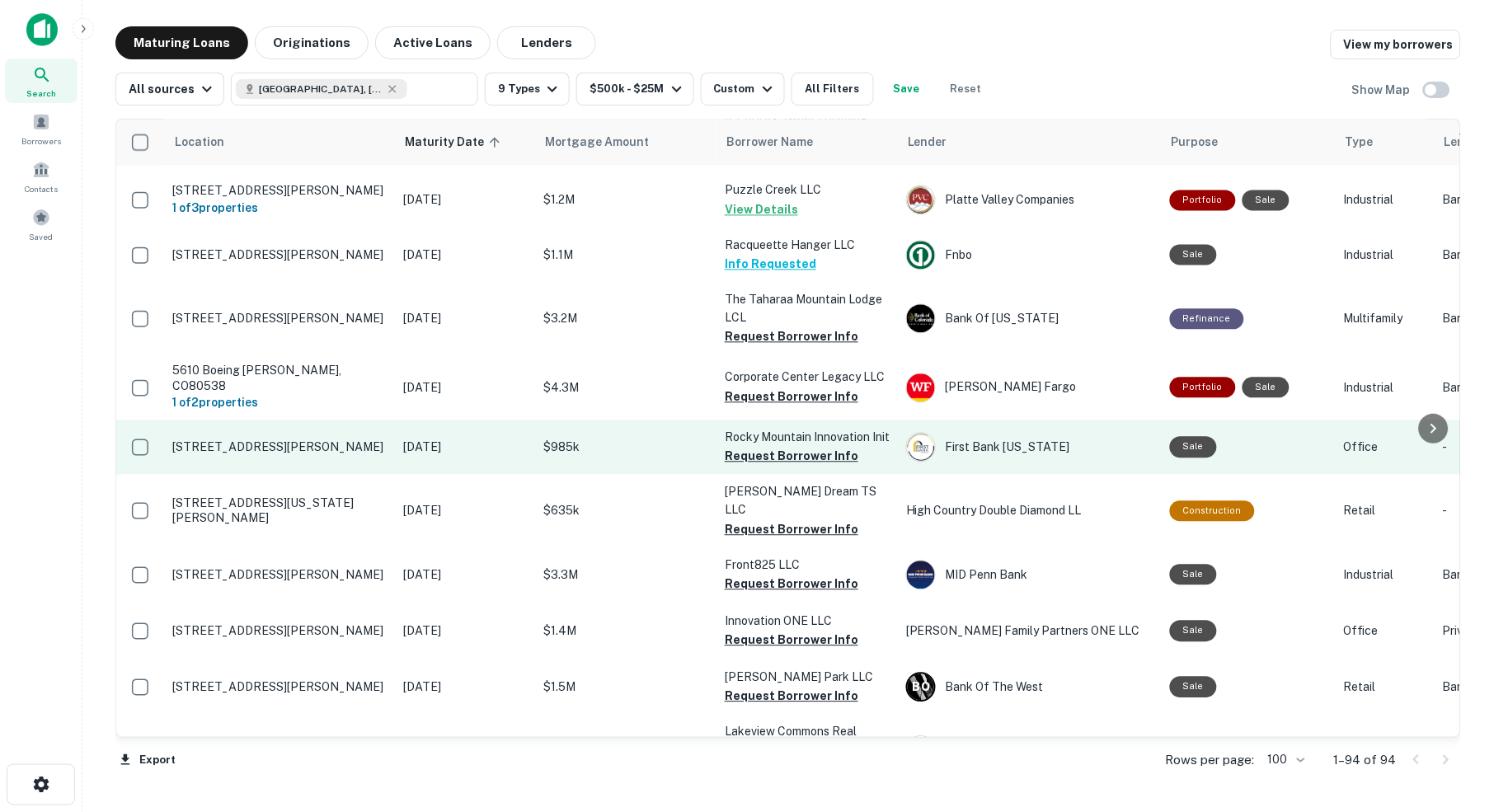
scroll to position [832, 0]
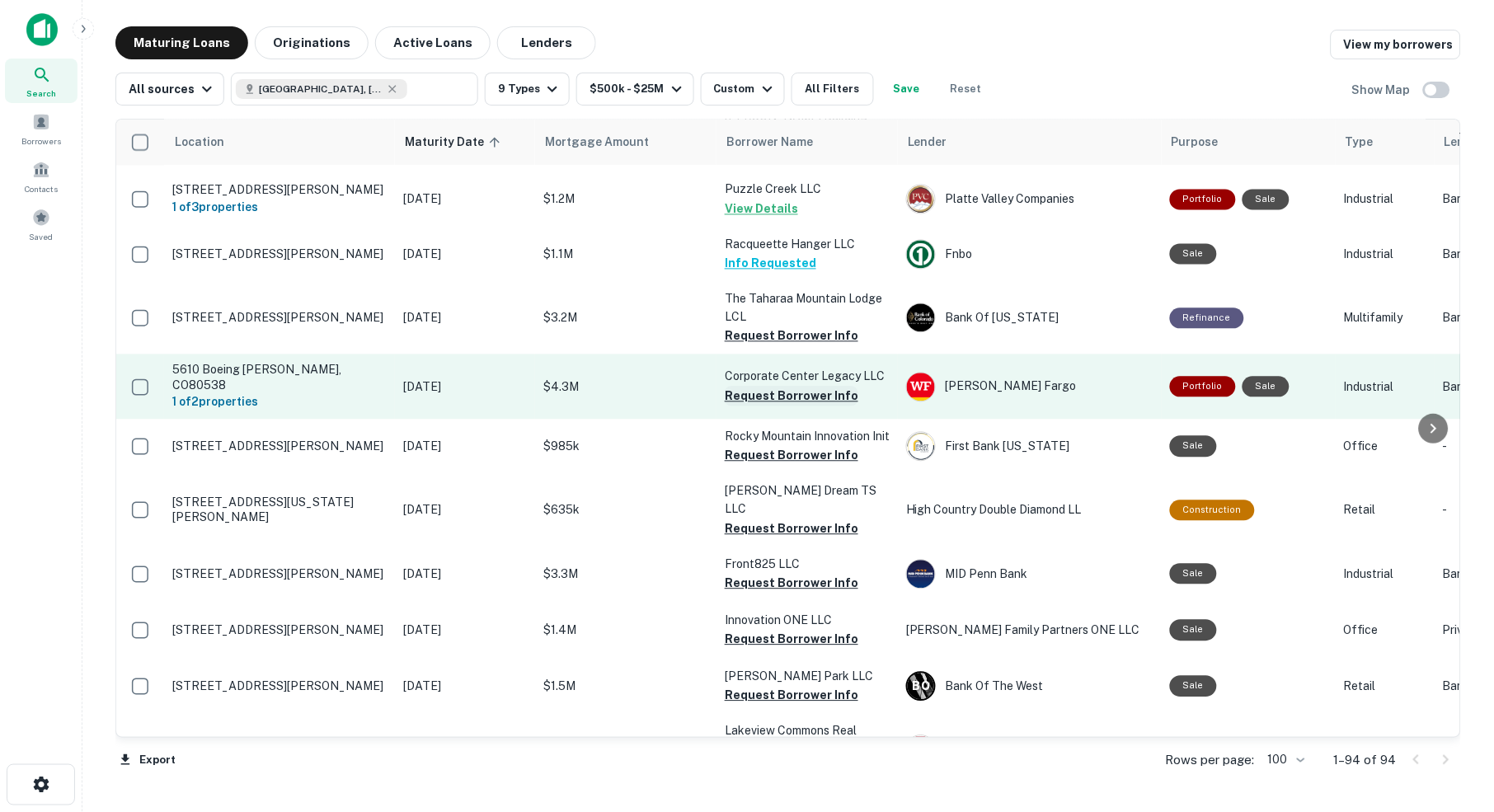
click at [794, 387] on button "Request Borrower Info" at bounding box center [792, 397] width 133 height 20
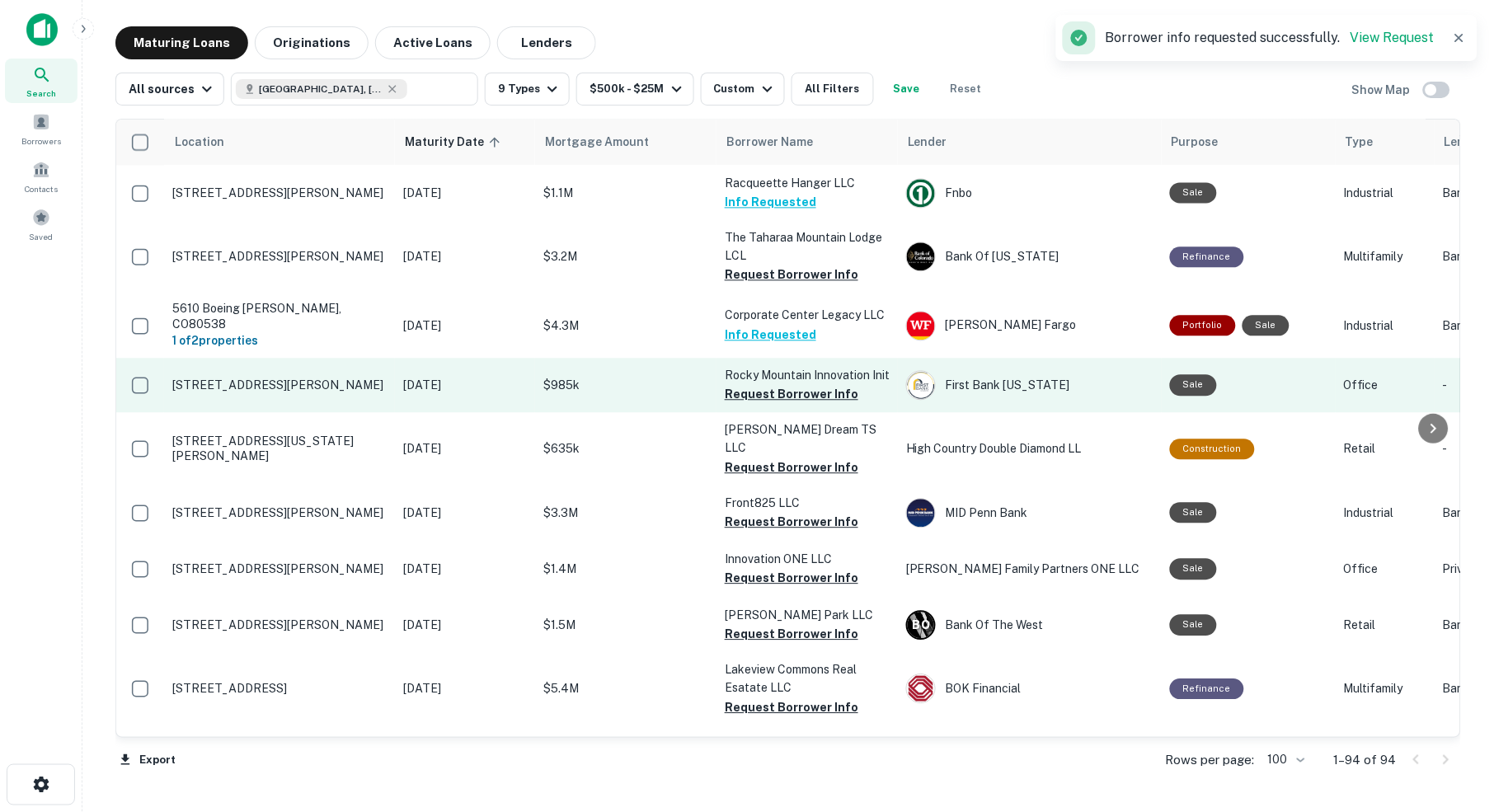
scroll to position [896, 0]
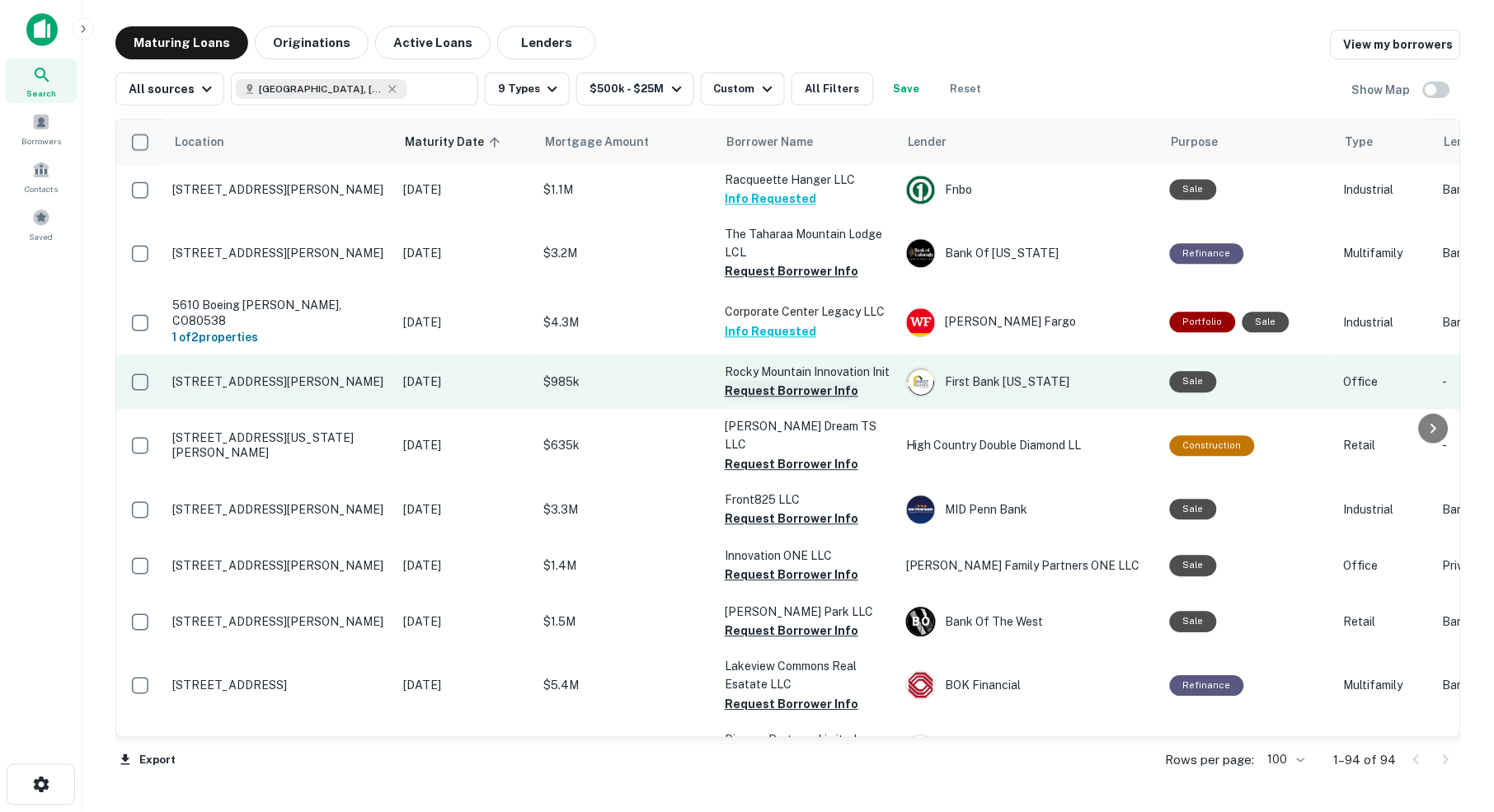
click at [801, 381] on button "Request Borrower Info" at bounding box center [792, 391] width 133 height 20
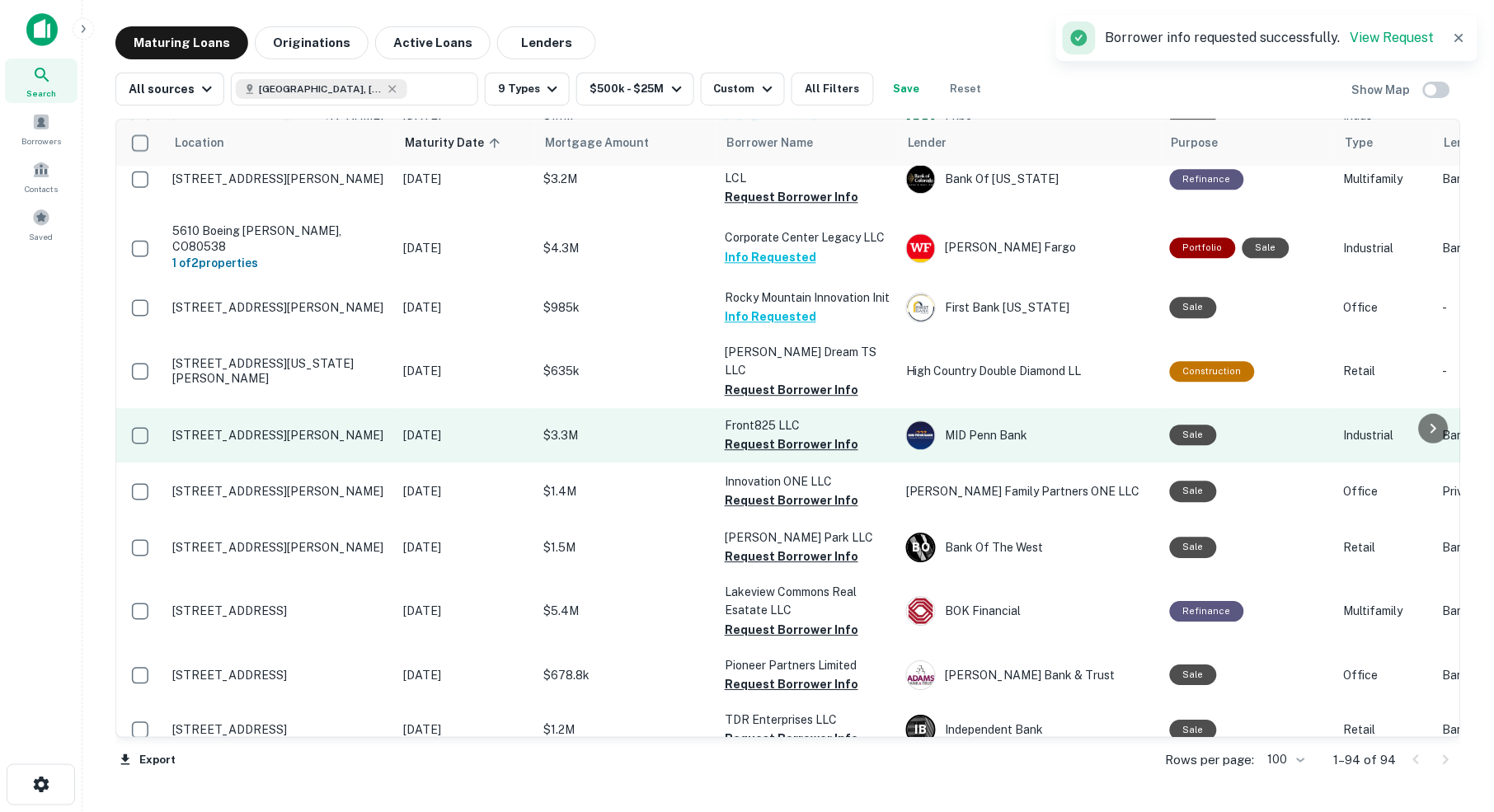
scroll to position [974, 1]
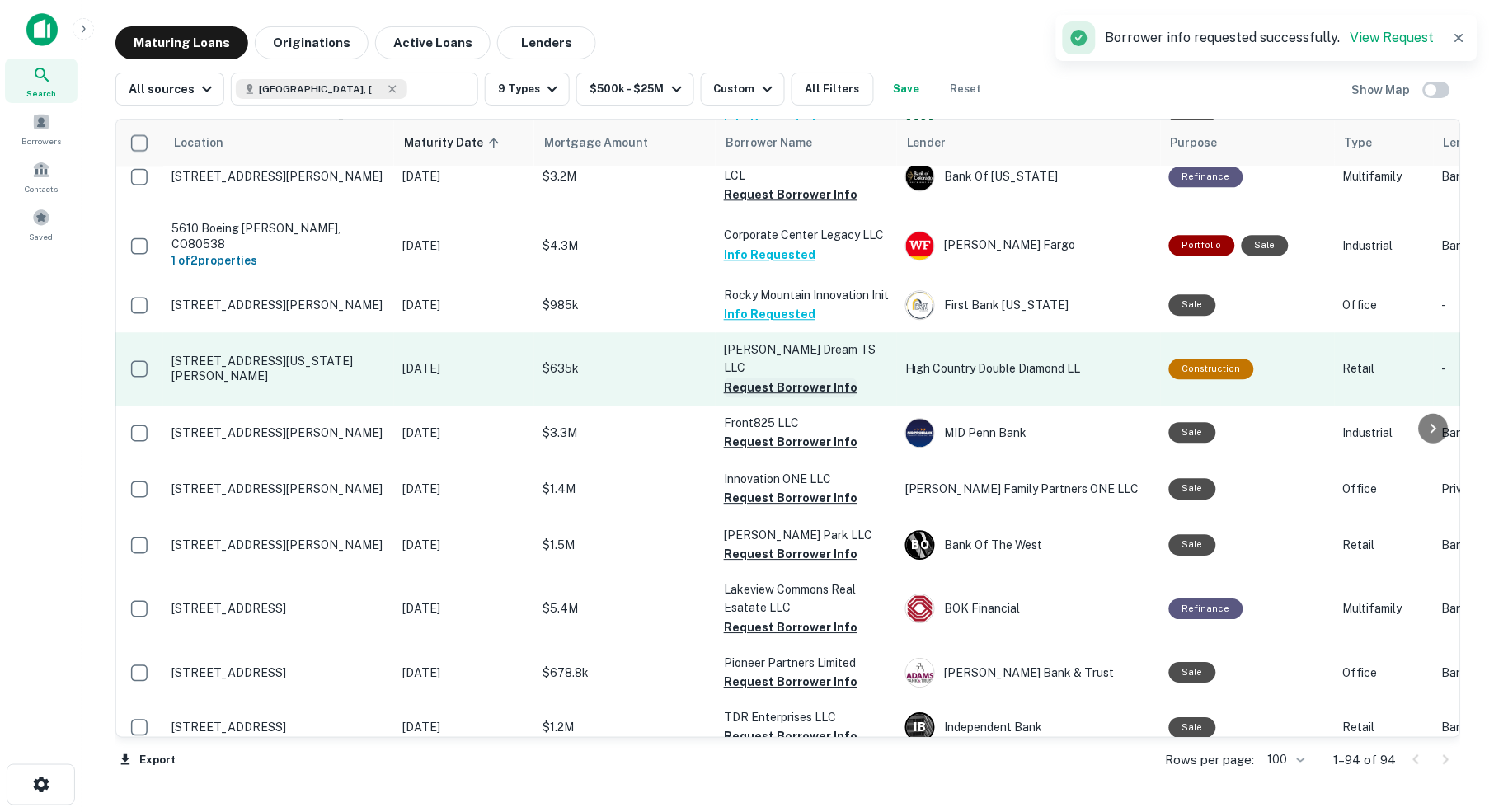
click at [805, 378] on button "Request Borrower Info" at bounding box center [791, 388] width 133 height 20
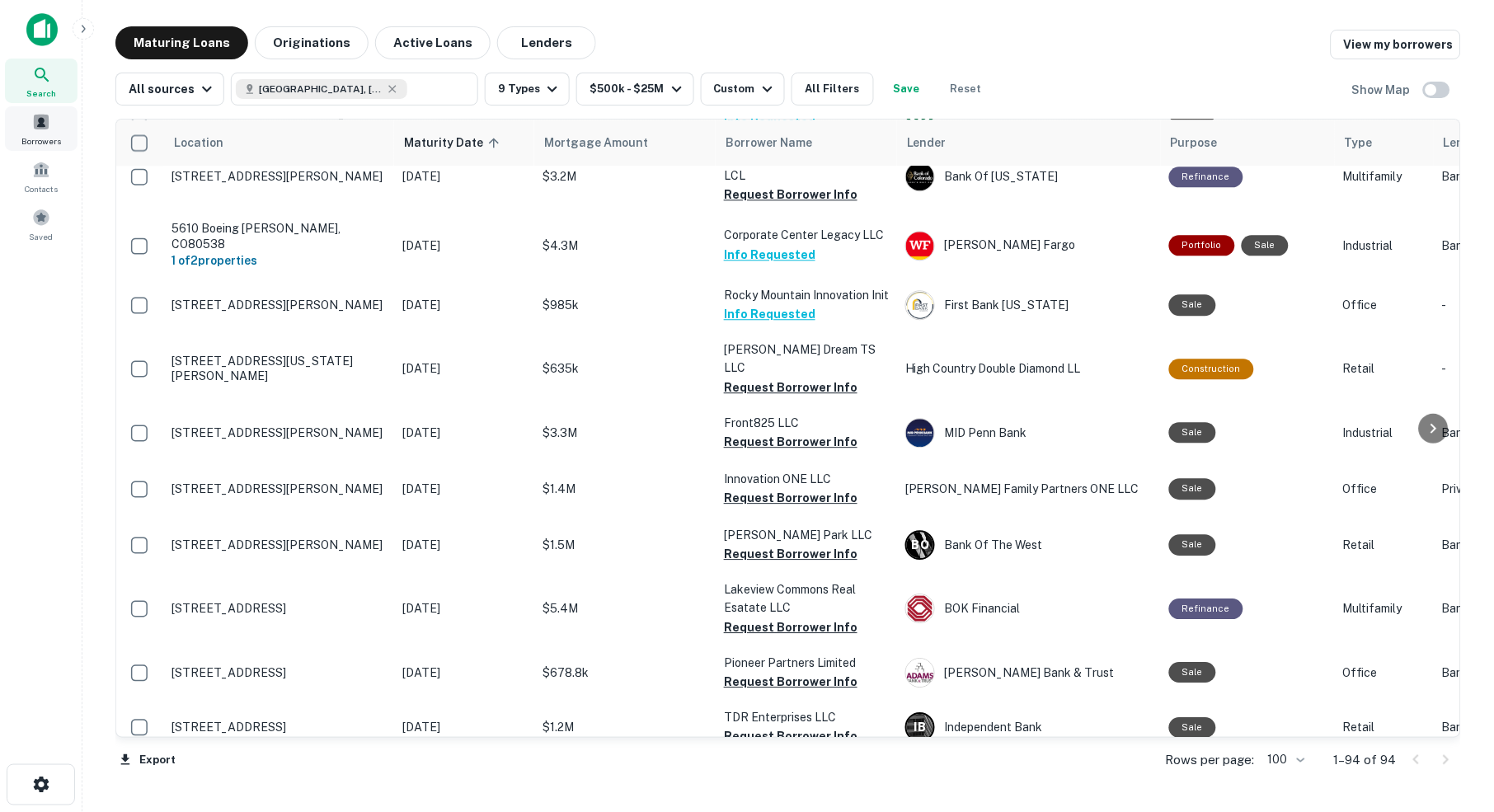
click at [43, 129] on span at bounding box center [41, 122] width 18 height 18
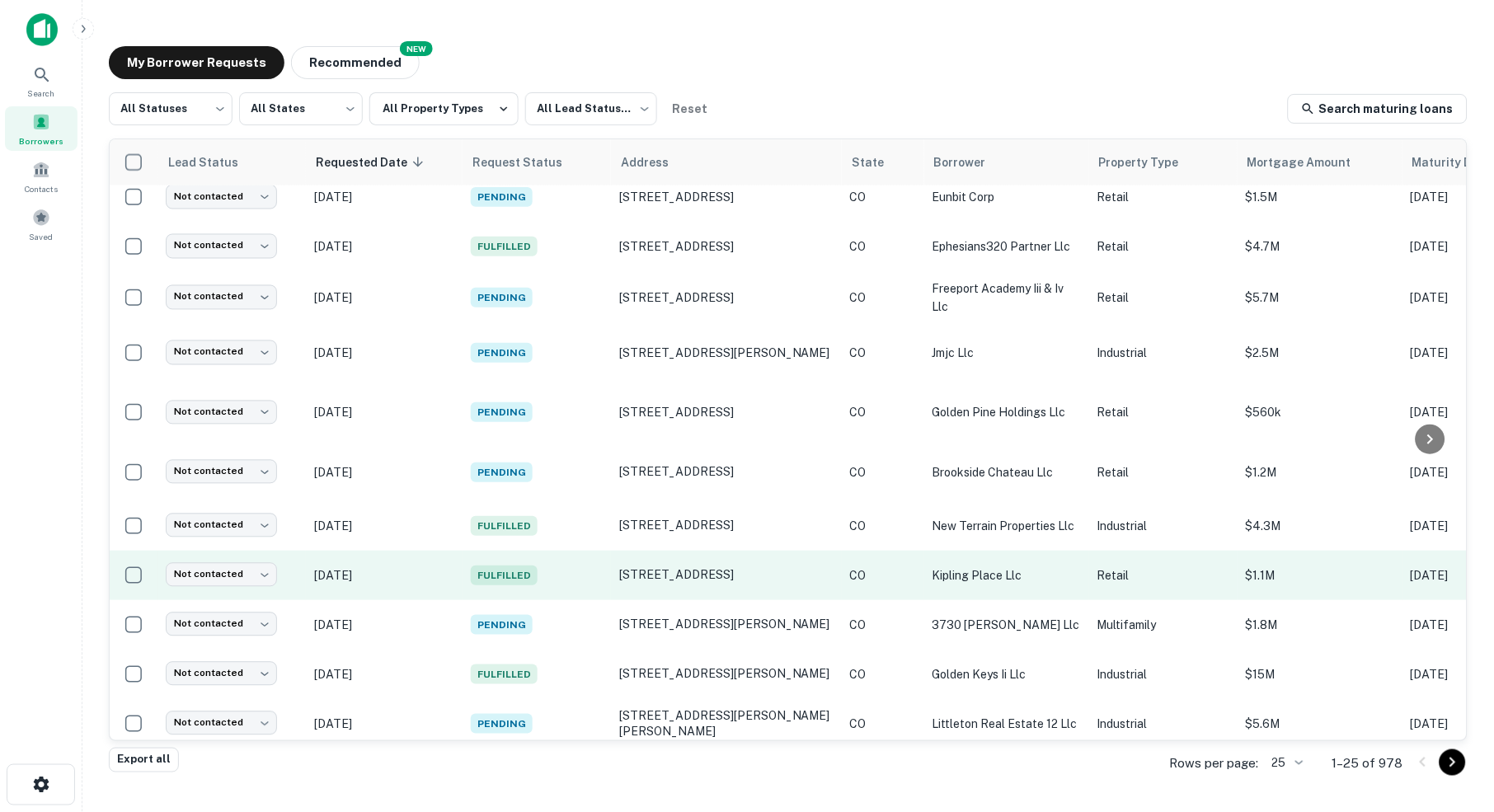
scroll to position [715, 0]
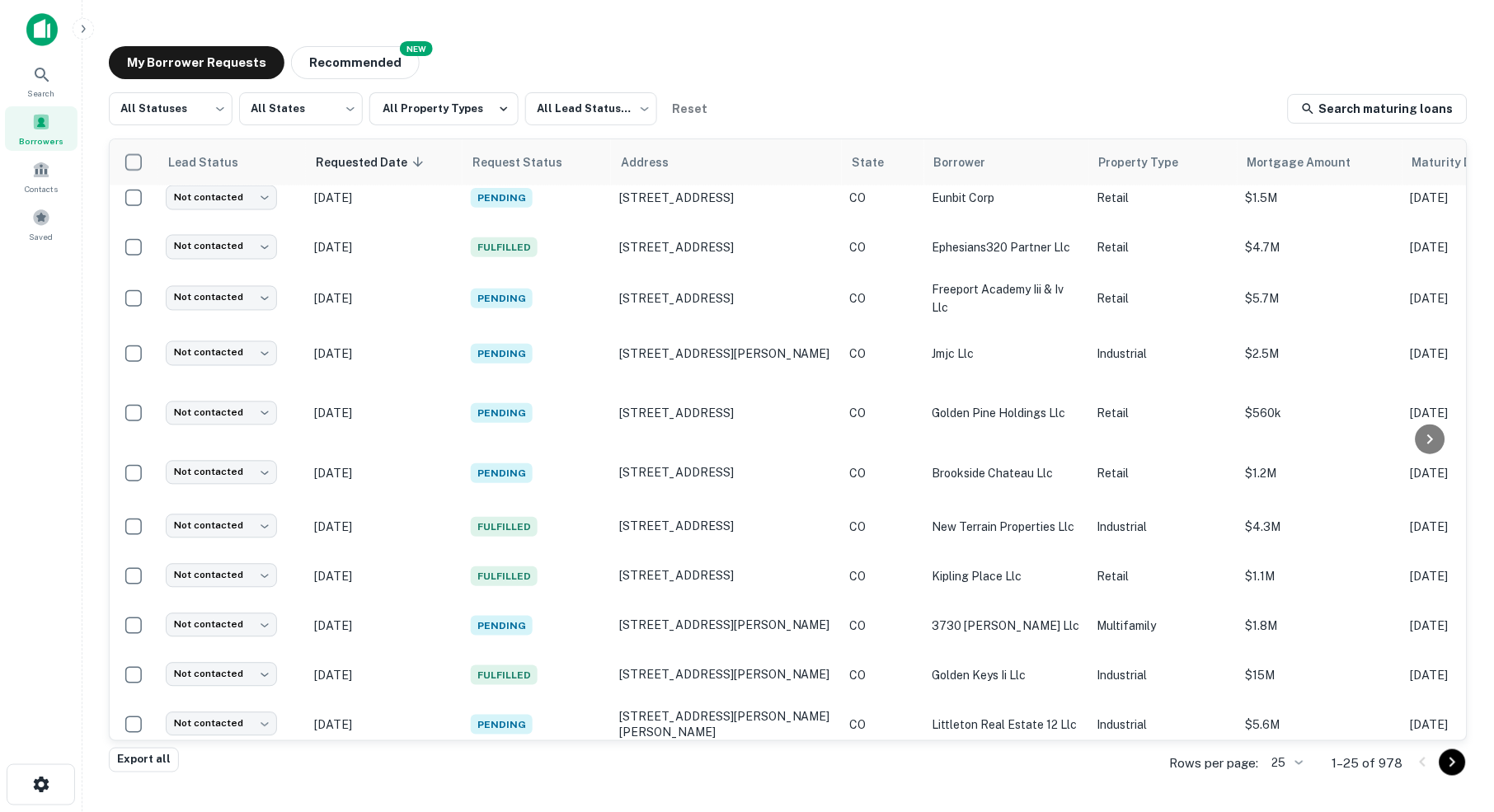
click at [1291, 764] on body "Search Borrowers Contacts Saved My Borrower Requests NEW Recommended All Status…" at bounding box center [747, 406] width 1494 height 812
click at [1278, 695] on li "100" at bounding box center [1283, 691] width 56 height 30
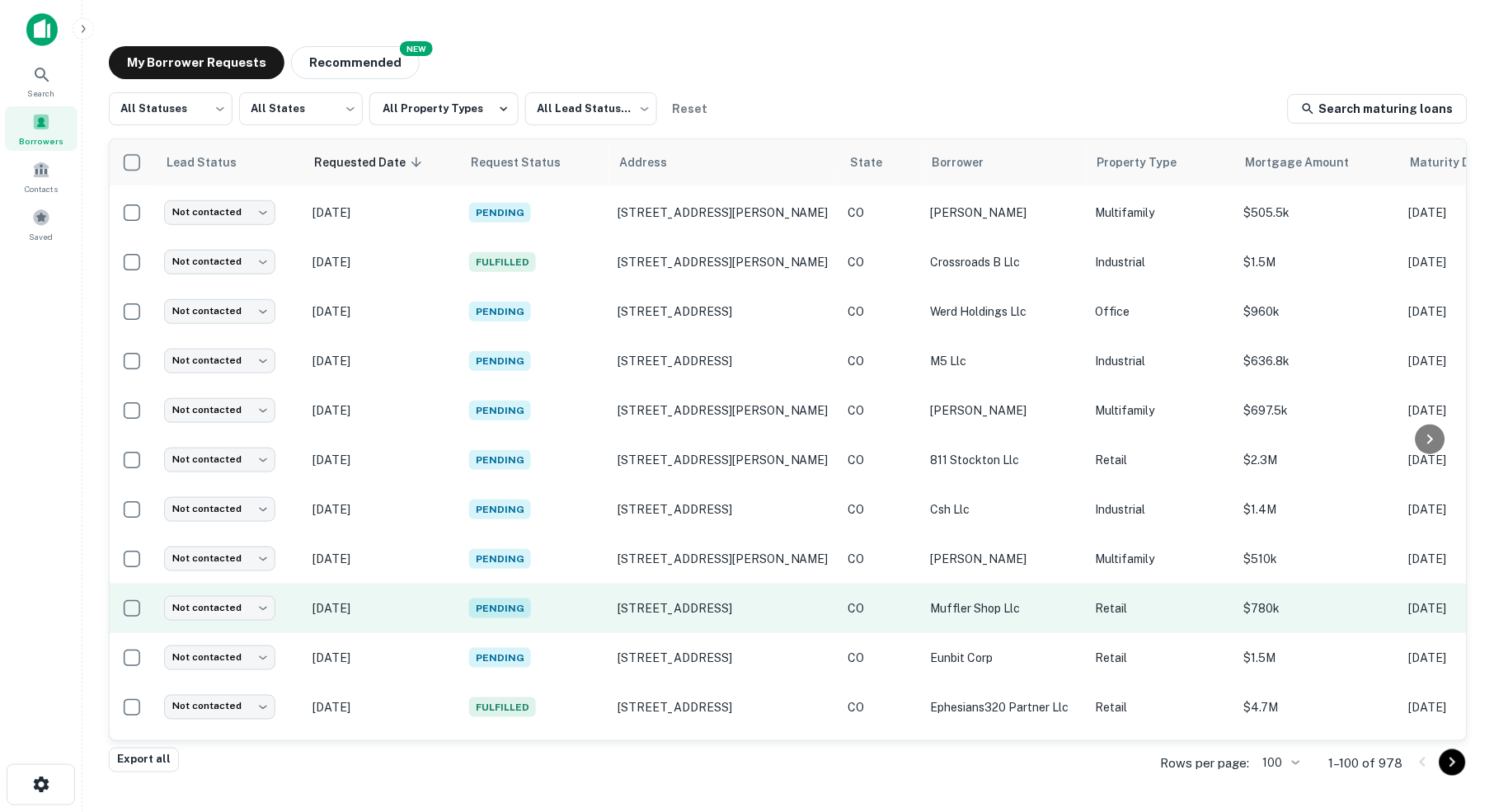
scroll to position [255, 2]
